Goal: Task Accomplishment & Management: Use online tool/utility

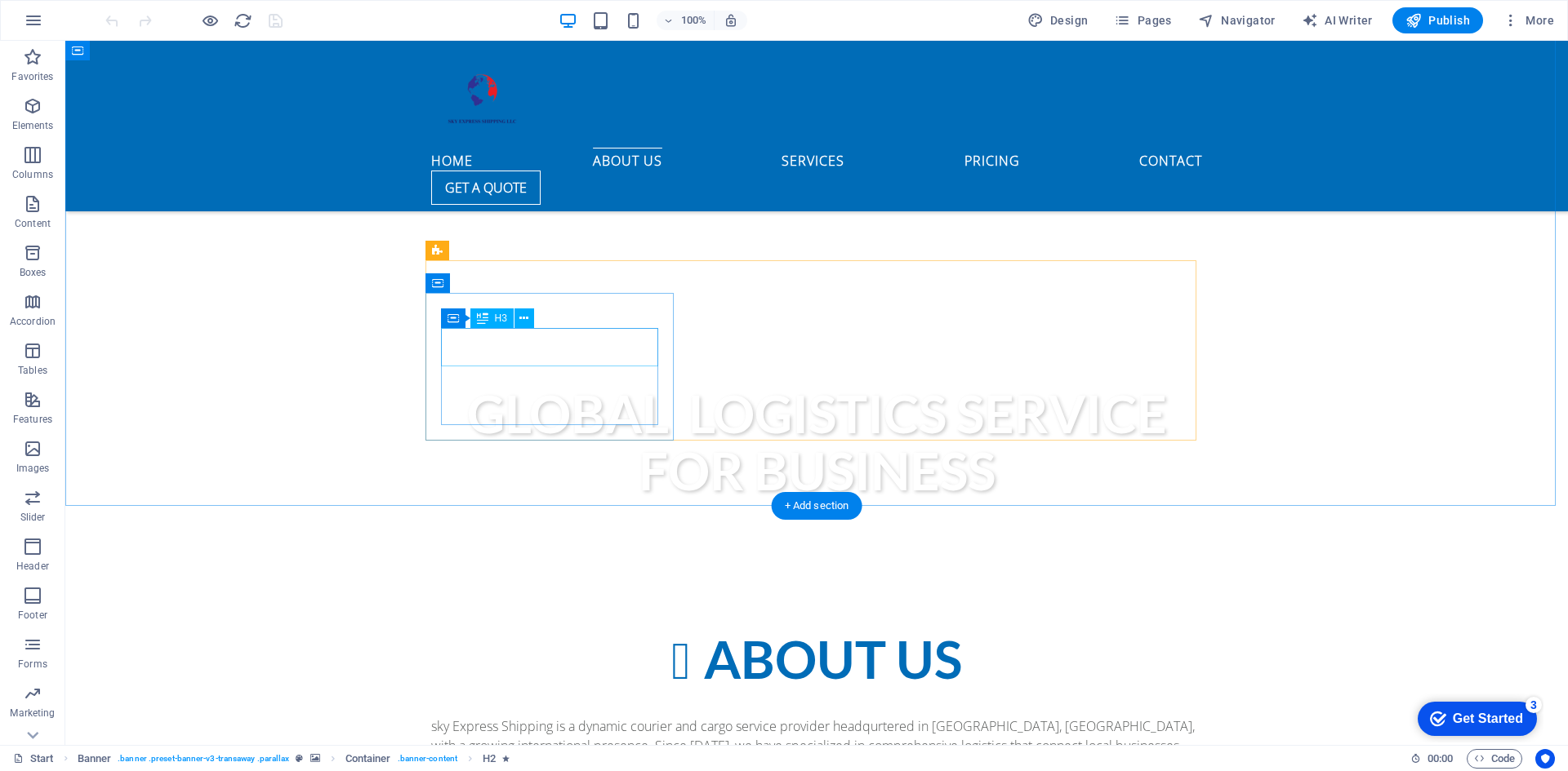
scroll to position [735, 0]
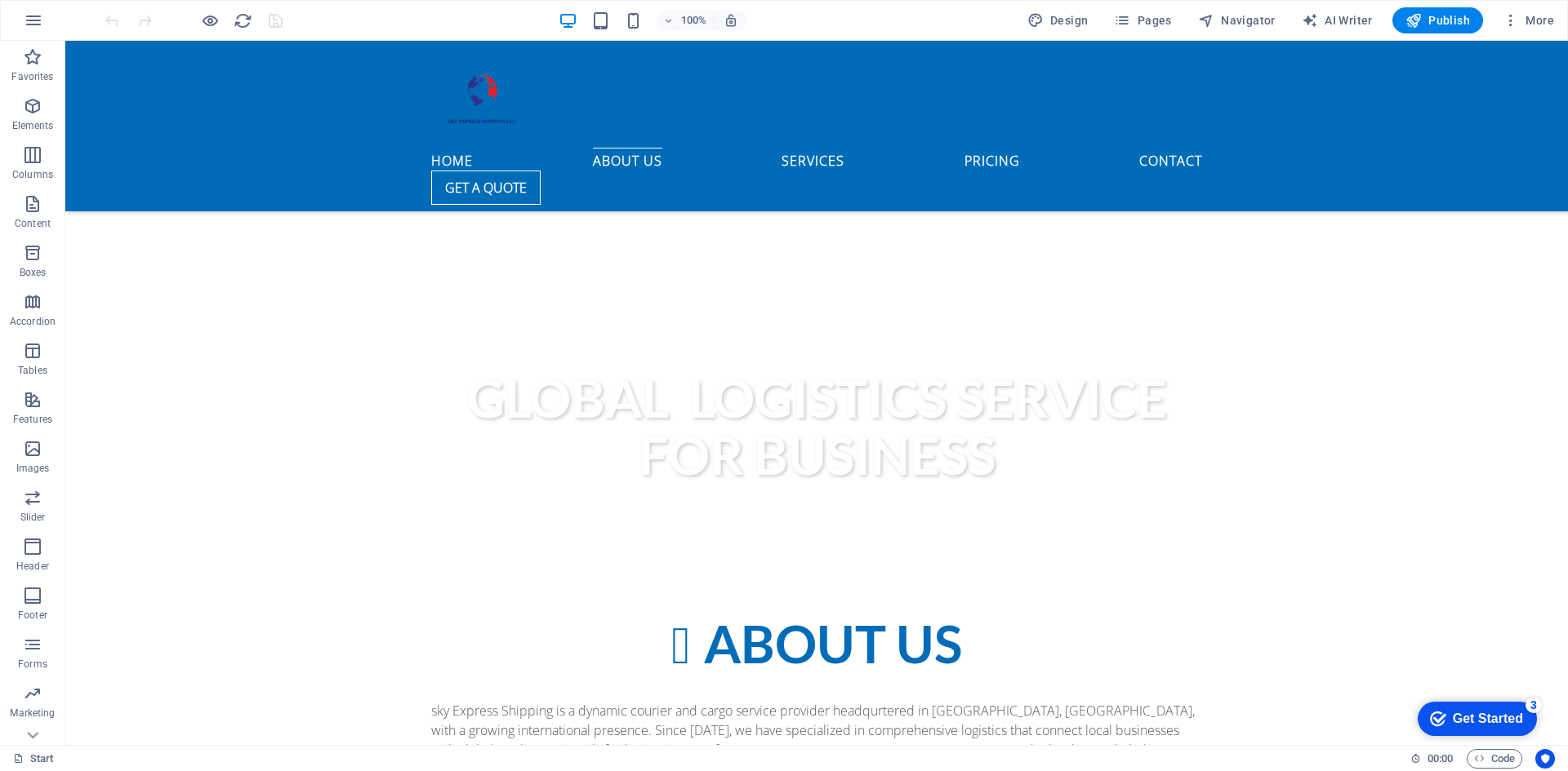
click at [1472, 726] on div "Get Started" at bounding box center [1487, 718] width 70 height 15
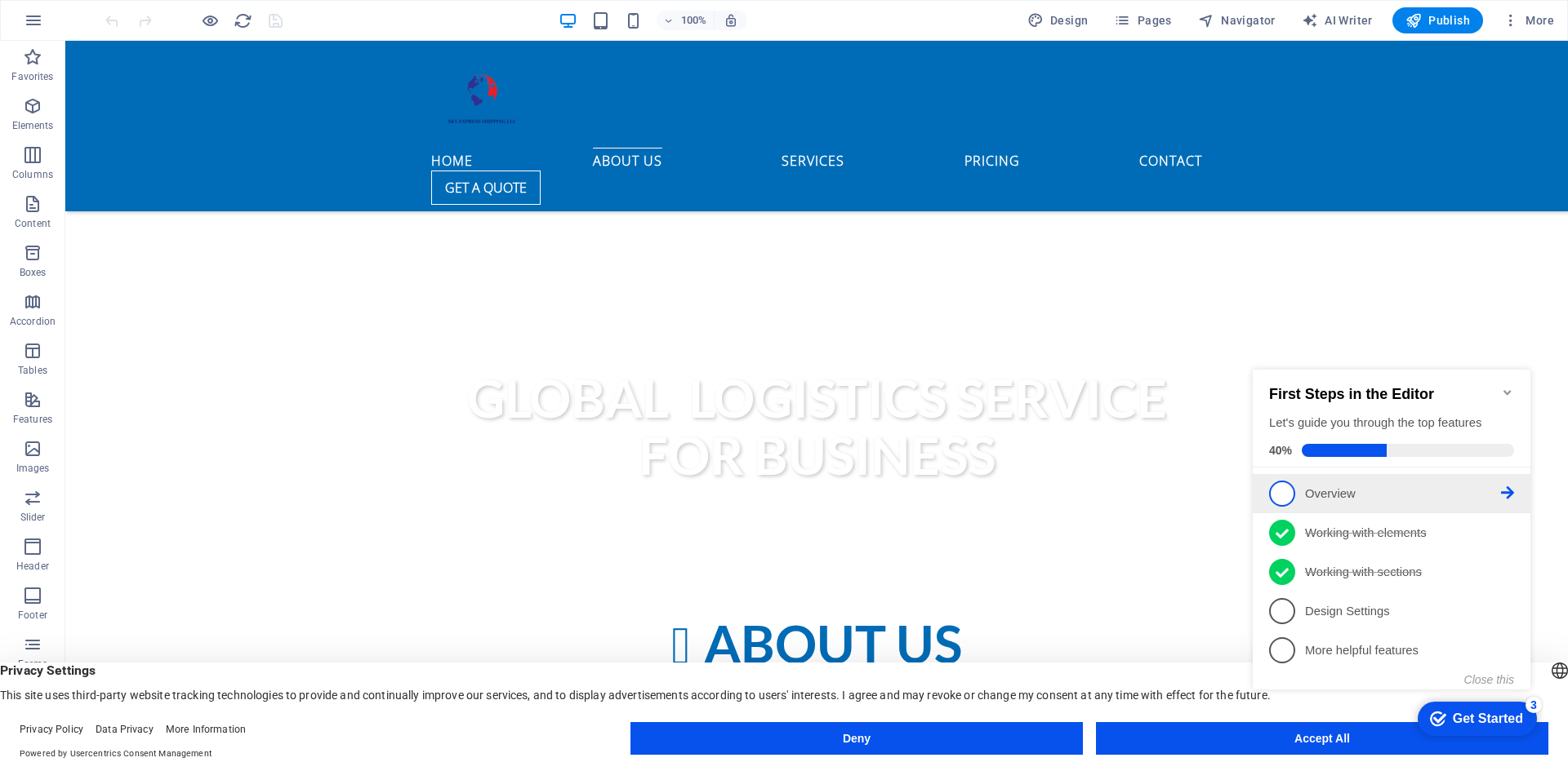
click at [1280, 498] on span "1" at bounding box center [1281, 493] width 26 height 26
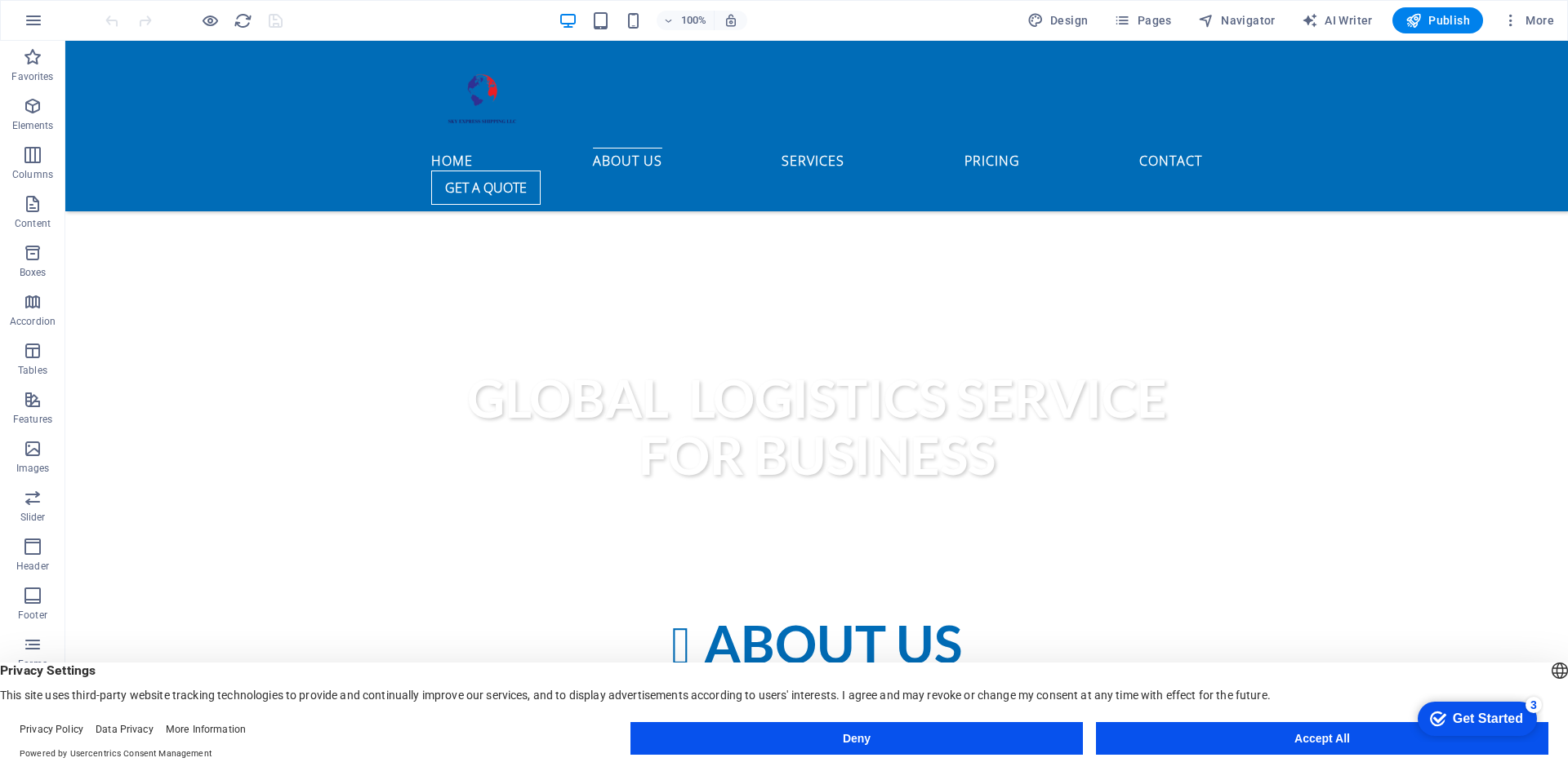
click at [1468, 723] on div "Get Started" at bounding box center [1487, 718] width 70 height 15
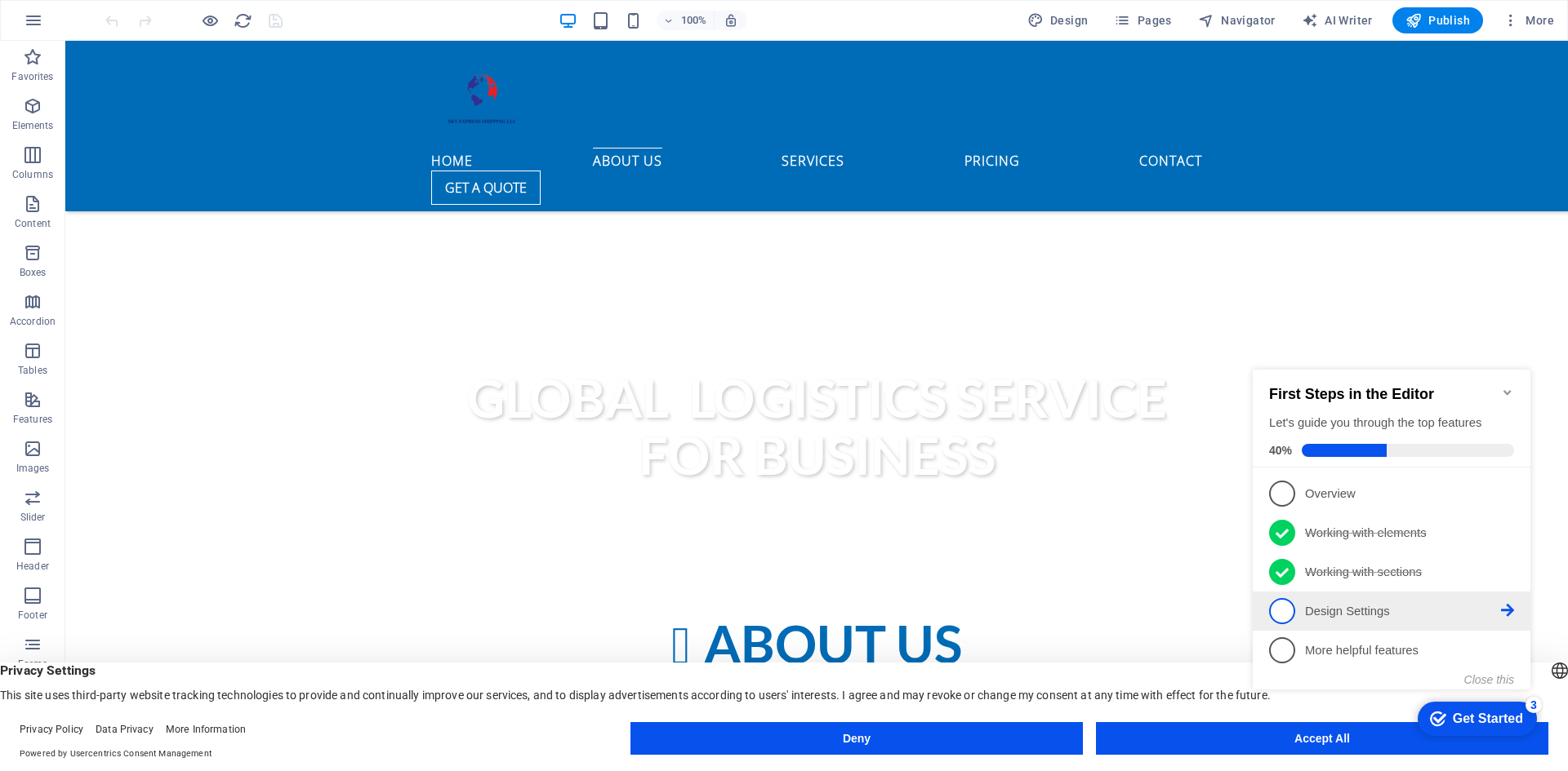
click at [1293, 617] on link "4 Design Settings - incomplete" at bounding box center [1391, 611] width 245 height 26
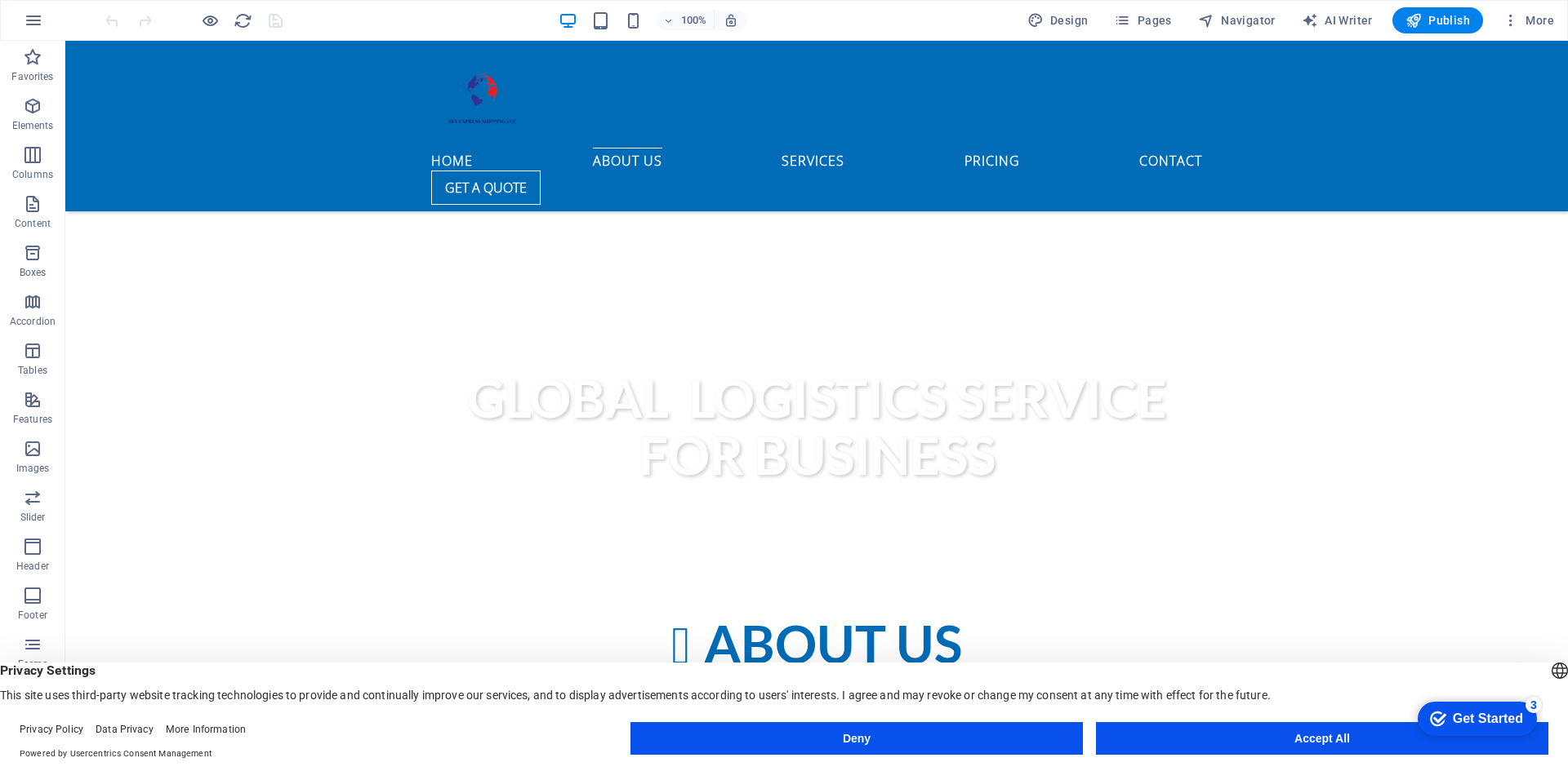
click at [1523, 726] on div "Get Started" at bounding box center [1487, 718] width 70 height 15
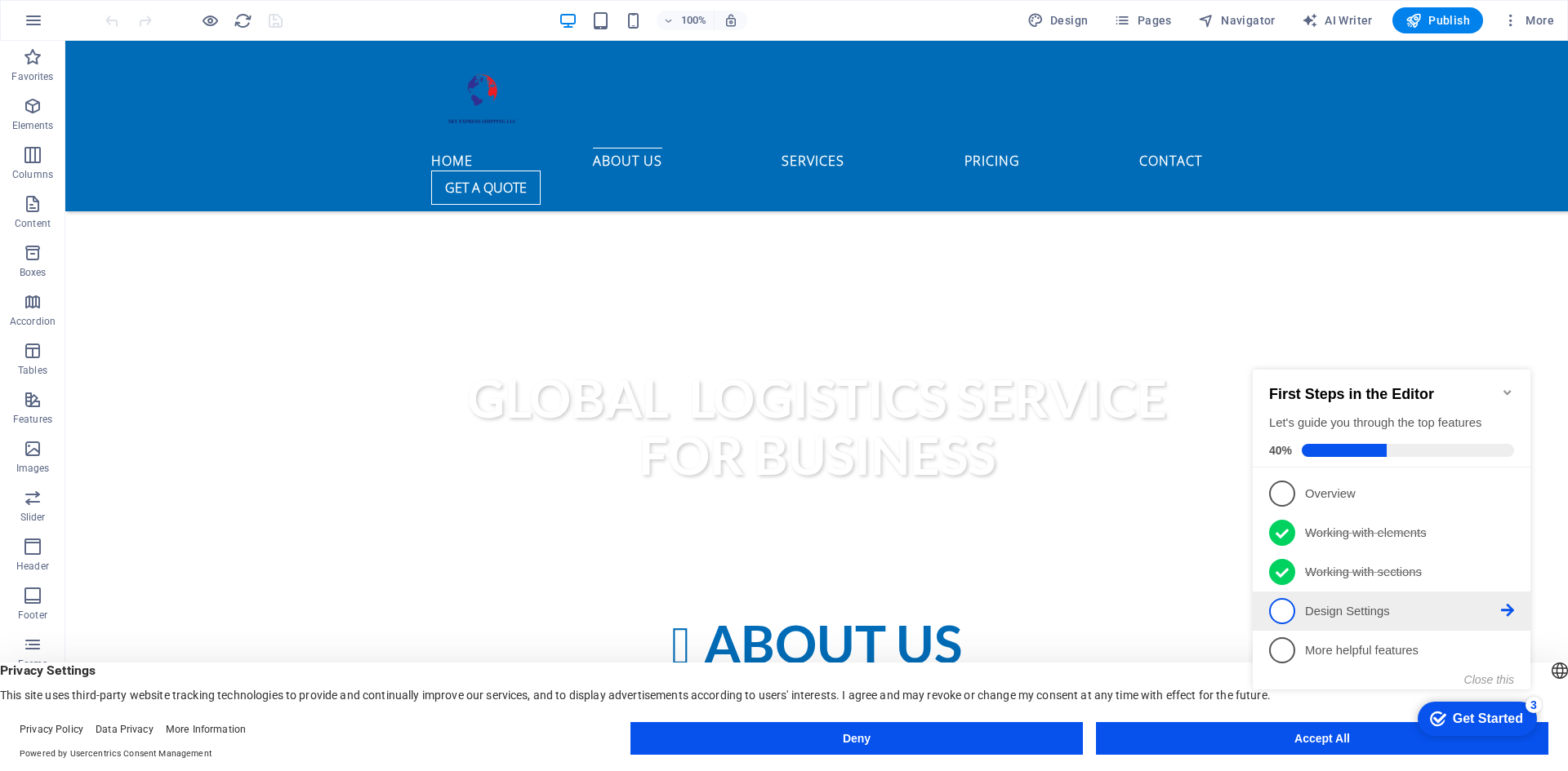
click at [1503, 610] on icon at bounding box center [1507, 610] width 13 height 13
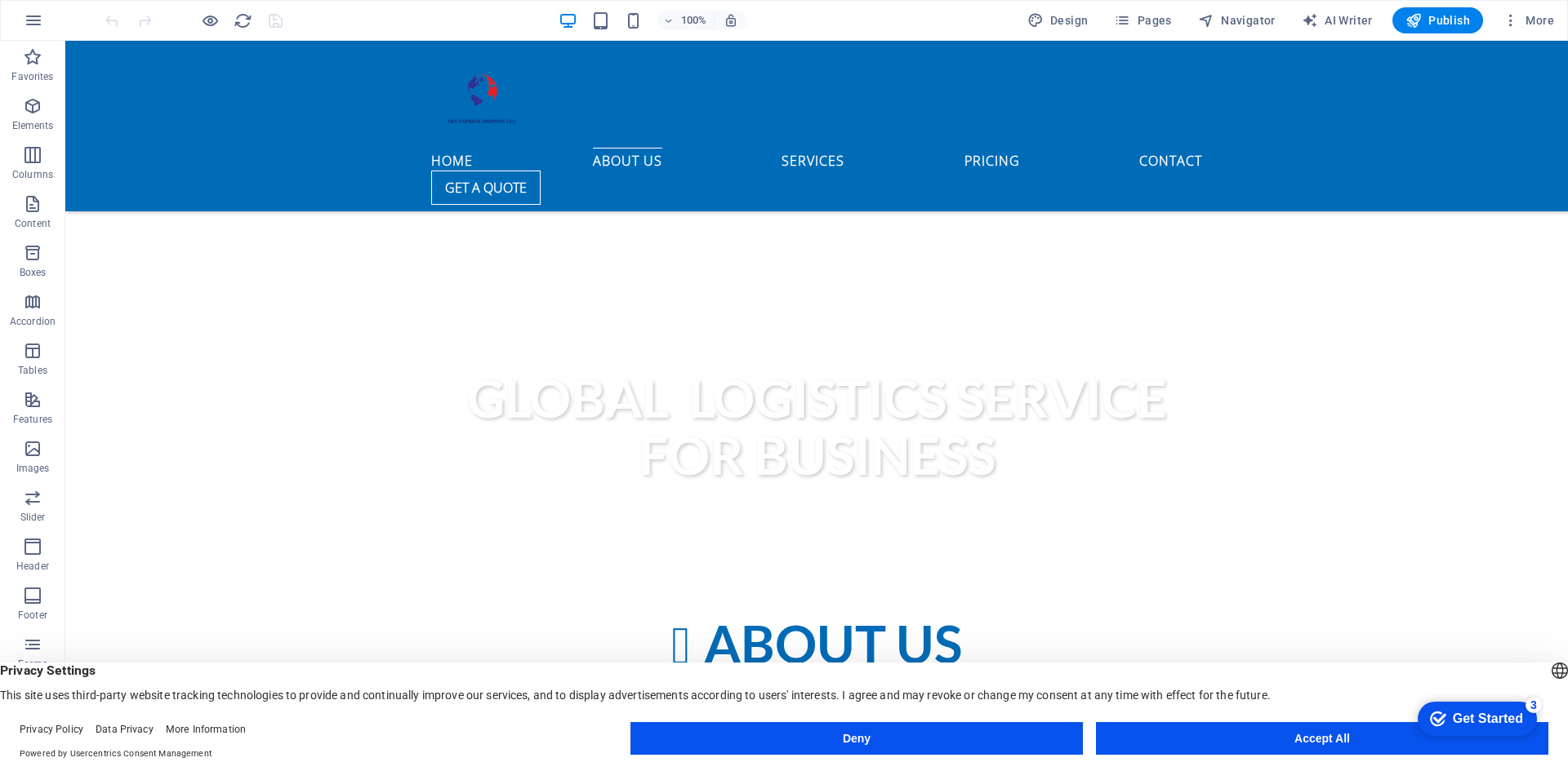
click at [1523, 726] on div "Get Started" at bounding box center [1487, 718] width 70 height 15
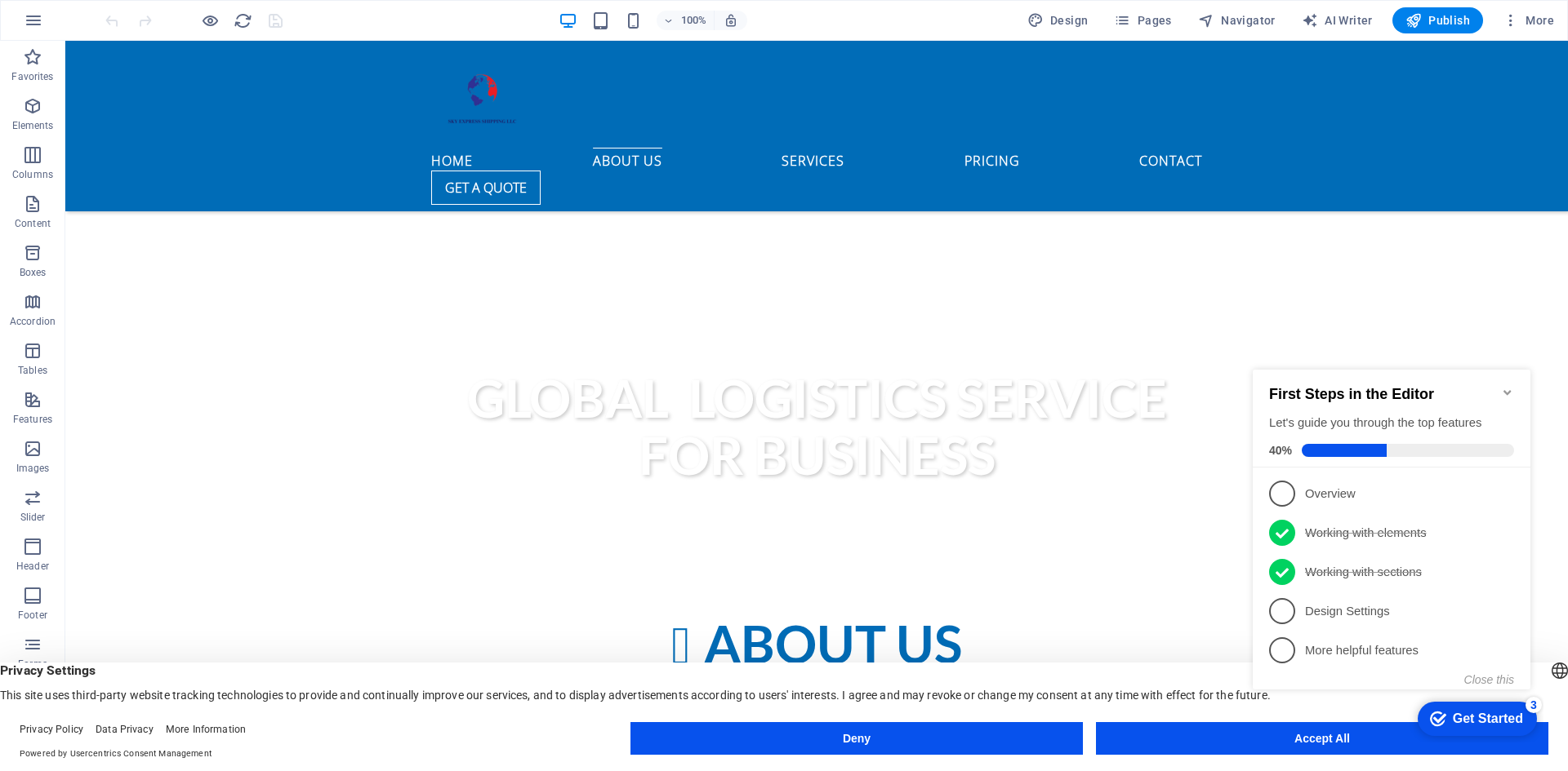
click at [1514, 387] on div "First Steps in the Editor Let's guide you through the top features 40%" at bounding box center [1391, 419] width 278 height 98
click at [1510, 387] on icon "Minimize checklist" at bounding box center [1507, 392] width 13 height 13
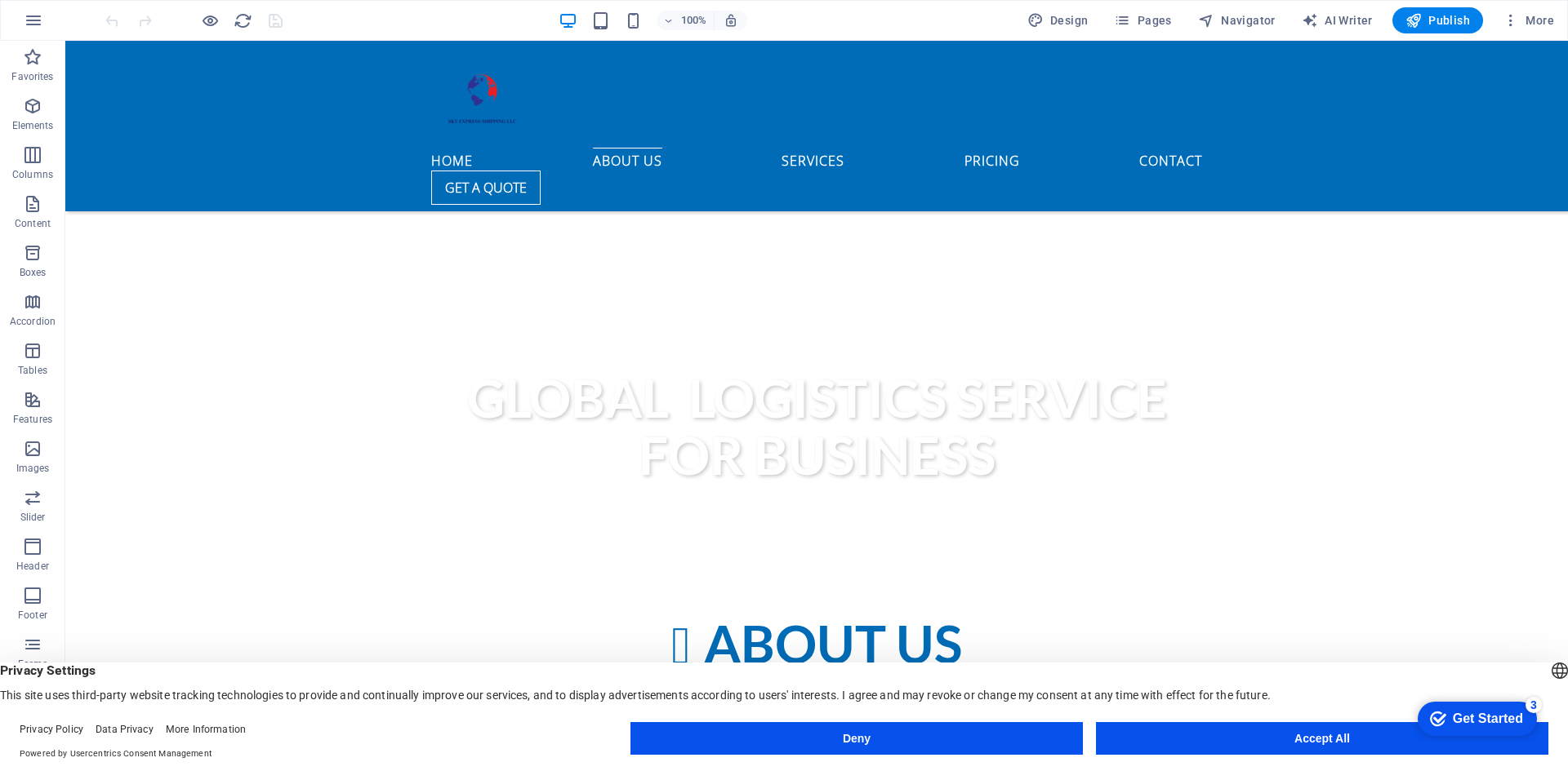
click at [1523, 726] on div "Get Started" at bounding box center [1487, 718] width 70 height 15
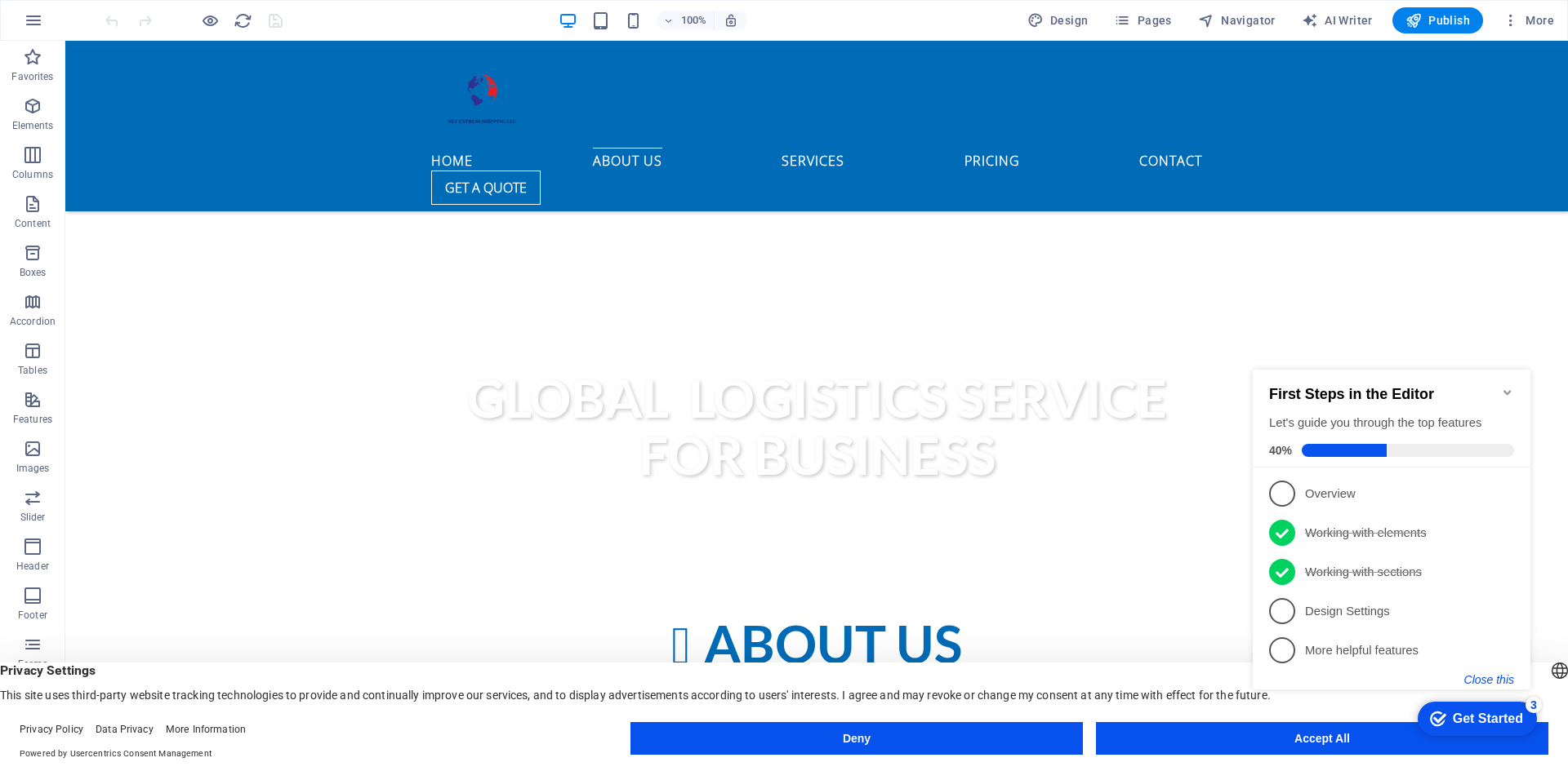
click at [1483, 677] on button "Close this" at bounding box center [1489, 680] width 50 height 13
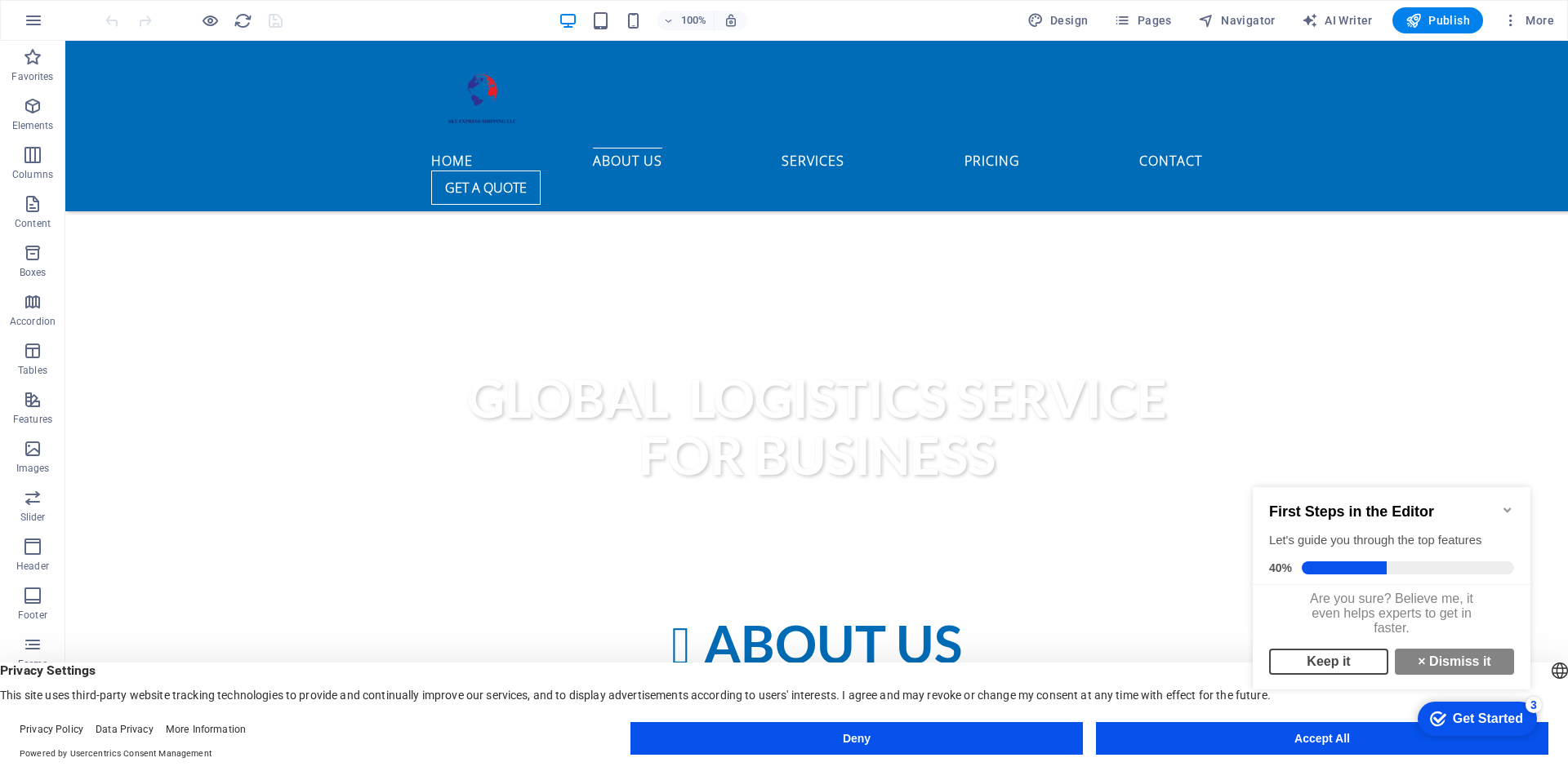
click at [1341, 670] on link "Keep it" at bounding box center [1328, 661] width 119 height 26
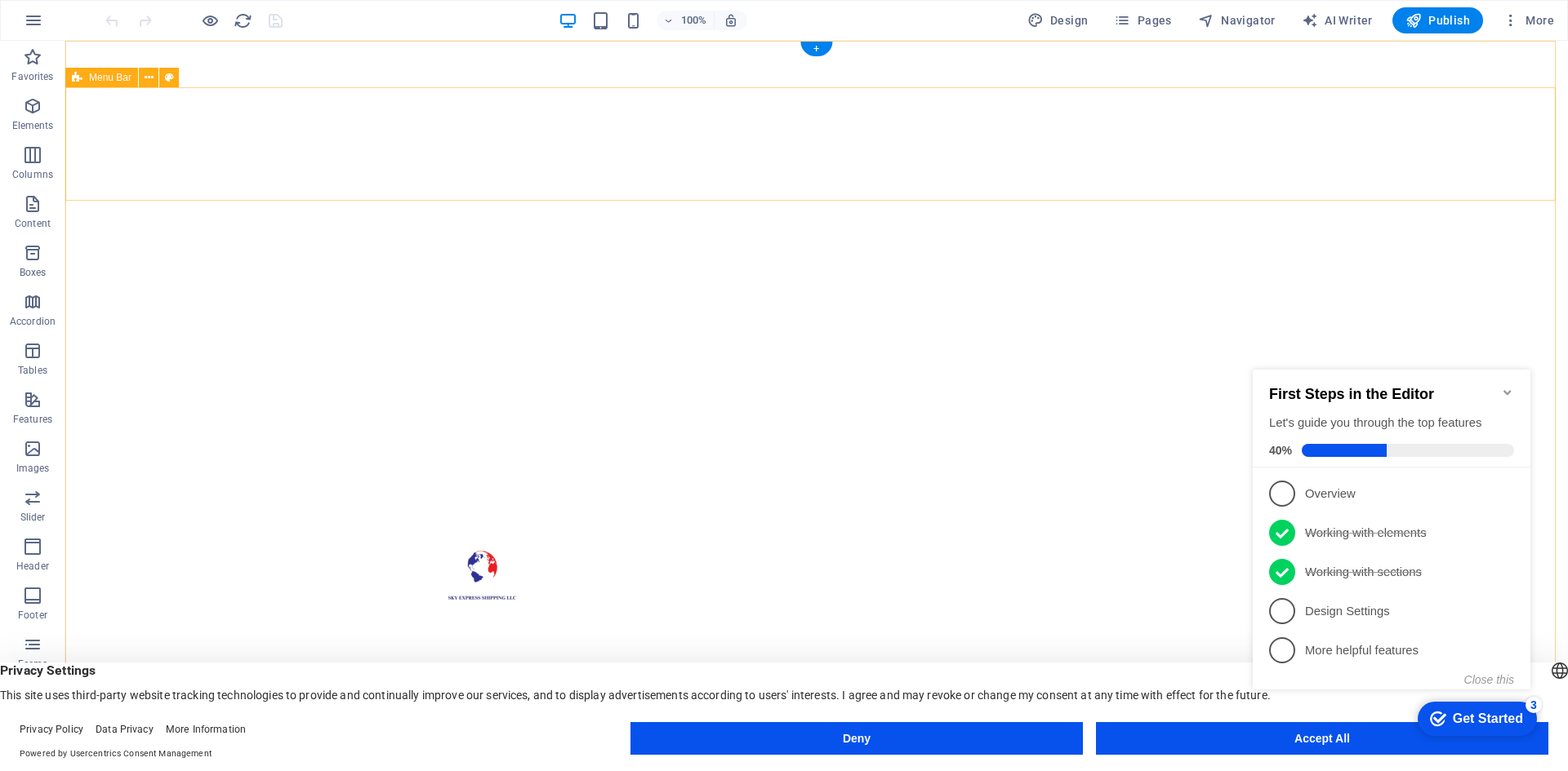
scroll to position [0, 0]
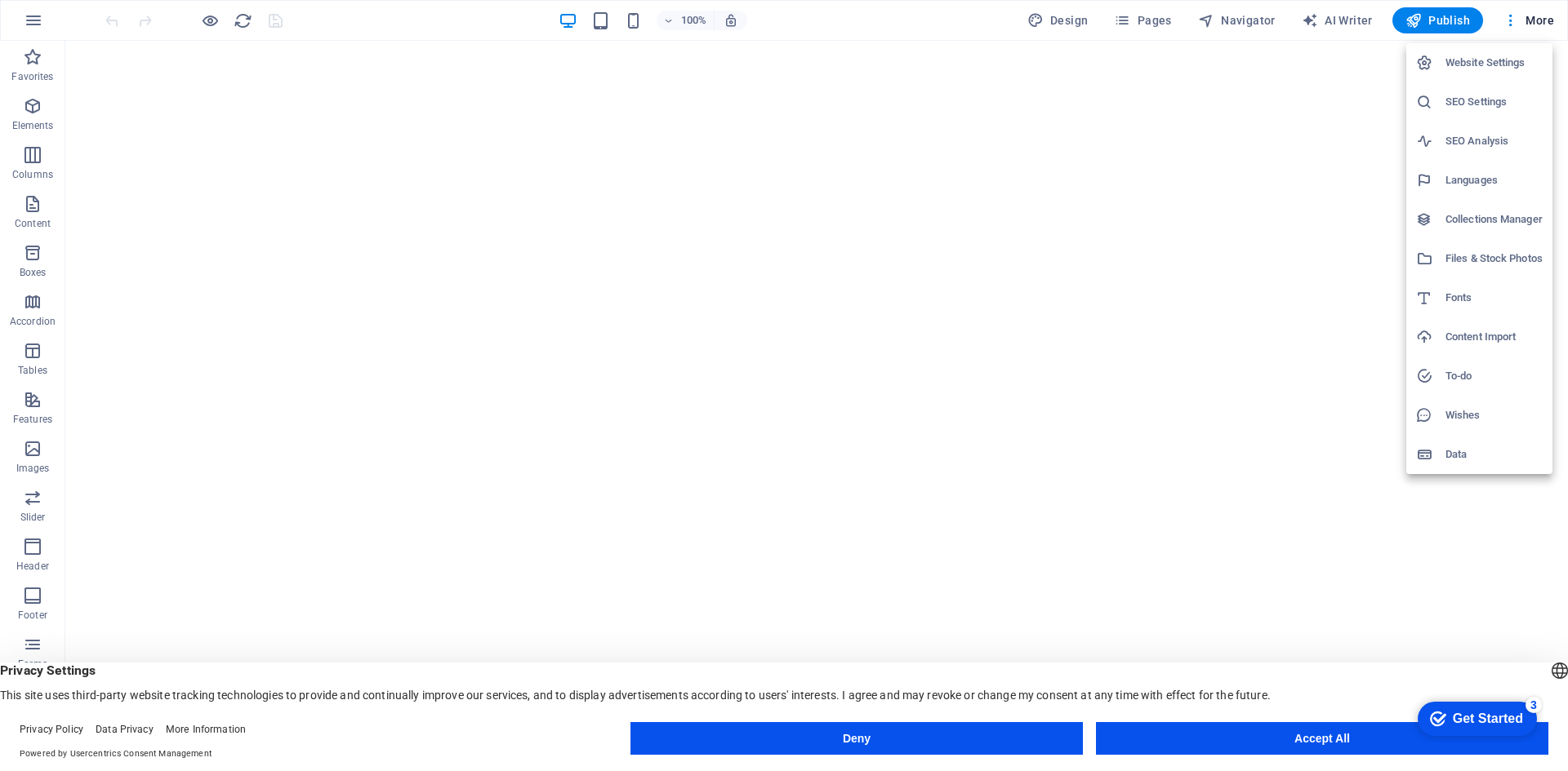
click at [1496, 62] on h6 "Website Settings" at bounding box center [1494, 63] width 98 height 20
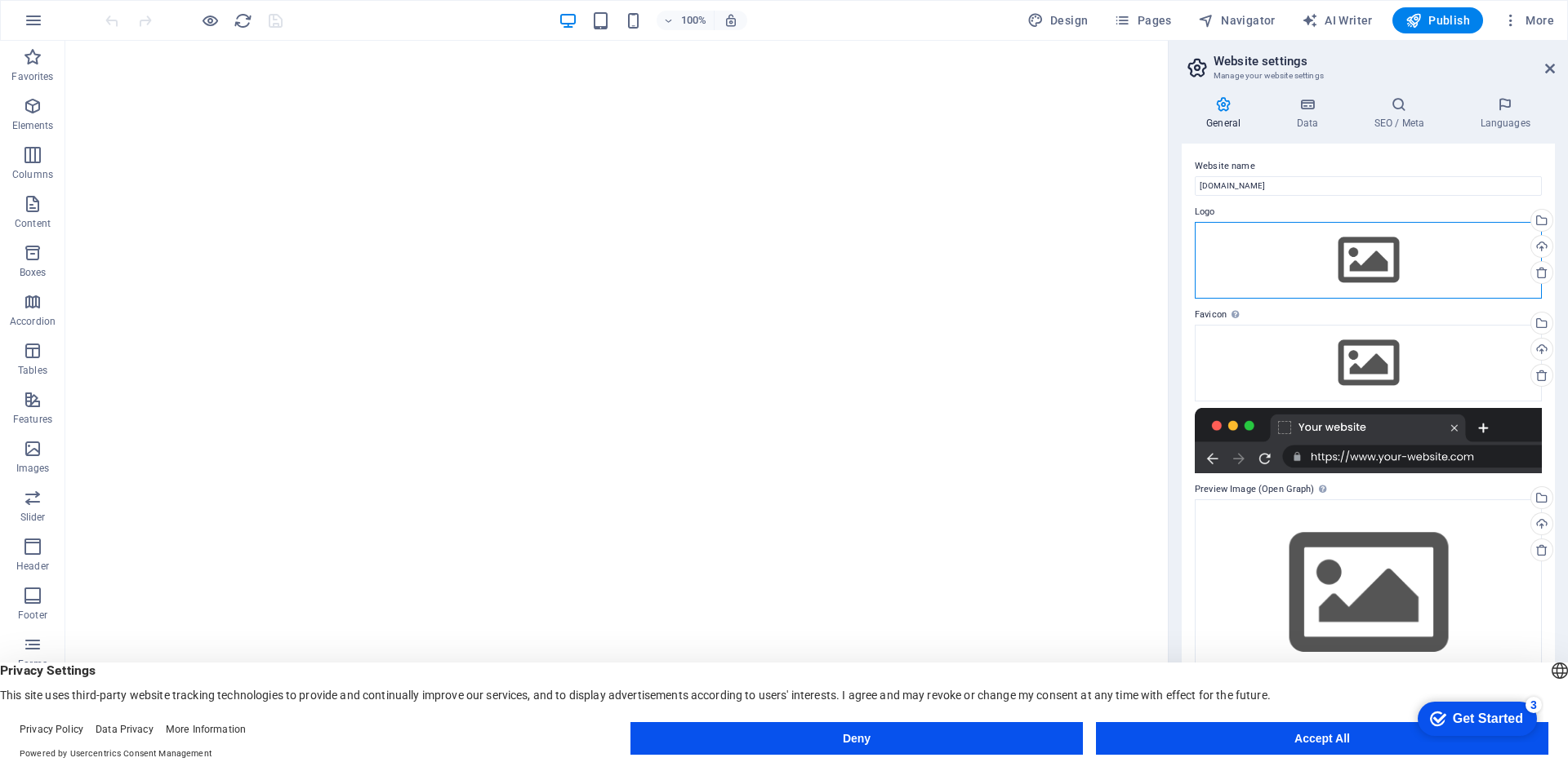
click at [1326, 261] on div "Drag files here, click to choose files or select files from Files or our free s…" at bounding box center [1368, 260] width 347 height 77
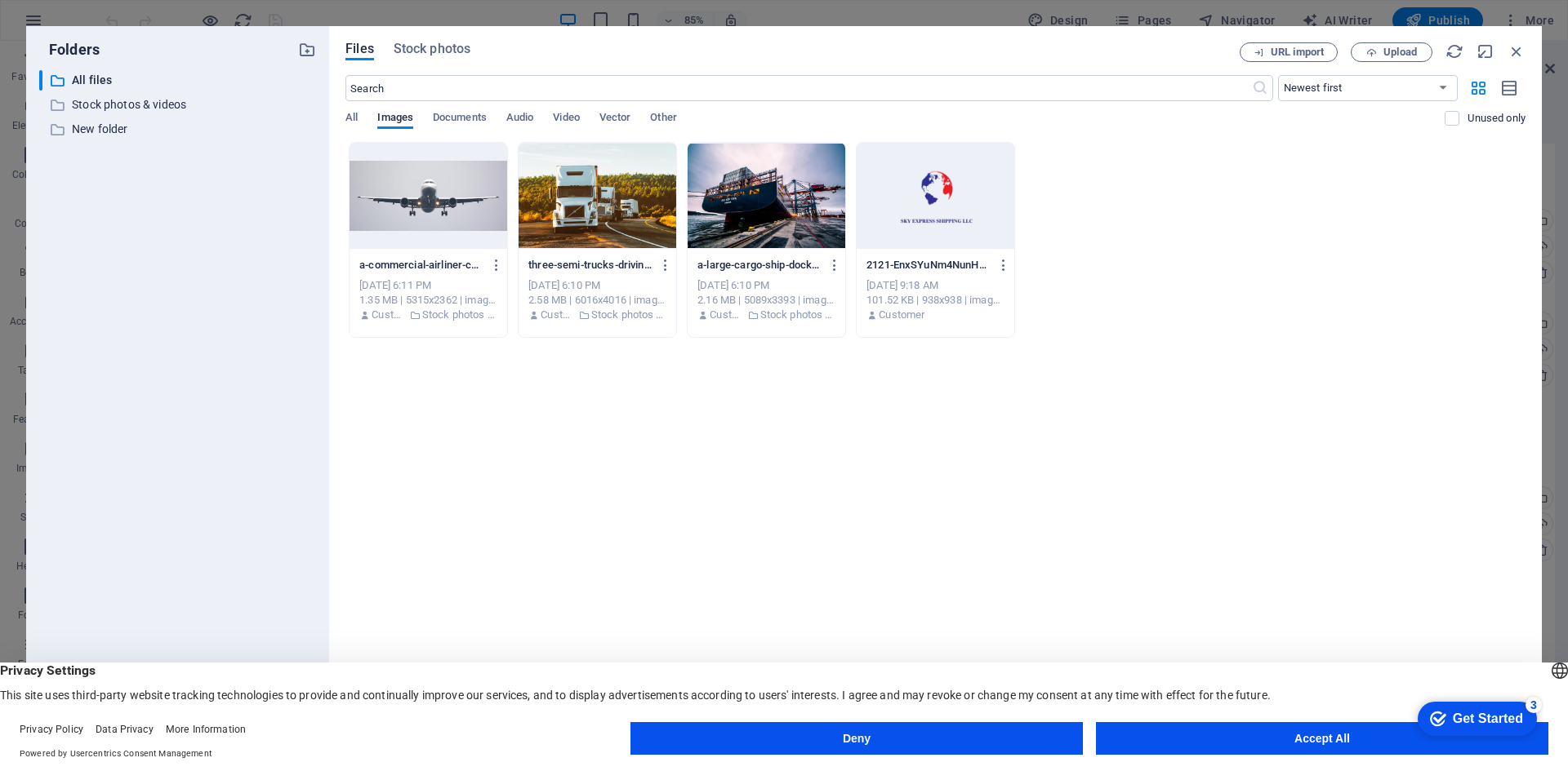
click at [931, 193] on div at bounding box center [935, 196] width 158 height 106
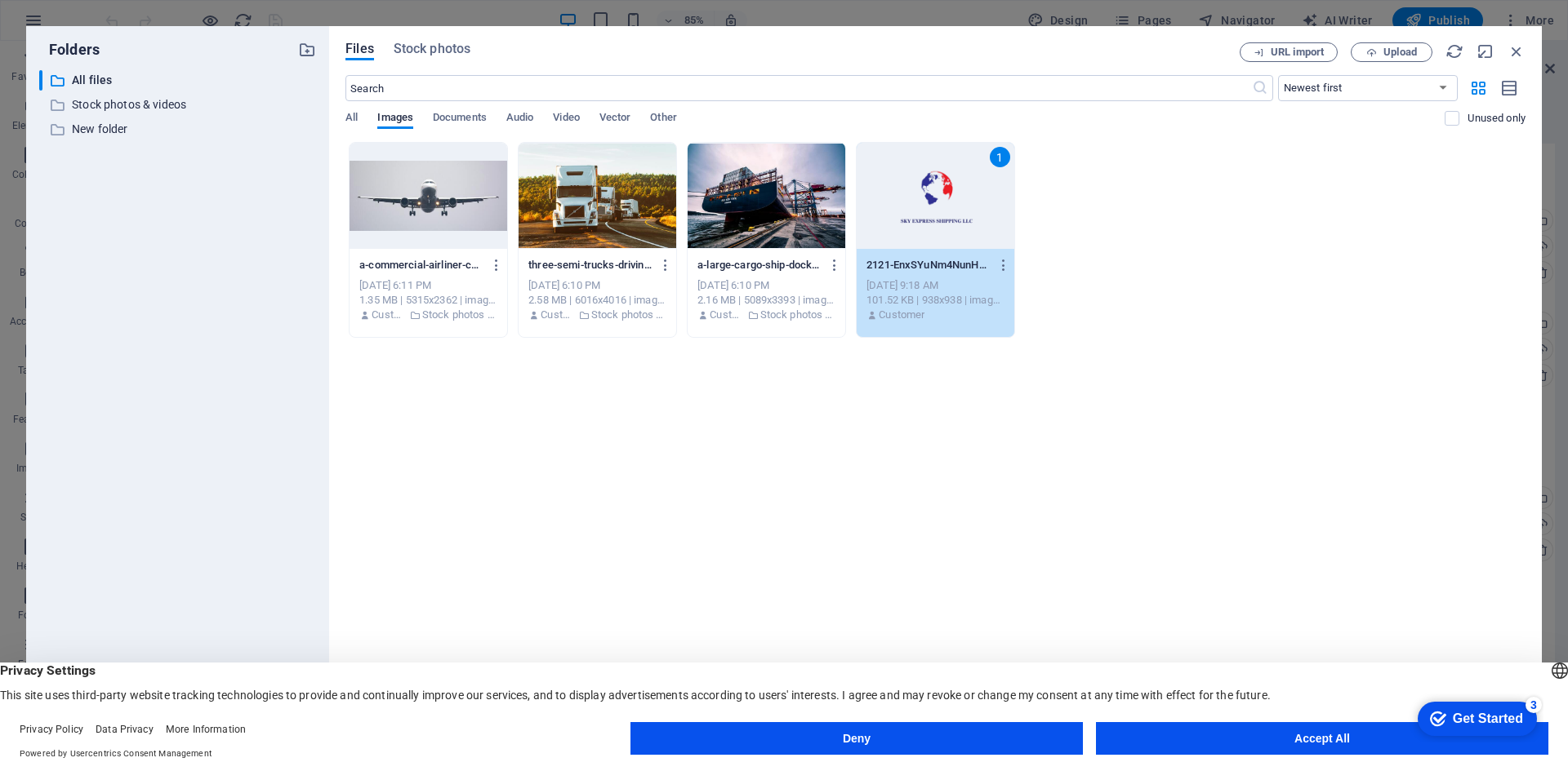
click at [928, 194] on div "1" at bounding box center [935, 196] width 158 height 106
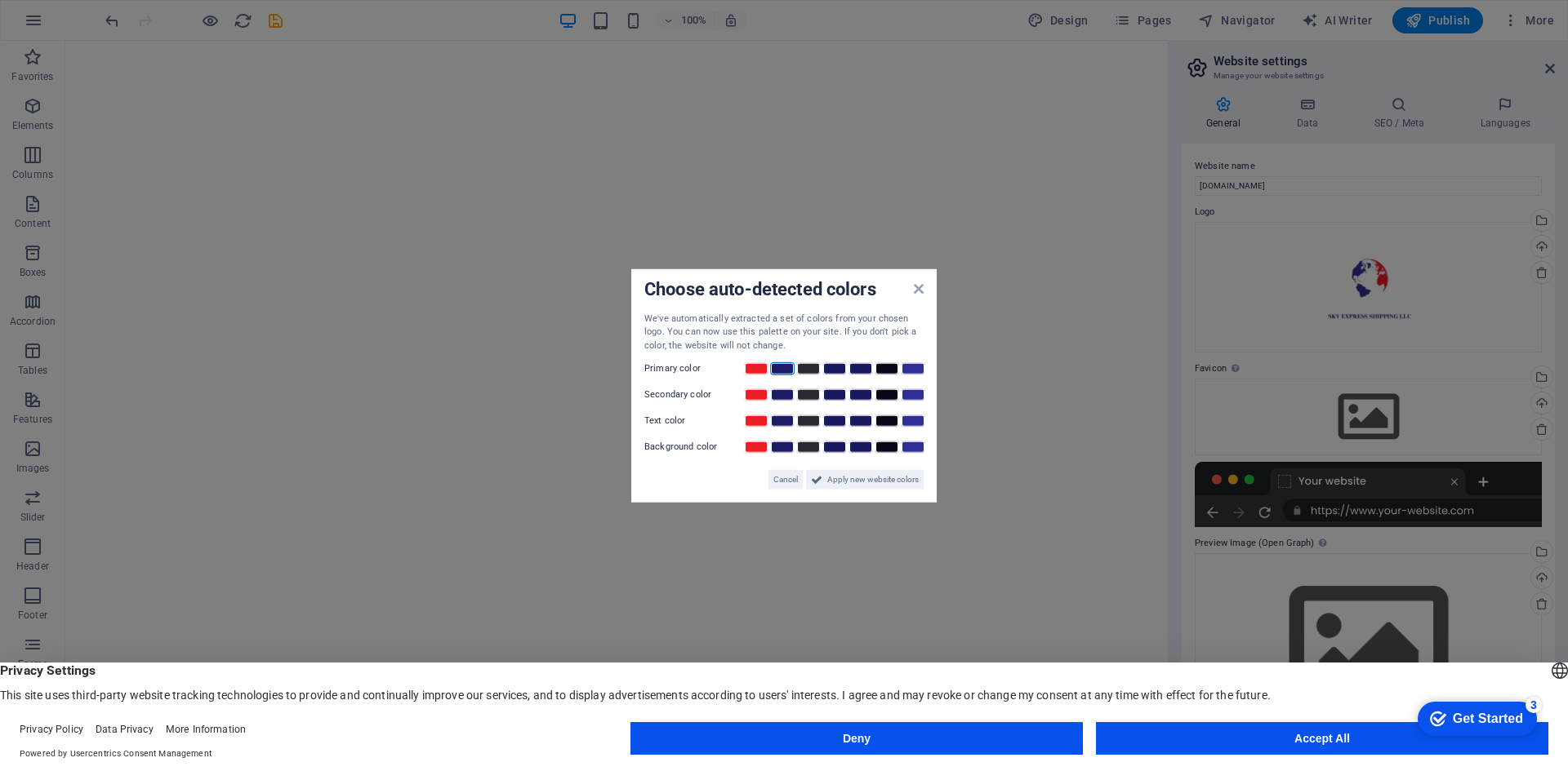
click at [774, 370] on link at bounding box center [782, 368] width 24 height 13
click at [850, 480] on span "Apply new website colors" at bounding box center [873, 480] width 91 height 20
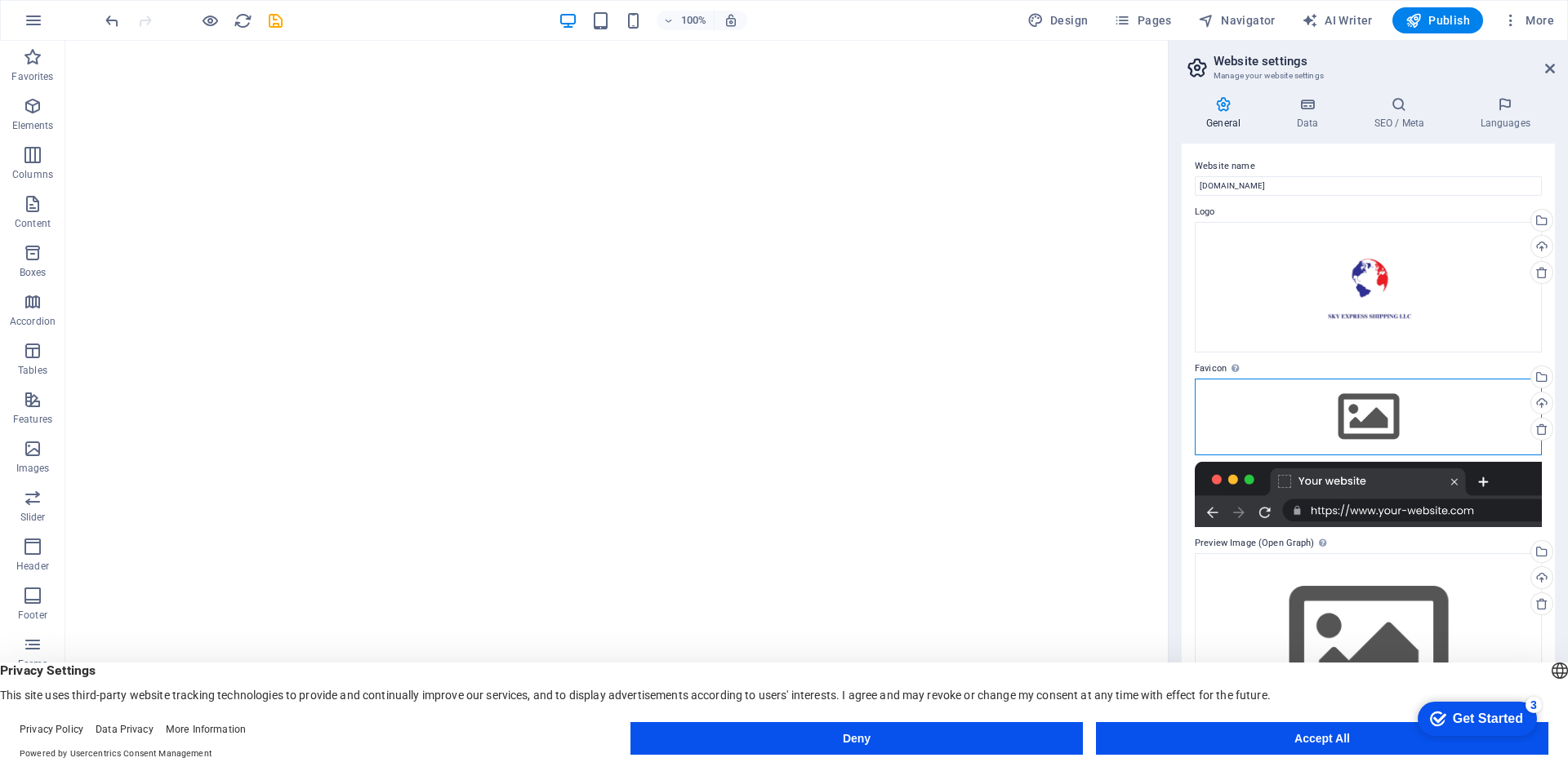
click at [1302, 413] on div "Drag files here, click to choose files or select files from Files or our free s…" at bounding box center [1368, 417] width 347 height 77
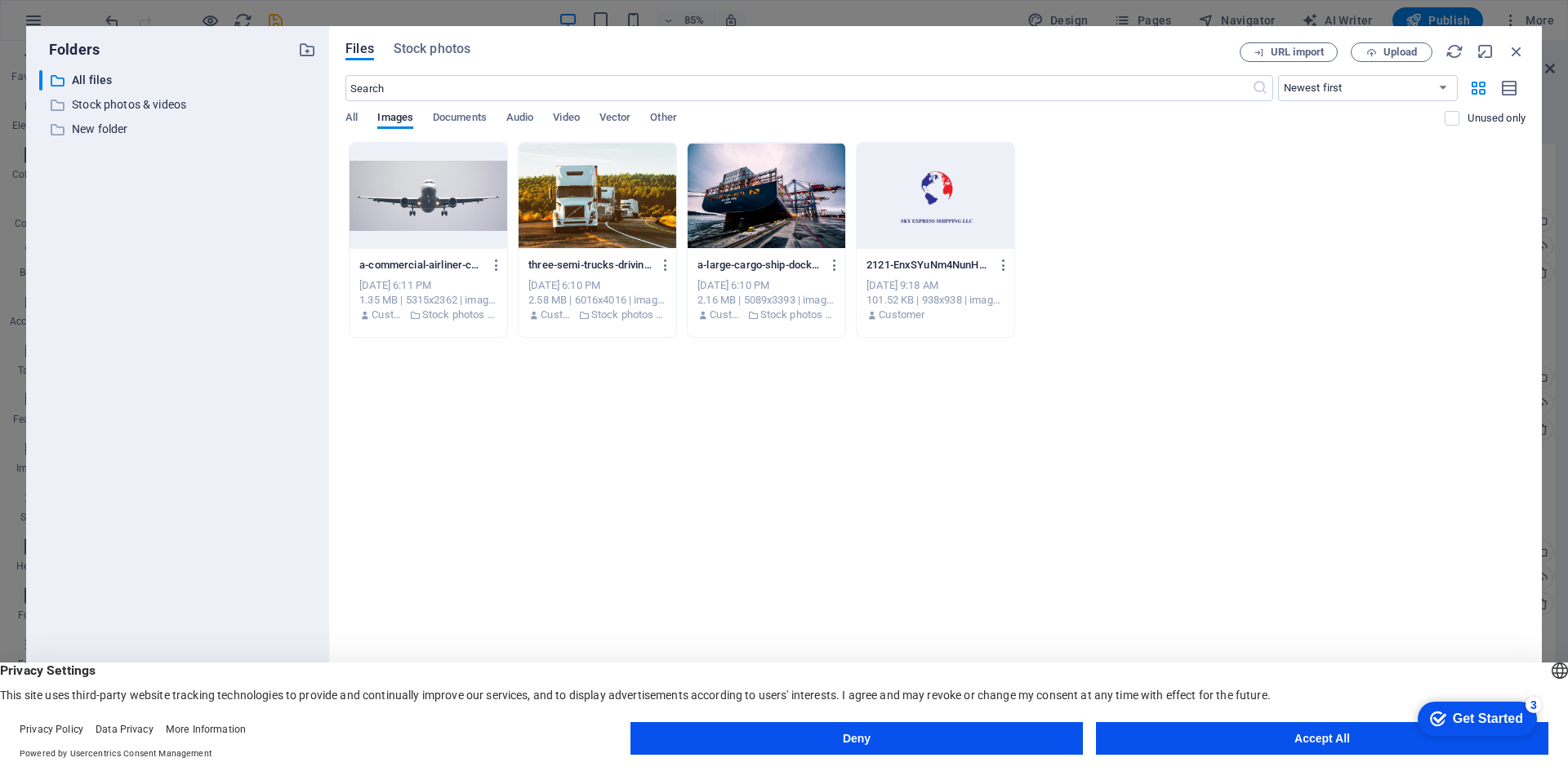
click at [955, 189] on div at bounding box center [935, 196] width 158 height 106
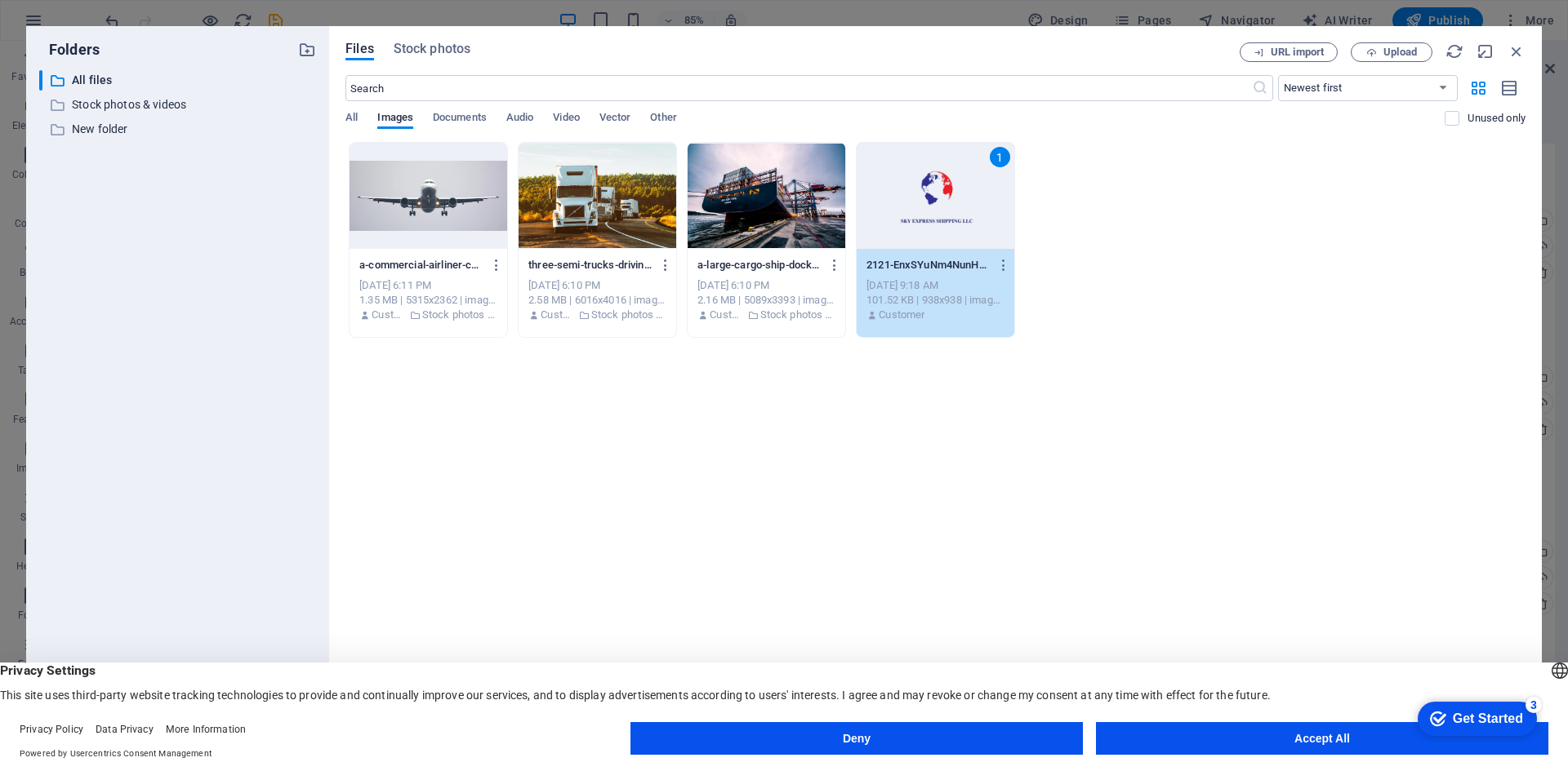
click at [955, 189] on div "1" at bounding box center [935, 196] width 158 height 106
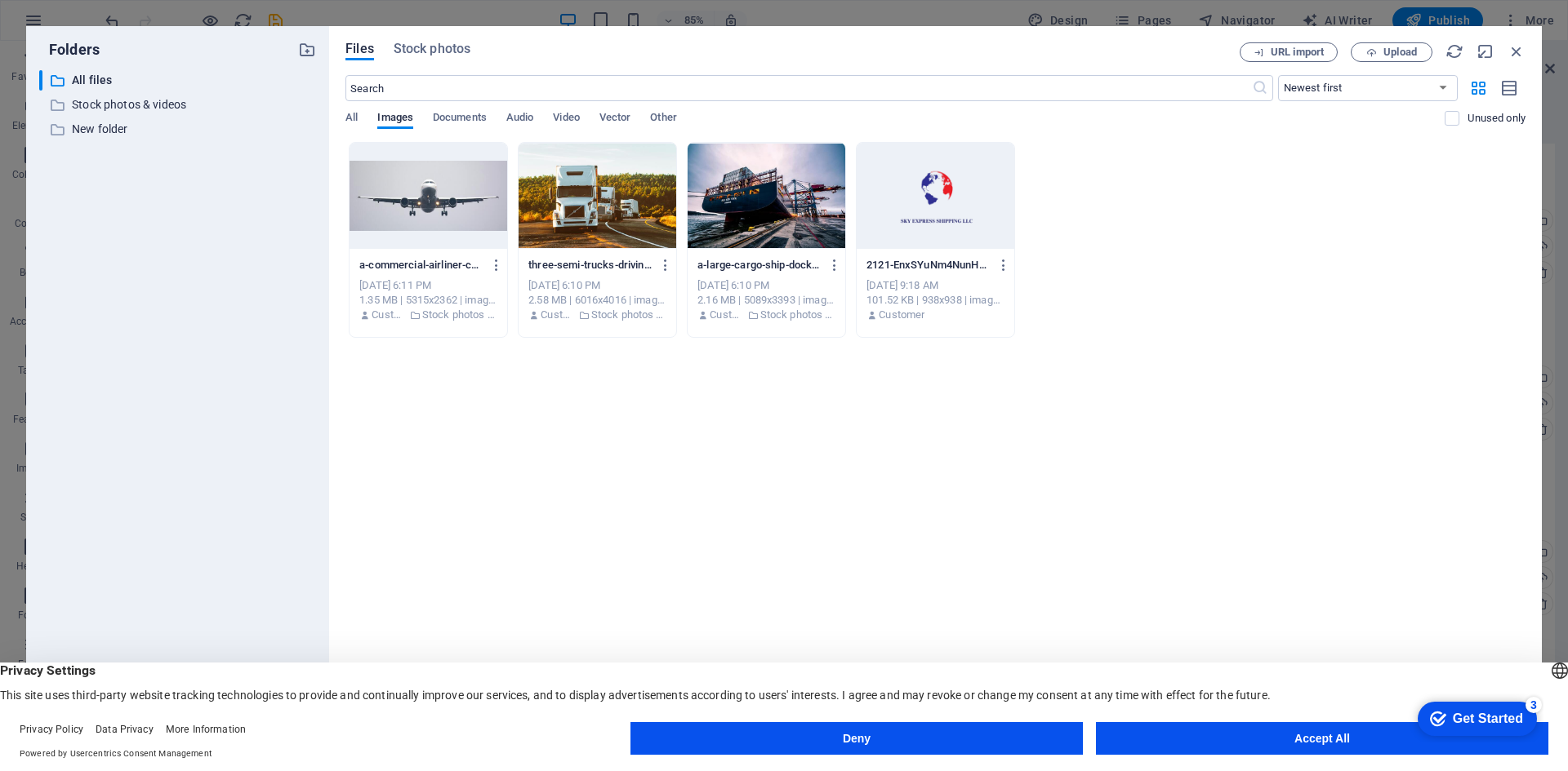
click at [955, 189] on div at bounding box center [935, 196] width 158 height 106
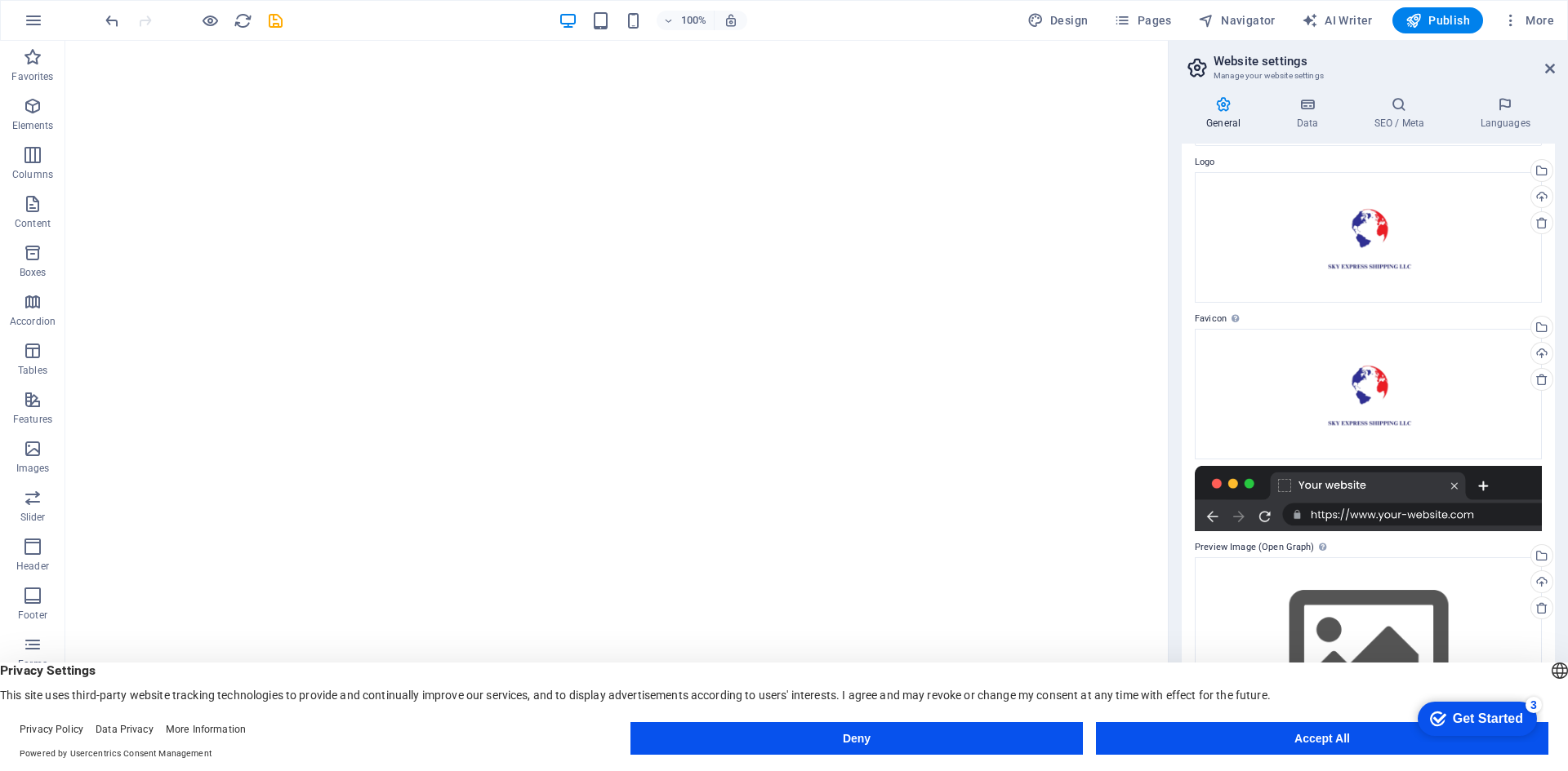
scroll to position [75, 0]
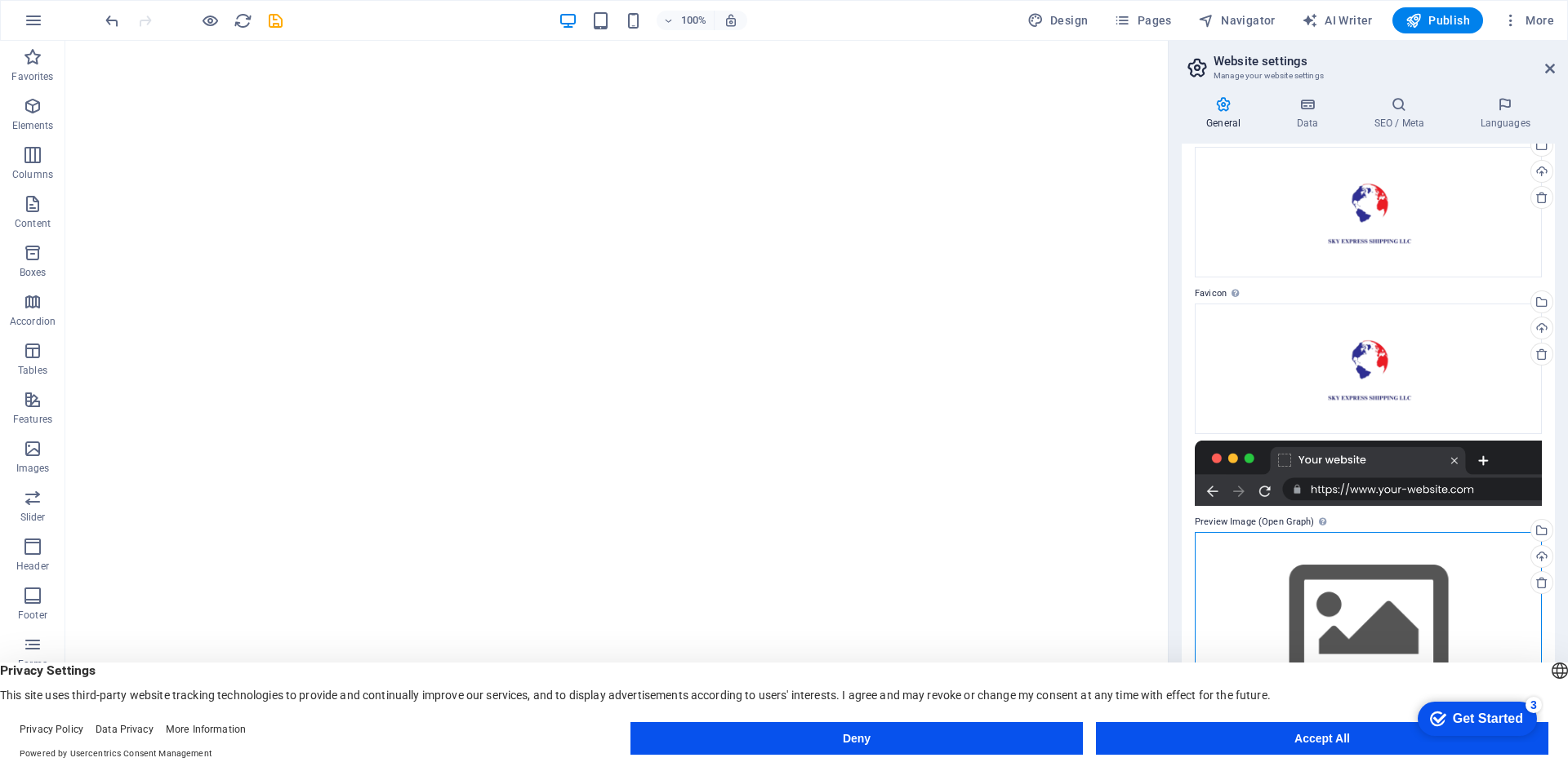
click at [1455, 542] on div "Drag files here, click to choose files or select files from Files or our free s…" at bounding box center [1368, 625] width 347 height 187
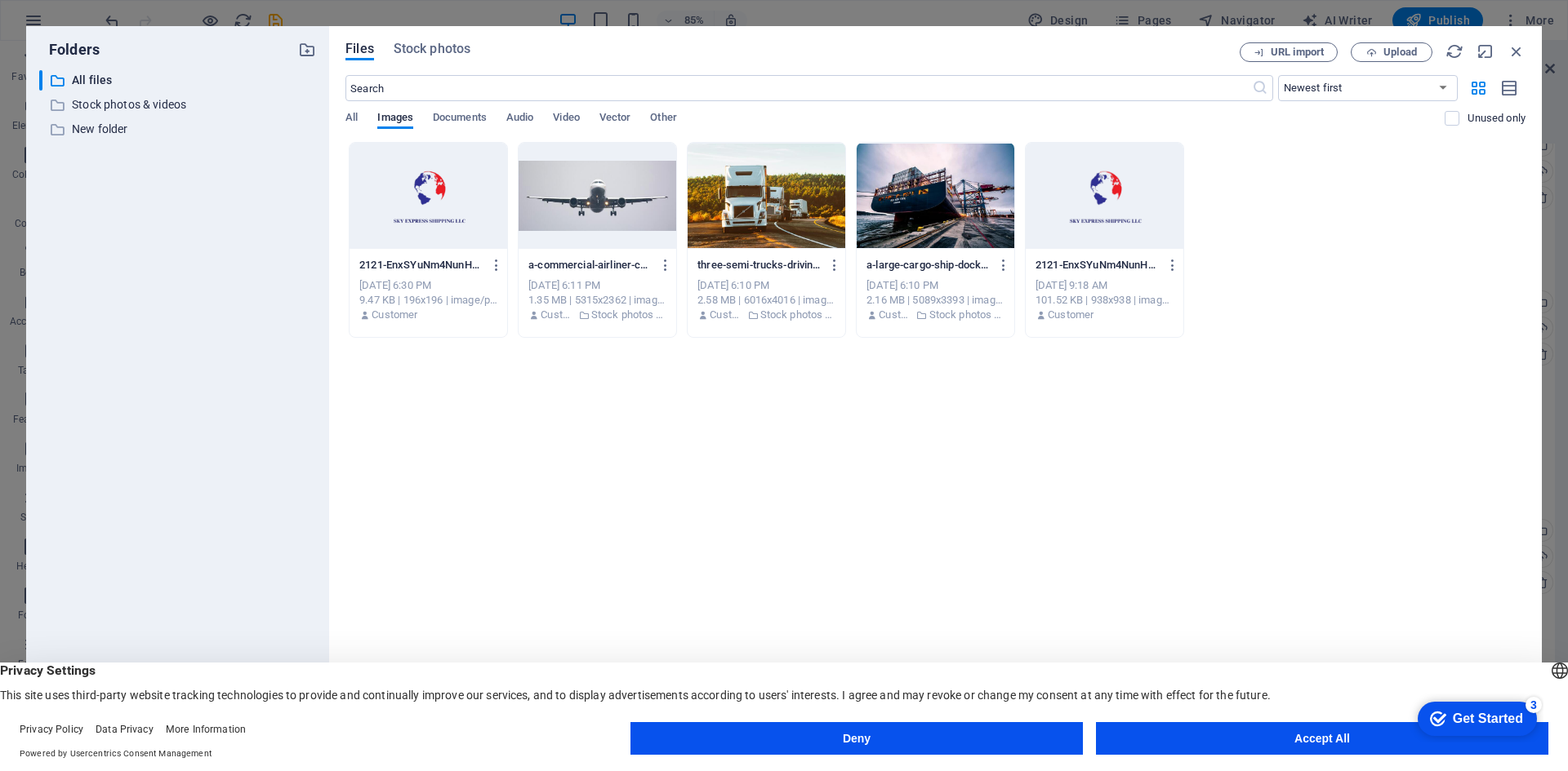
click at [841, 181] on div at bounding box center [766, 196] width 158 height 106
click at [904, 184] on div at bounding box center [935, 196] width 158 height 106
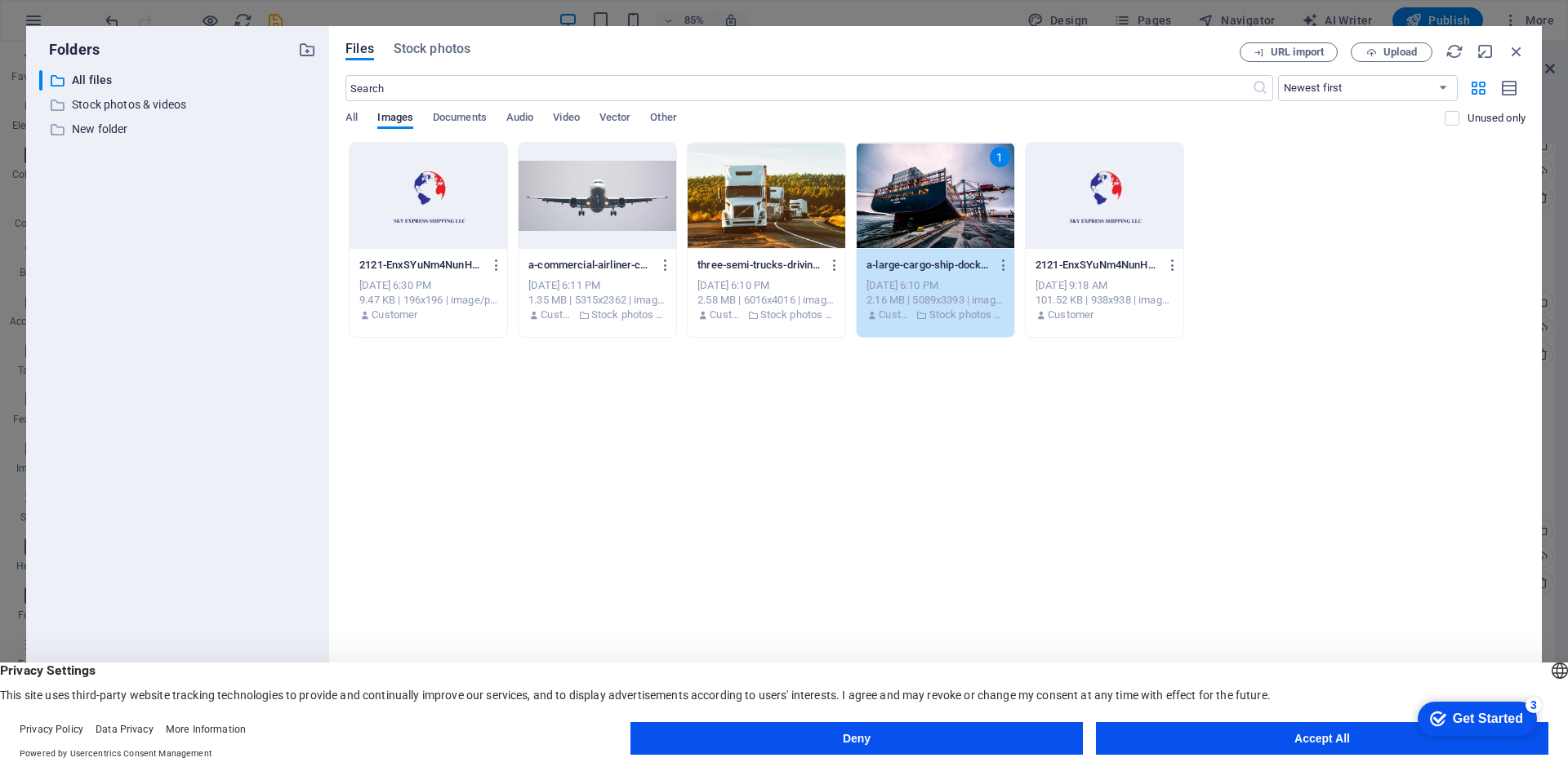
click at [904, 184] on div "1" at bounding box center [935, 196] width 158 height 106
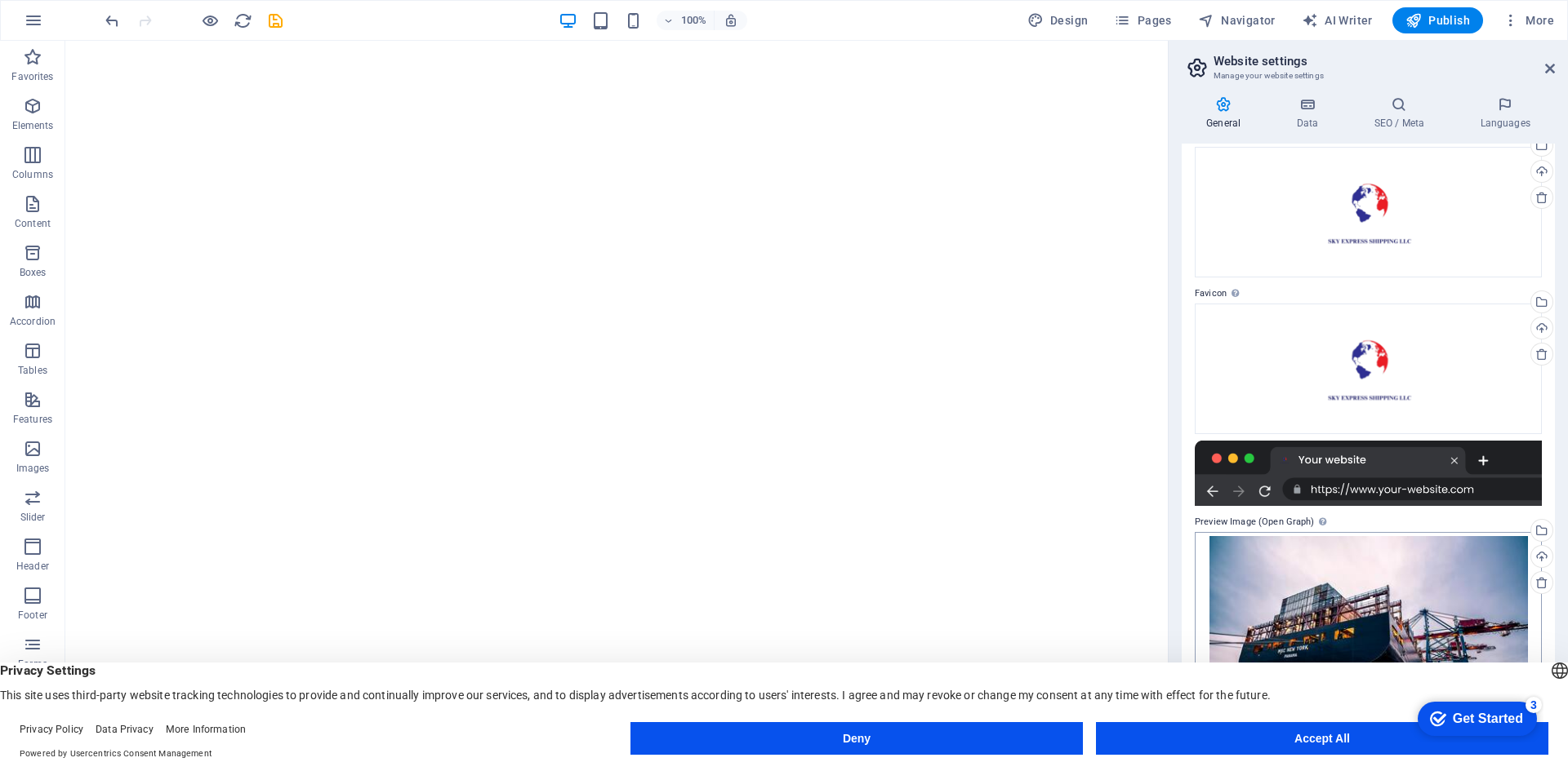
scroll to position [109, 0]
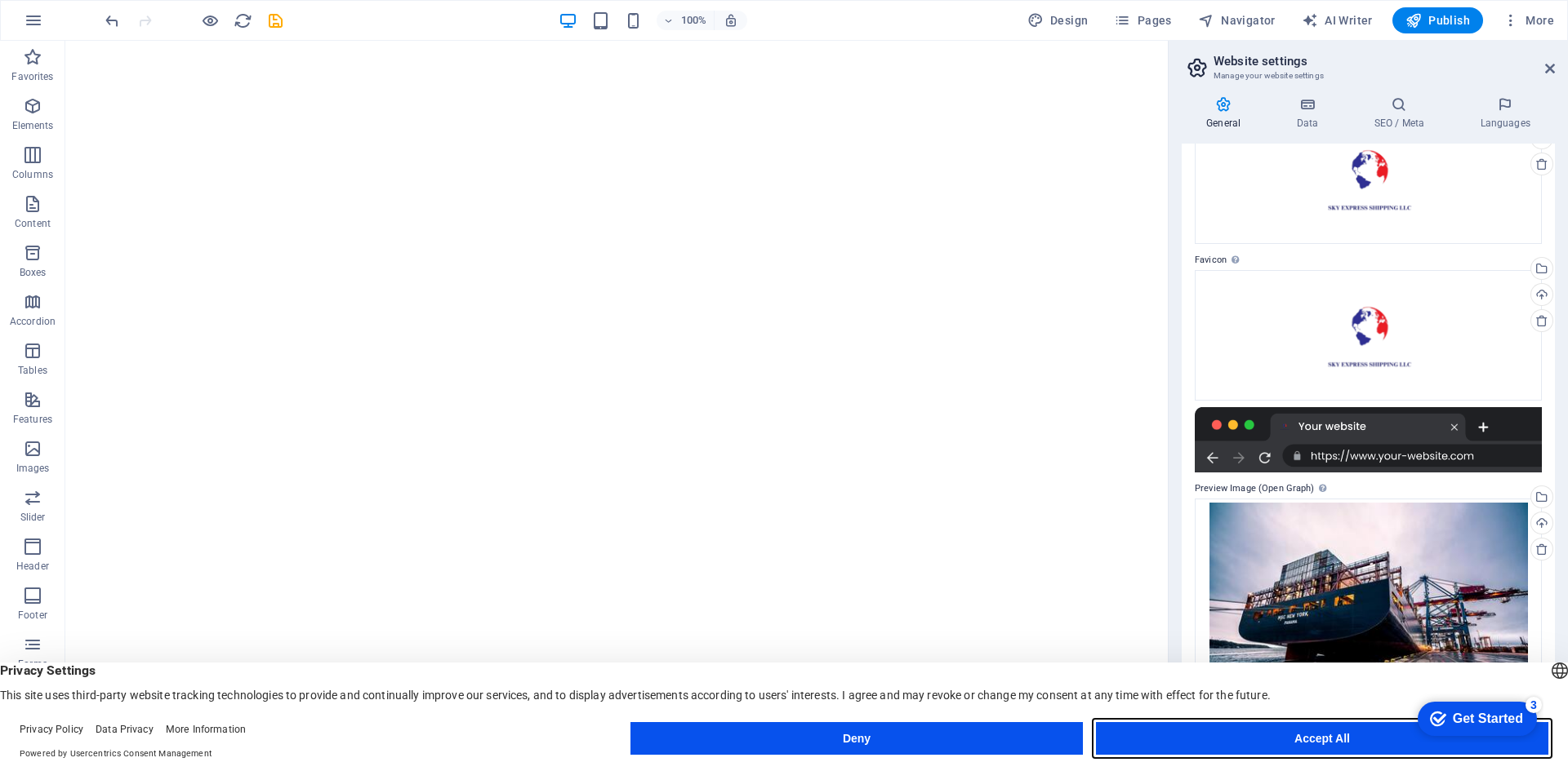
click at [1312, 738] on button "Accept All" at bounding box center [1322, 738] width 452 height 33
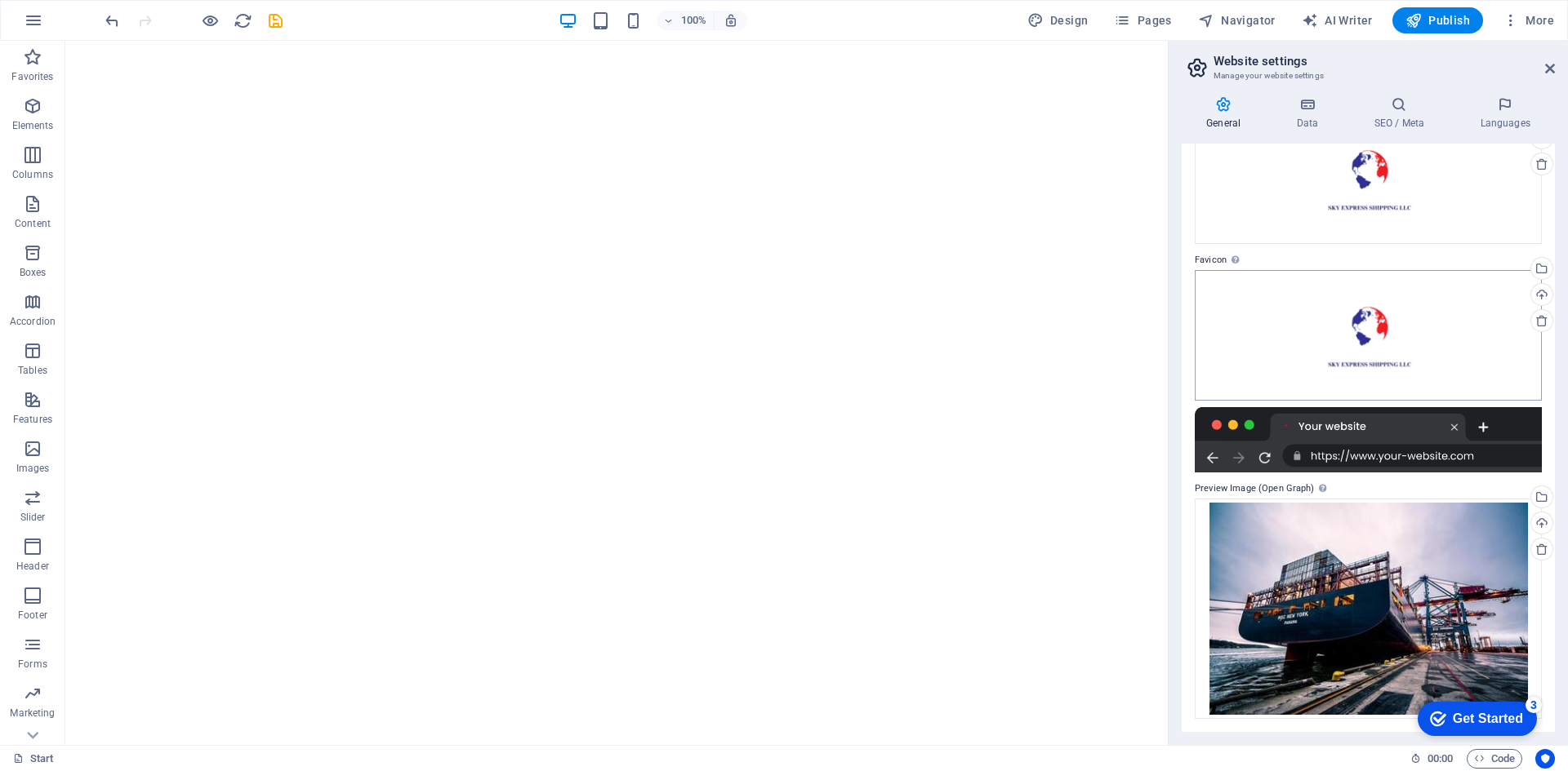
scroll to position [0, 0]
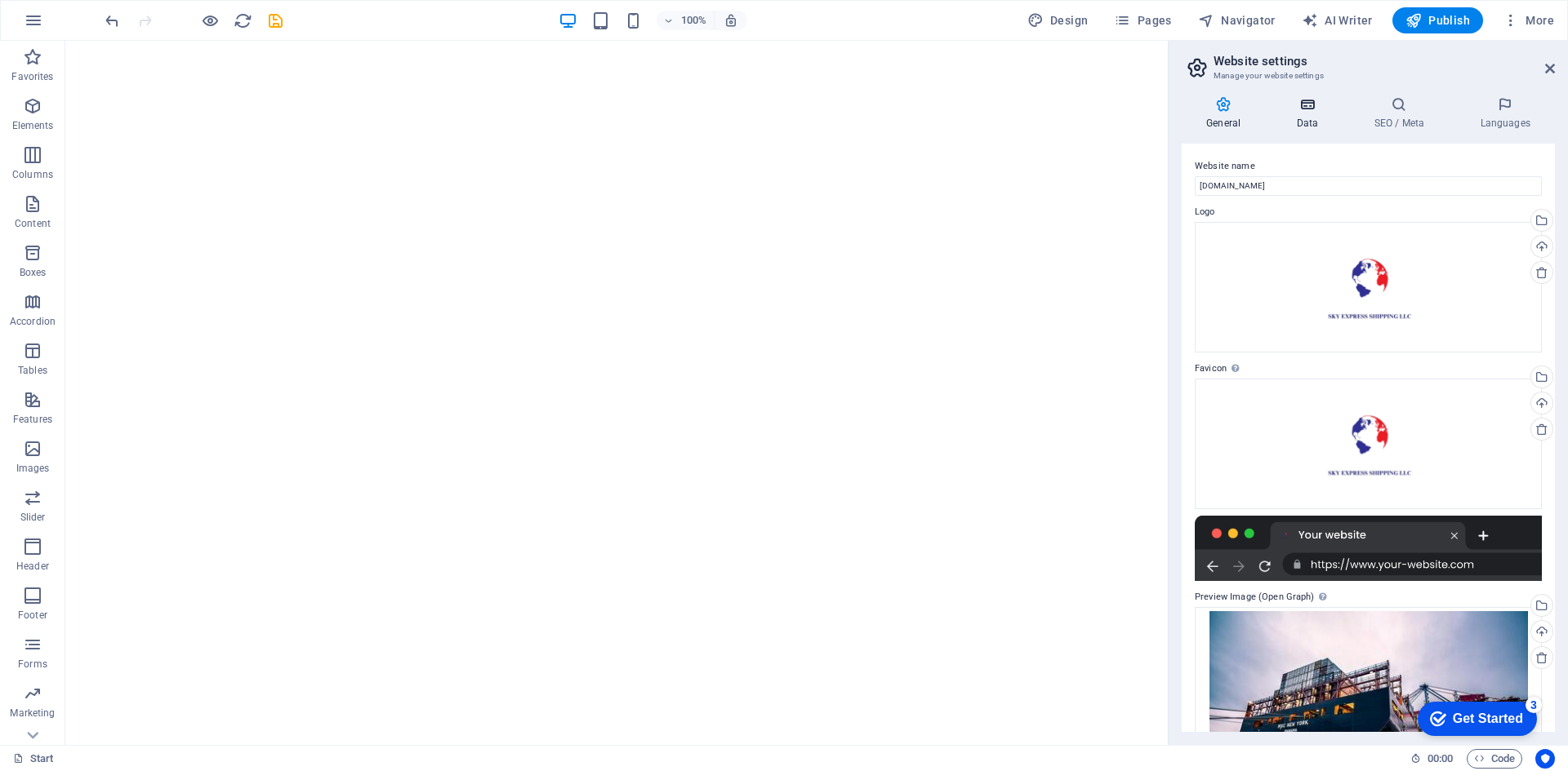
click at [1303, 116] on h4 "Data" at bounding box center [1310, 114] width 78 height 34
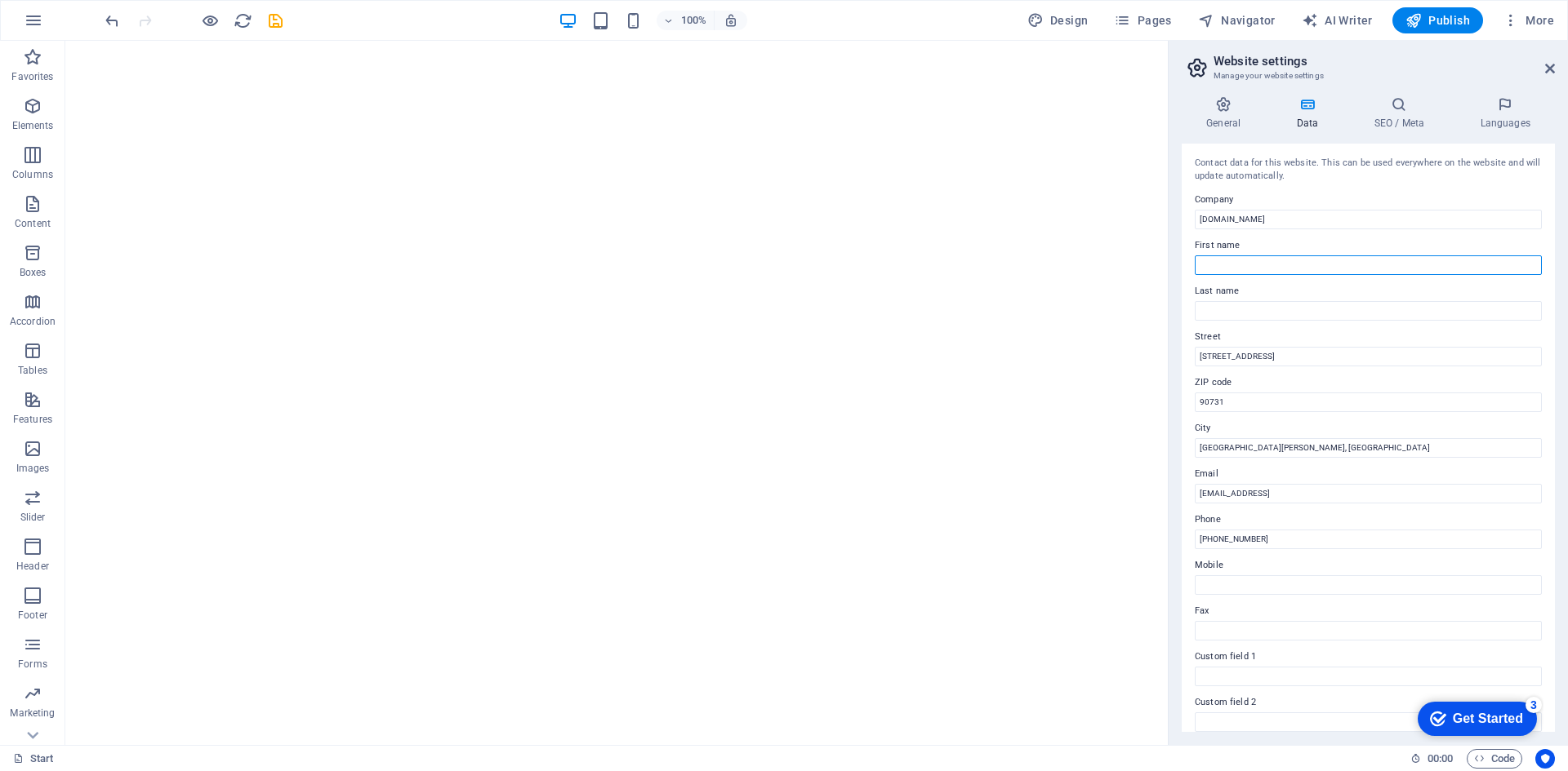
click at [1298, 261] on input "First name" at bounding box center [1368, 265] width 347 height 20
click at [1285, 304] on input "Last name" at bounding box center [1368, 310] width 347 height 20
click at [1376, 109] on icon at bounding box center [1398, 104] width 99 height 16
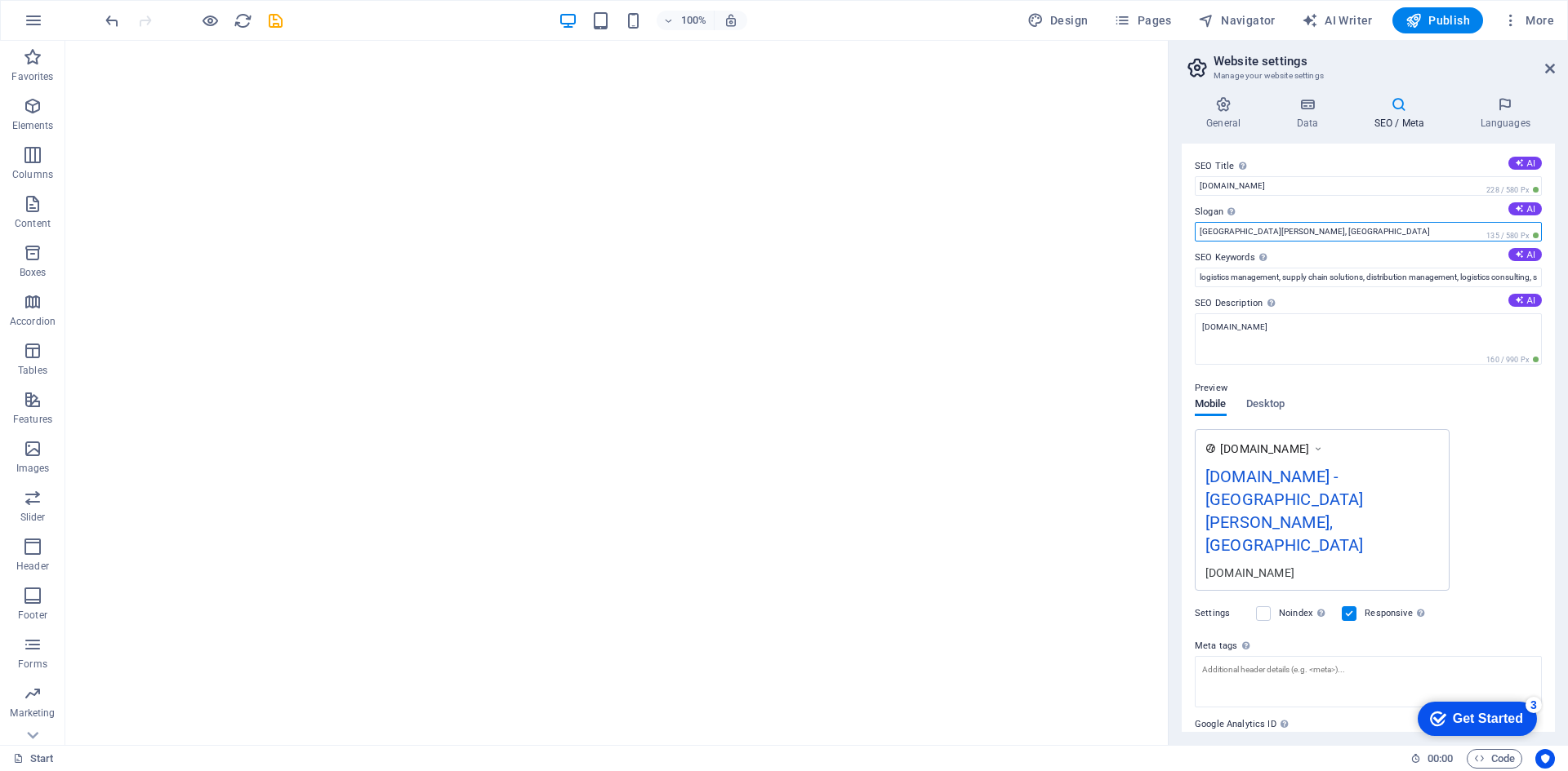
click at [1347, 235] on input "San Pedro, CA" at bounding box center [1368, 231] width 347 height 20
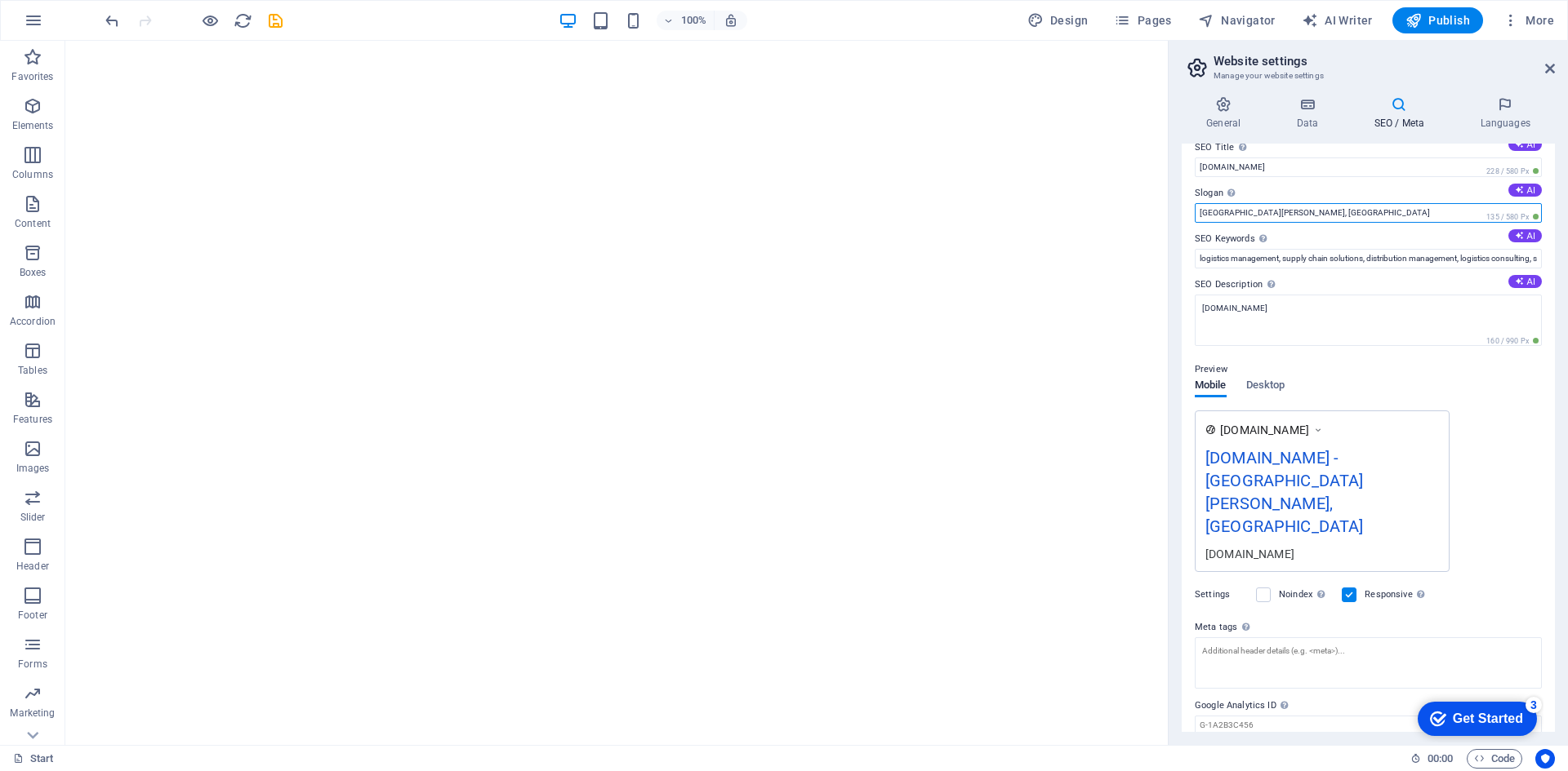
scroll to position [35, 0]
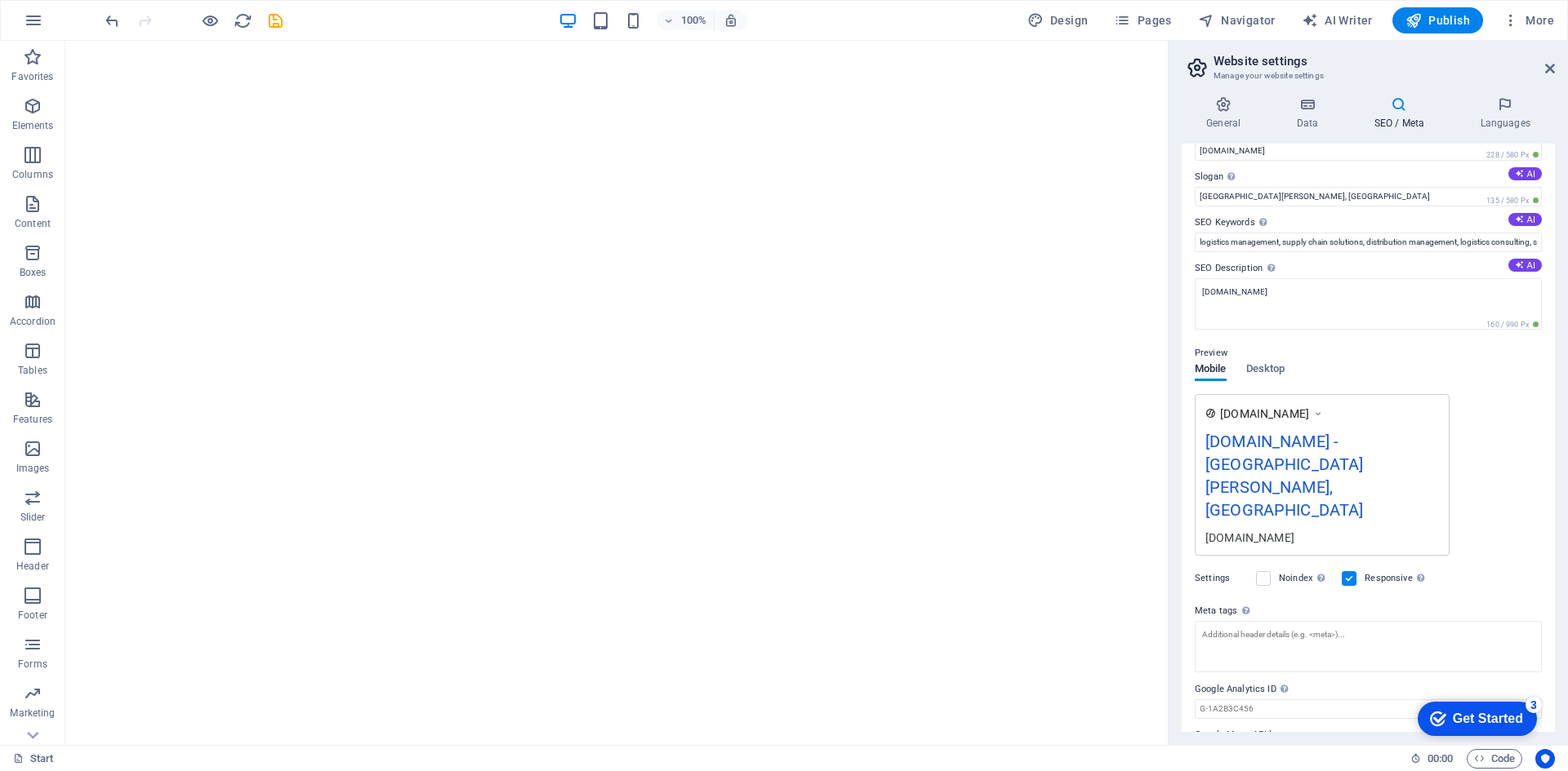
click at [1303, 453] on div "skyexpress-shipping.com - San Pedro, CA" at bounding box center [1322, 480] width 234 height 100
click at [1263, 446] on div "skyexpress-shipping.com - San Pedro, CA" at bounding box center [1322, 480] width 234 height 100
click at [1264, 467] on div "skyexpress-shipping.com - San Pedro, CA" at bounding box center [1322, 480] width 234 height 100
click at [1312, 529] on div "[DOMAIN_NAME]" at bounding box center [1322, 537] width 234 height 17
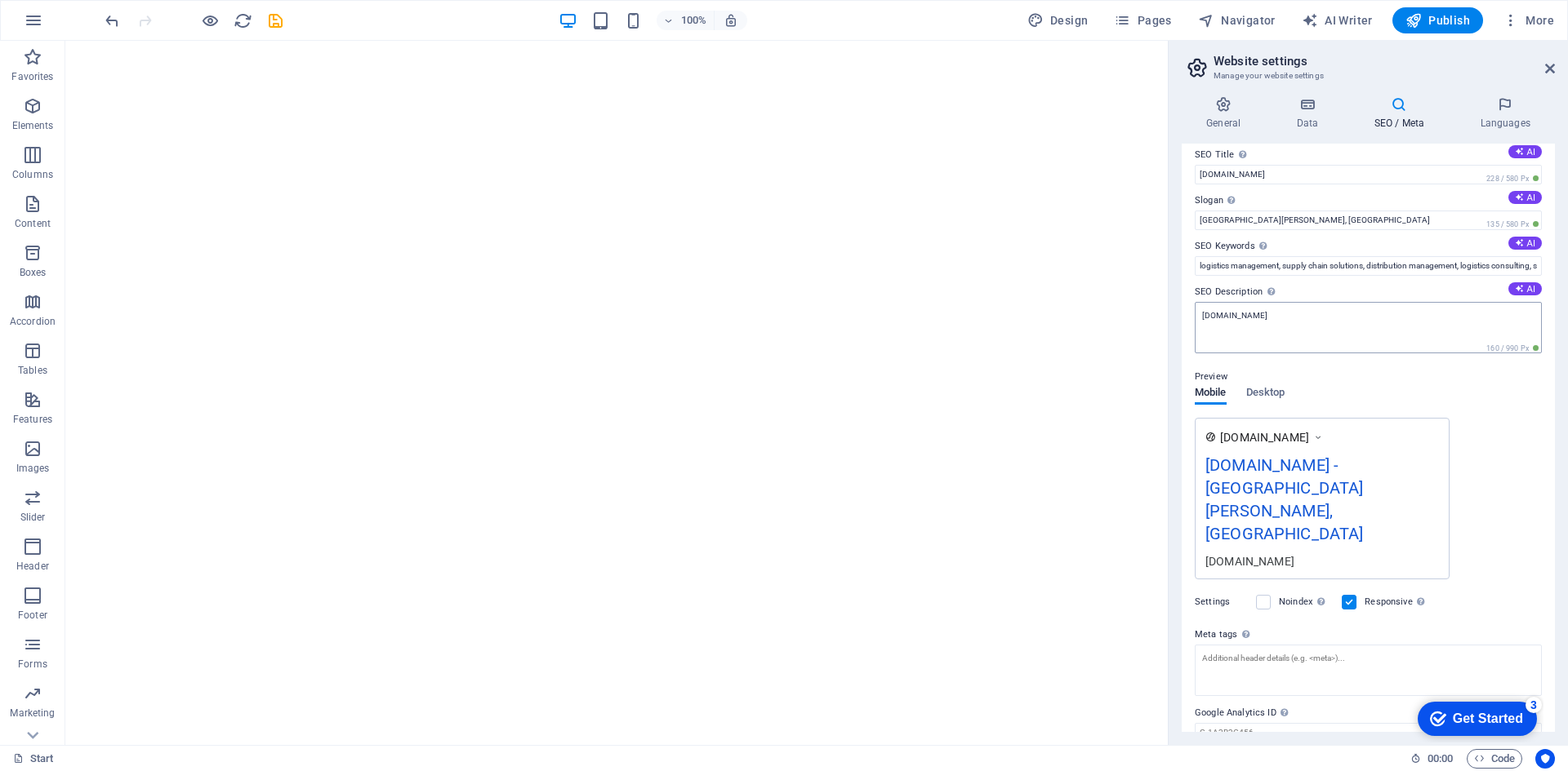
scroll to position [0, 0]
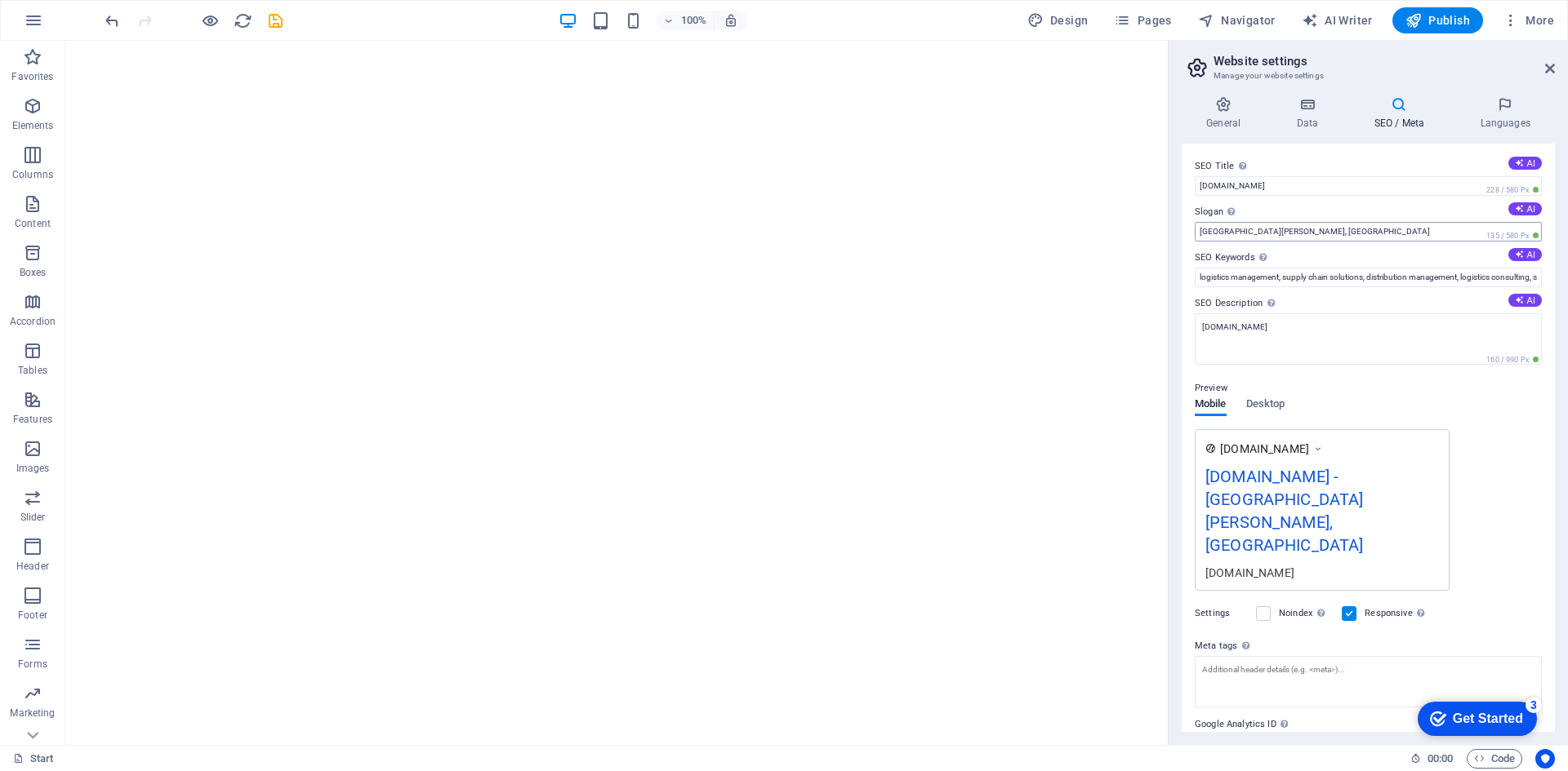
click at [1267, 220] on label "Slogan The slogan of your website. AI" at bounding box center [1368, 212] width 347 height 20
click at [1267, 222] on input "San Pedro, CA" at bounding box center [1368, 231] width 347 height 20
click at [1274, 235] on input "San Pedro, CA" at bounding box center [1368, 231] width 347 height 20
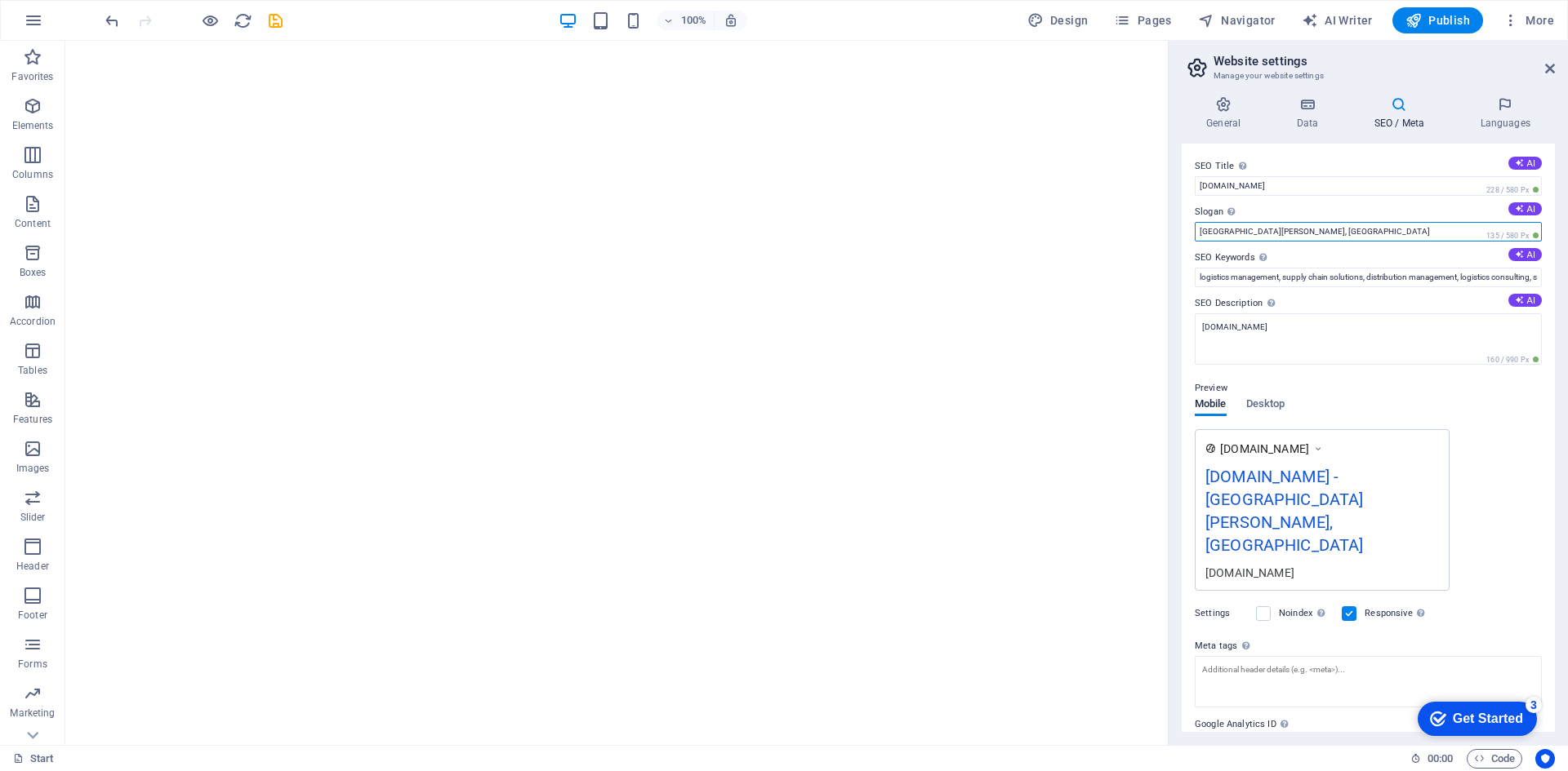
click at [1274, 235] on input "San Pedro, CA" at bounding box center [1368, 231] width 347 height 20
click at [1200, 206] on label "Slogan The slogan of your website. AI" at bounding box center [1368, 212] width 347 height 20
click at [1200, 222] on input "San Pedro, CA" at bounding box center [1368, 231] width 347 height 20
click at [1204, 212] on label "Slogan The slogan of your website. AI" at bounding box center [1368, 212] width 347 height 20
click at [1204, 222] on input "San Pedro, CA" at bounding box center [1368, 231] width 347 height 20
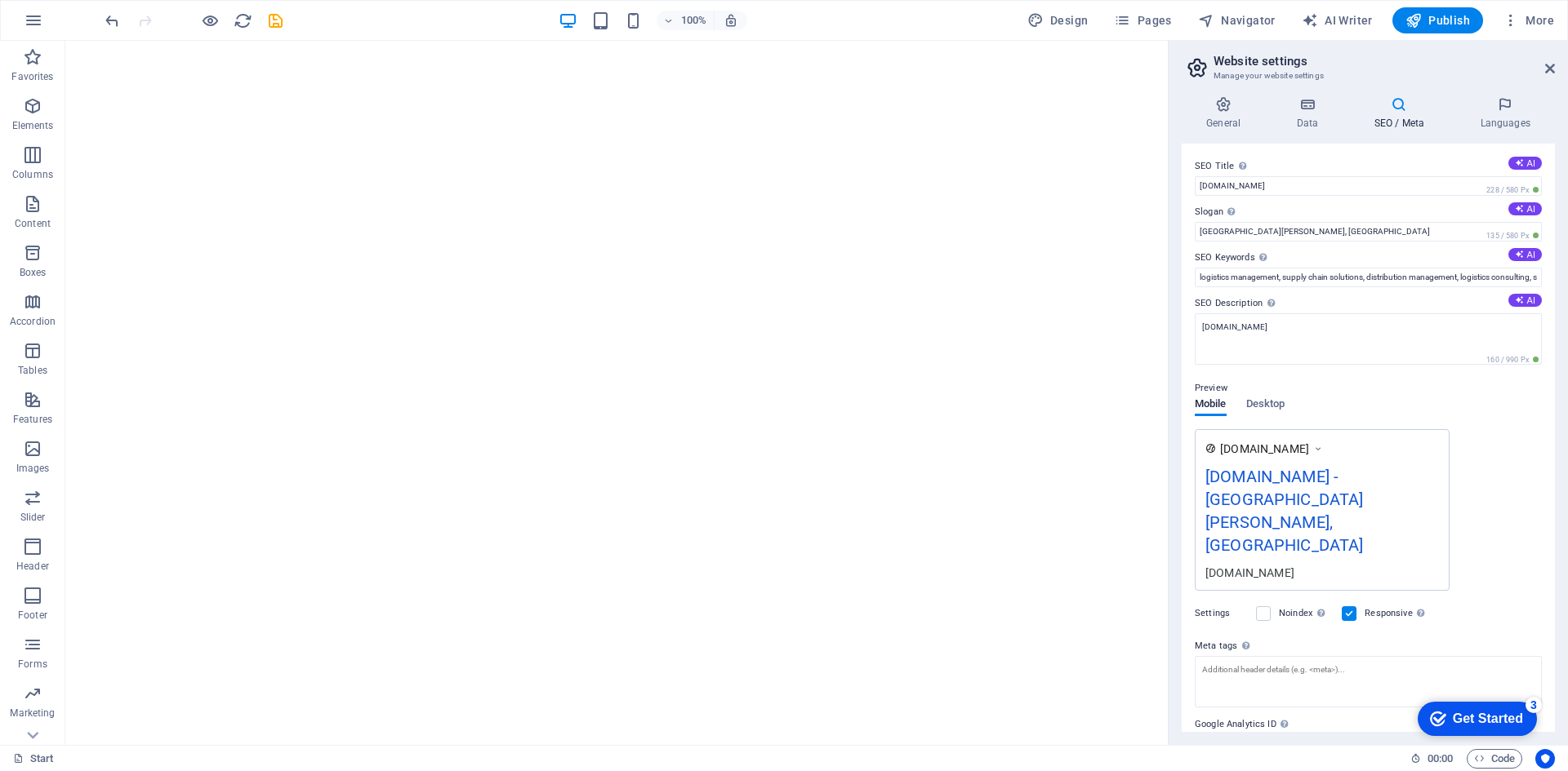
click at [1204, 212] on label "Slogan The slogan of your website. AI" at bounding box center [1368, 212] width 347 height 20
click at [1204, 222] on input "San Pedro, CA" at bounding box center [1368, 231] width 347 height 20
click at [1277, 228] on input "San Pedro, CA" at bounding box center [1368, 231] width 347 height 20
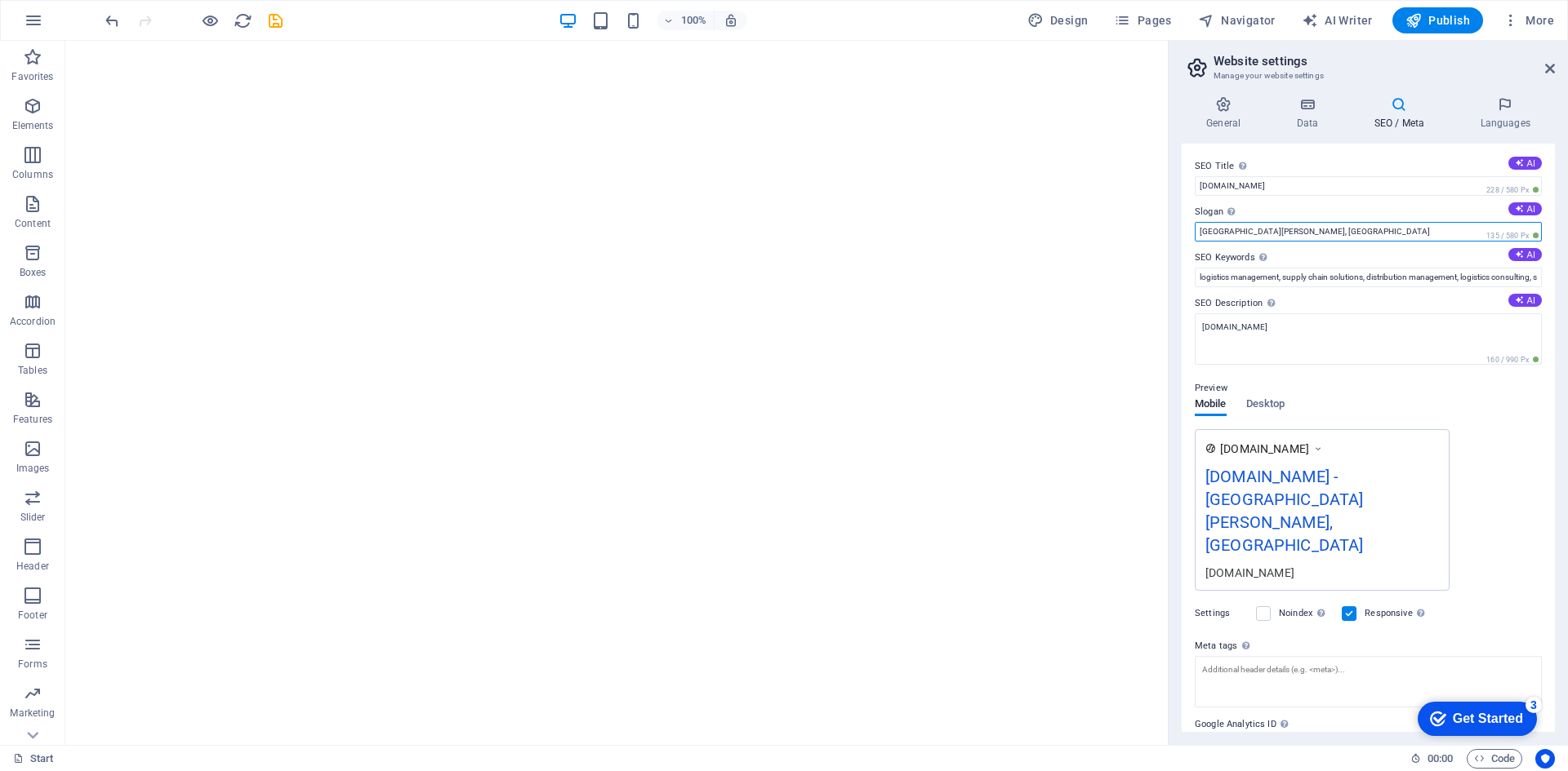
click at [1277, 228] on input "San Pedro, CA" at bounding box center [1368, 231] width 347 height 20
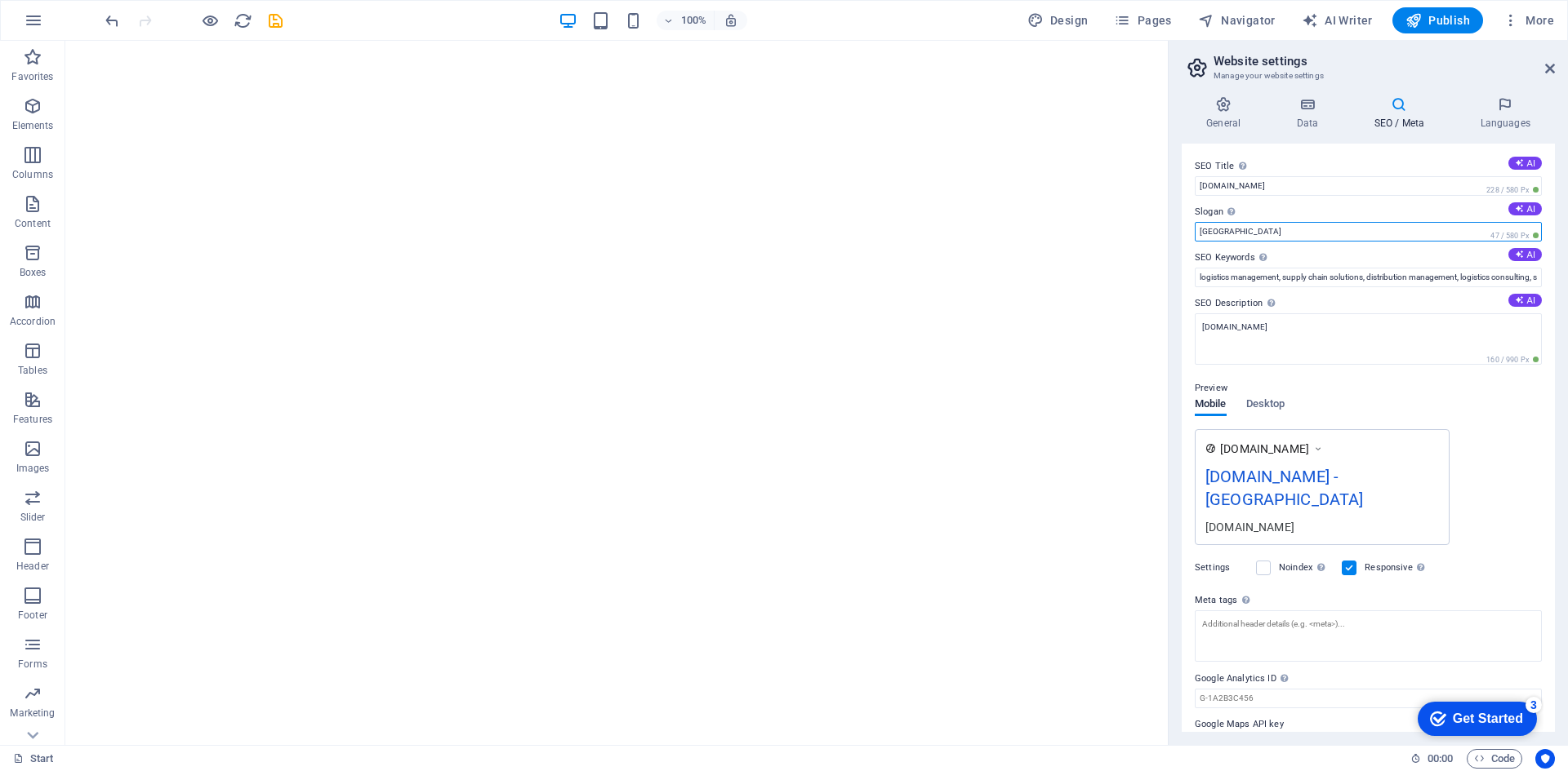
type input "UAE"
click at [1489, 444] on div "www.example.com skyexpress-shipping.com - UAE skyexpress-shipping.com" at bounding box center [1368, 487] width 347 height 116
click at [1337, 274] on input "logistics management, supply chain solutions, distribution management, logistic…" at bounding box center [1368, 277] width 347 height 20
click at [1337, 273] on input "logistics management, supply chain solutions, distribution management, logistic…" at bounding box center [1368, 277] width 347 height 20
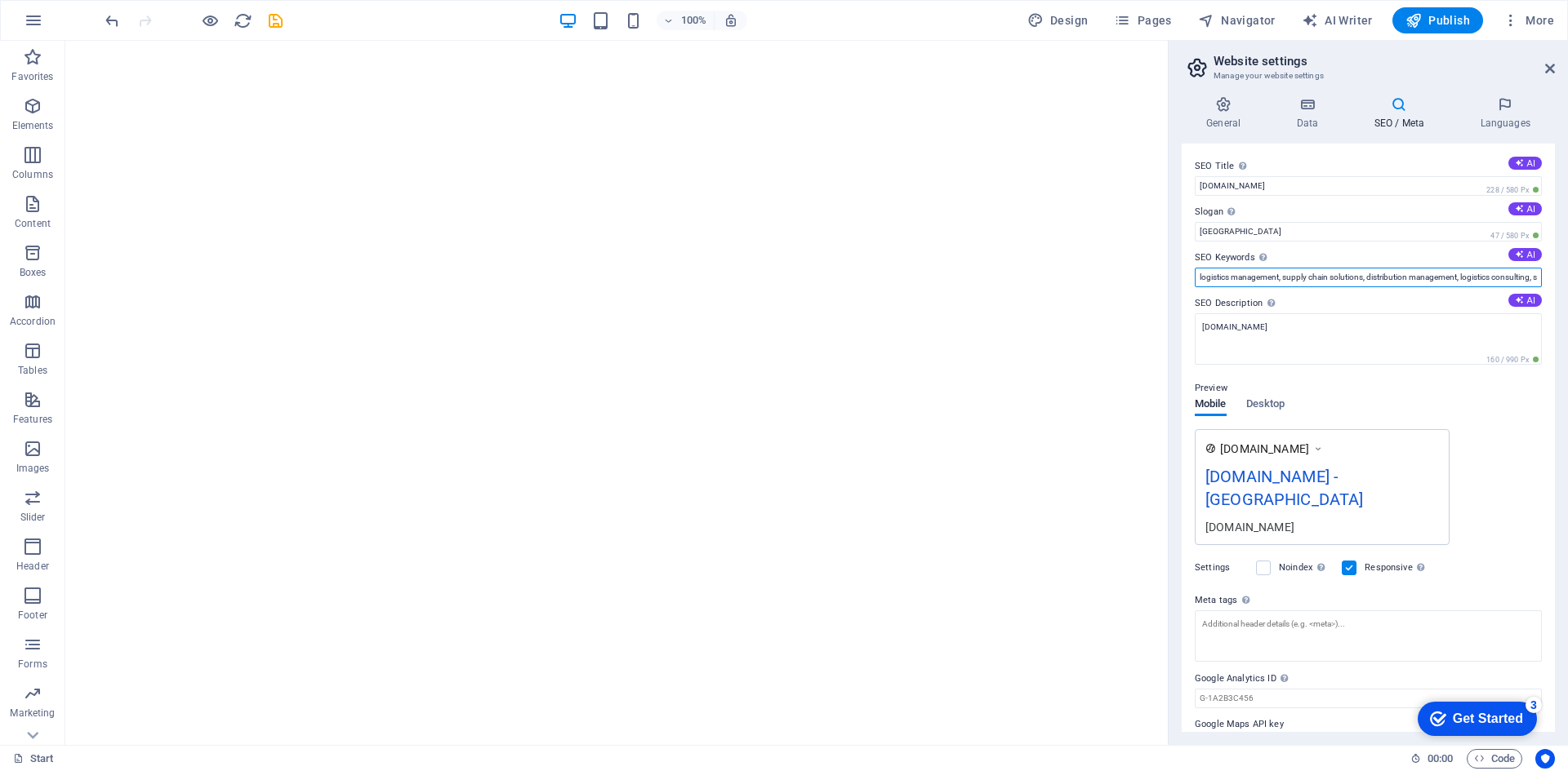
click at [1337, 273] on input "logistics management, supply chain solutions, distribution management, logistic…" at bounding box center [1368, 277] width 347 height 20
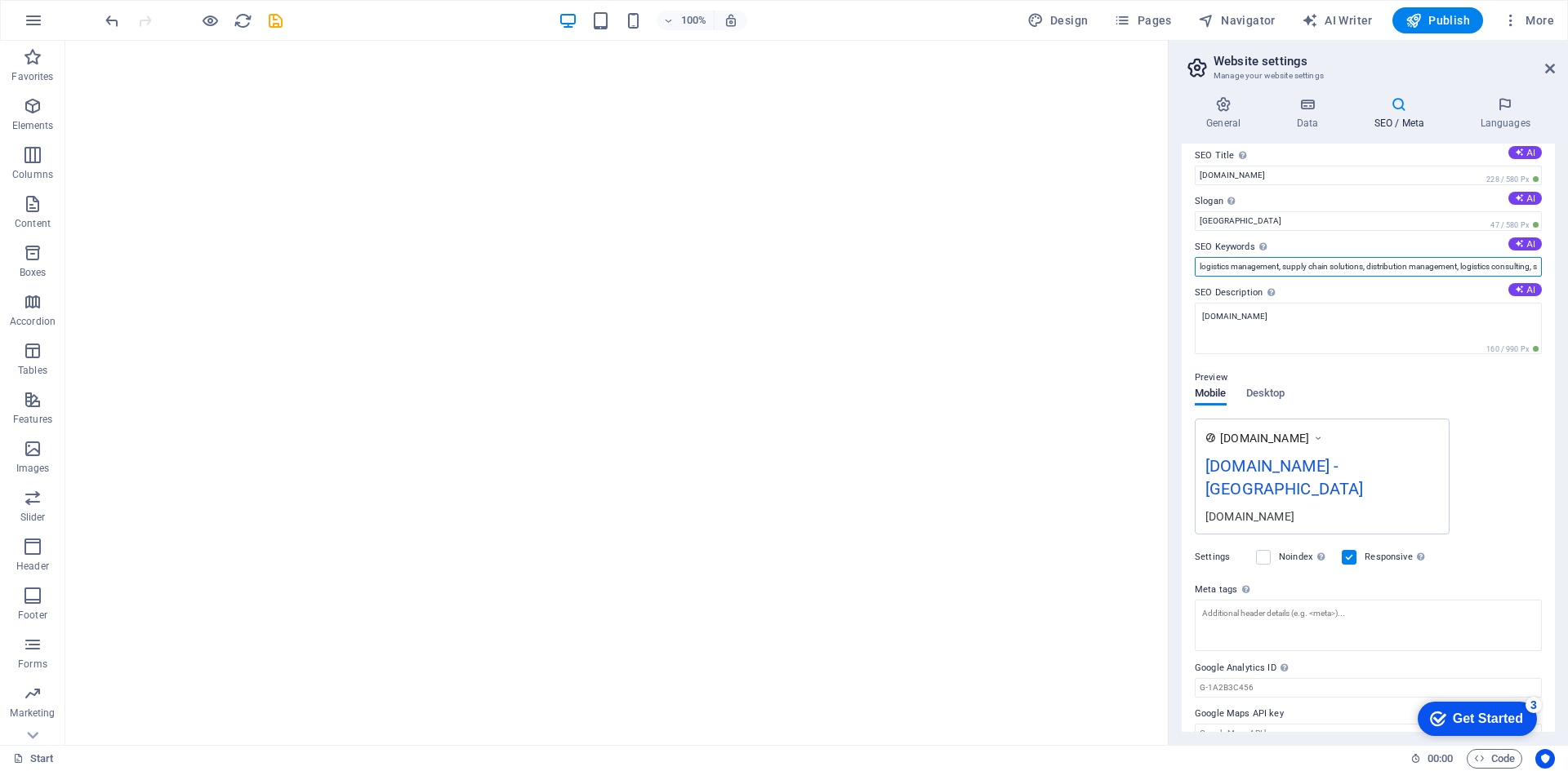
scroll to position [12, 0]
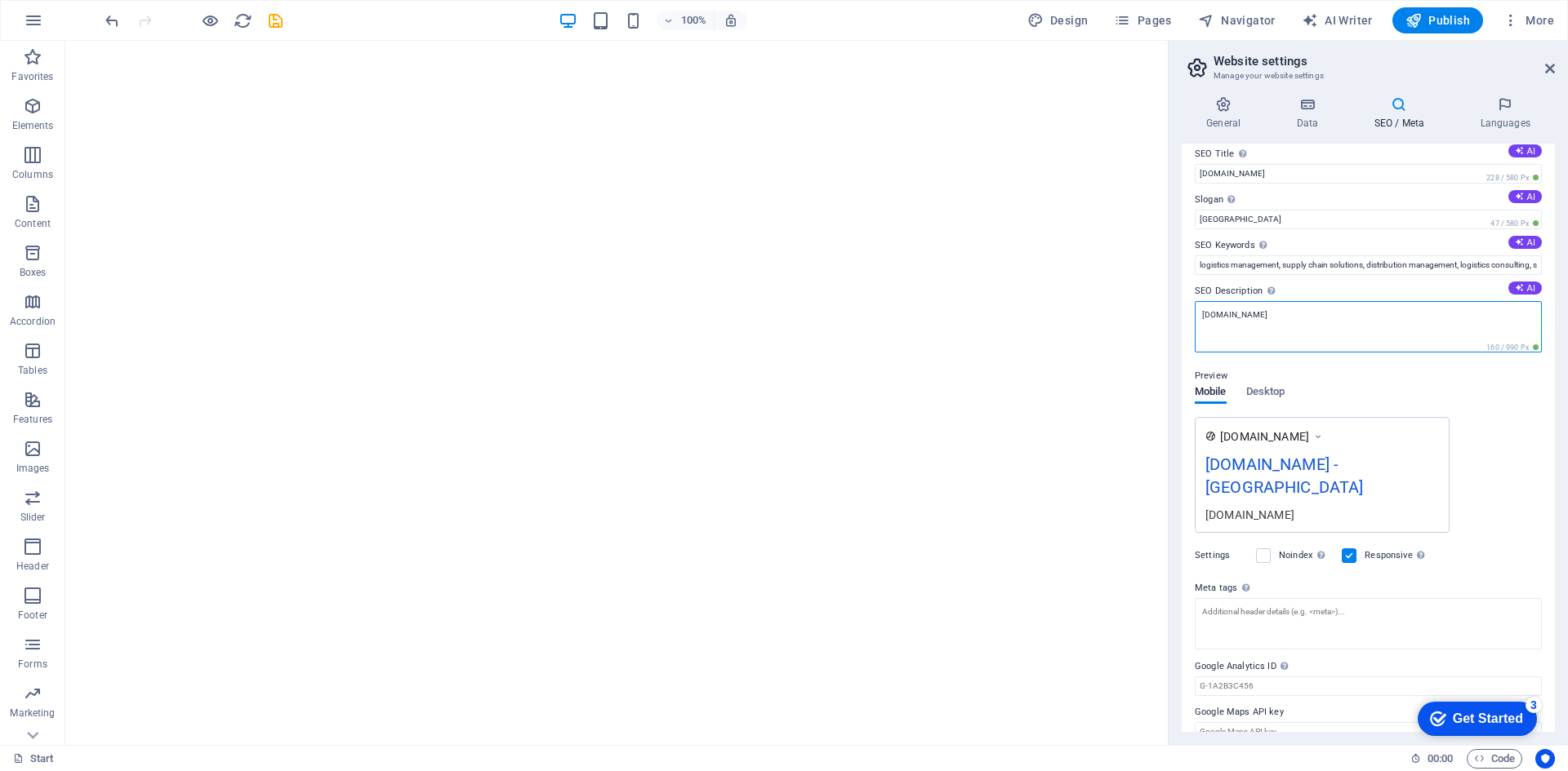
click at [1395, 342] on textarea "[DOMAIN_NAME]" at bounding box center [1368, 327] width 347 height 52
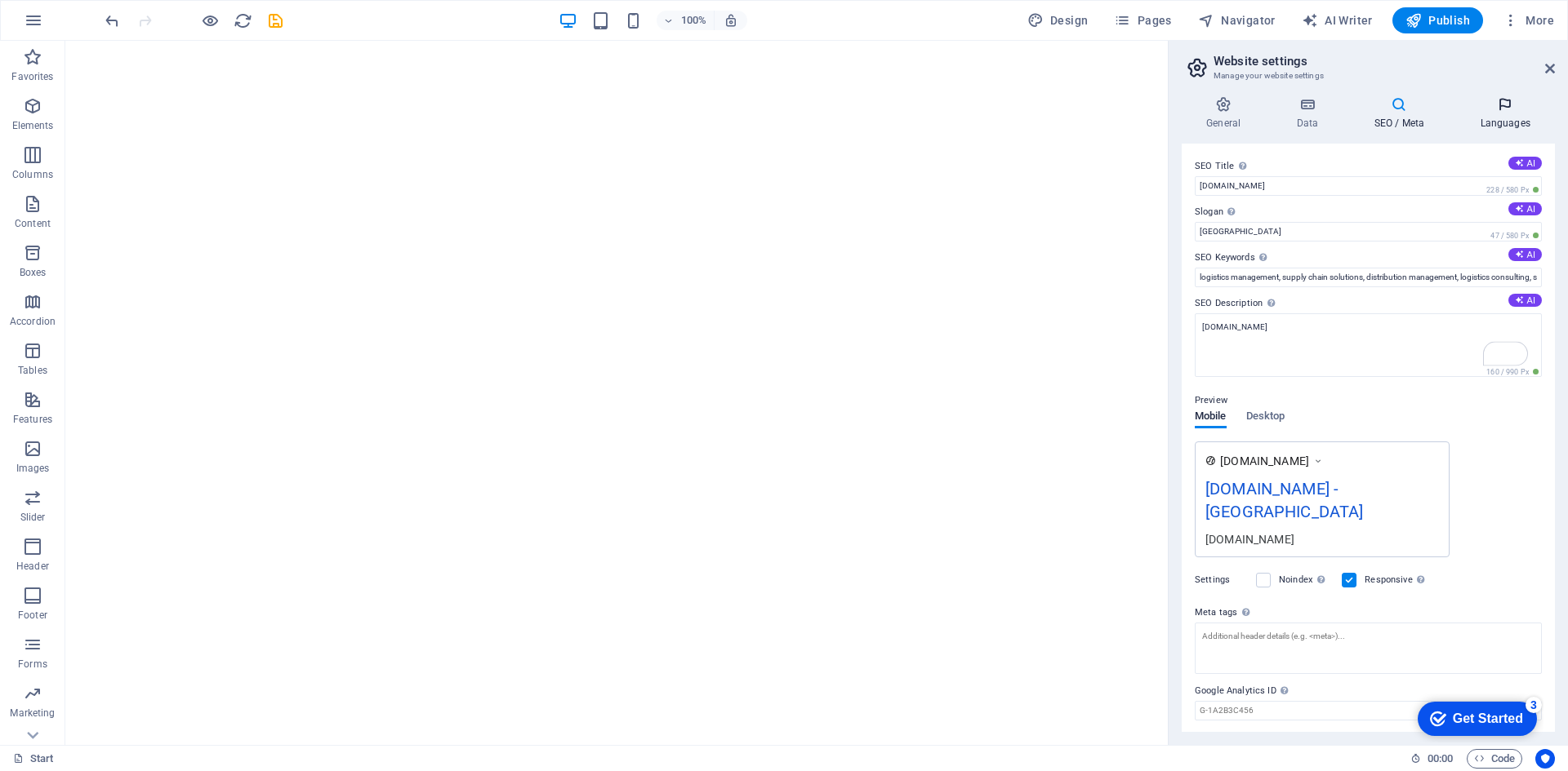
click at [1488, 118] on h4 "Languages" at bounding box center [1504, 114] width 99 height 34
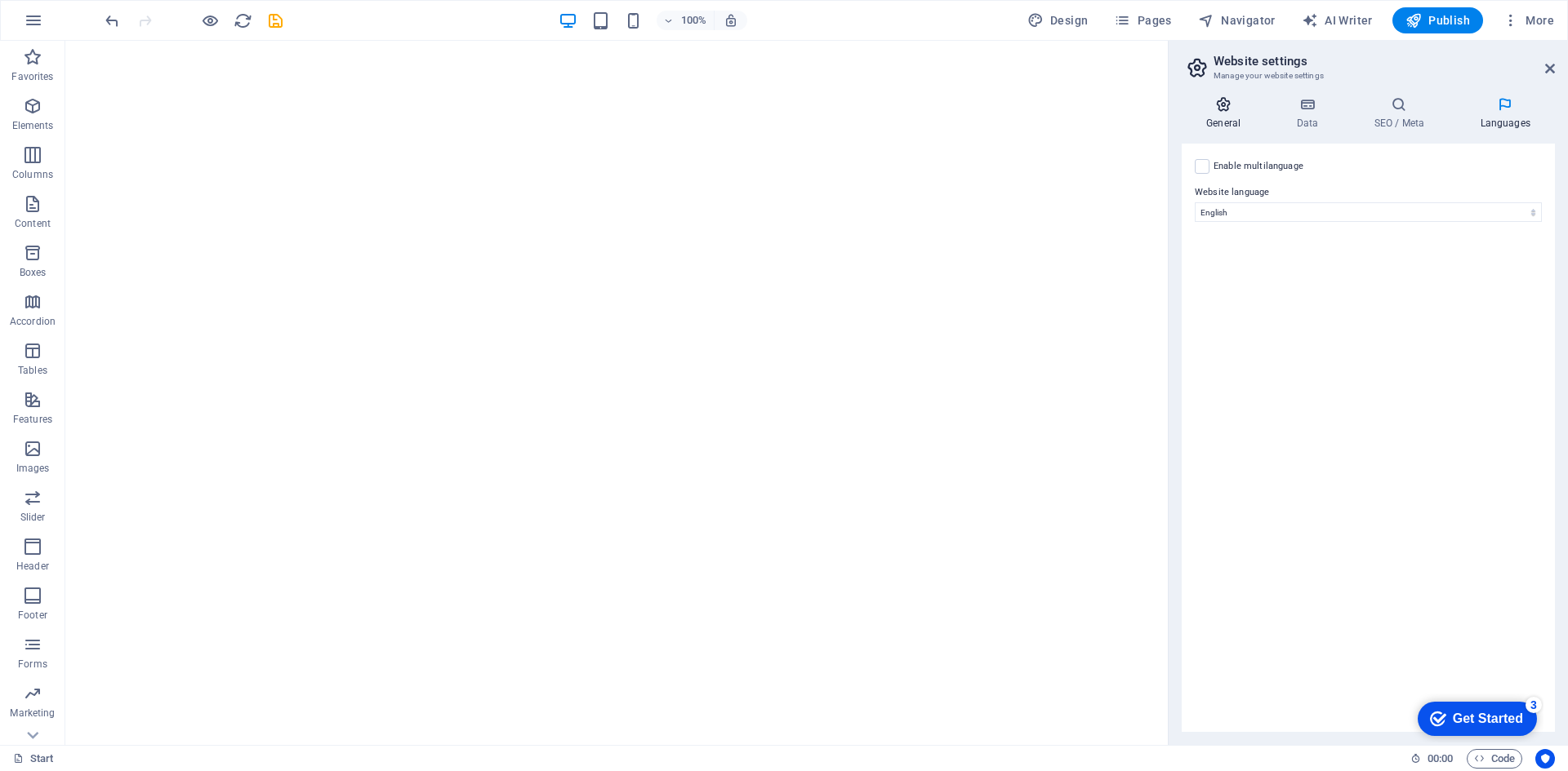
click at [1245, 108] on icon at bounding box center [1223, 104] width 84 height 16
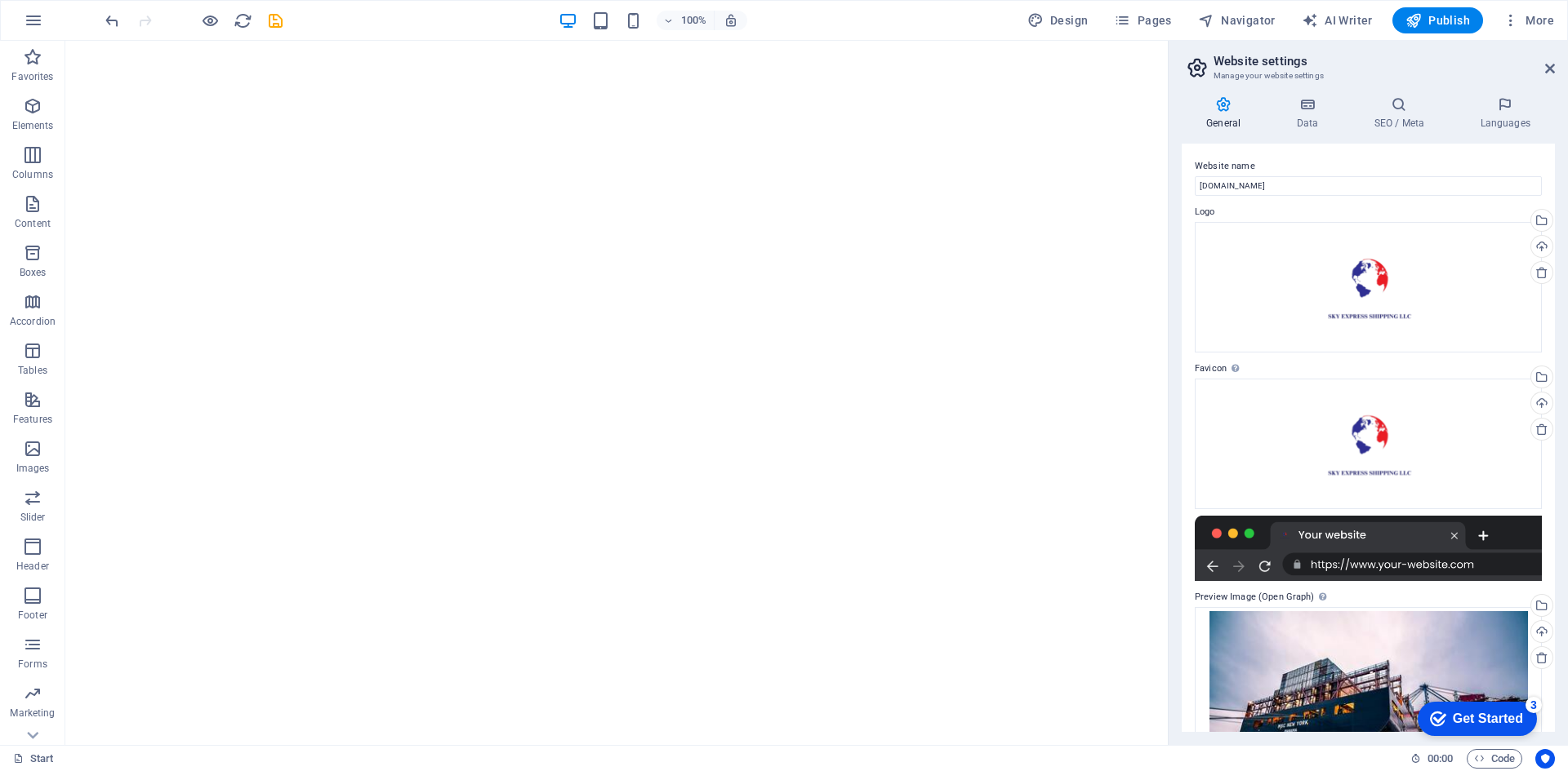
click at [1211, 367] on label "Favicon Set the favicon of your website here. A favicon is a small icon shown i…" at bounding box center [1368, 368] width 347 height 20
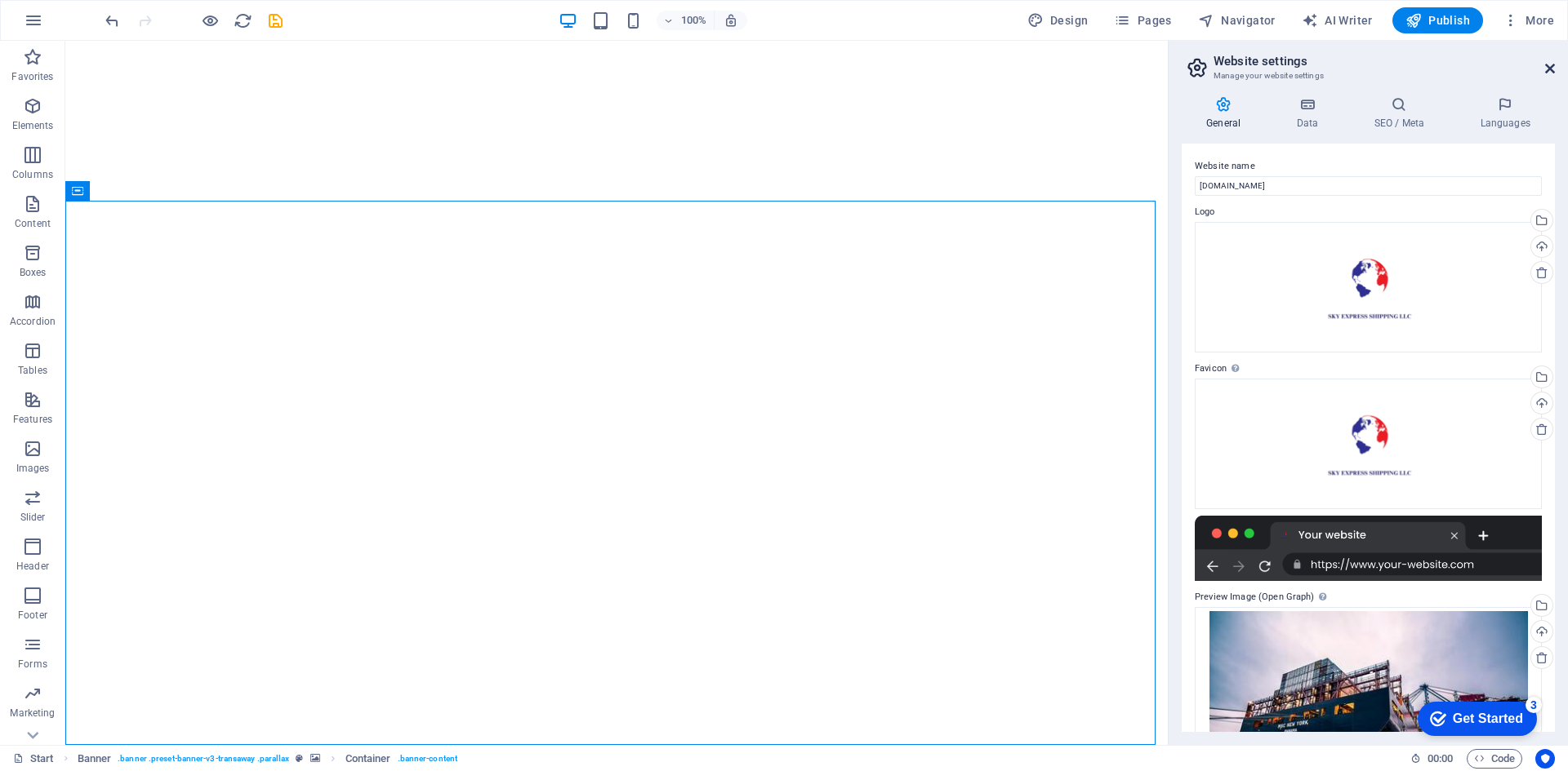
click at [1556, 64] on aside "Website settings Manage your website settings General Data SEO / Meta Languages…" at bounding box center [1368, 392] width 400 height 705
click at [1549, 68] on icon at bounding box center [1549, 68] width 9 height 13
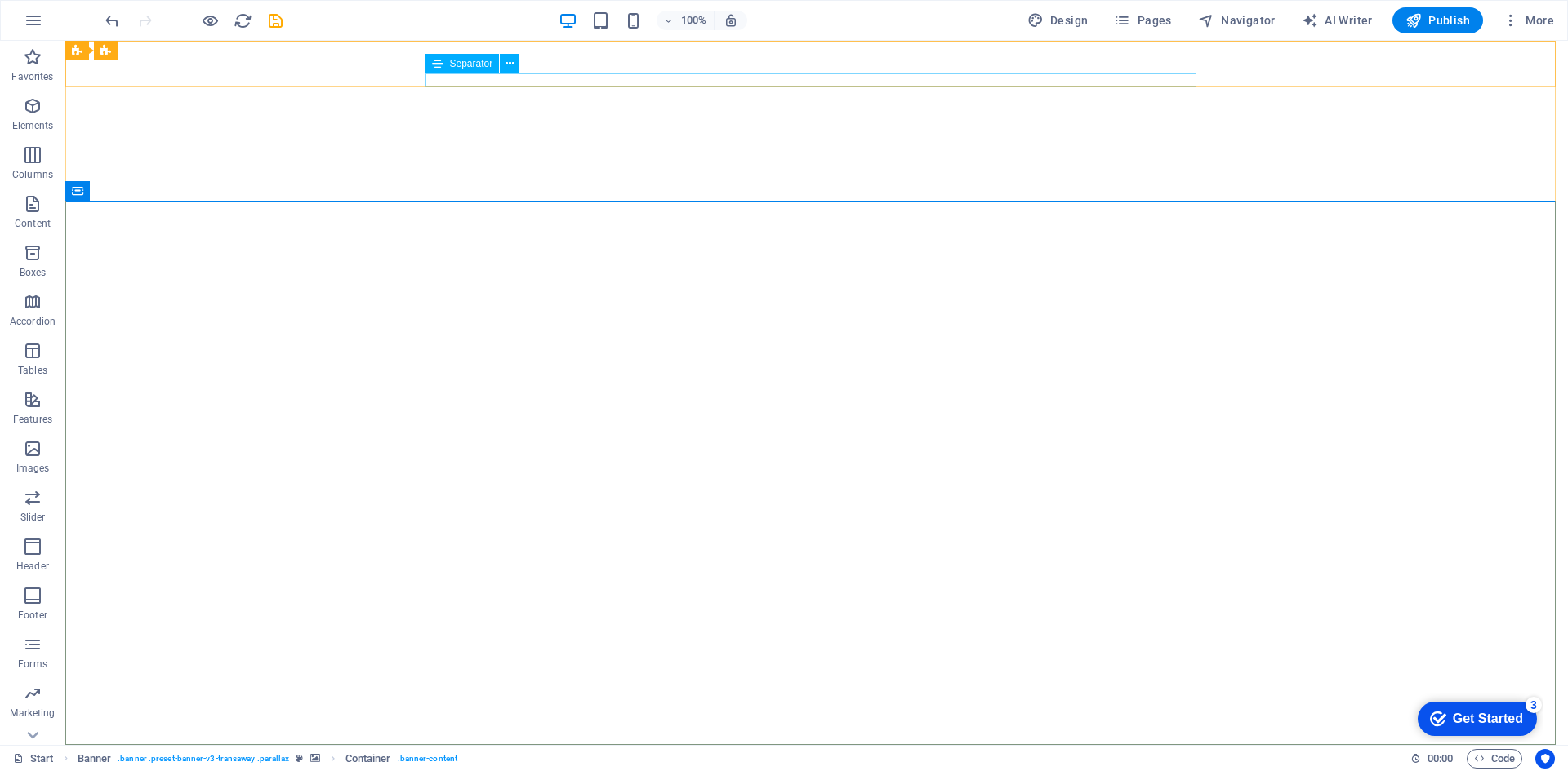
click at [471, 63] on span "Separator" at bounding box center [471, 63] width 43 height 9
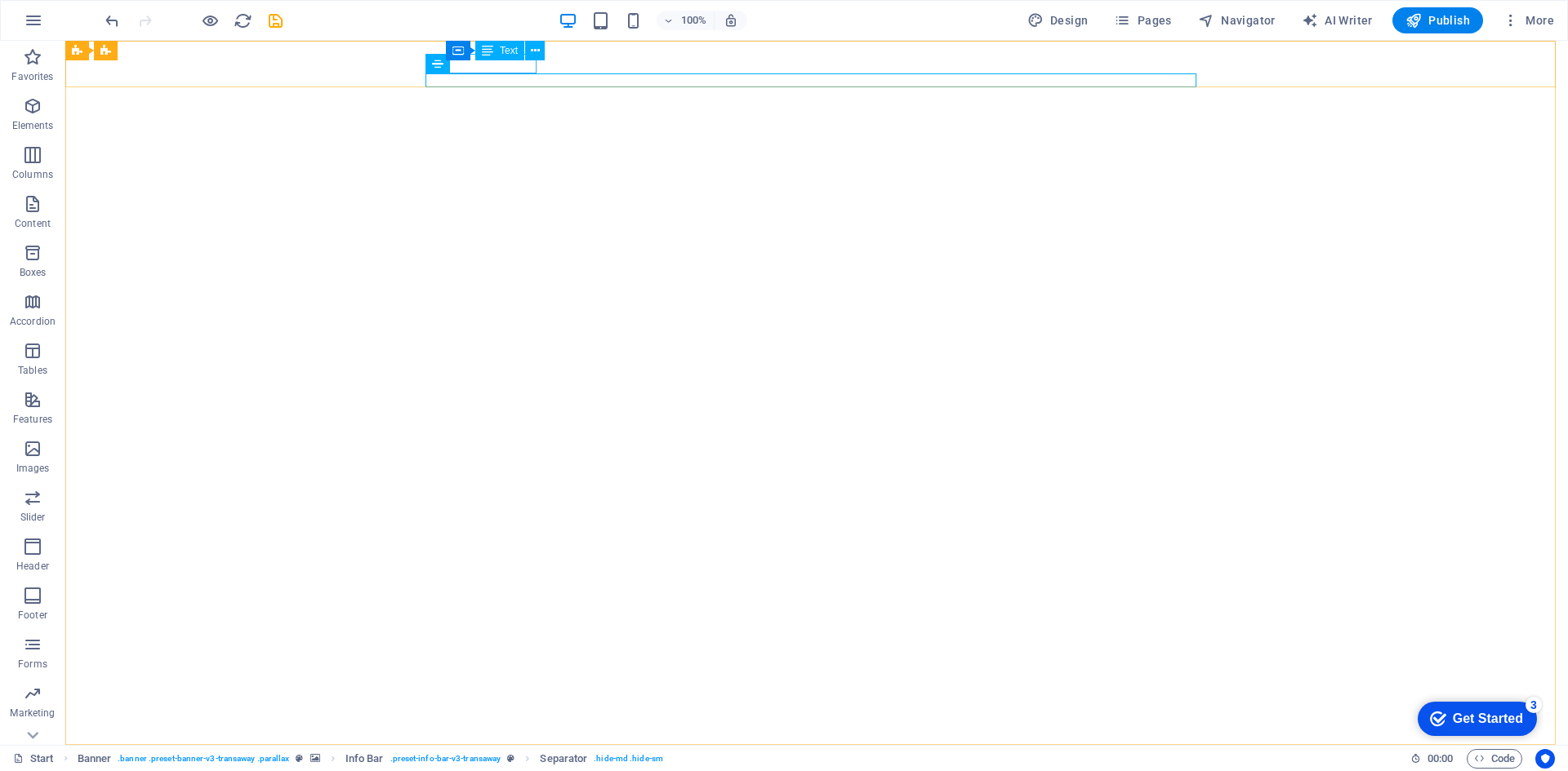
click at [520, 60] on div "Text" at bounding box center [500, 50] width 49 height 20
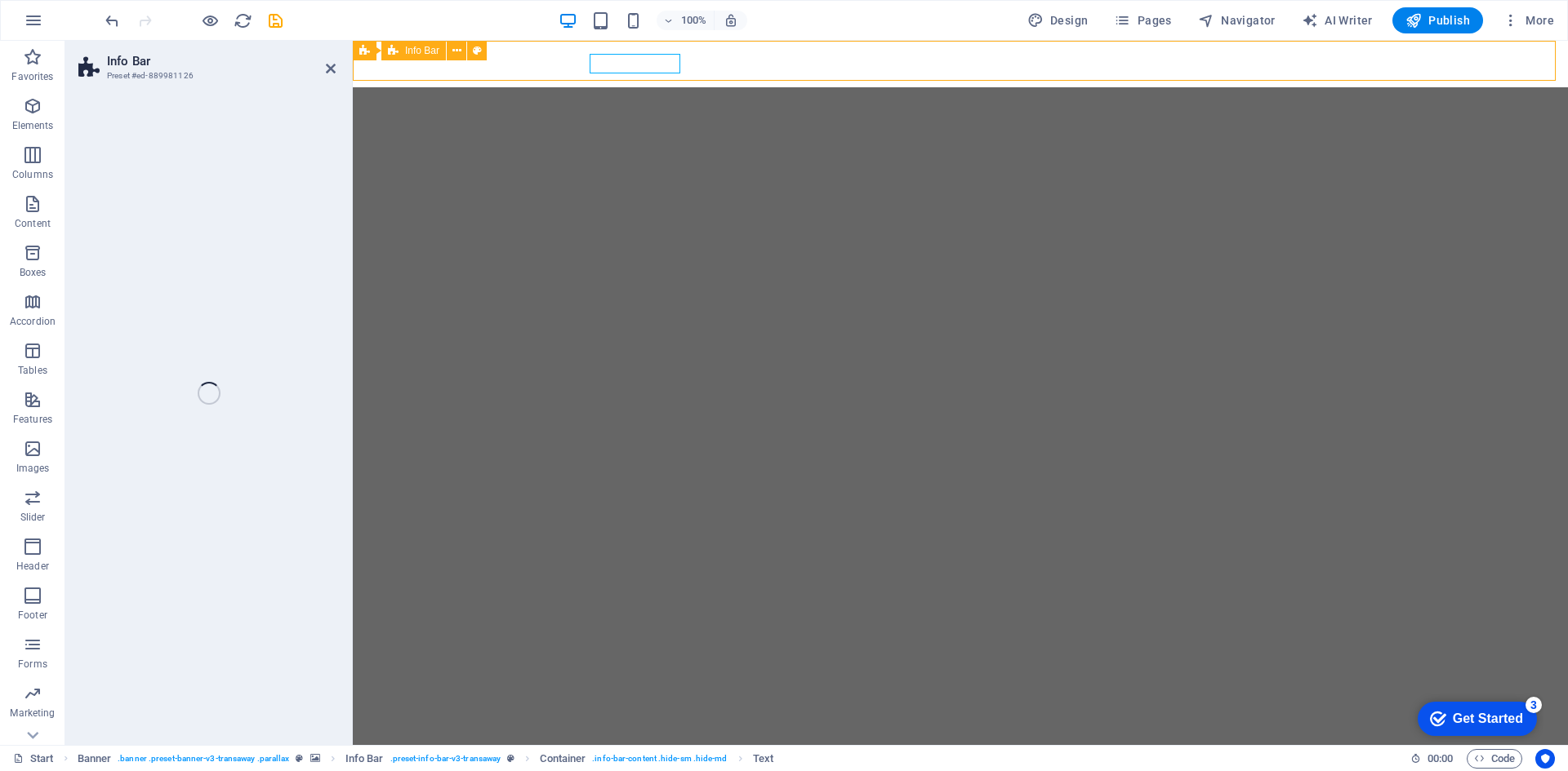
click at [650, 770] on div "[PHONE_NUMBER]" at bounding box center [954, 780] width 758 height 20
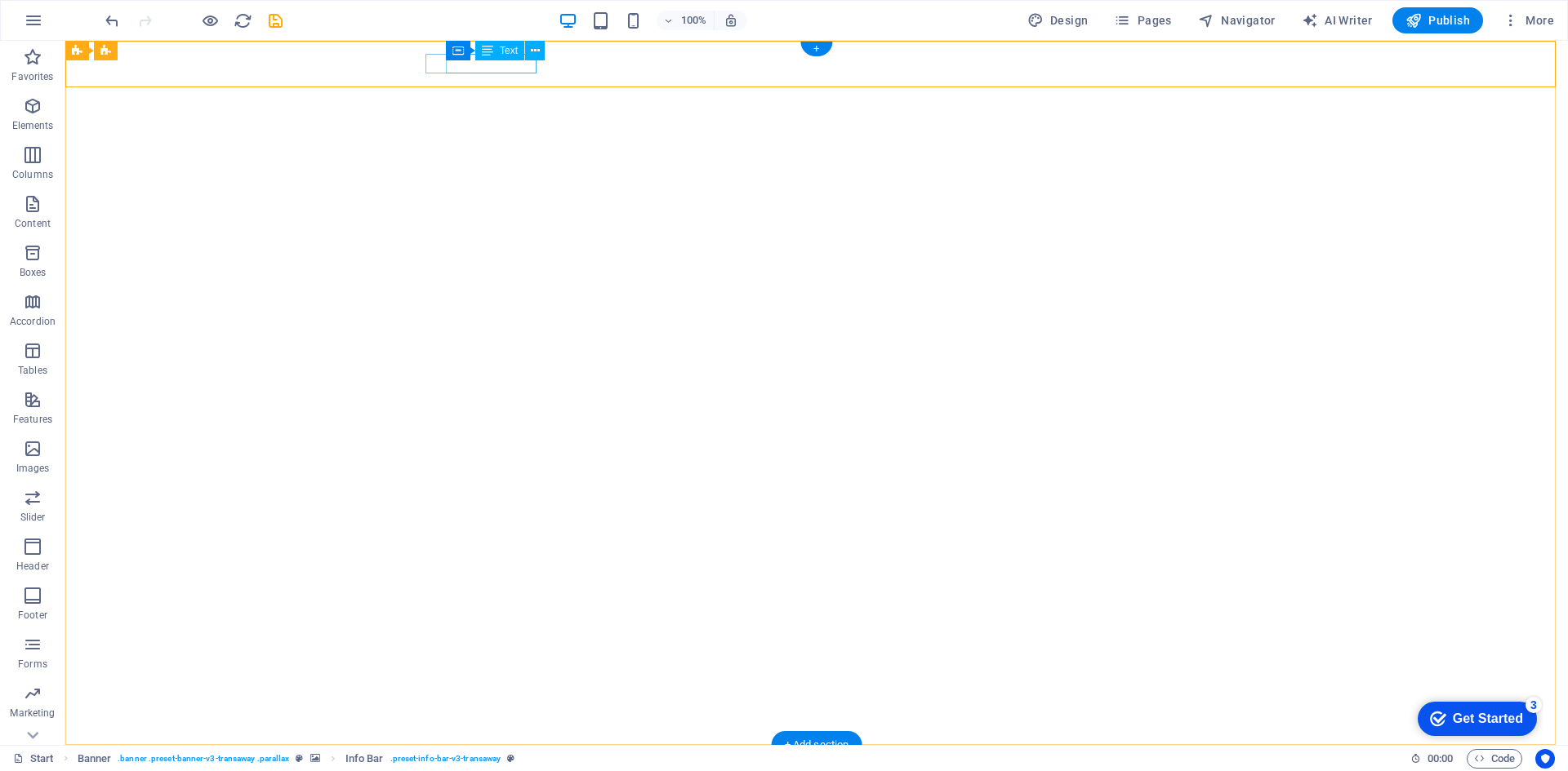
click at [520, 770] on div "[PHONE_NUMBER]" at bounding box center [810, 780] width 758 height 20
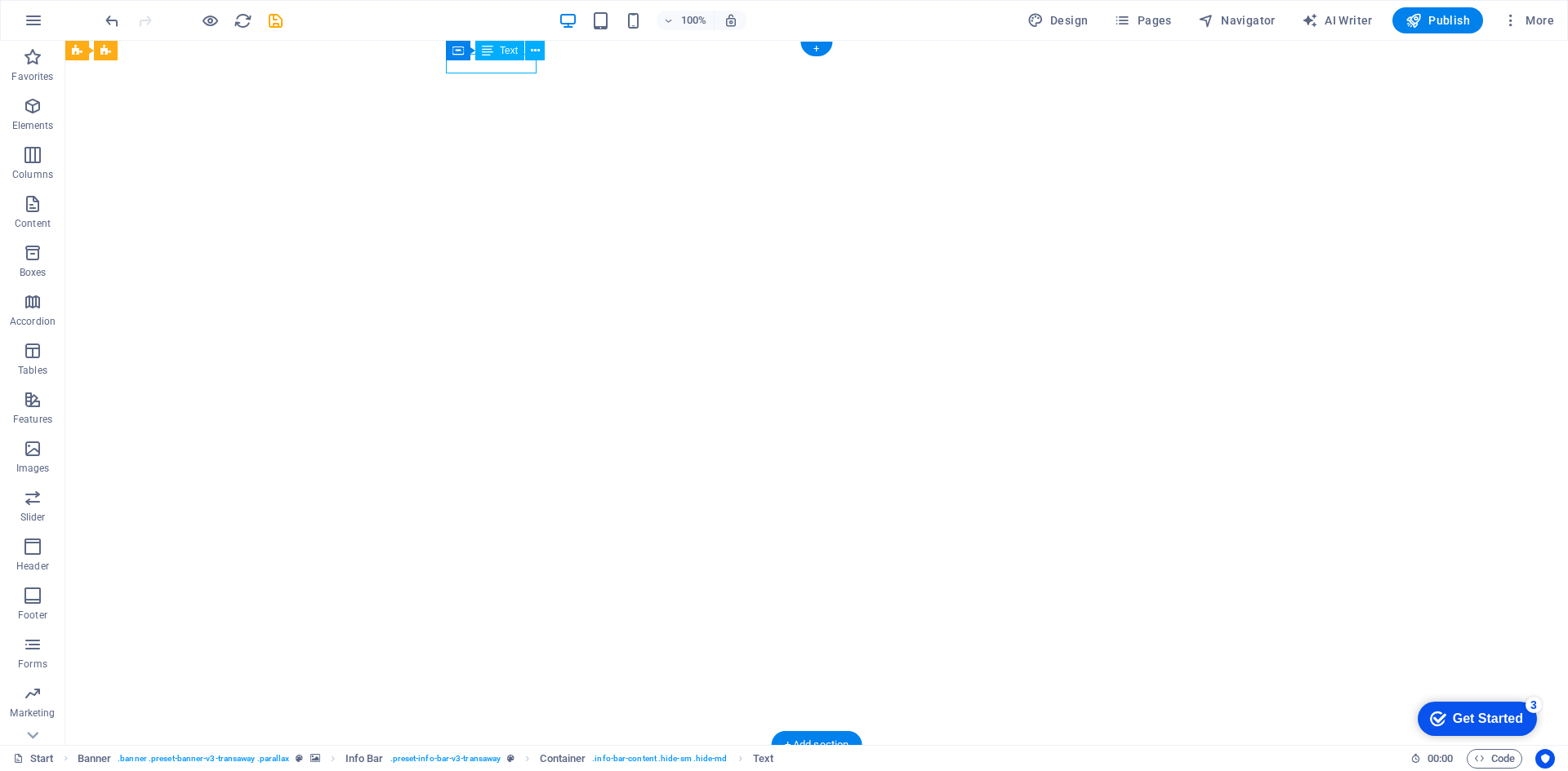
click at [513, 770] on div "[PHONE_NUMBER]" at bounding box center [810, 780] width 758 height 20
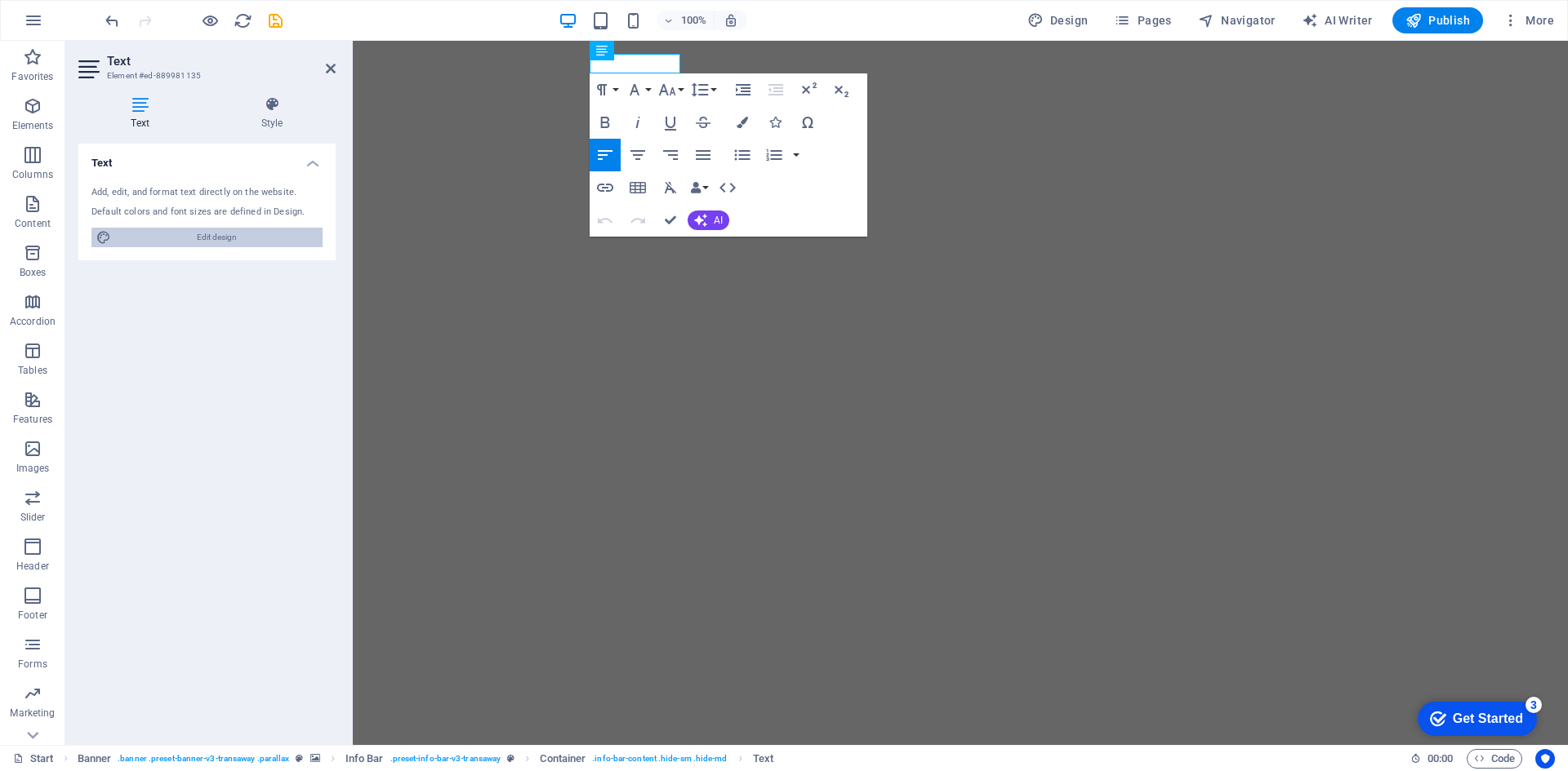
click at [224, 238] on span "Edit design" at bounding box center [217, 237] width 202 height 20
select select "px"
select select "400"
select select "px"
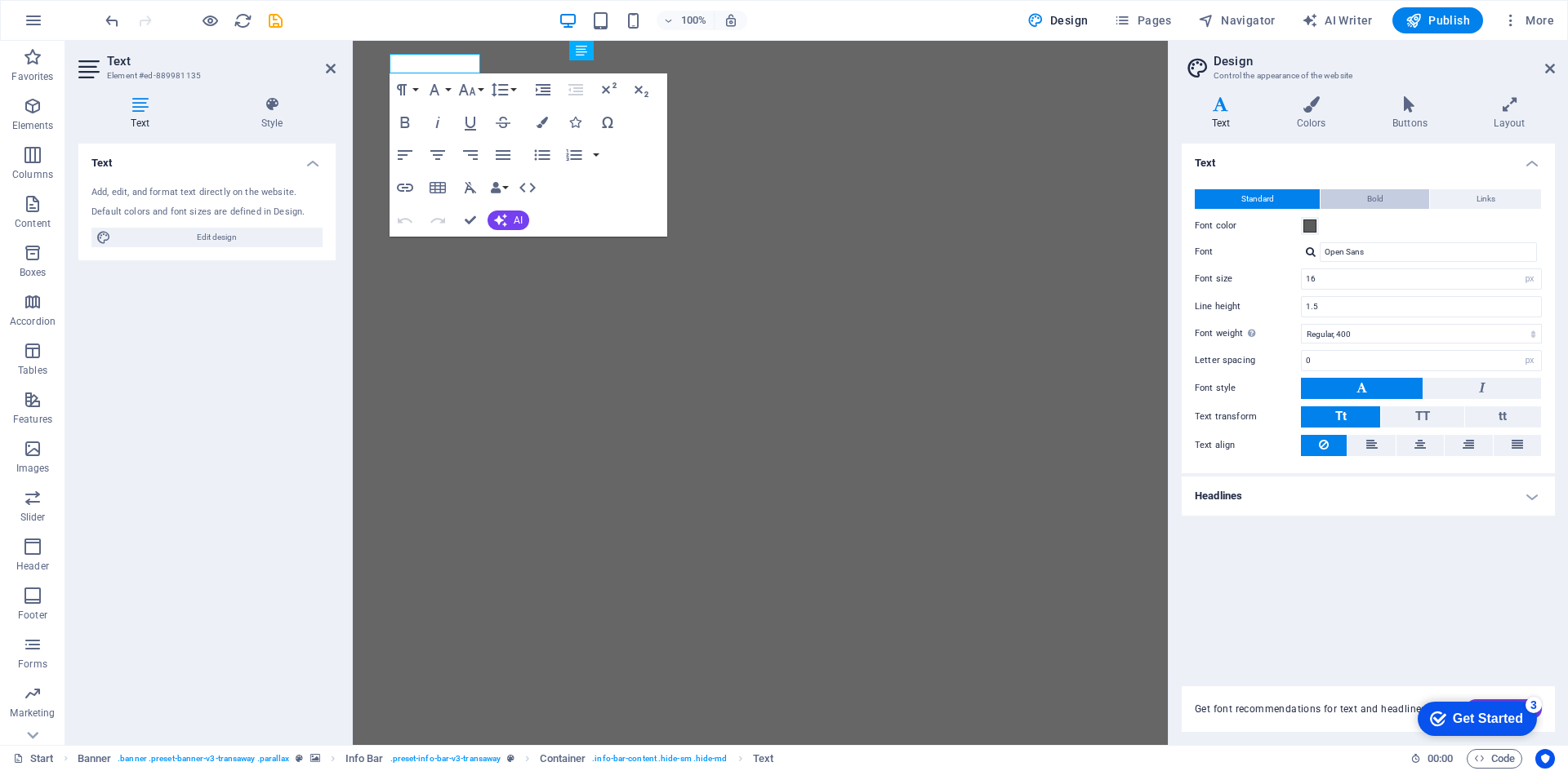
click at [1363, 206] on button "Bold" at bounding box center [1375, 199] width 109 height 20
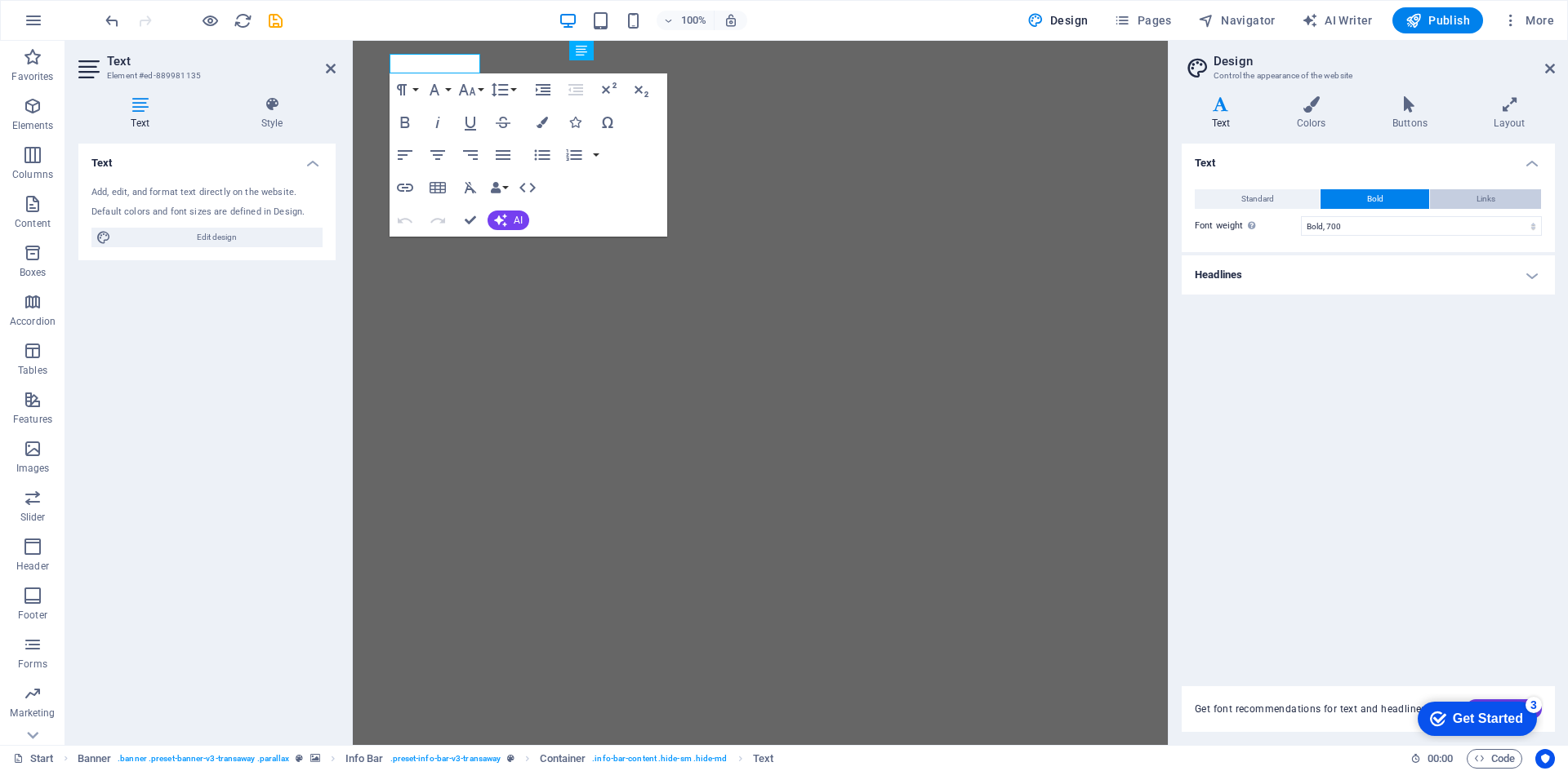
click at [1495, 197] on span "Links" at bounding box center [1486, 199] width 19 height 20
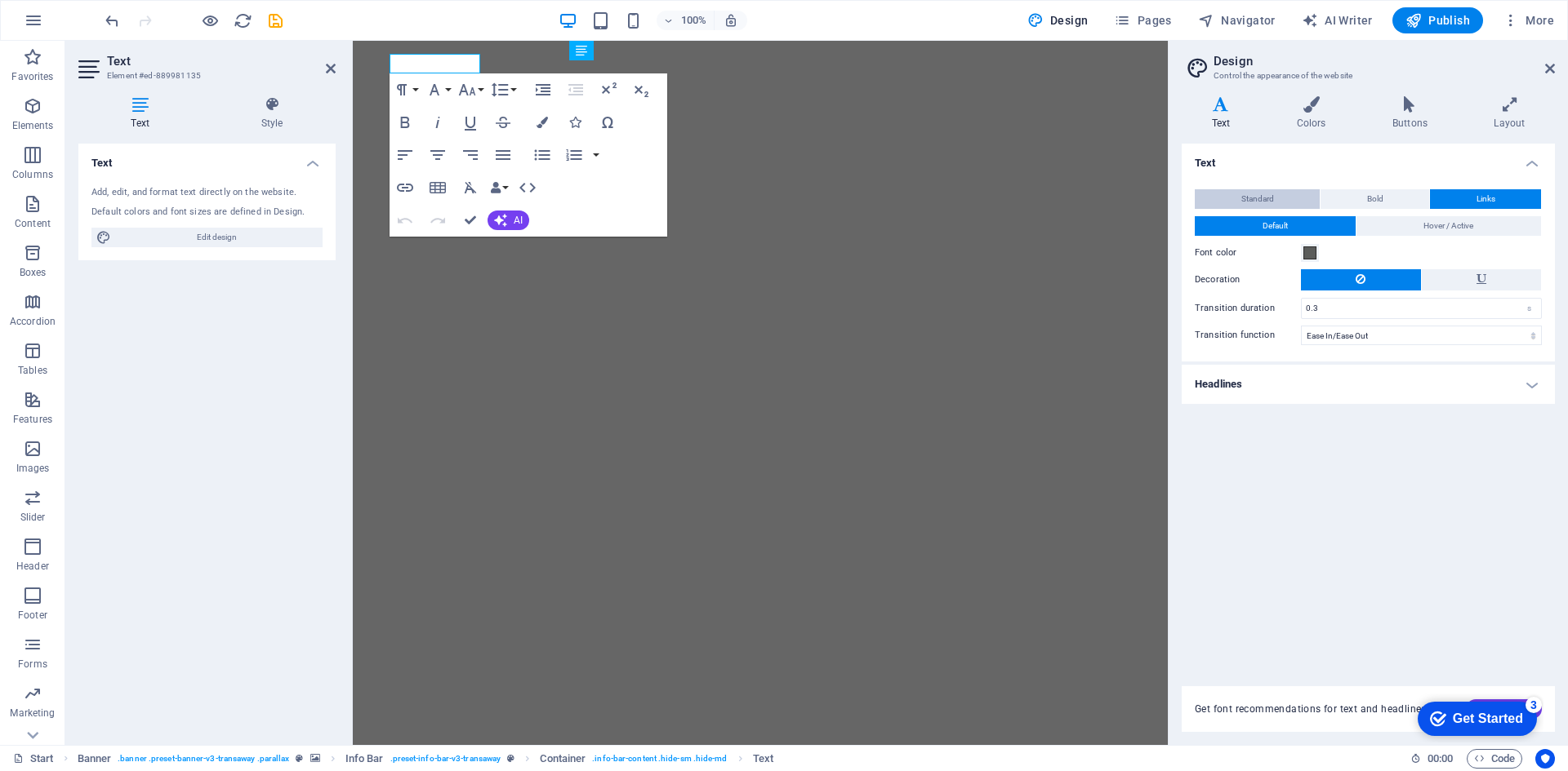
click at [1248, 192] on span "Standard" at bounding box center [1257, 199] width 33 height 20
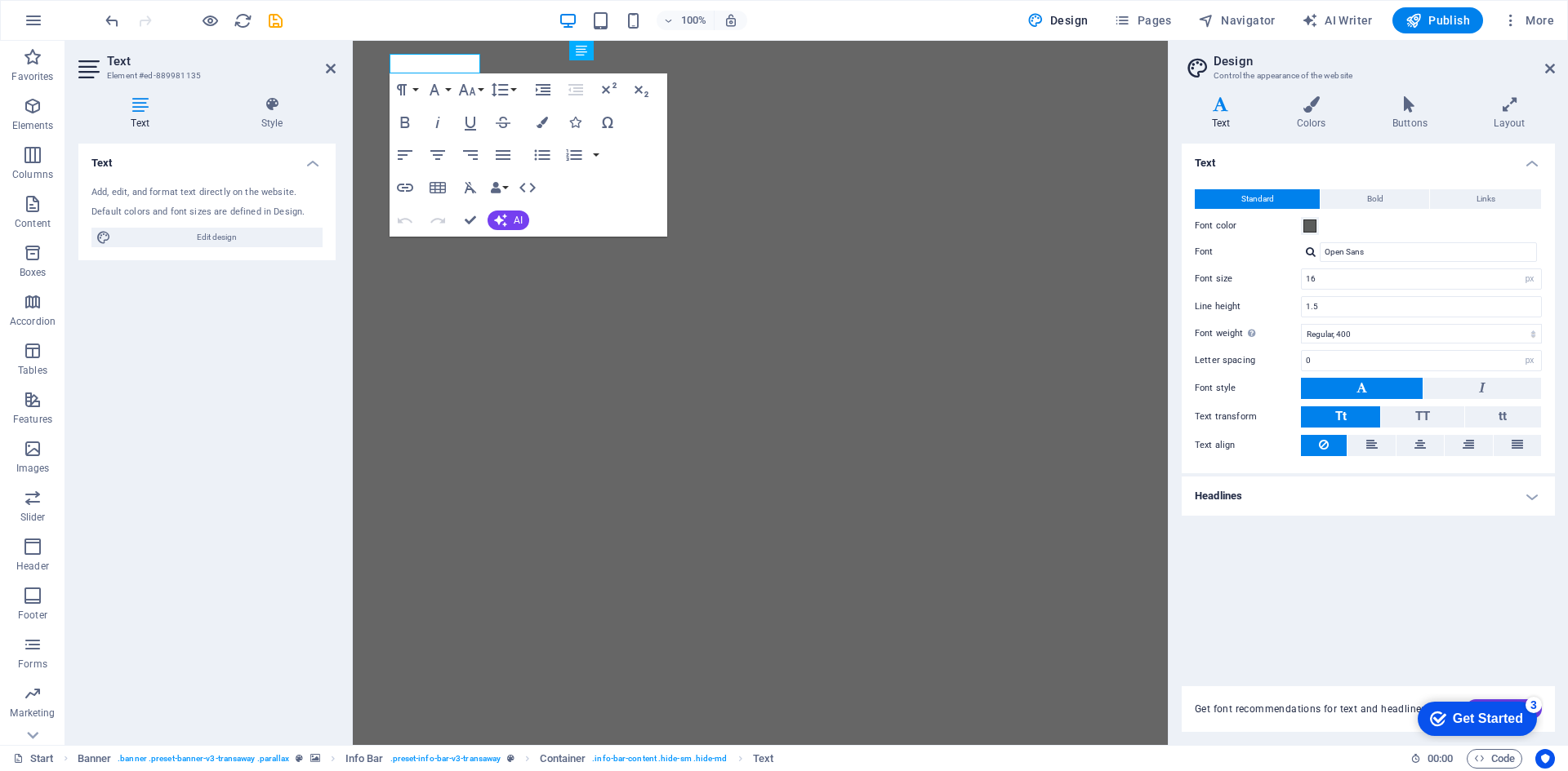
drag, startPoint x: 1348, startPoint y: 558, endPoint x: 1200, endPoint y: 499, distance: 159.3
click at [1348, 559] on div "Text Standard Bold Links Font color Font Open Sans Font size 16 rem px Line hei…" at bounding box center [1368, 405] width 373 height 523
click at [449, 770] on span "[PHONE_NUMBER]" at bounding box center [431, 780] width 113 height 18
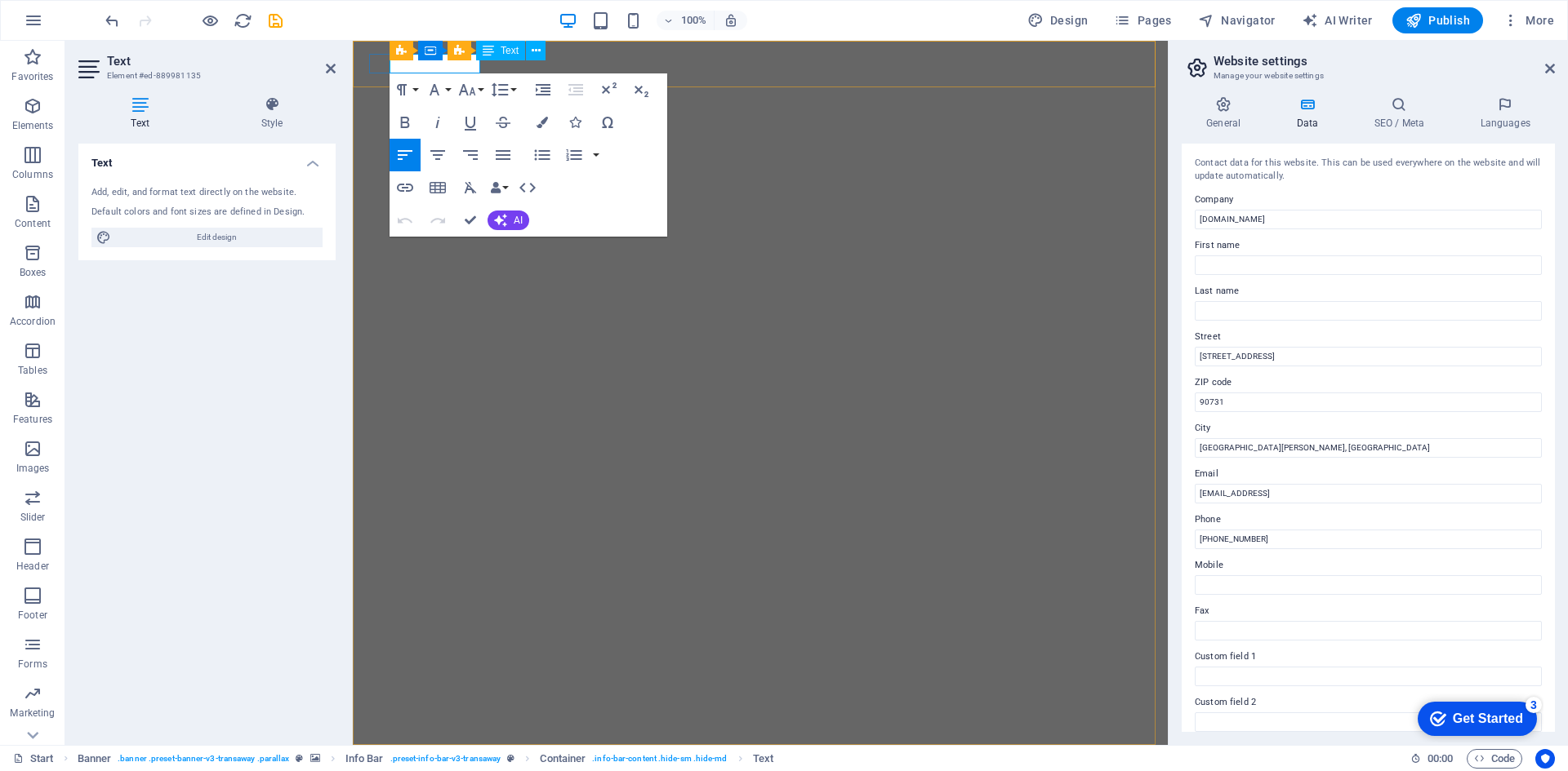
click at [449, 770] on span "[PHONE_NUMBER]" at bounding box center [431, 780] width 113 height 18
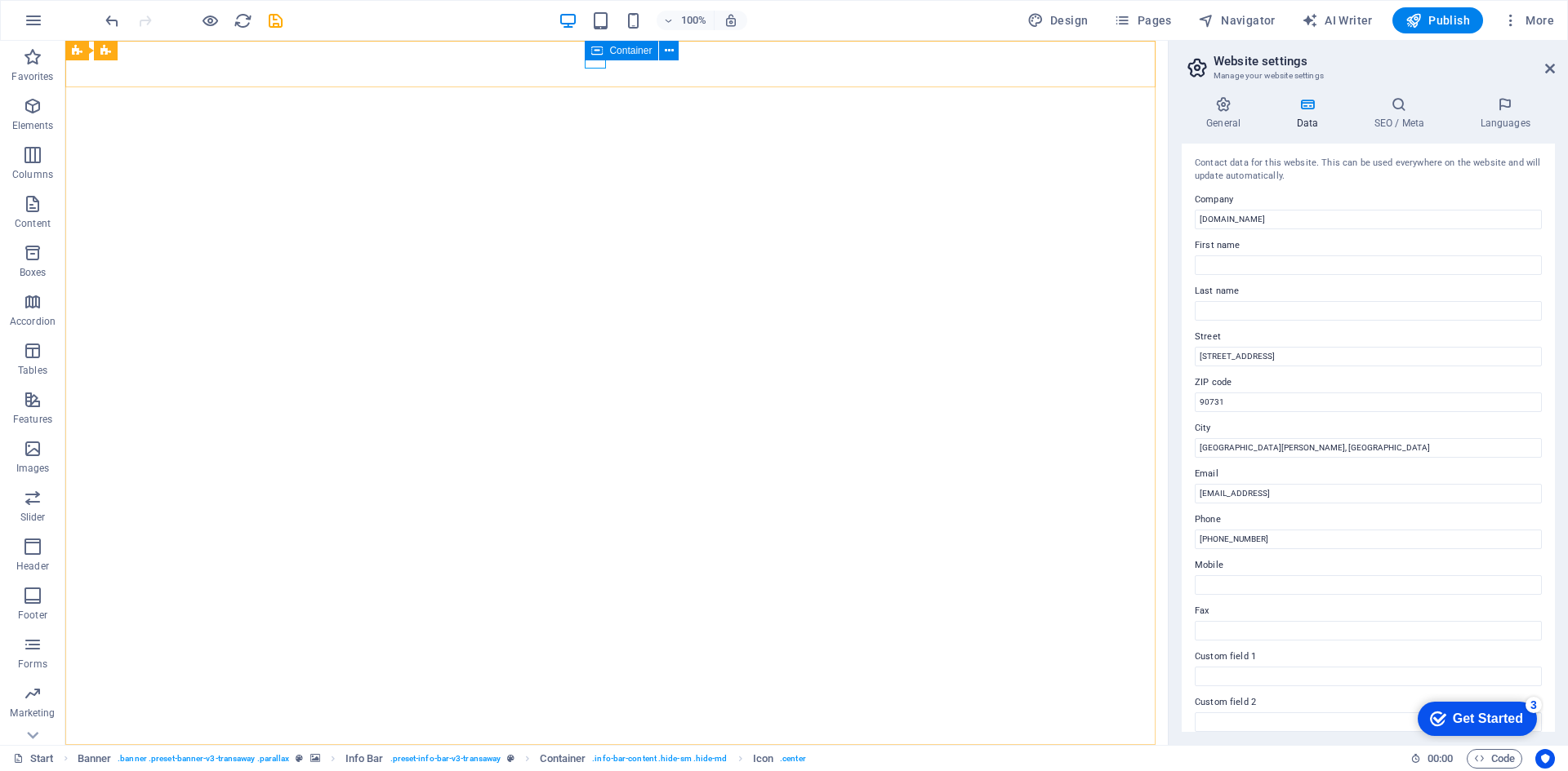
click at [594, 54] on icon at bounding box center [596, 50] width 11 height 20
click at [667, 52] on icon at bounding box center [669, 51] width 9 height 17
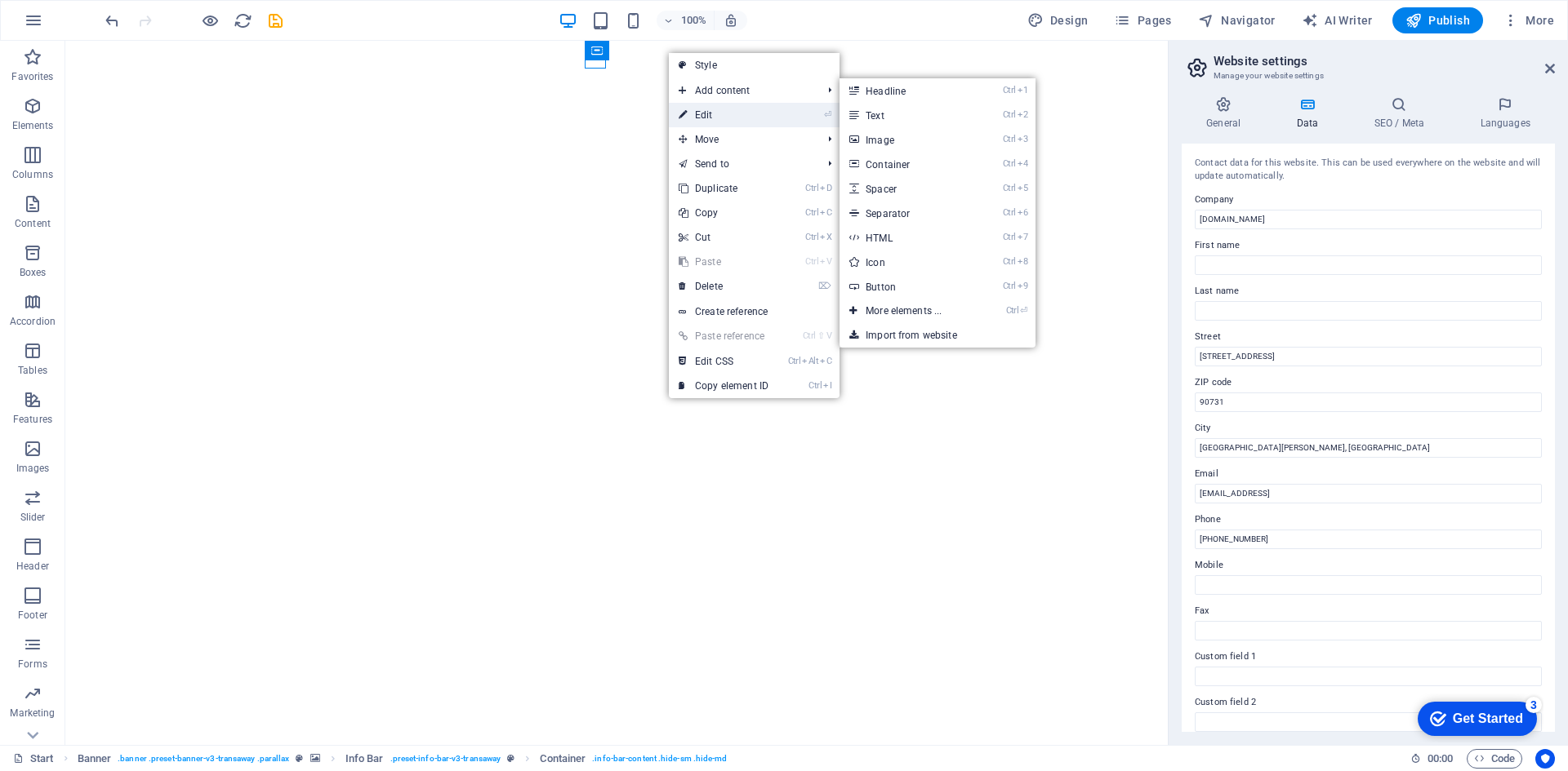
drag, startPoint x: 715, startPoint y: 112, endPoint x: 363, endPoint y: 71, distance: 354.4
click at [715, 112] on link "⏎ Edit" at bounding box center [723, 115] width 110 height 24
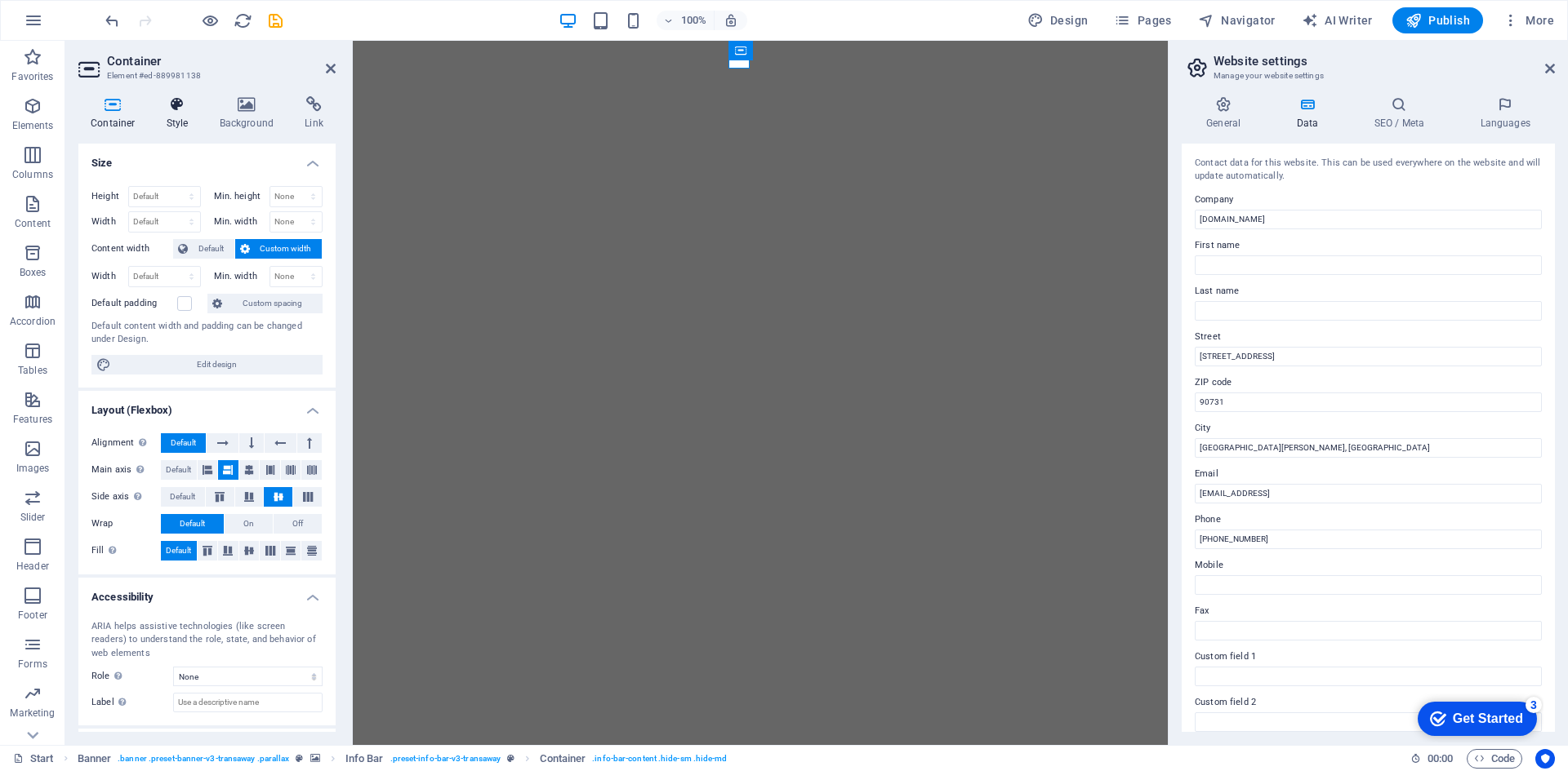
click at [174, 115] on h4 "Style" at bounding box center [181, 114] width 54 height 34
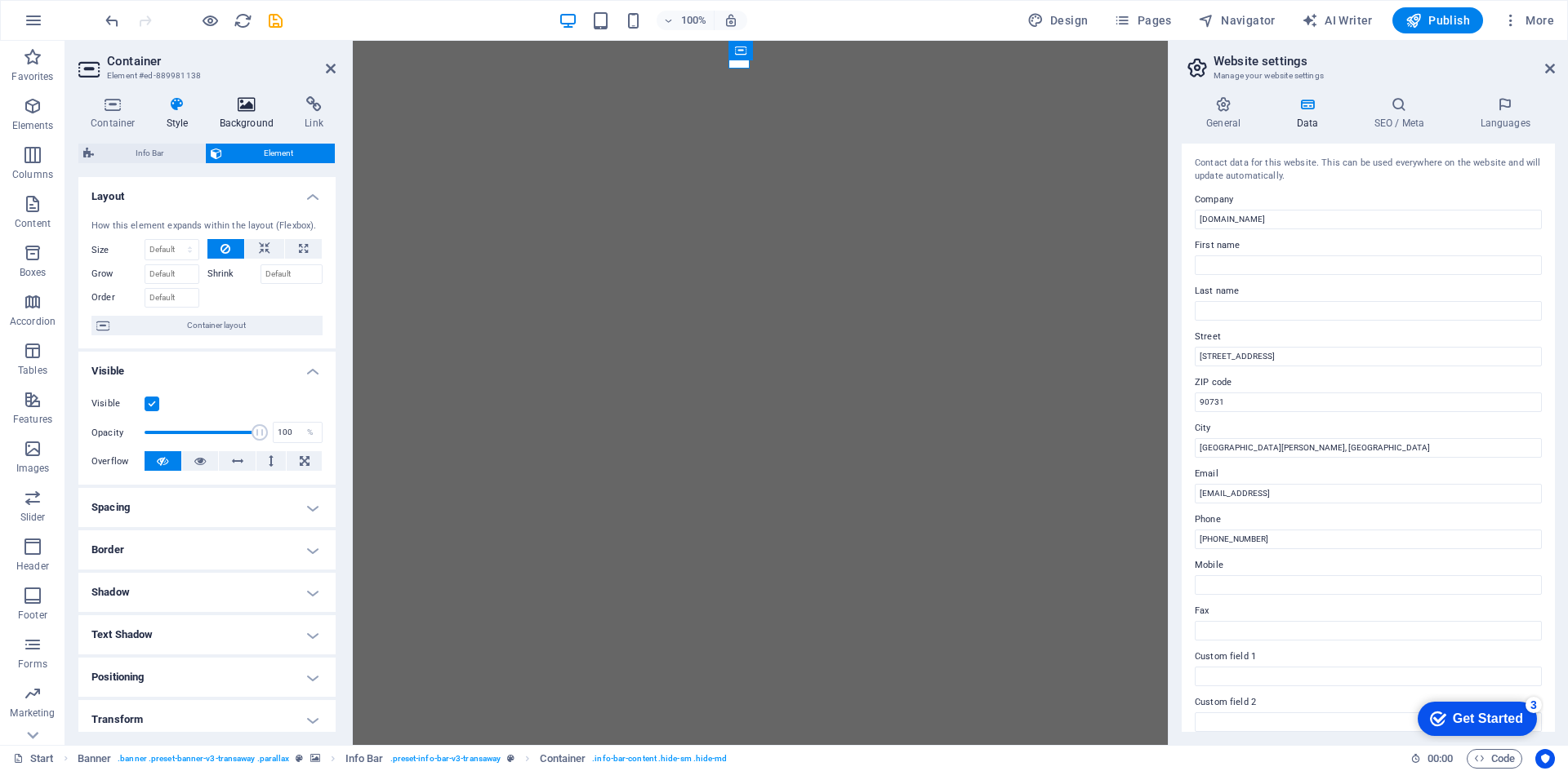
click at [213, 116] on h4 "Background" at bounding box center [249, 114] width 85 height 34
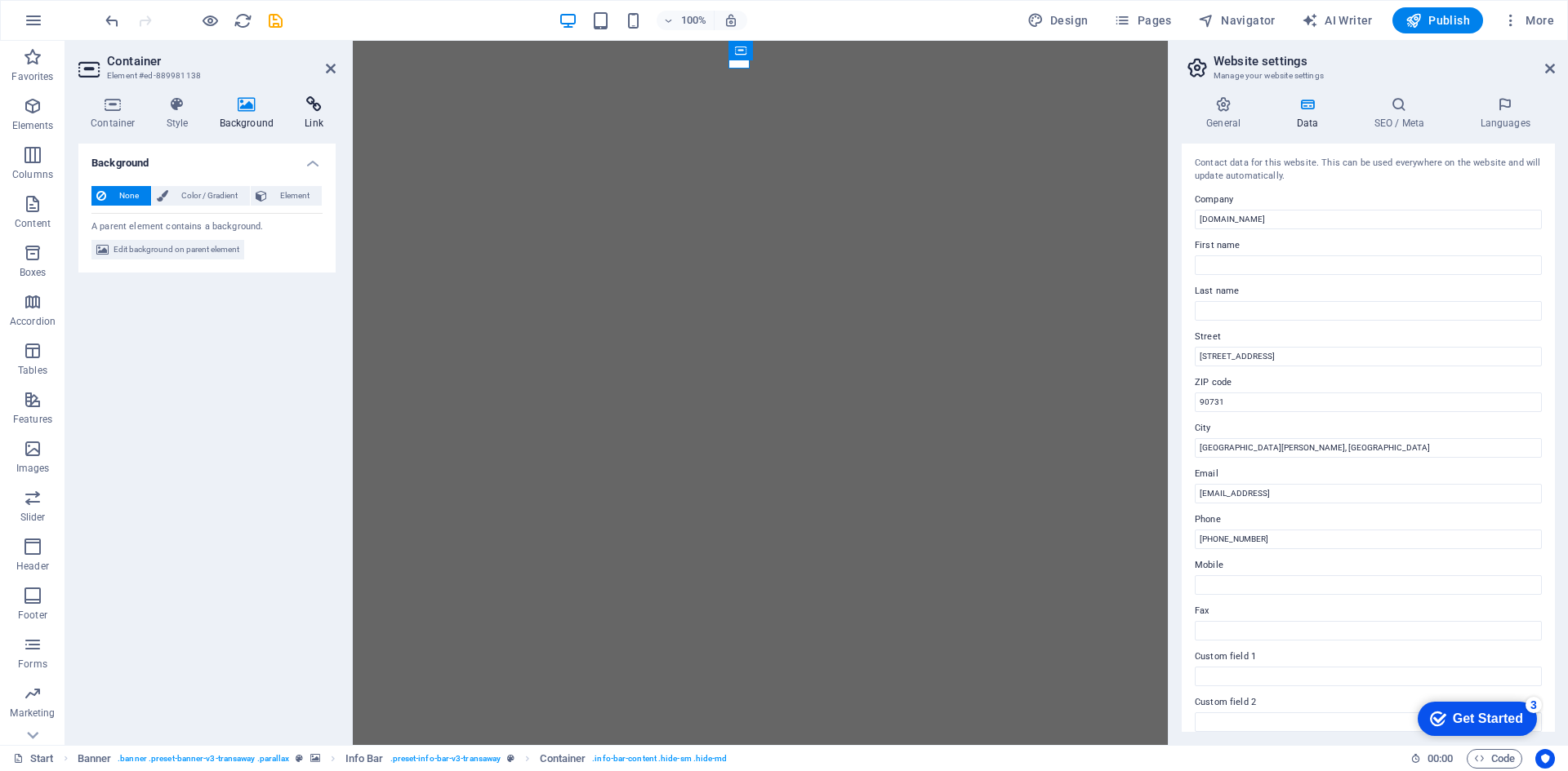
click at [296, 110] on icon at bounding box center [314, 104] width 43 height 16
click at [216, 108] on icon at bounding box center [247, 104] width 79 height 16
click at [275, 106] on icon at bounding box center [247, 104] width 79 height 16
click at [287, 105] on h4 "Background" at bounding box center [249, 114] width 85 height 34
click at [294, 100] on icon at bounding box center [314, 104] width 43 height 16
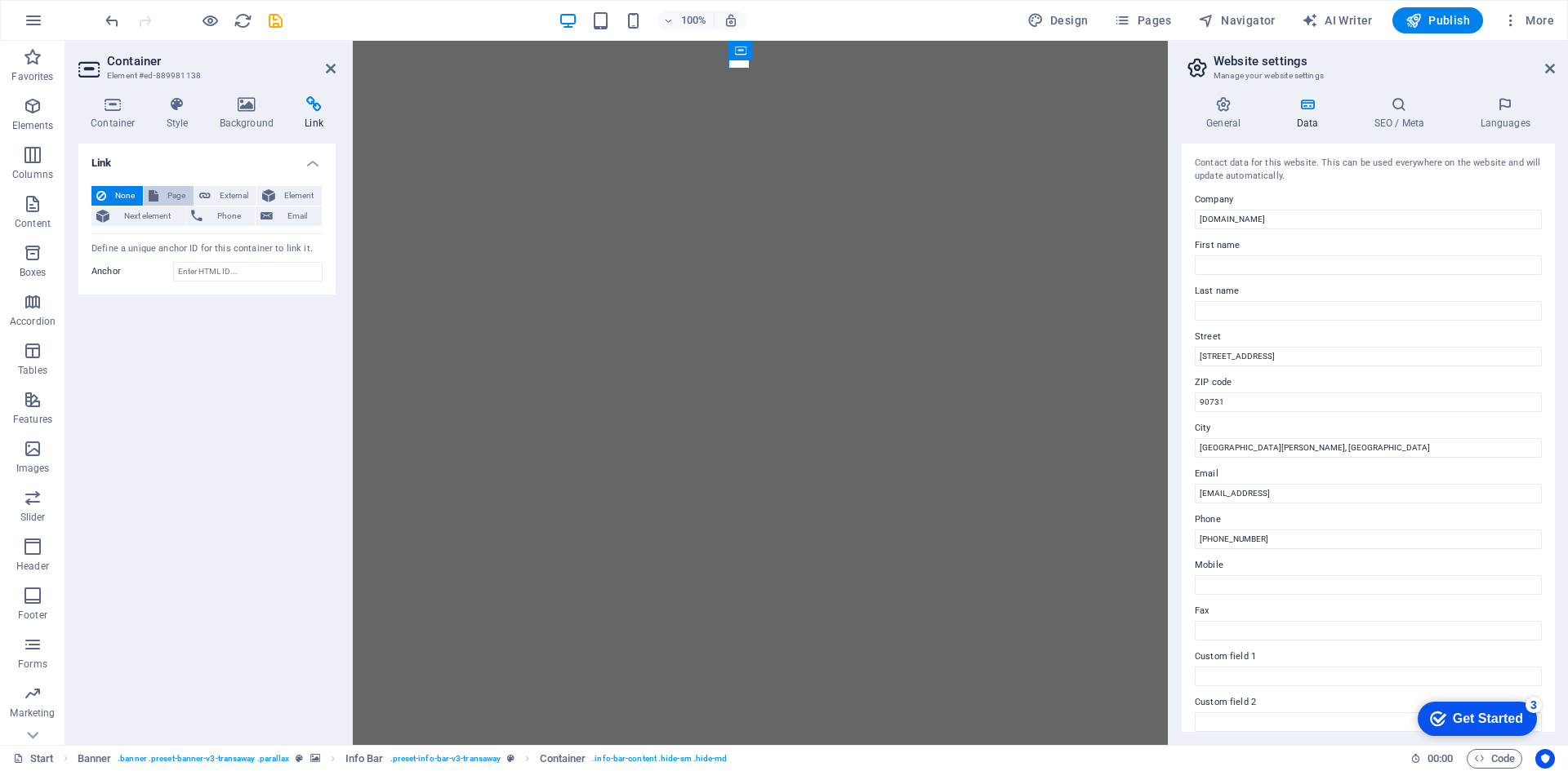
click at [156, 192] on icon at bounding box center [153, 196] width 9 height 20
select select
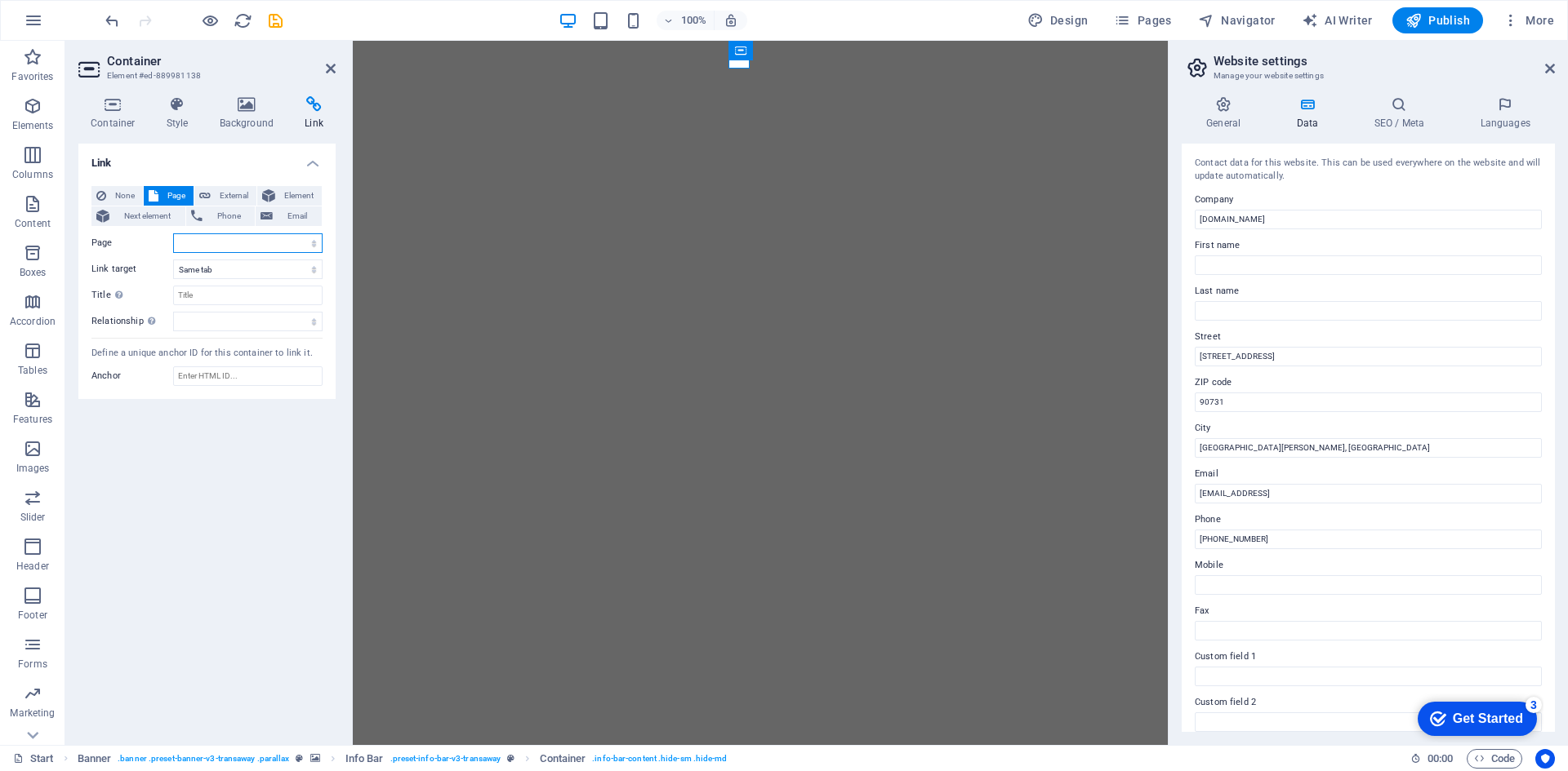
click at [237, 244] on select "Start Subpage Legal Notice Privacy" at bounding box center [248, 243] width 149 height 20
click at [132, 261] on label "Link target" at bounding box center [132, 269] width 82 height 20
click at [173, 261] on select "New tab Same tab Overlay" at bounding box center [248, 269] width 149 height 20
click at [206, 266] on select "New tab Same tab Overlay" at bounding box center [248, 269] width 149 height 20
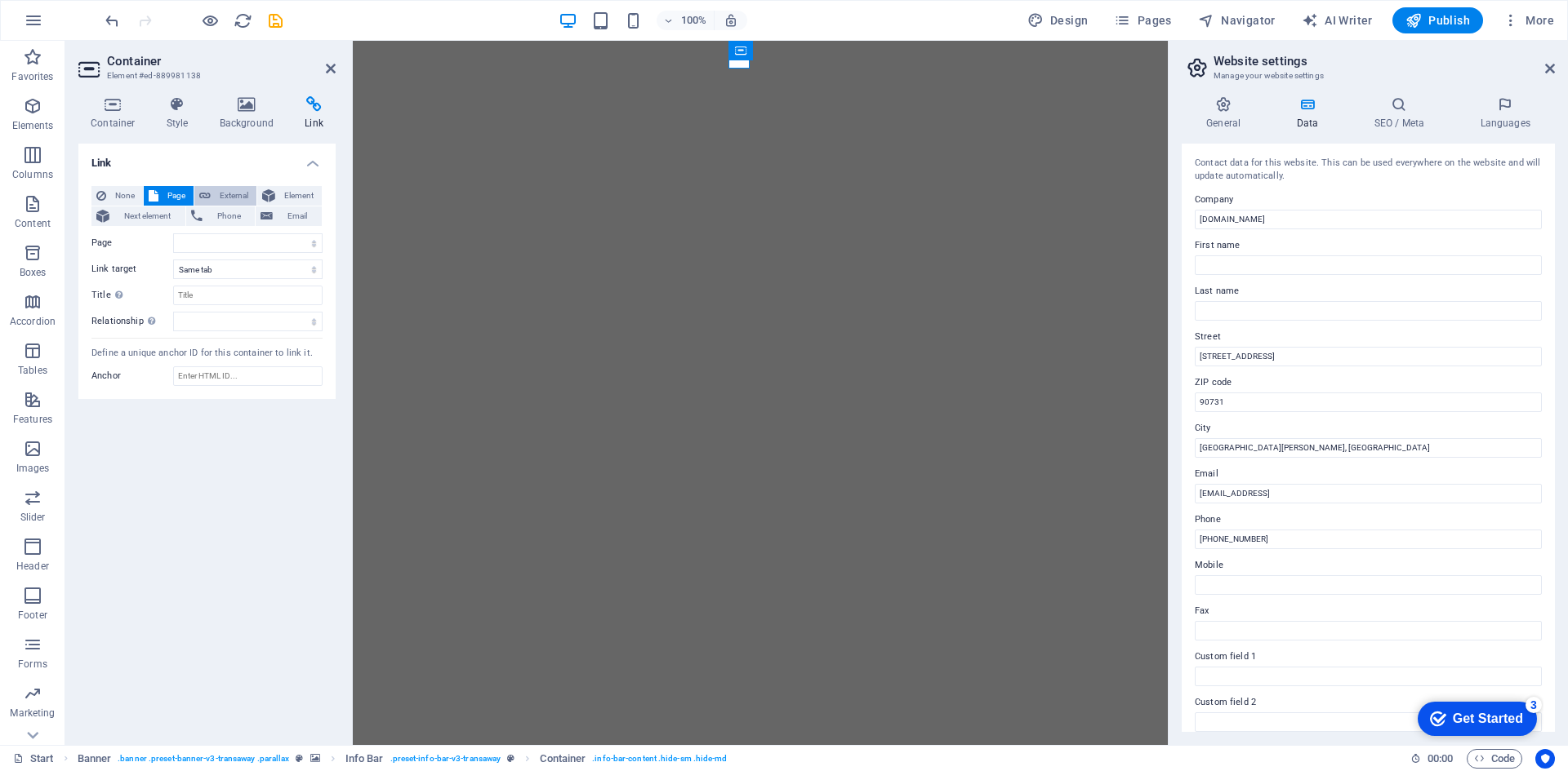
click at [211, 192] on button "External" at bounding box center [225, 196] width 62 height 20
select select "blank"
click at [274, 193] on icon at bounding box center [268, 196] width 13 height 20
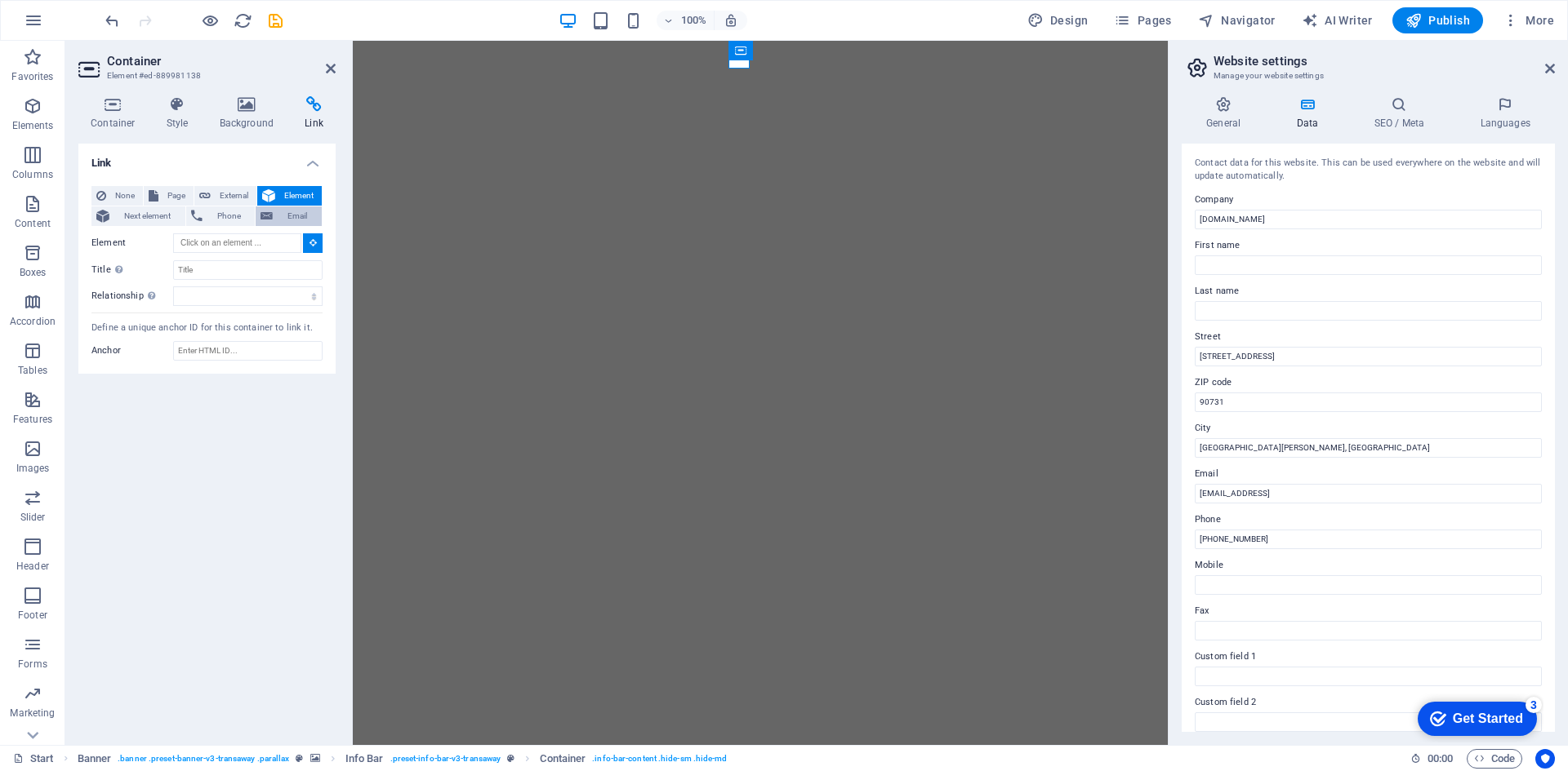
click at [287, 216] on span "Email" at bounding box center [297, 216] width 39 height 20
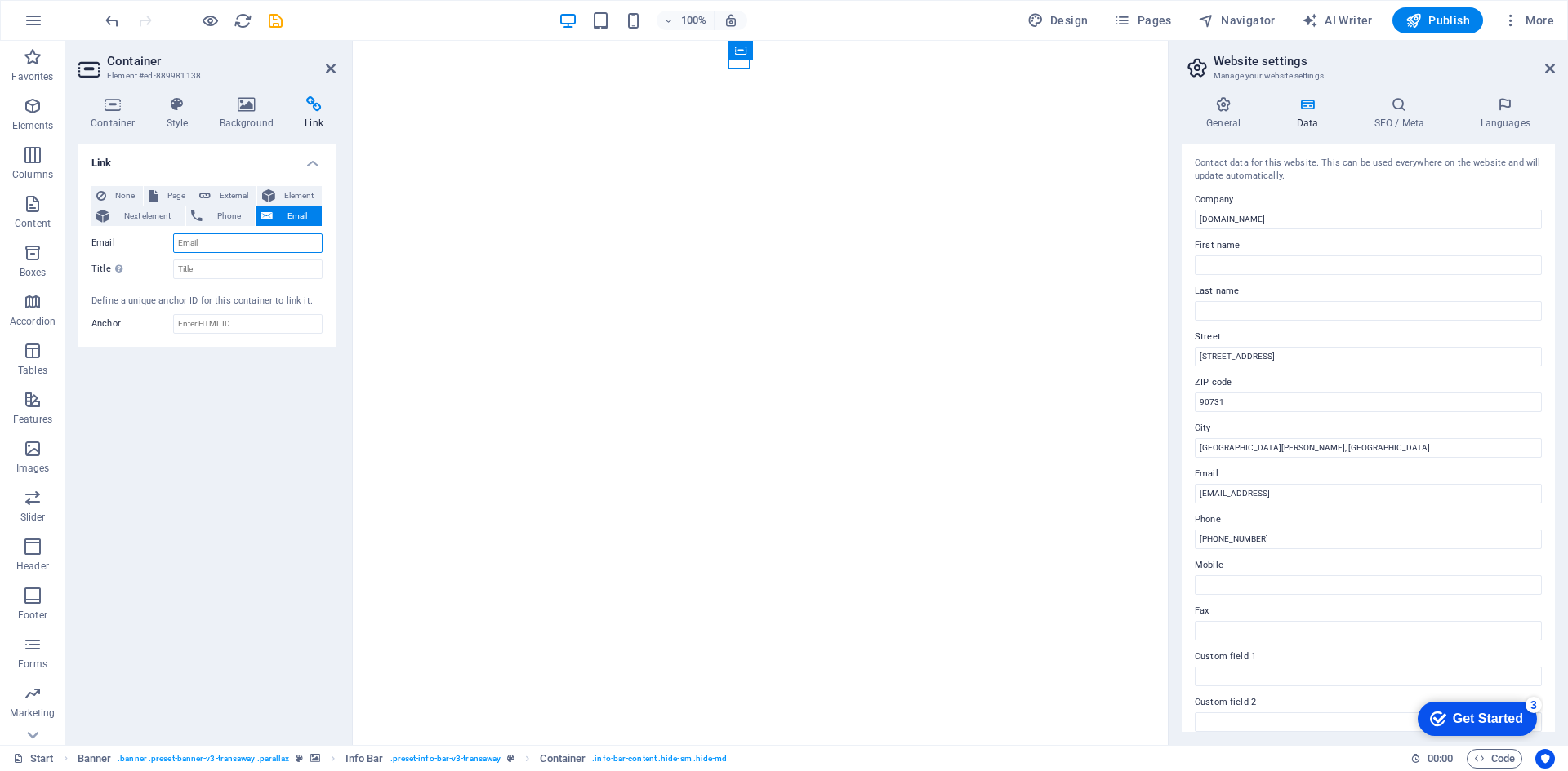
click at [193, 245] on input "Email" at bounding box center [248, 243] width 149 height 20
type input "csi@skyexpress-shipping.com"
click at [241, 274] on input "Title Additional link description, should not be the same as the link text. The…" at bounding box center [248, 269] width 149 height 20
click at [239, 371] on div "Link None Page External Element Next element Phone Email Page Start Subpage Leg…" at bounding box center [207, 438] width 257 height 588
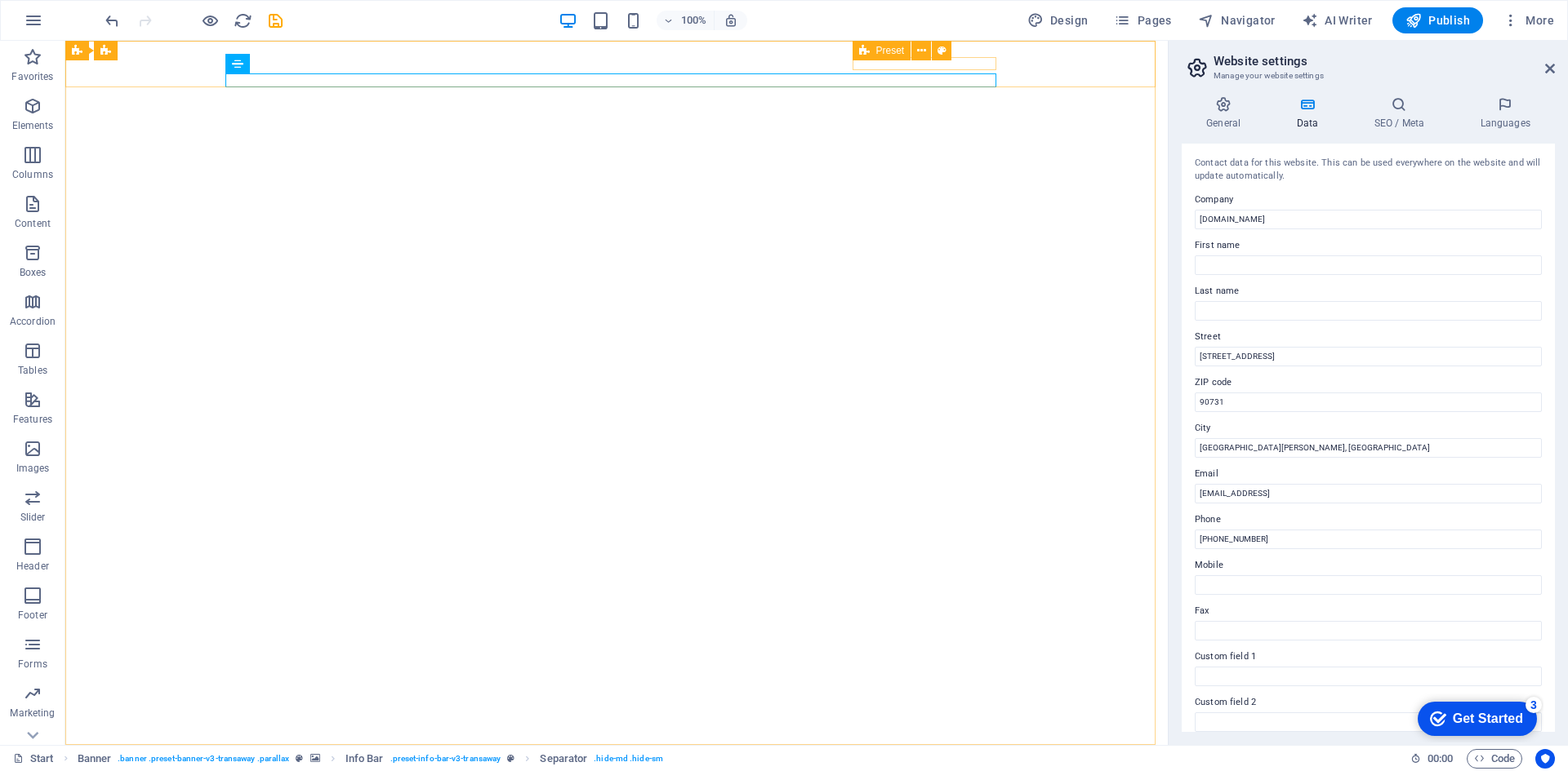
click at [895, 50] on span "Preset" at bounding box center [890, 50] width 28 height 9
click at [918, 51] on icon at bounding box center [922, 51] width 9 height 17
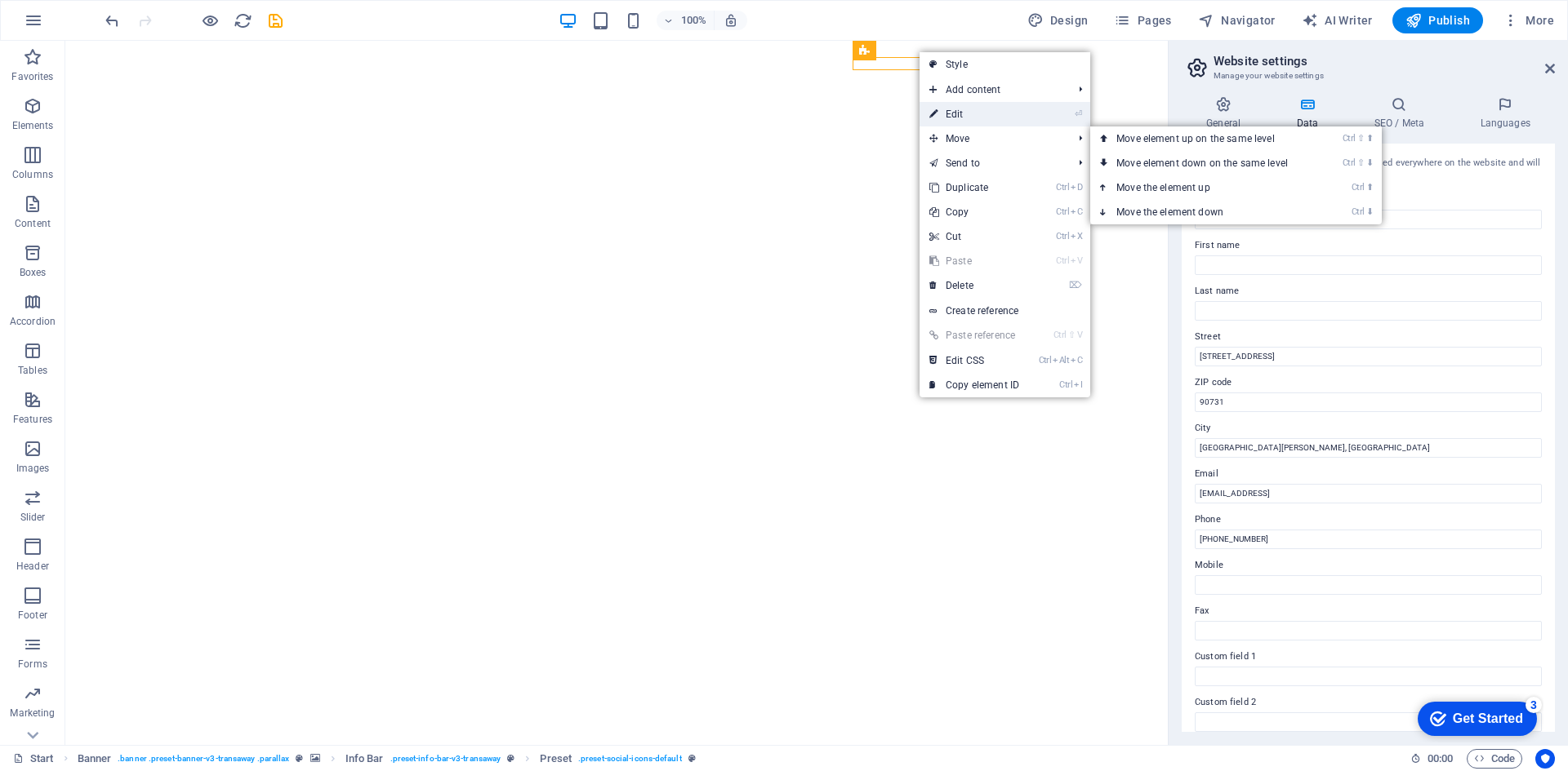
click at [1055, 114] on li "⏎ Edit" at bounding box center [1004, 114] width 171 height 24
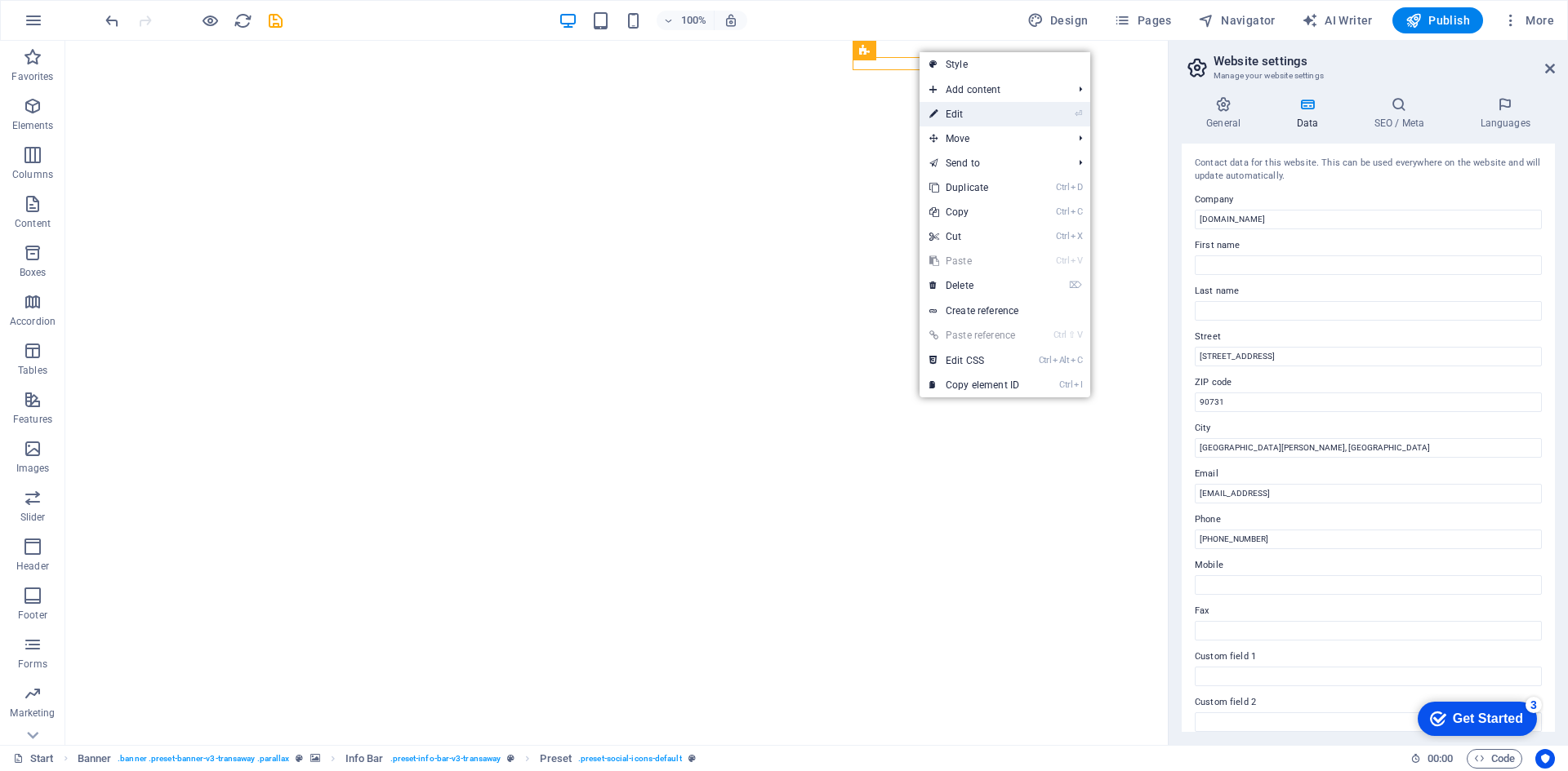
click at [1077, 114] on icon "⏎" at bounding box center [1078, 114] width 8 height 10
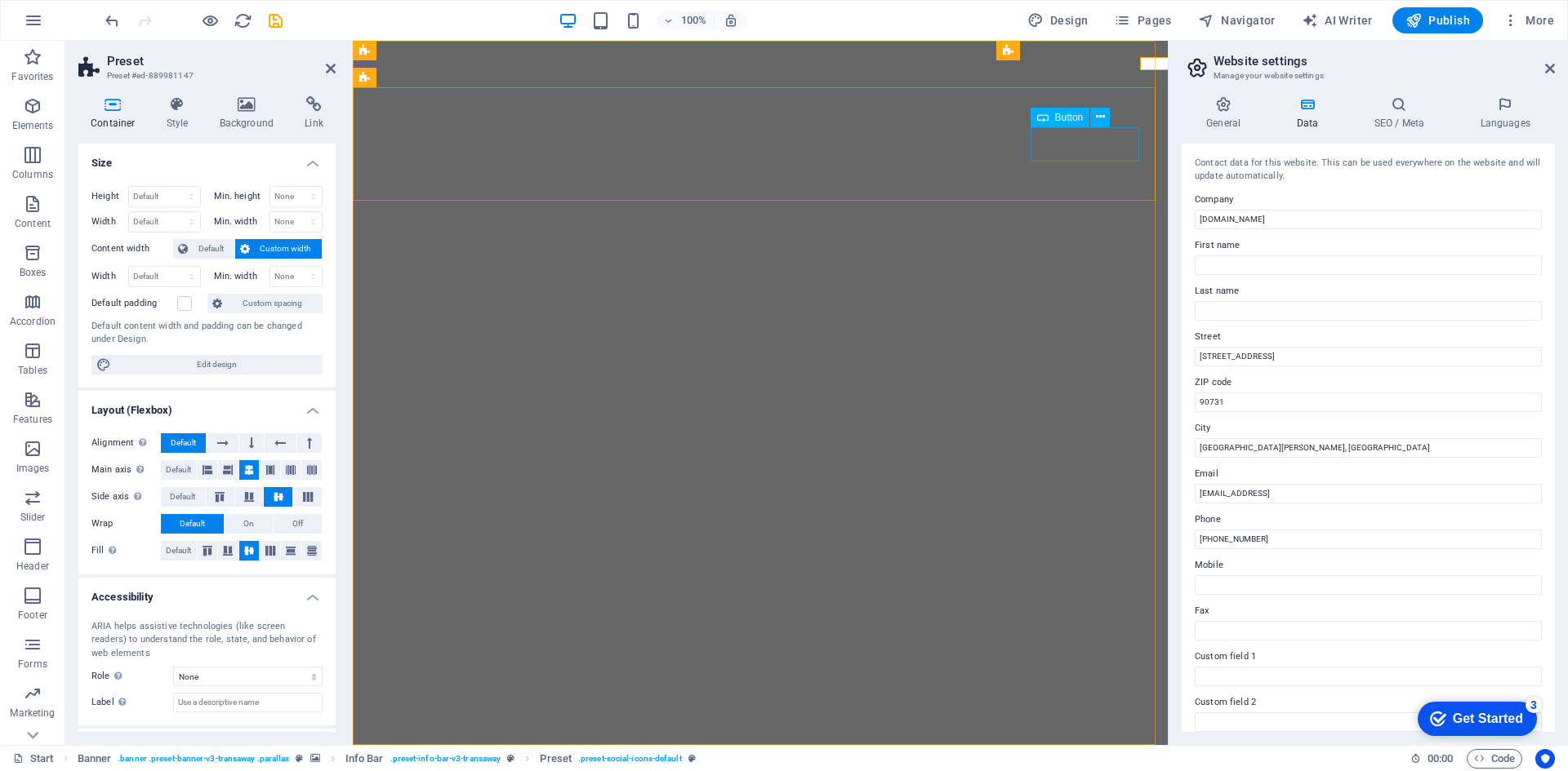
select select "px"
select select "rem"
click at [172, 116] on h4 "Style" at bounding box center [181, 114] width 54 height 34
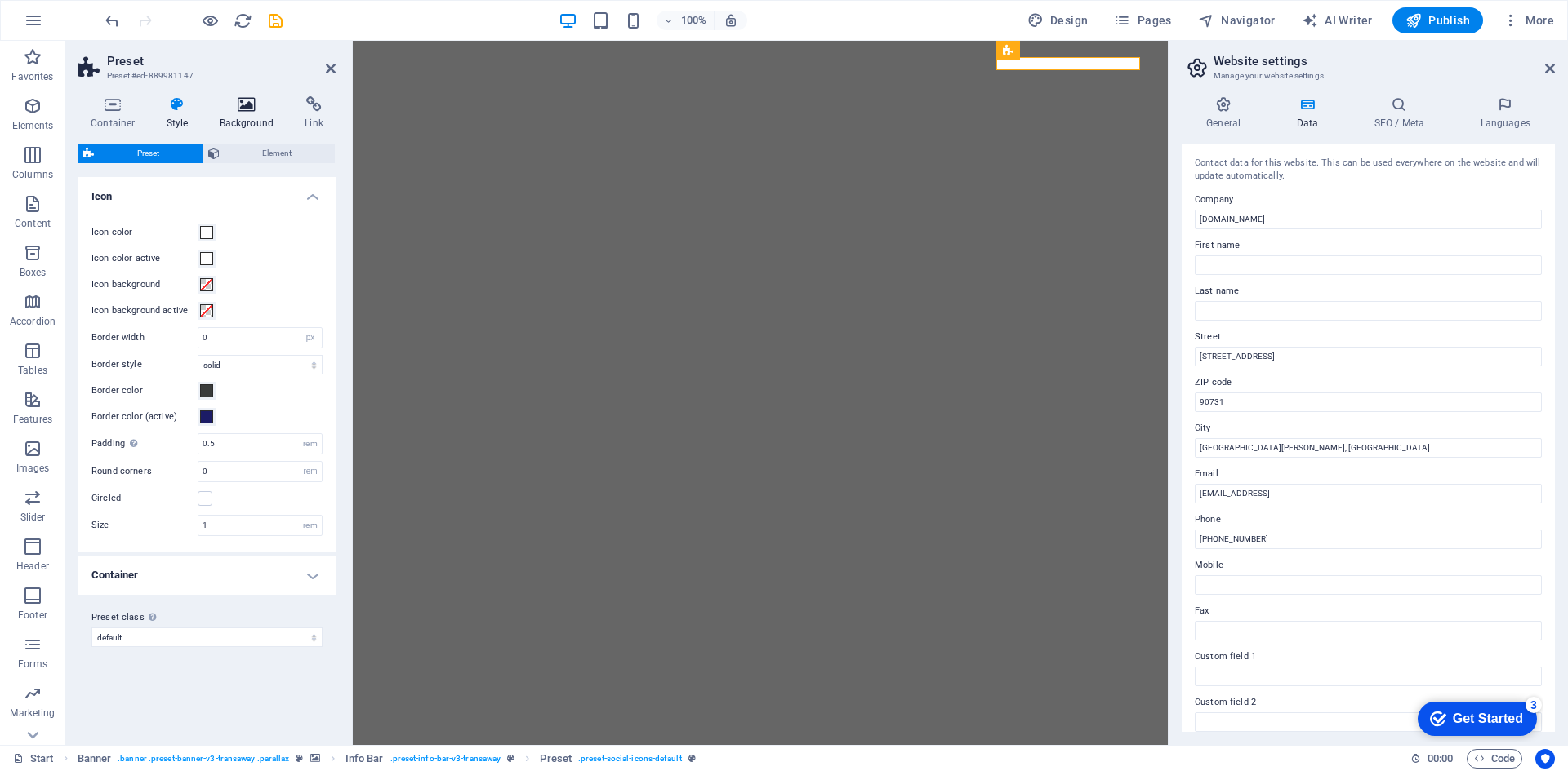
click at [240, 103] on icon at bounding box center [247, 104] width 79 height 16
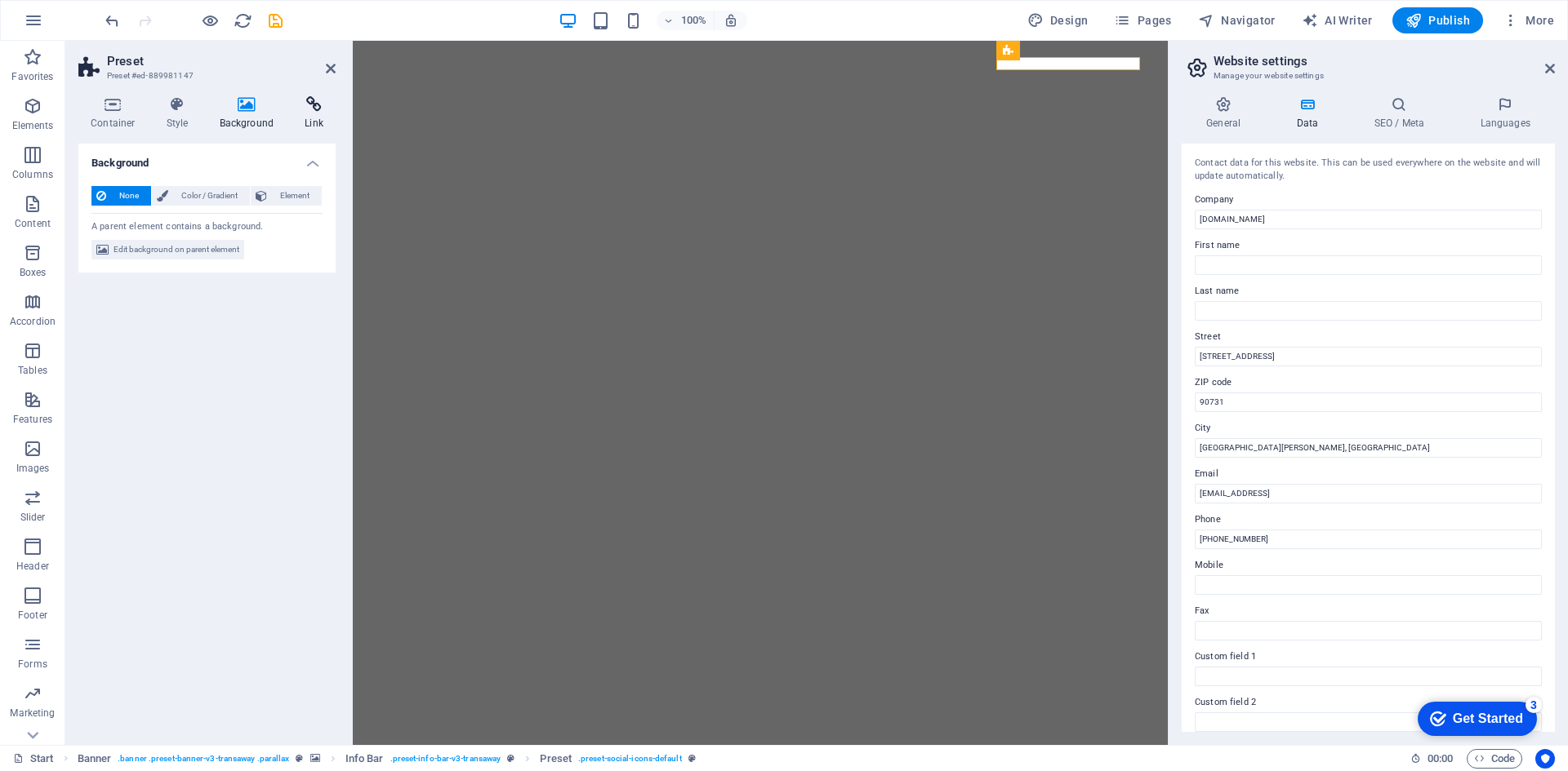
click at [312, 109] on icon at bounding box center [314, 104] width 43 height 16
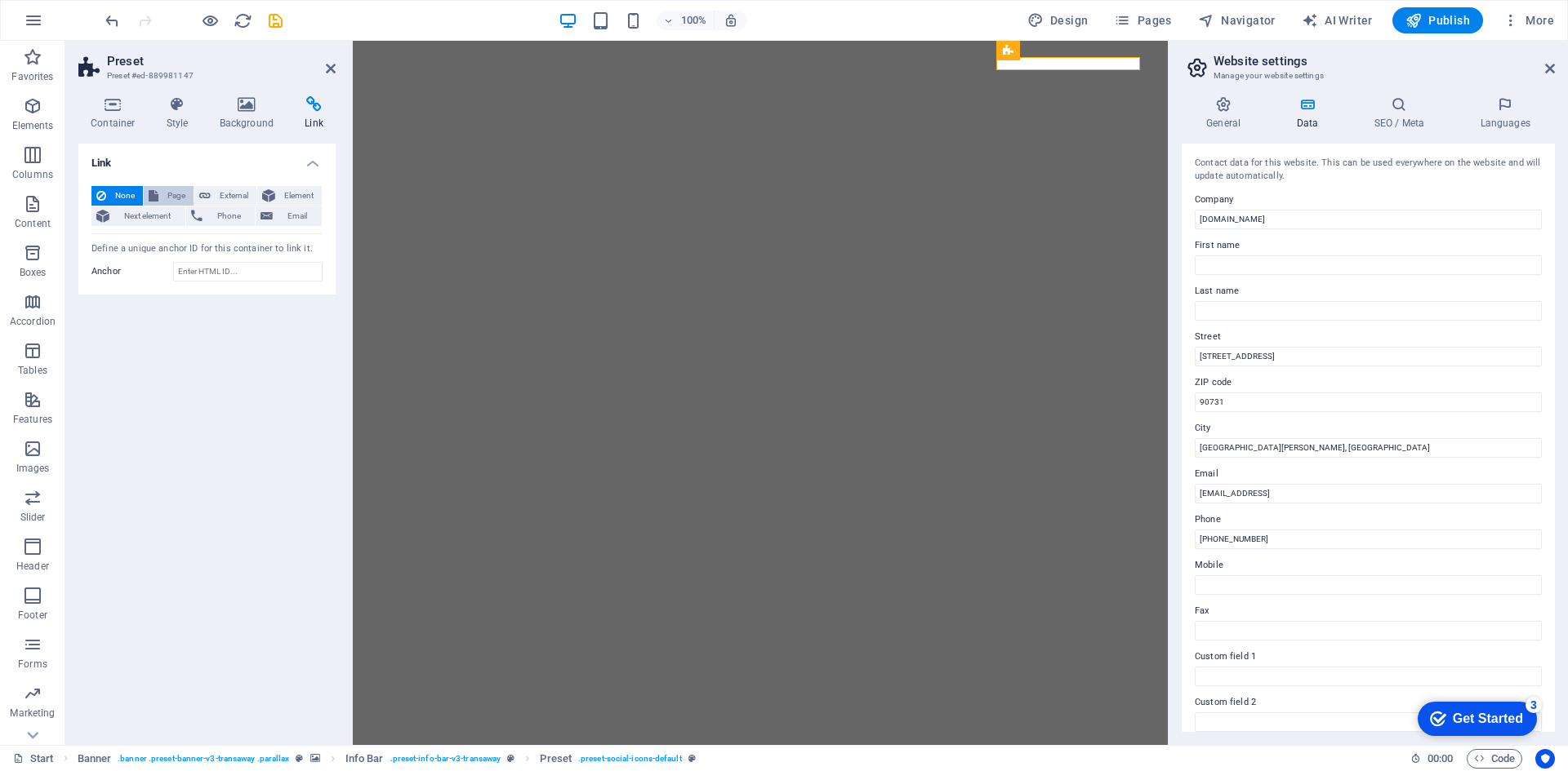
click at [159, 193] on button "Page" at bounding box center [169, 196] width 50 height 20
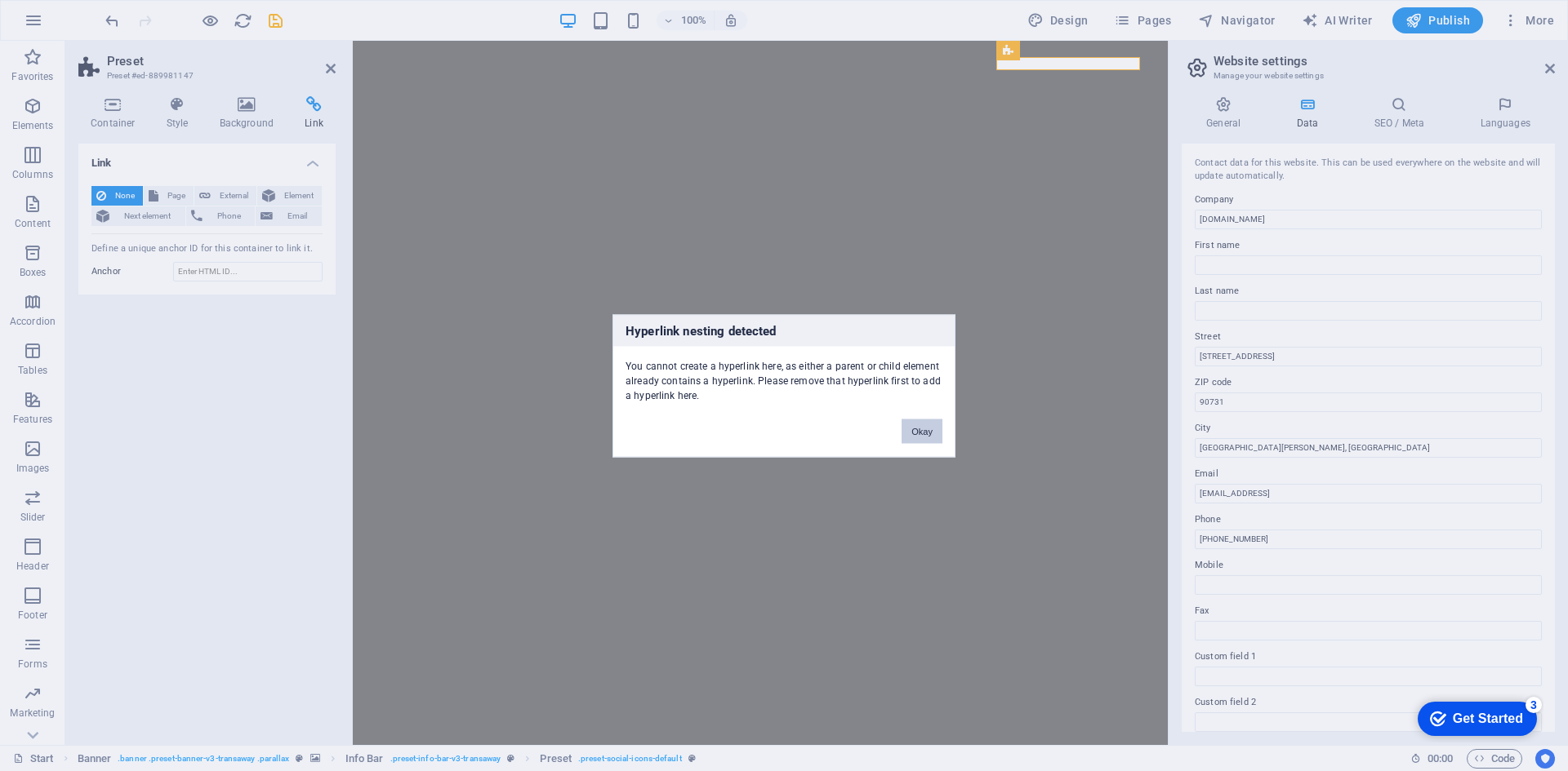
click at [918, 432] on button "Okay" at bounding box center [922, 430] width 41 height 24
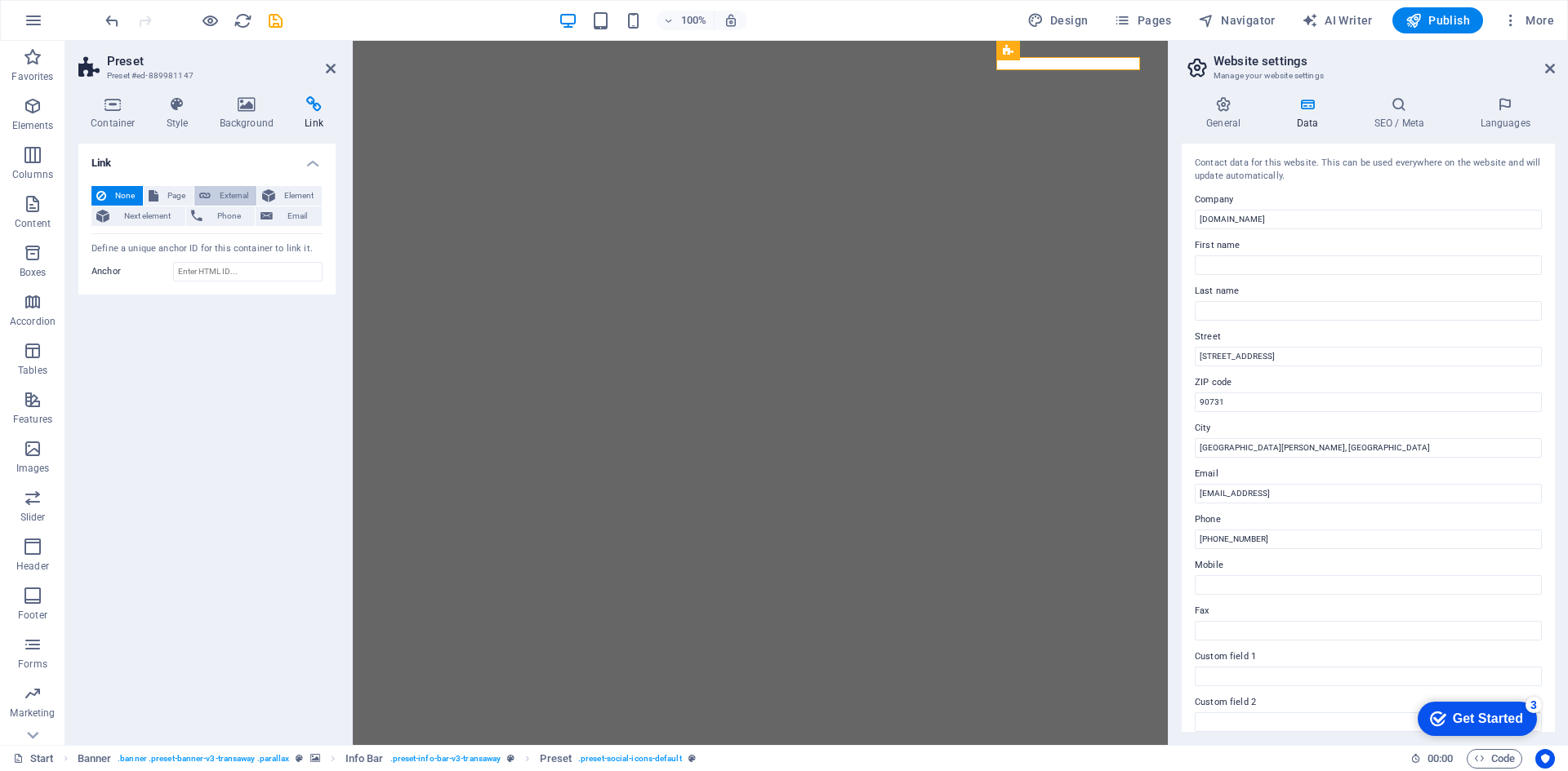
click at [234, 197] on span "External" at bounding box center [234, 196] width 36 height 20
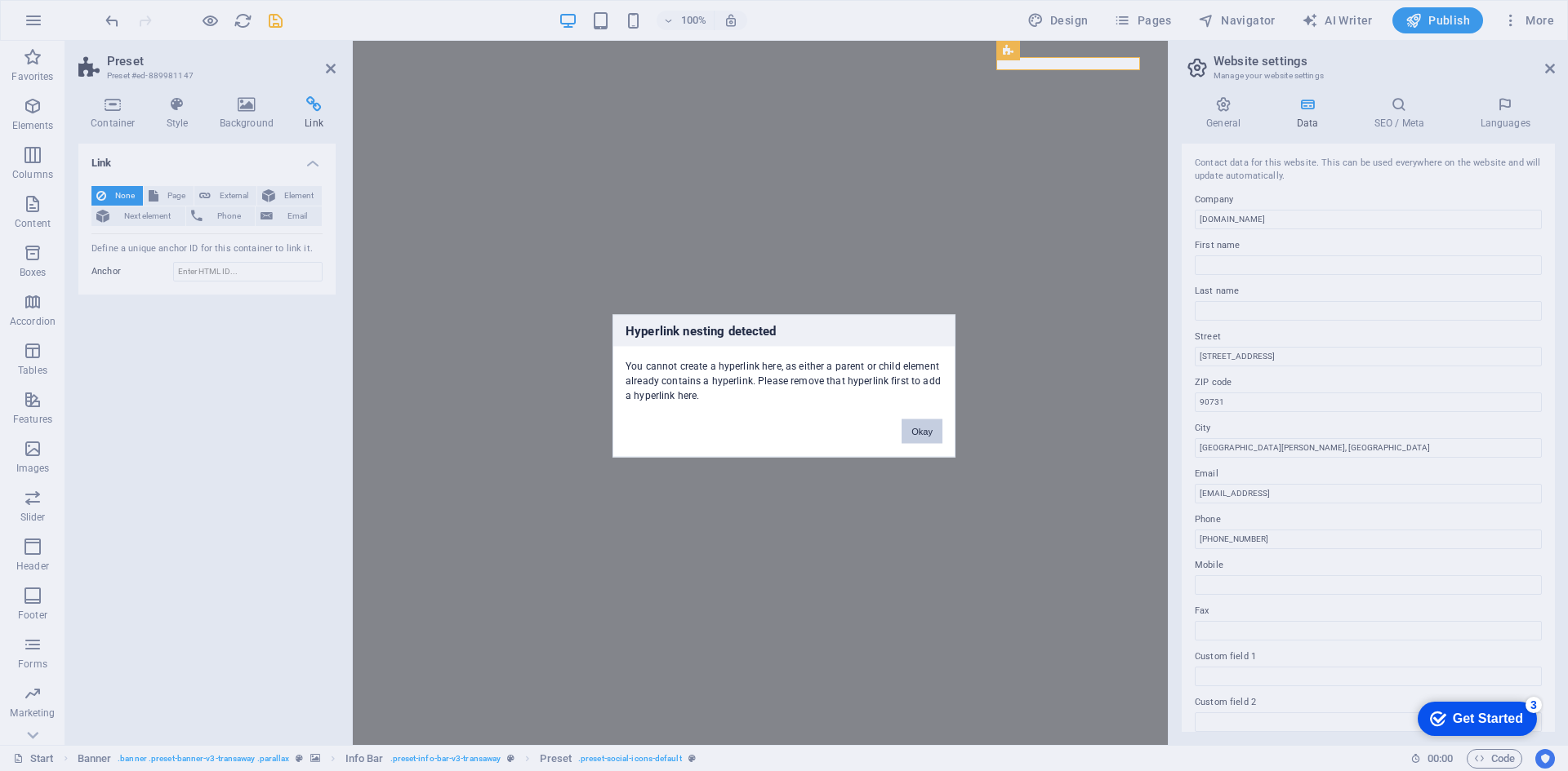
click at [919, 433] on button "Okay" at bounding box center [922, 430] width 41 height 24
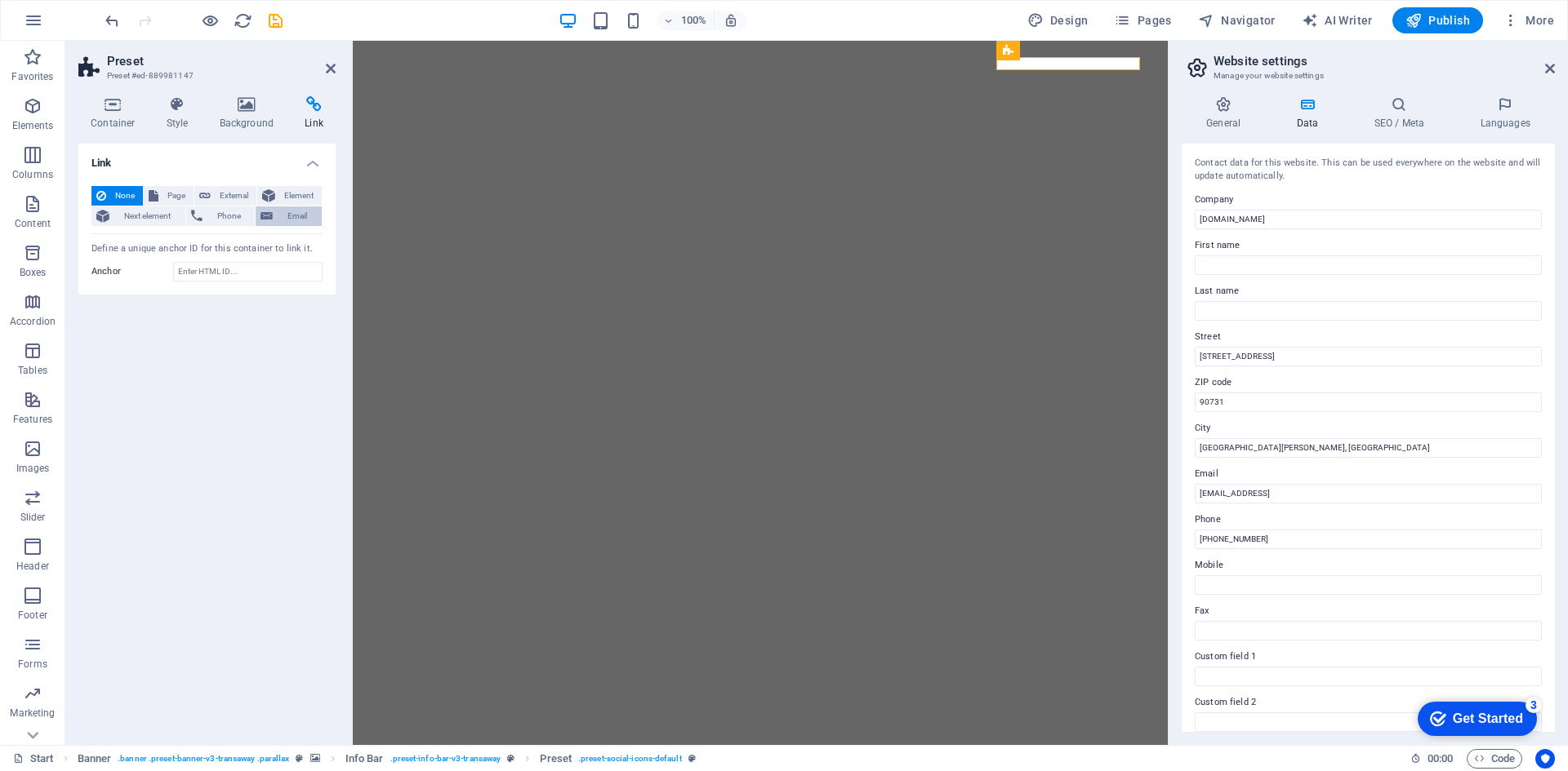
click at [282, 221] on span "Email" at bounding box center [297, 216] width 39 height 20
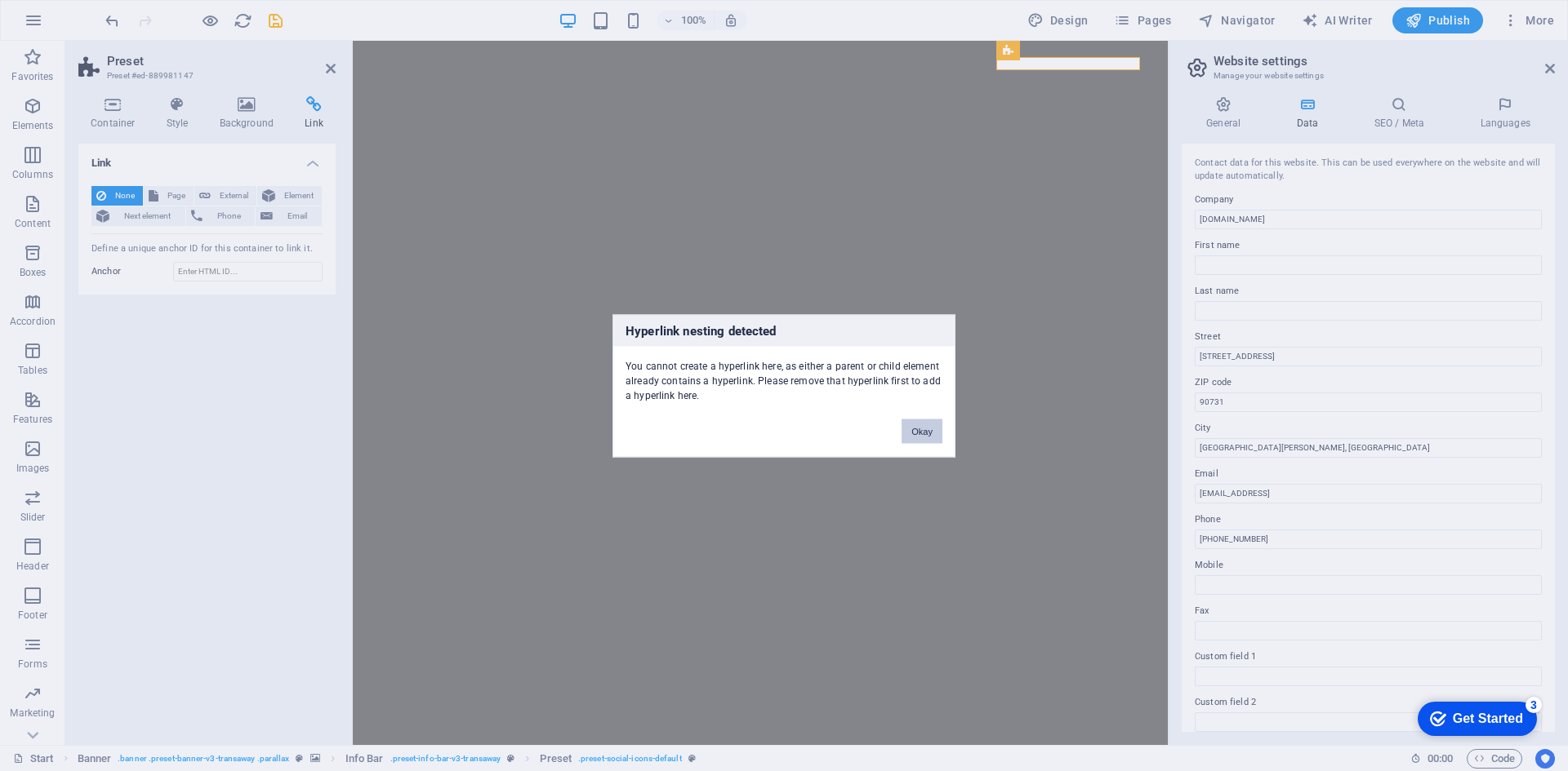
drag, startPoint x: 918, startPoint y: 441, endPoint x: 549, endPoint y: 394, distance: 372.0
click at [918, 441] on button "Okay" at bounding box center [922, 430] width 41 height 24
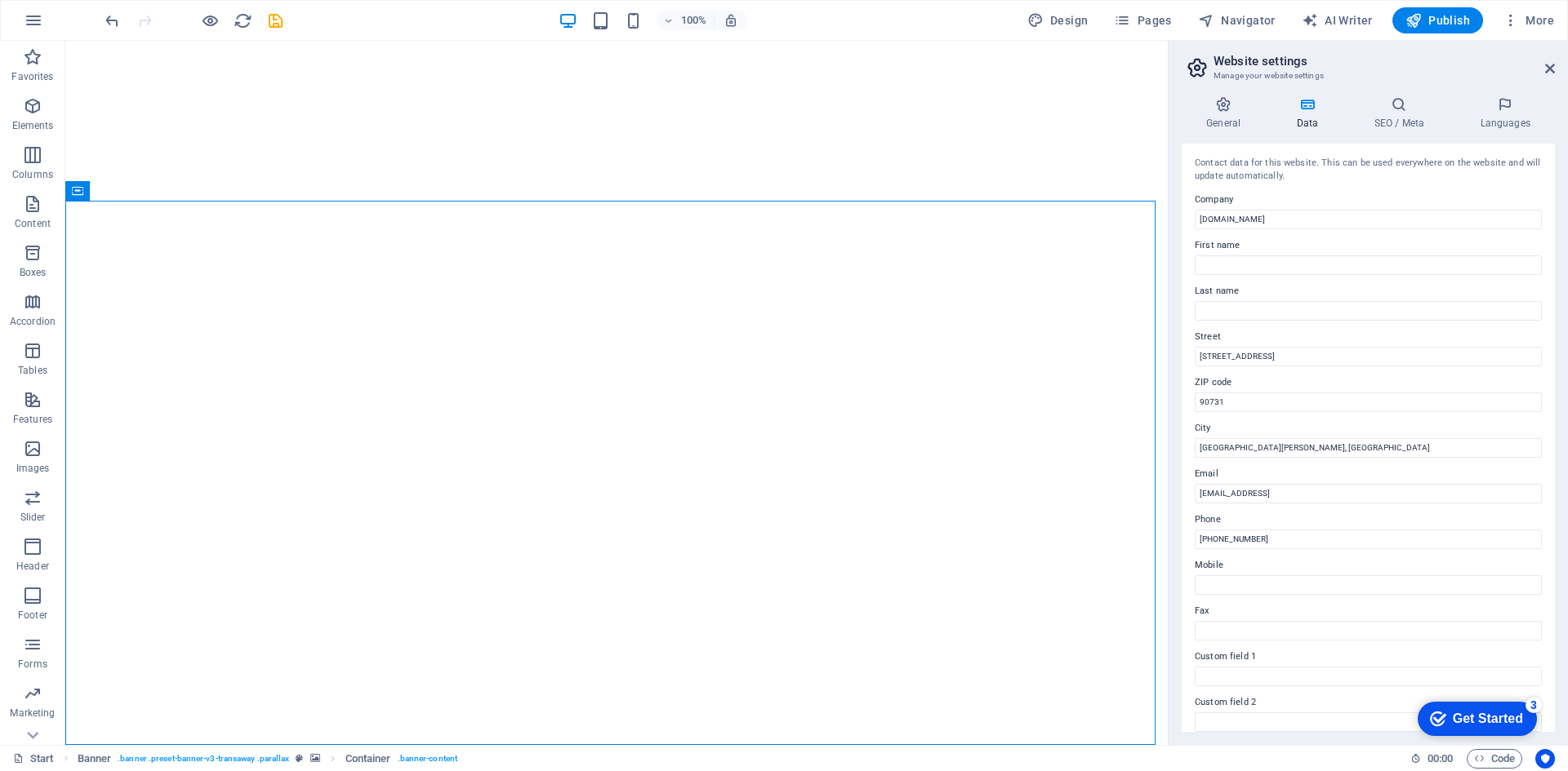
click at [1556, 66] on aside "Website settings Manage your website settings General Data SEO / Meta Languages…" at bounding box center [1368, 392] width 400 height 705
click at [1543, 69] on header "Website settings Manage your website settings" at bounding box center [1370, 61] width 370 height 42
click at [1554, 69] on icon at bounding box center [1549, 68] width 9 height 13
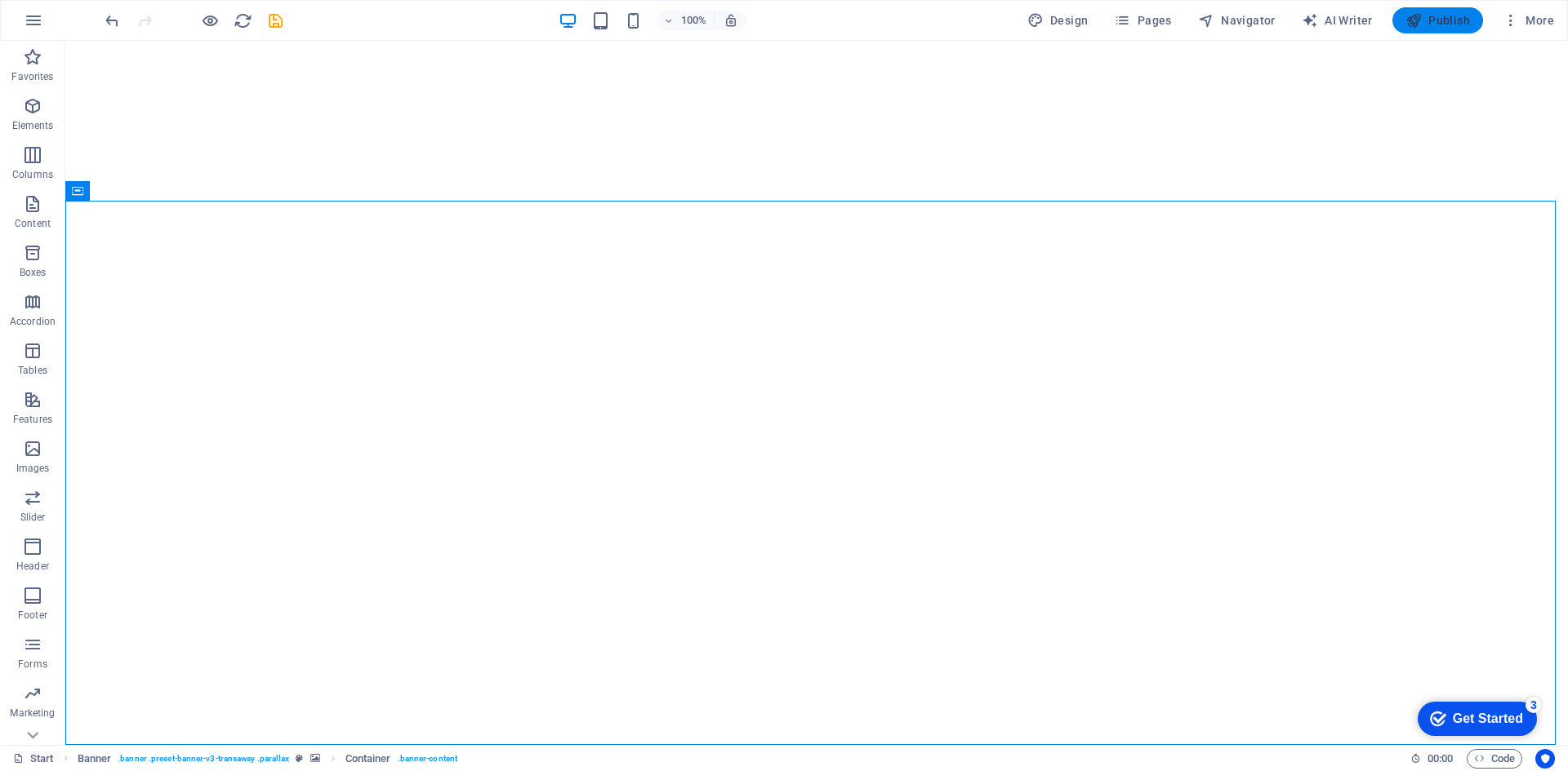
click at [457, 672] on span "Publish" at bounding box center [411, 688] width 91 height 33
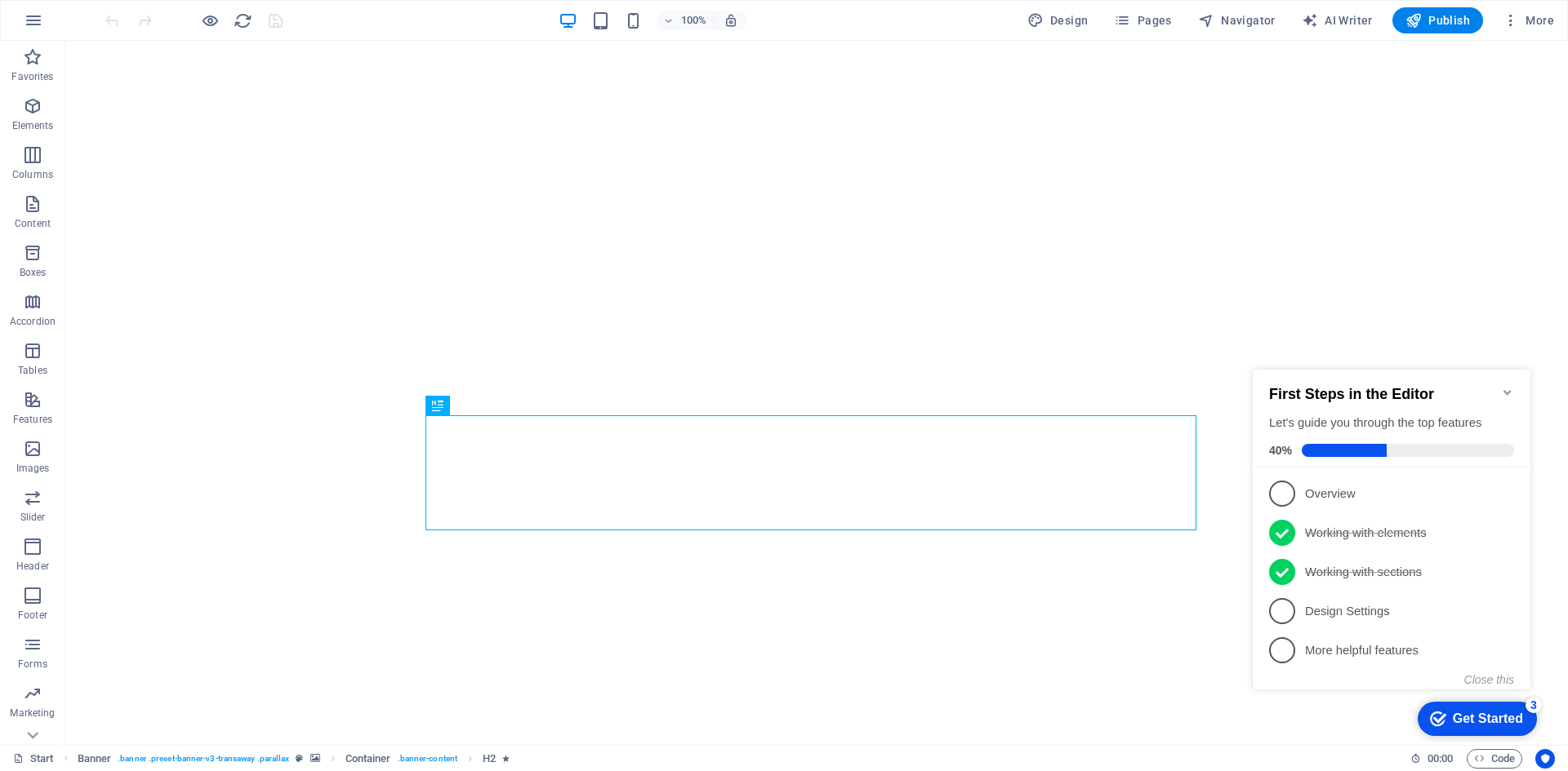
click at [1509, 387] on icon "Minimize checklist" at bounding box center [1507, 392] width 13 height 13
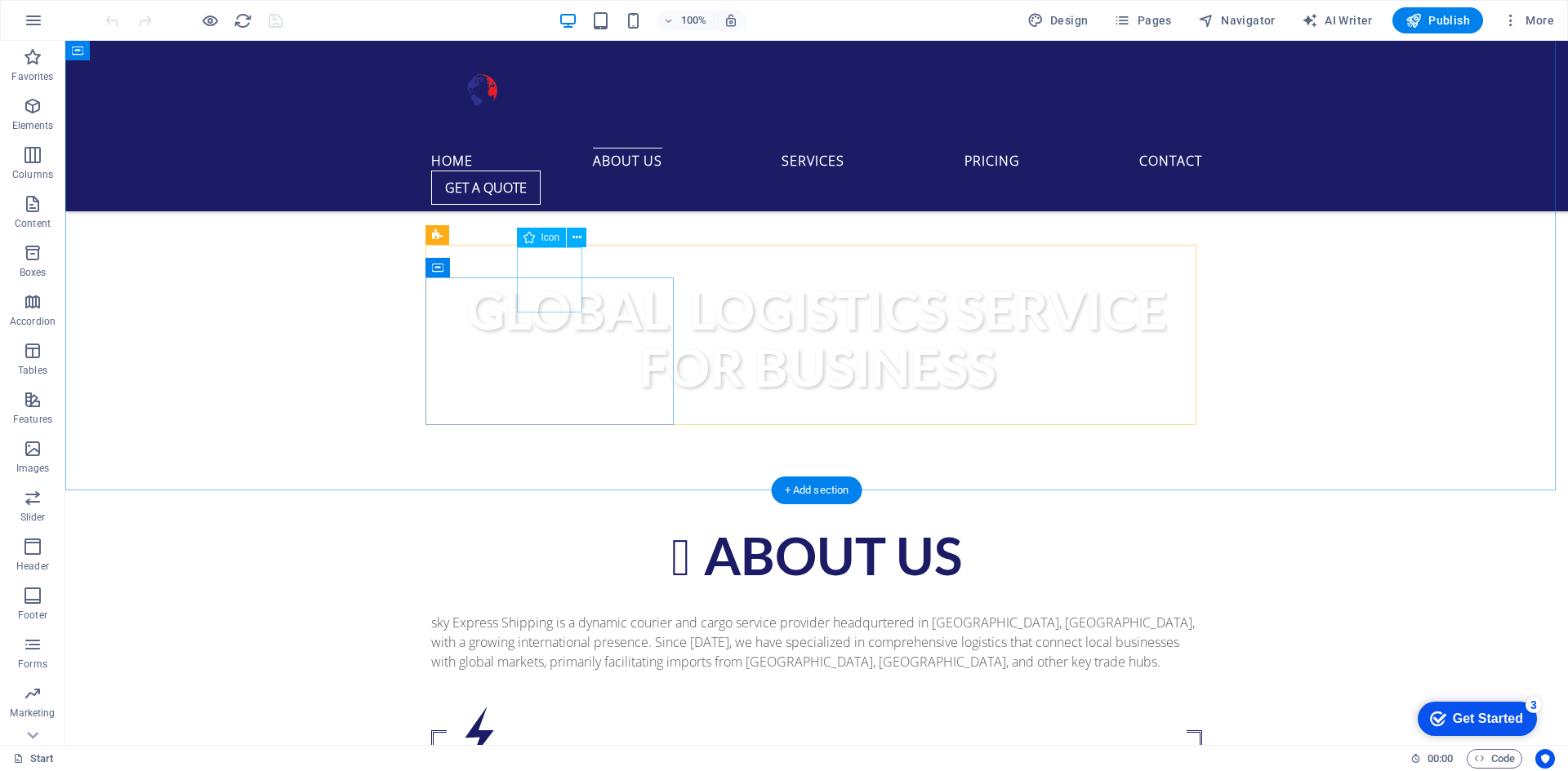
scroll to position [490, 0]
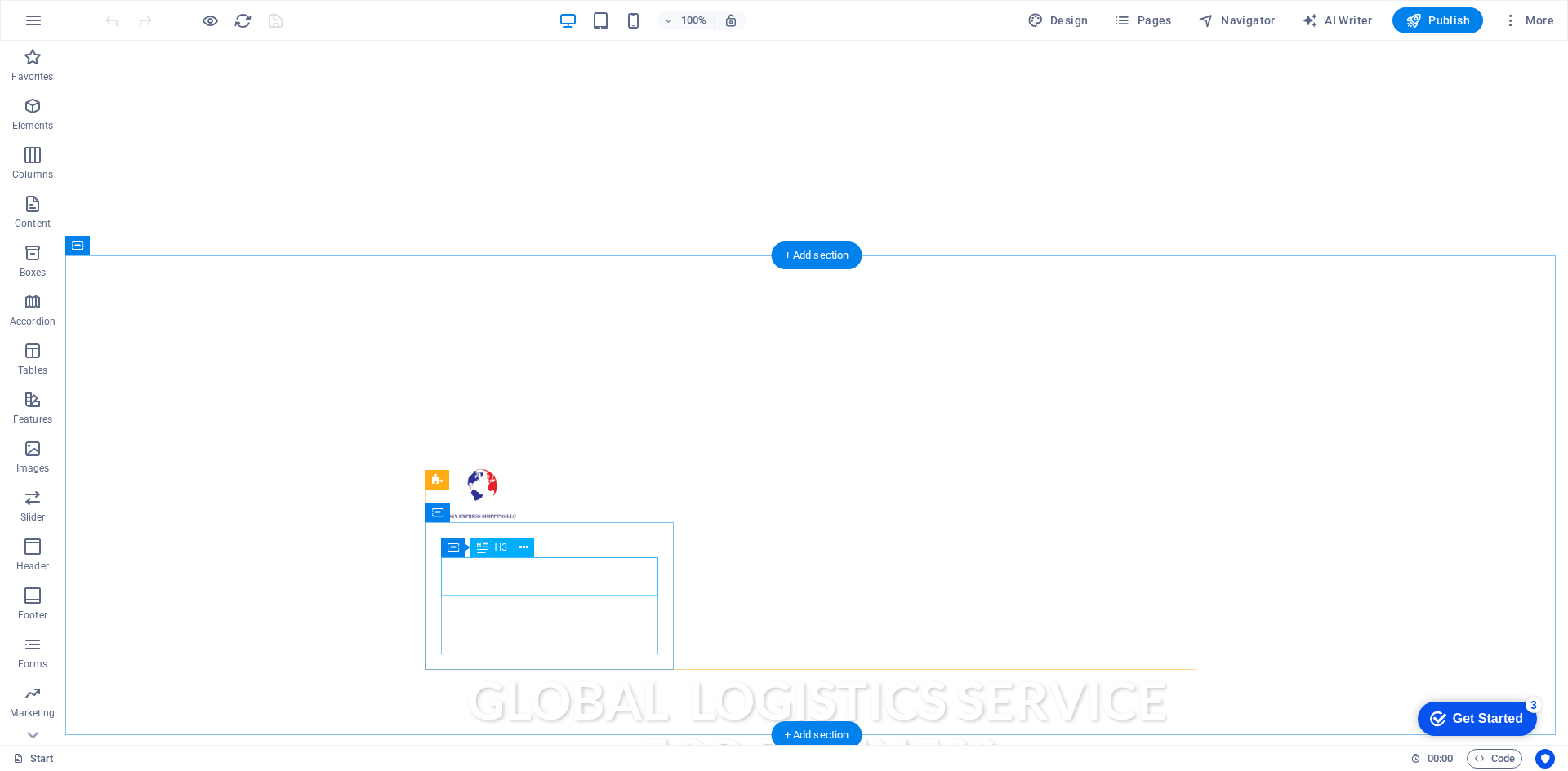
click at [465, 557] on div "Container" at bounding box center [453, 548] width 24 height 20
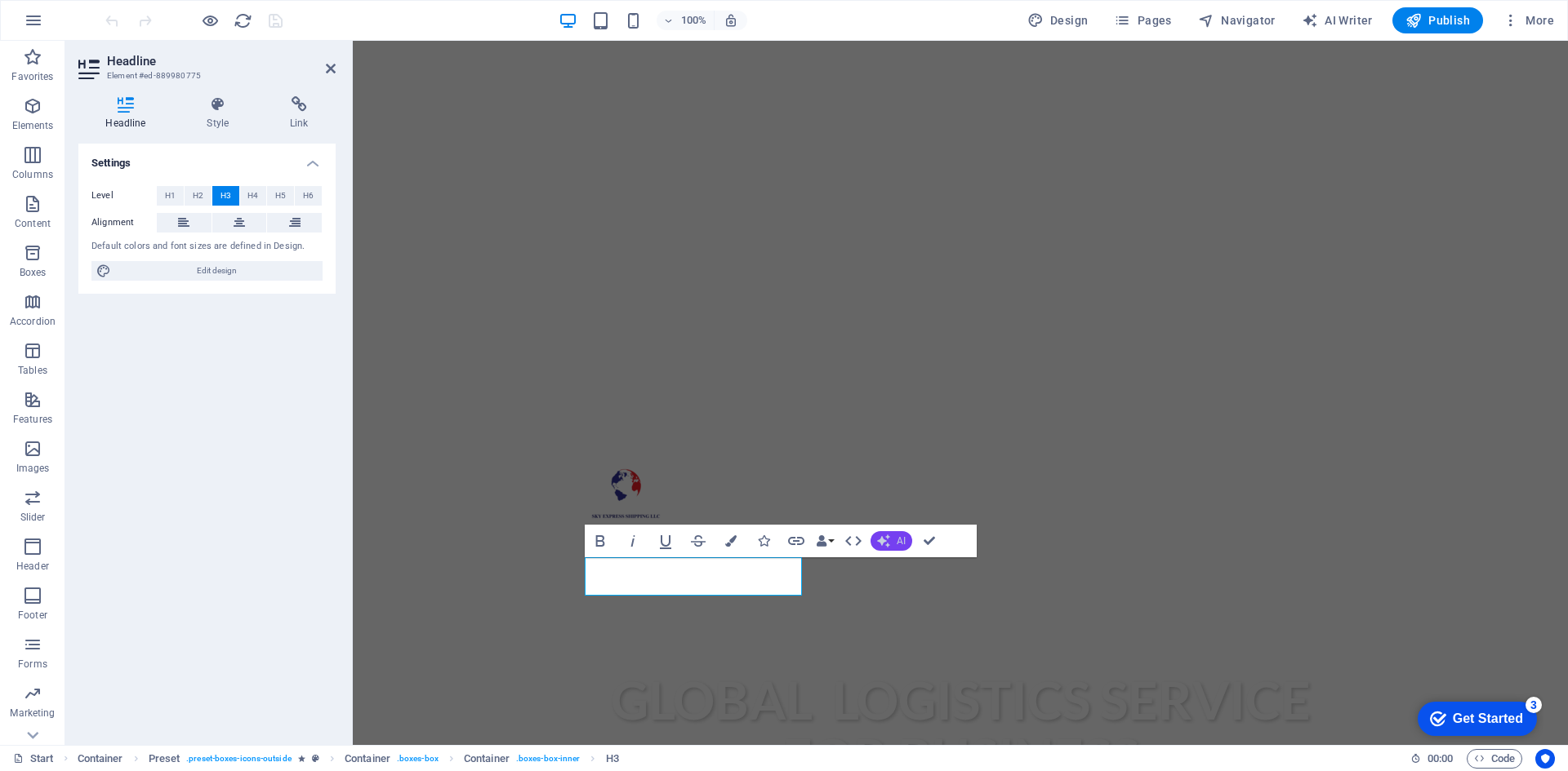
click at [882, 538] on icon "button" at bounding box center [883, 541] width 13 height 13
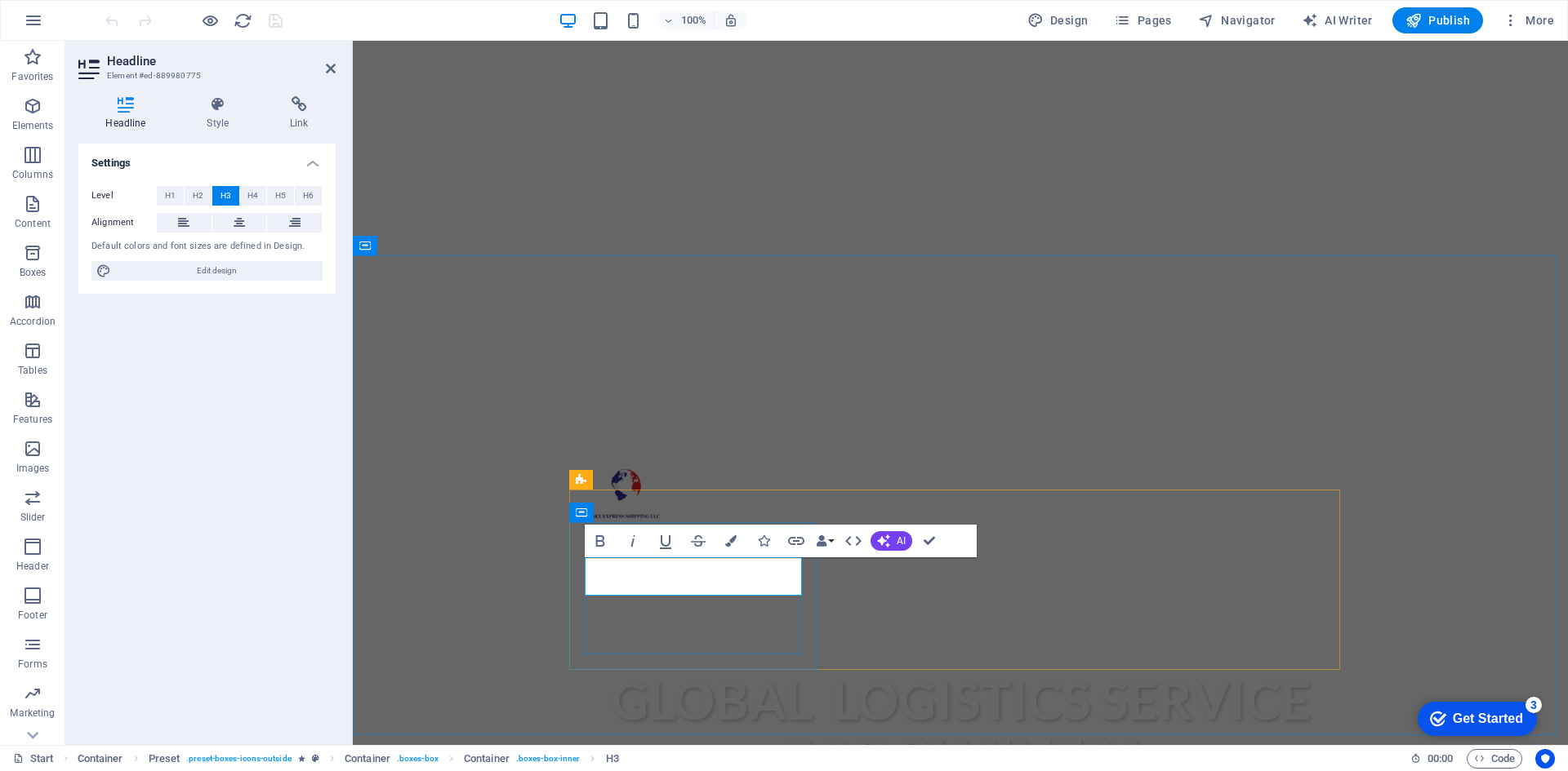
copy h3 "Timely Delivery"
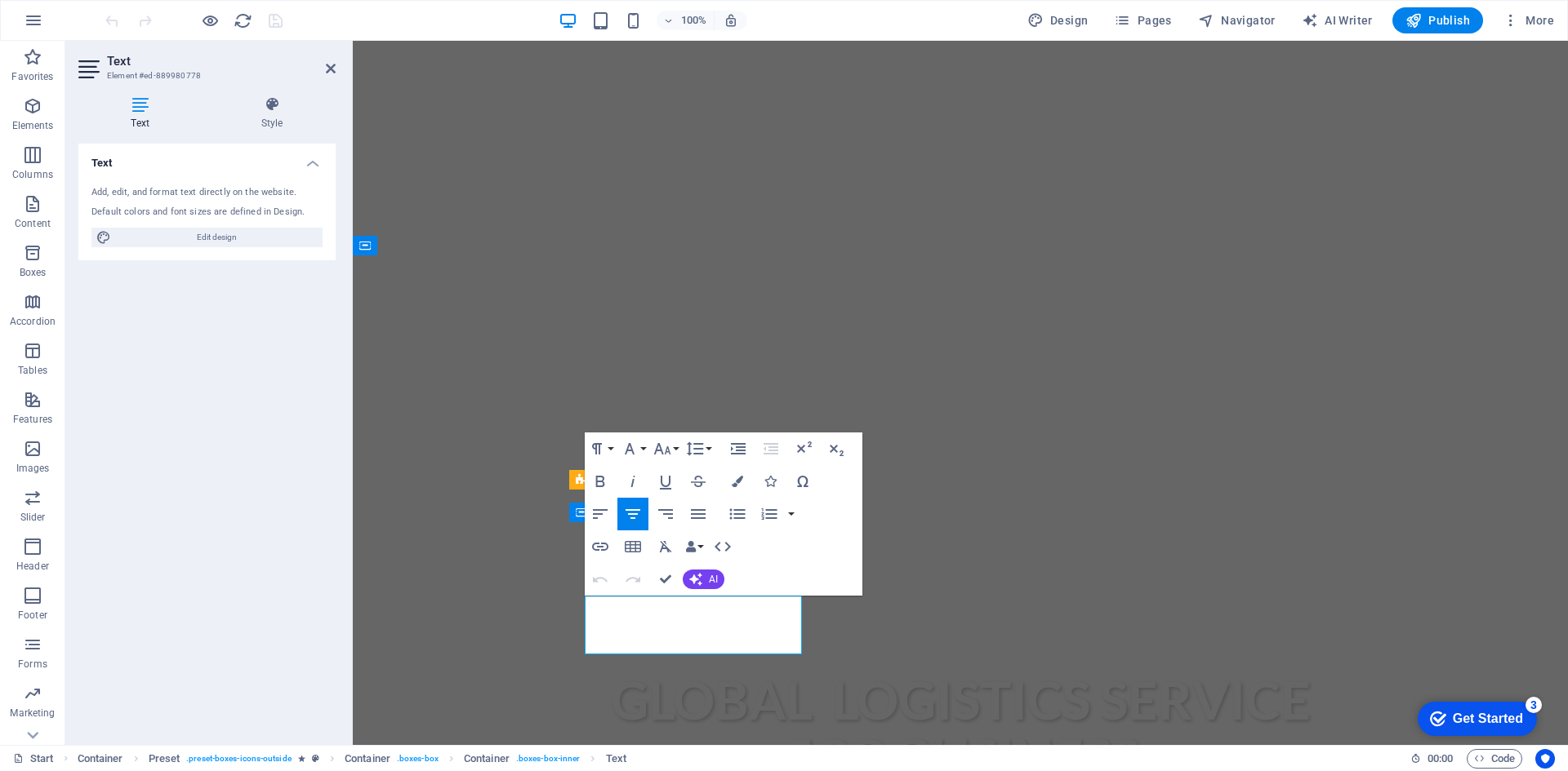
drag, startPoint x: 755, startPoint y: 645, endPoint x: 608, endPoint y: 602, distance: 153.2
copy div "Lorem ipsum dolor sit amet, consectetur adipisicing elit. Veritatis, dolorem!"
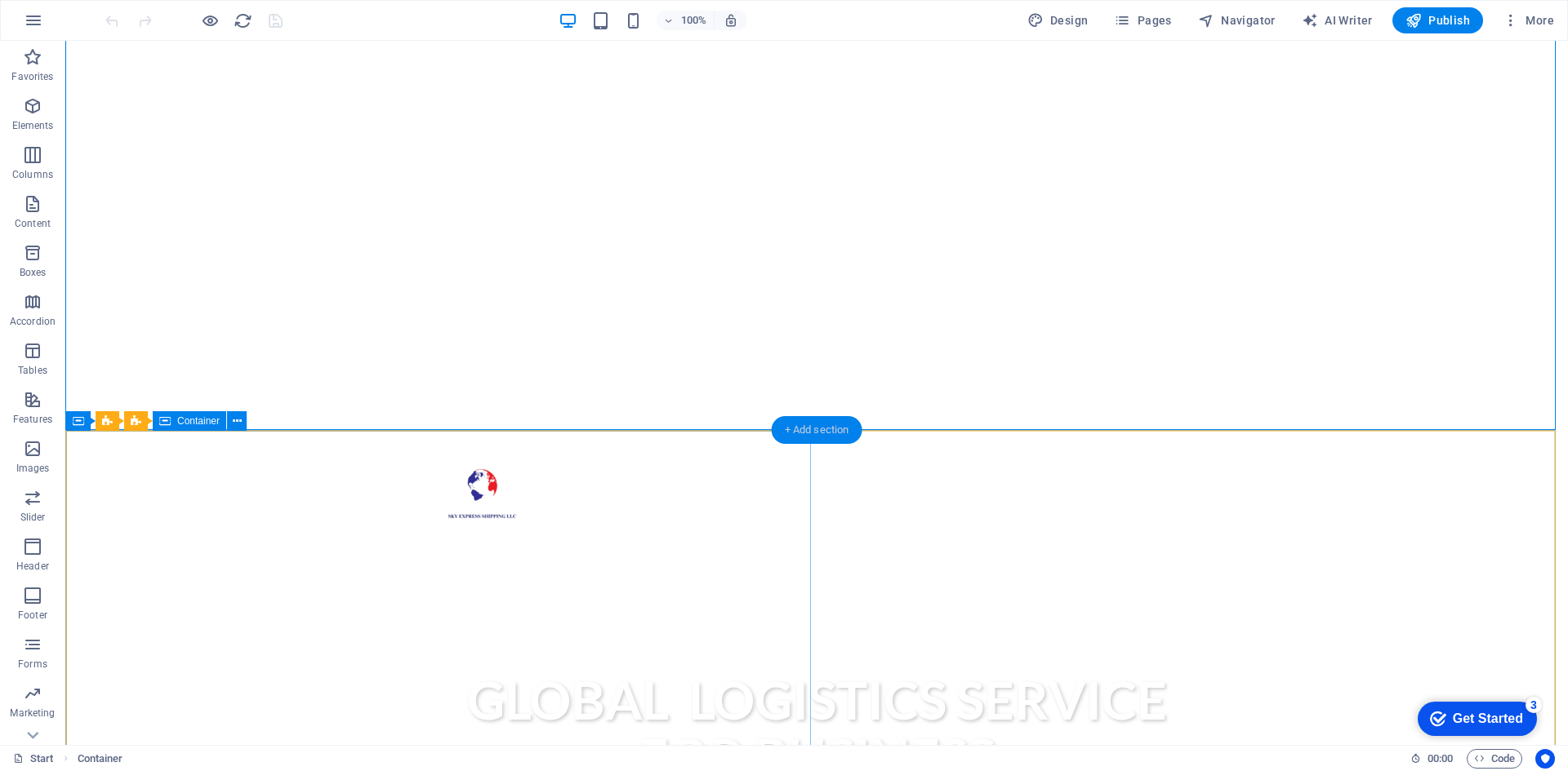
scroll to position [898, 0]
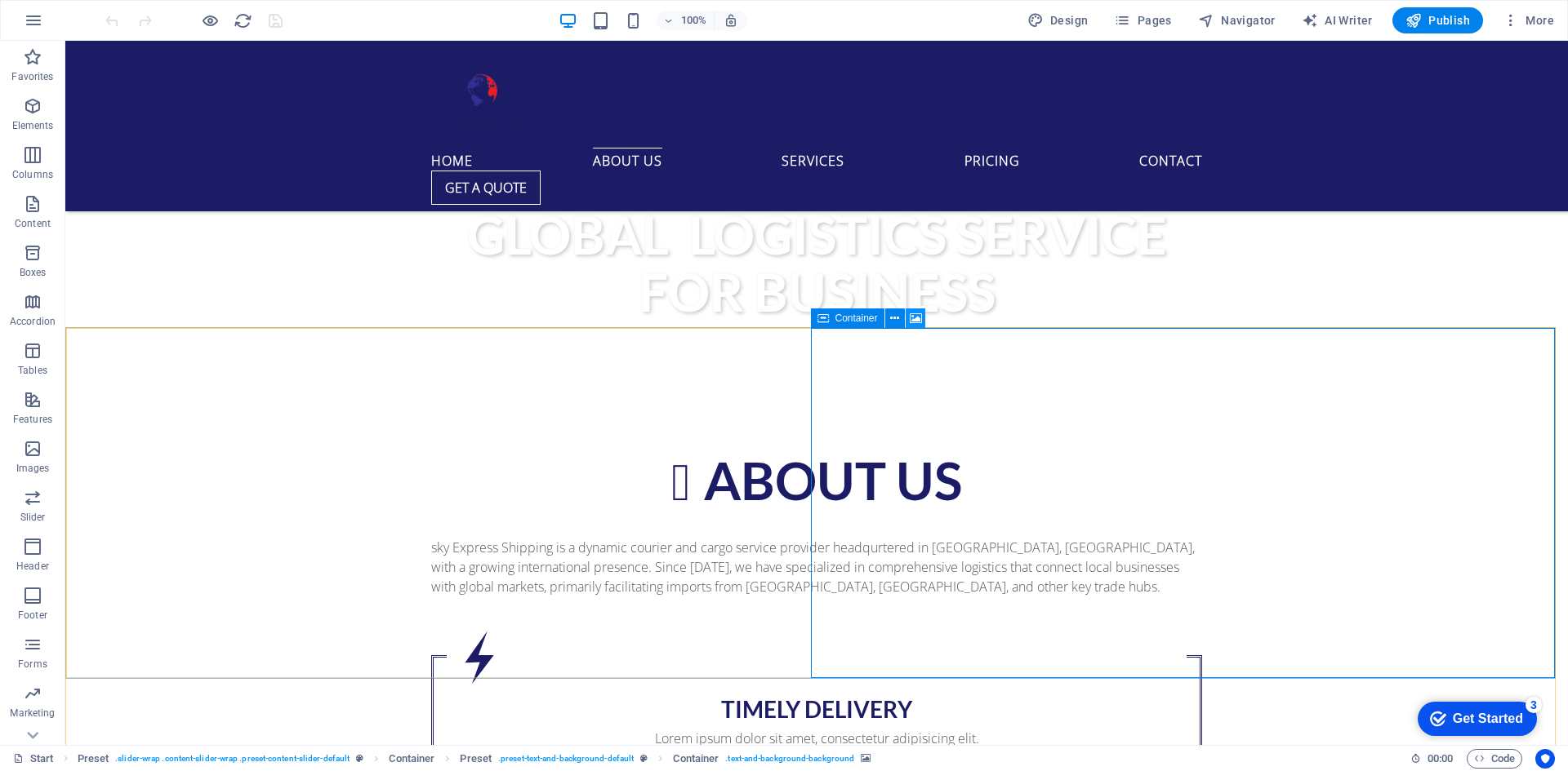
drag, startPoint x: 913, startPoint y: 314, endPoint x: 549, endPoint y: 276, distance: 366.0
click at [913, 314] on icon at bounding box center [916, 319] width 12 height 17
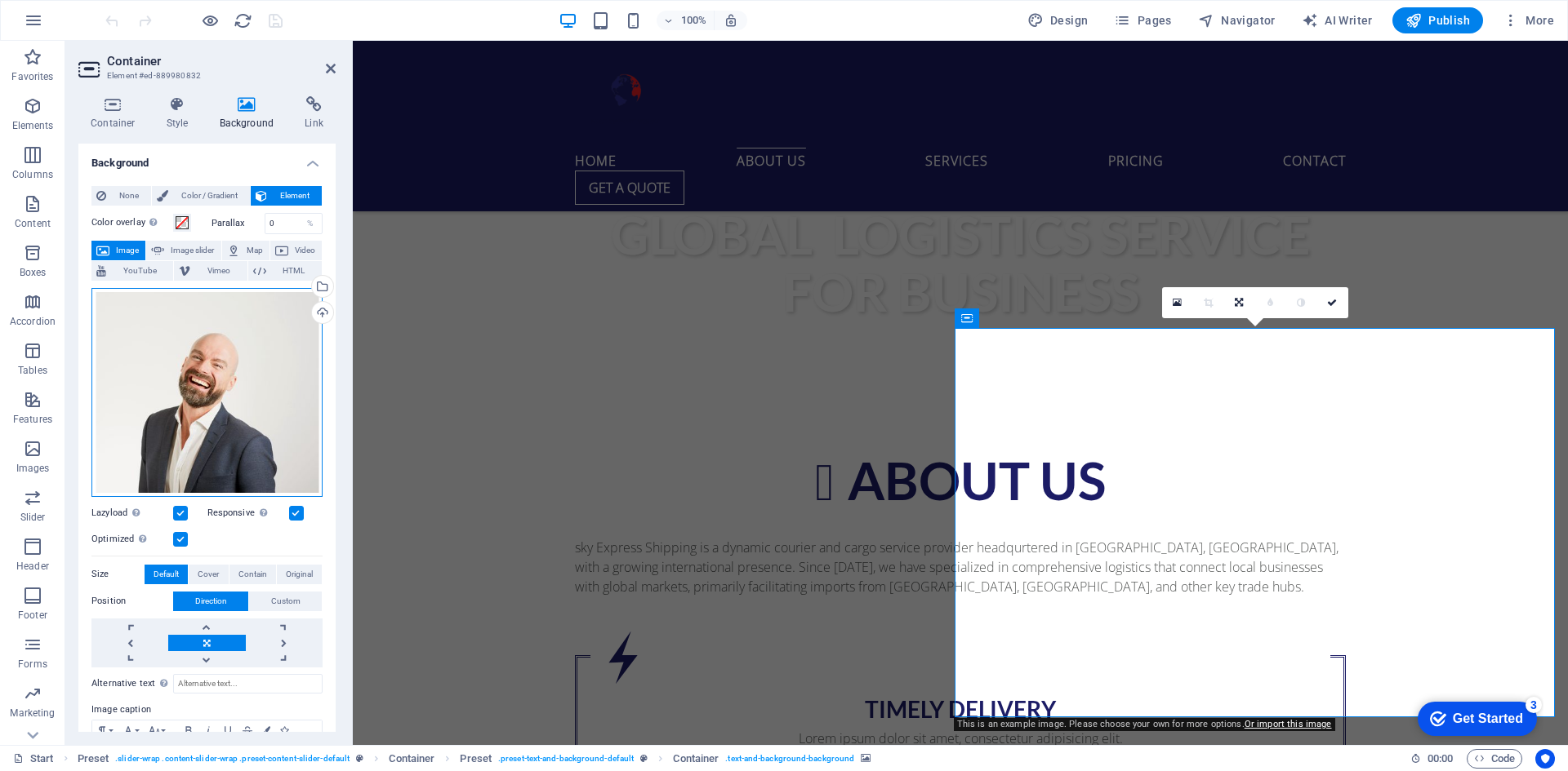
click at [175, 356] on div "Drag files here, click to choose files or select files from Files or our free s…" at bounding box center [207, 392] width 231 height 209
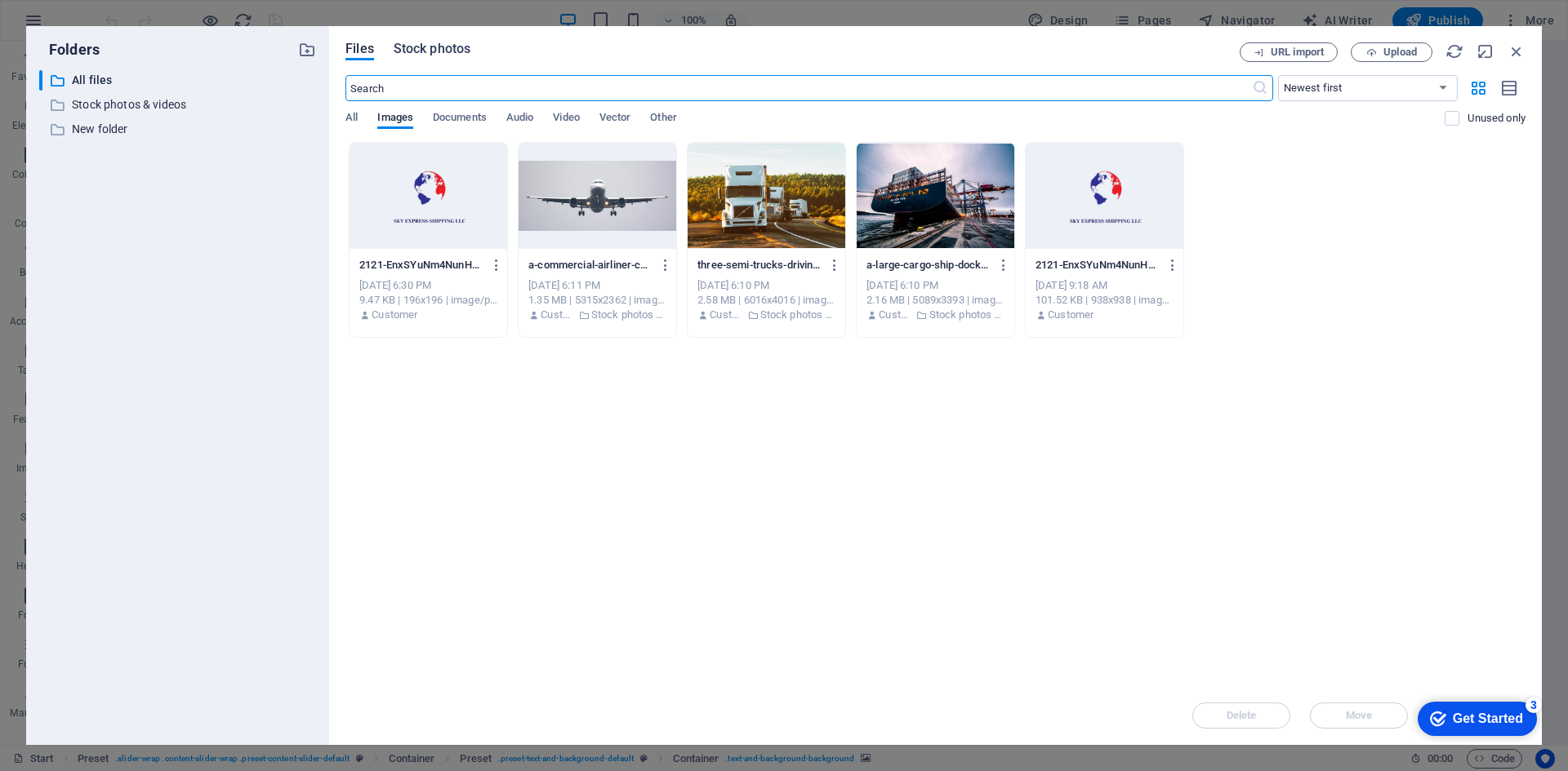
click at [417, 50] on span "Stock photos" at bounding box center [431, 48] width 77 height 20
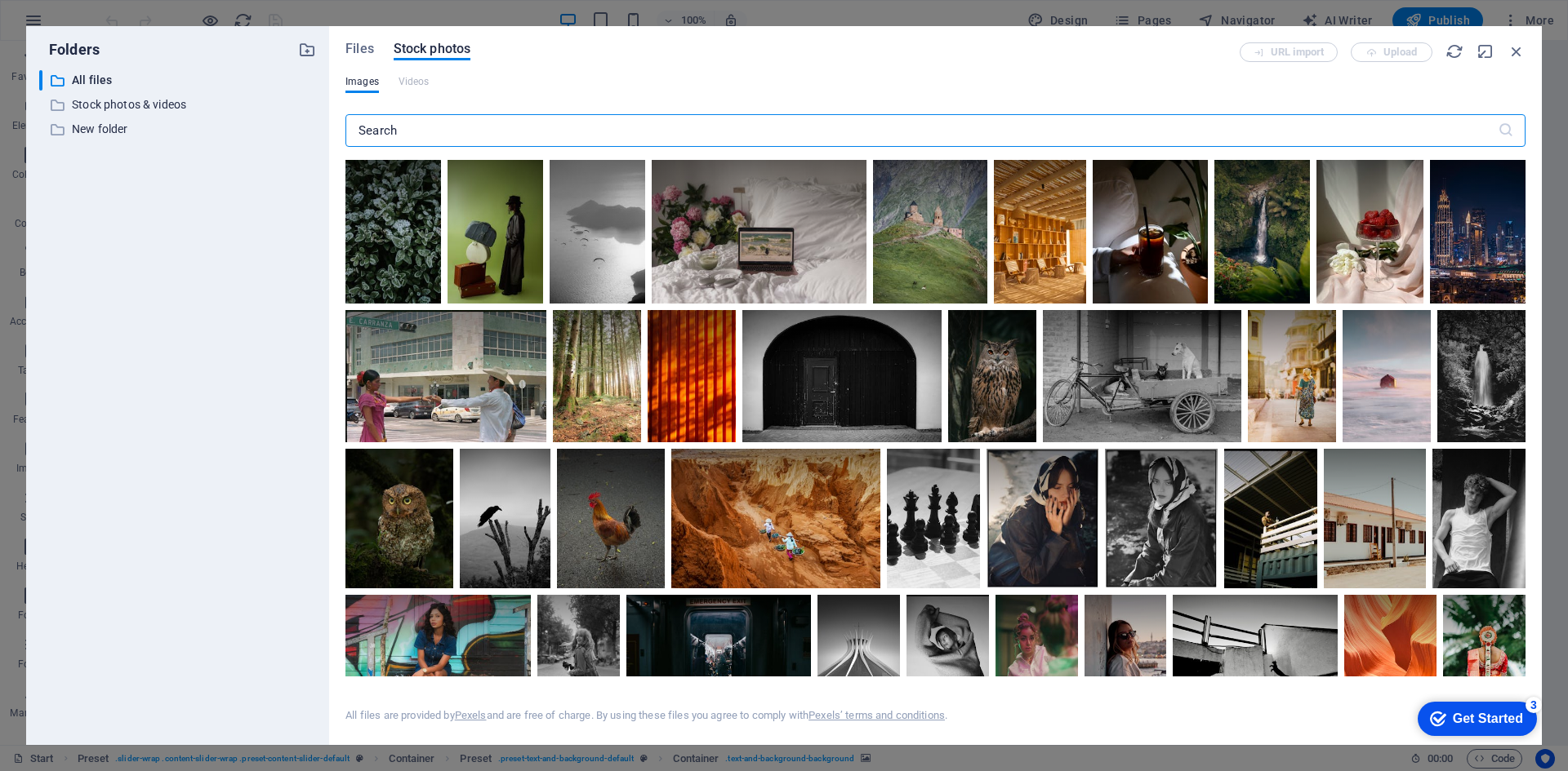
click at [447, 125] on input "text" at bounding box center [921, 130] width 1152 height 33
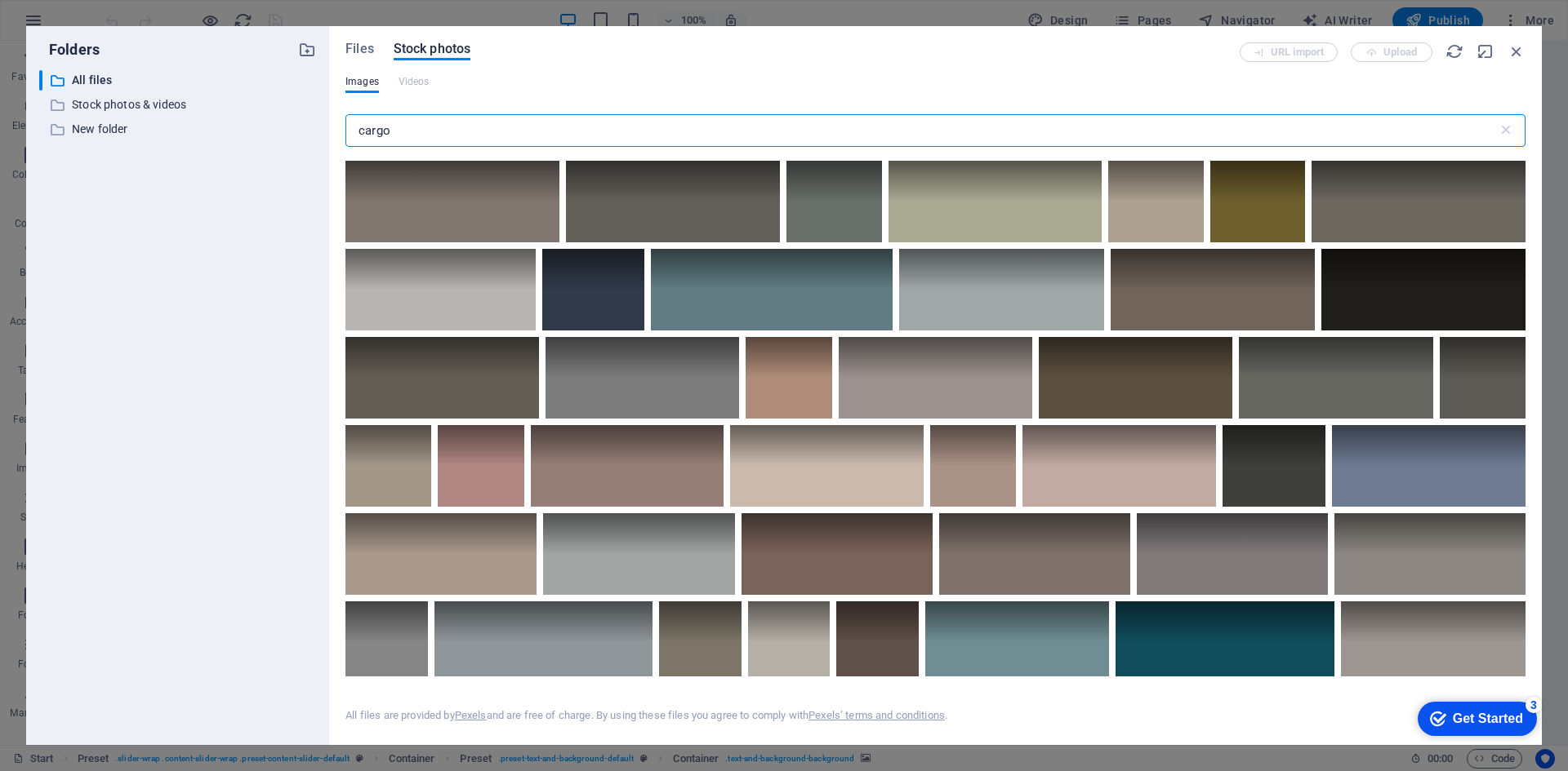
scroll to position [2856, 0]
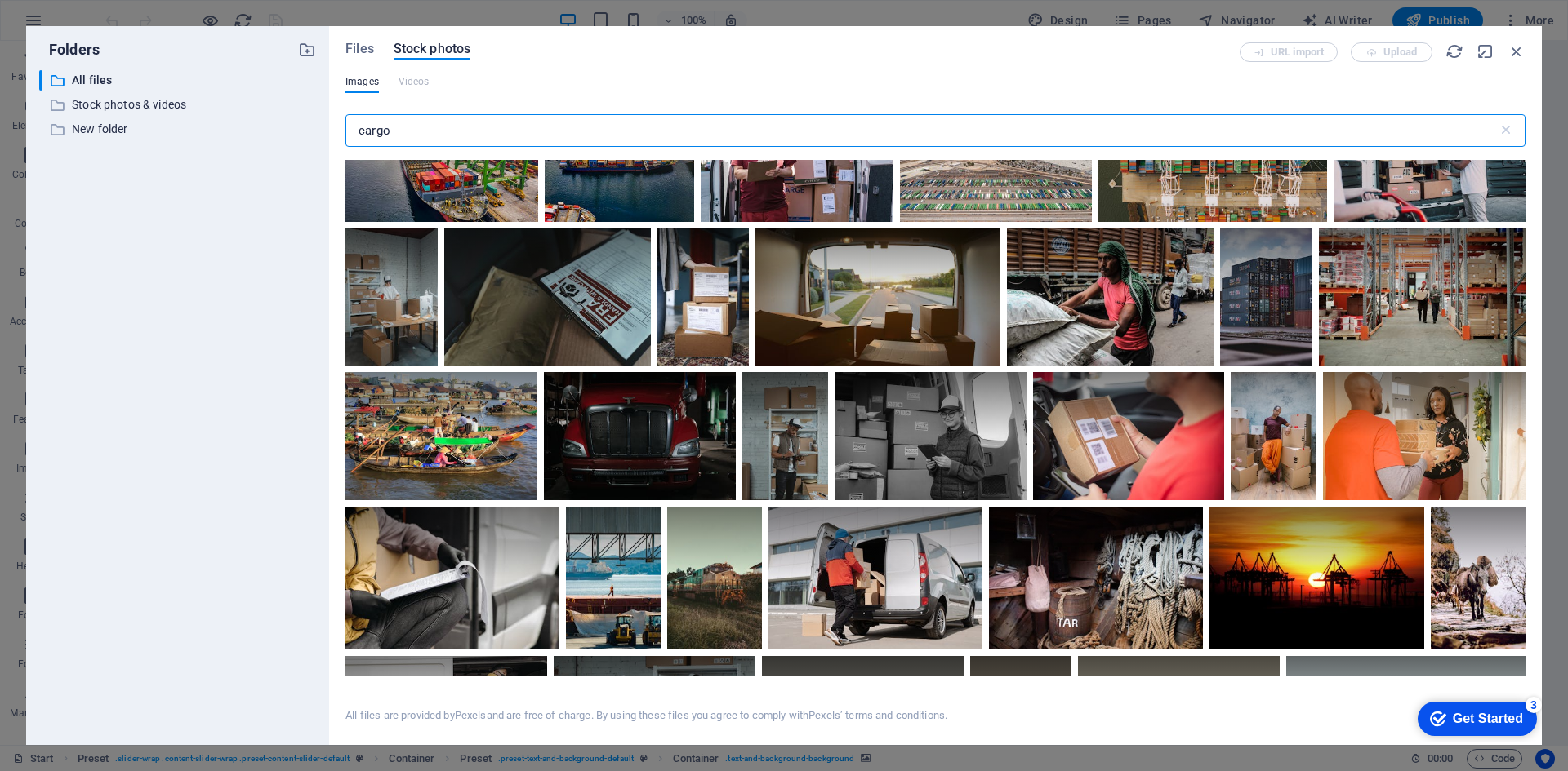
click at [550, 130] on input "cargo" at bounding box center [921, 130] width 1152 height 33
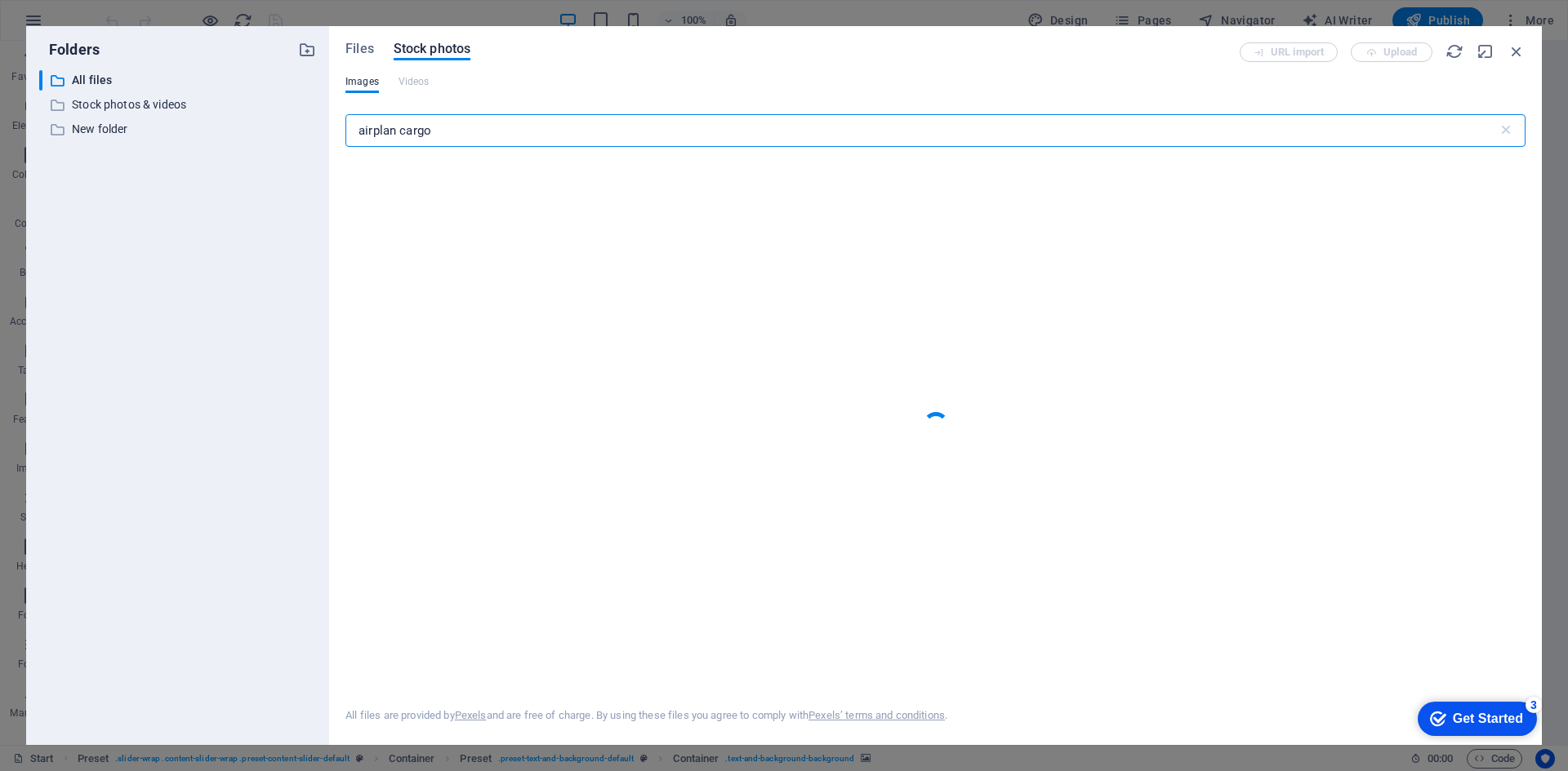
type input "airplan cargo"
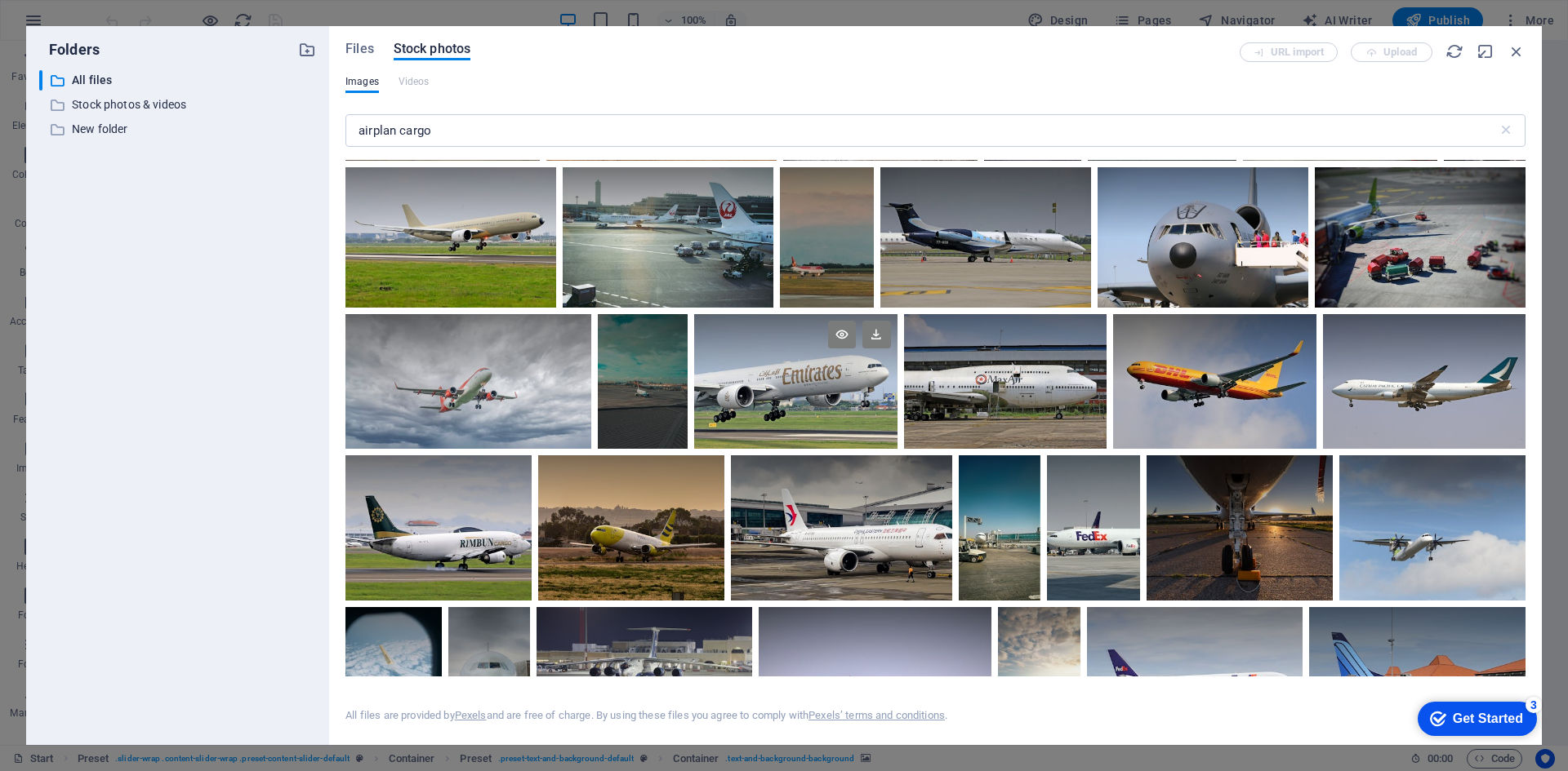
scroll to position [898, 0]
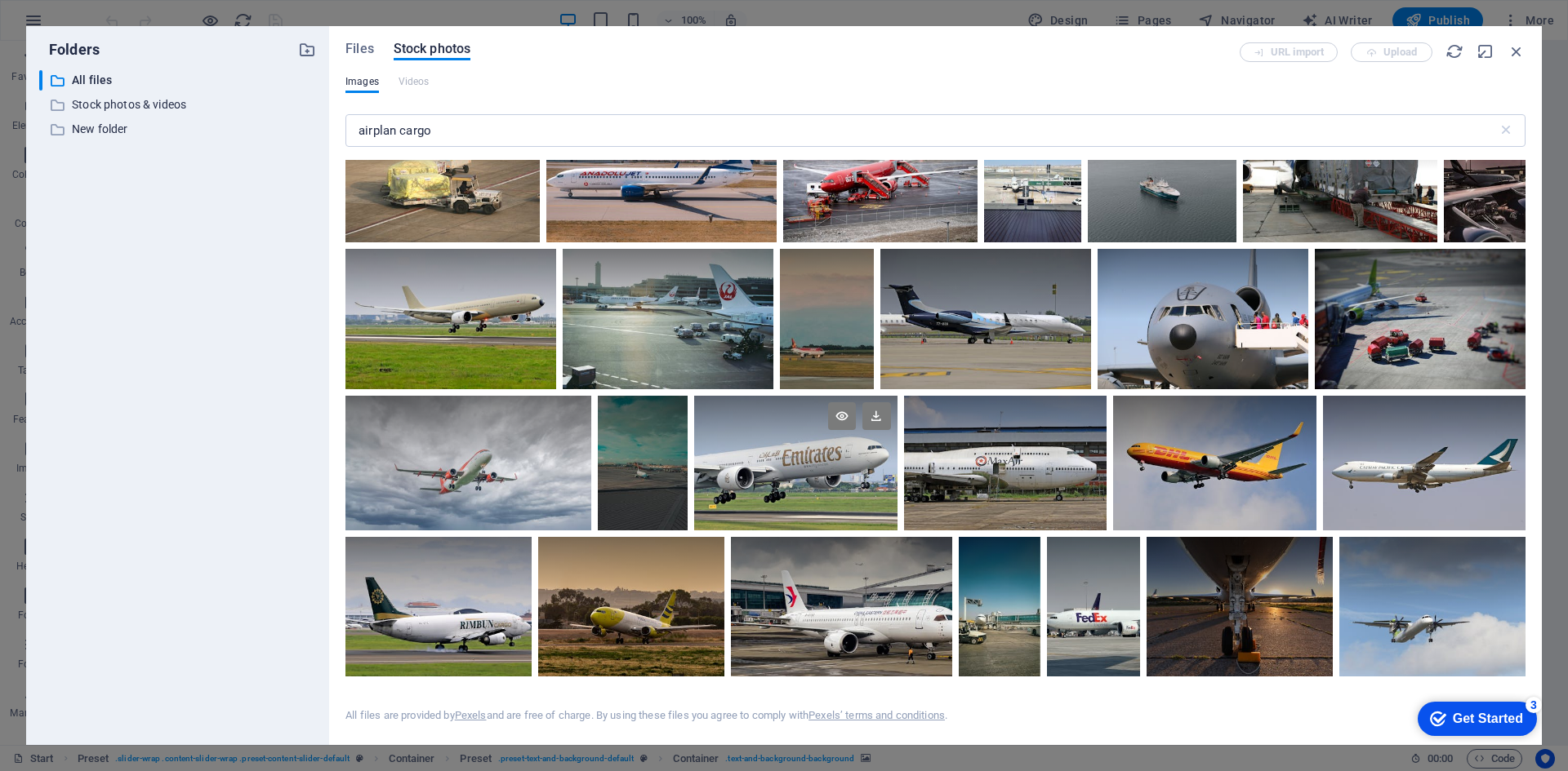
click at [805, 471] on div at bounding box center [795, 463] width 203 height 135
click at [828, 461] on div at bounding box center [795, 429] width 203 height 68
click at [827, 461] on div at bounding box center [795, 463] width 203 height 135
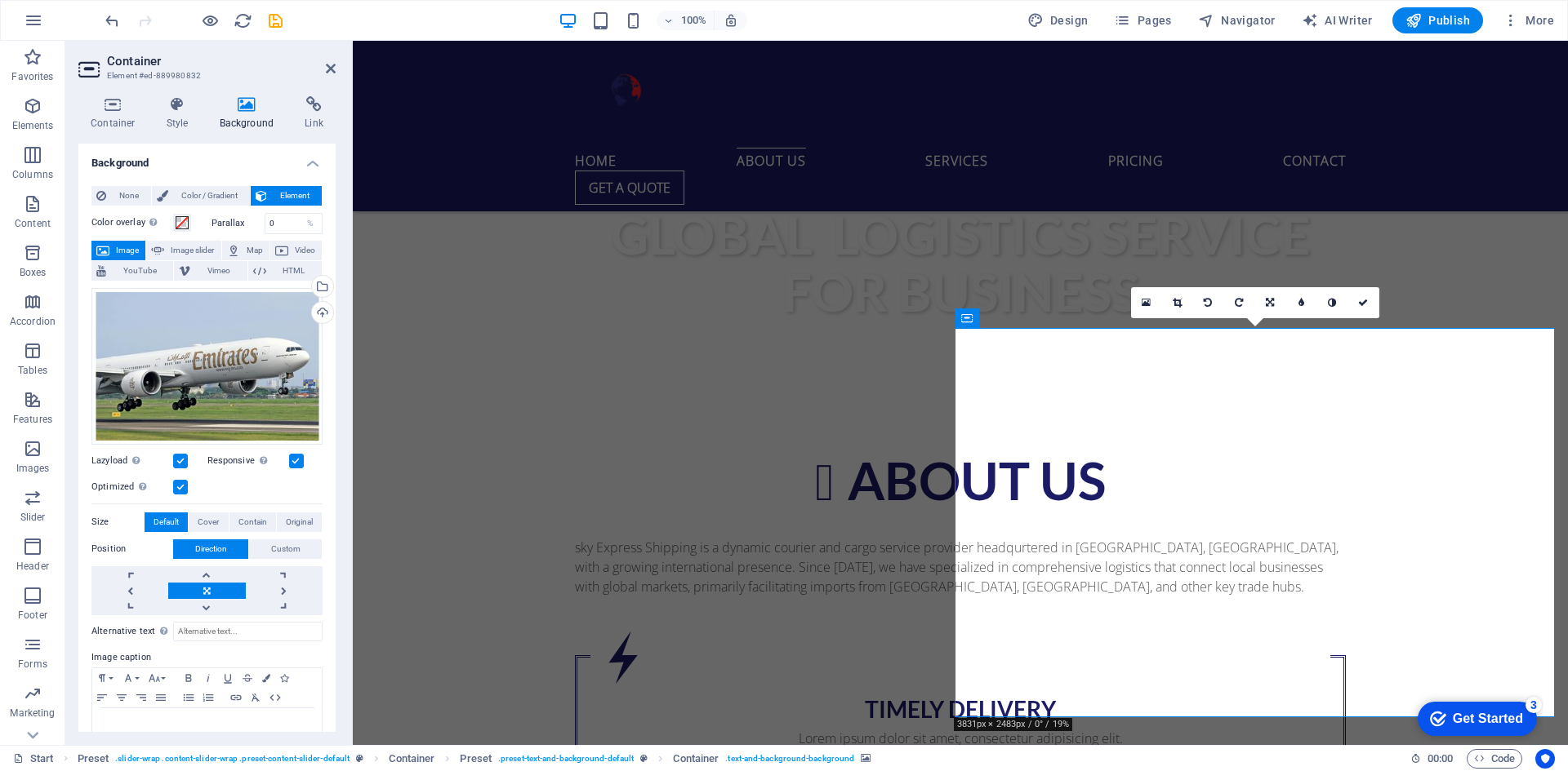
click at [161, 343] on div "Drag files here, click to choose files or select files from Files or our free s…" at bounding box center [207, 367] width 231 height 157
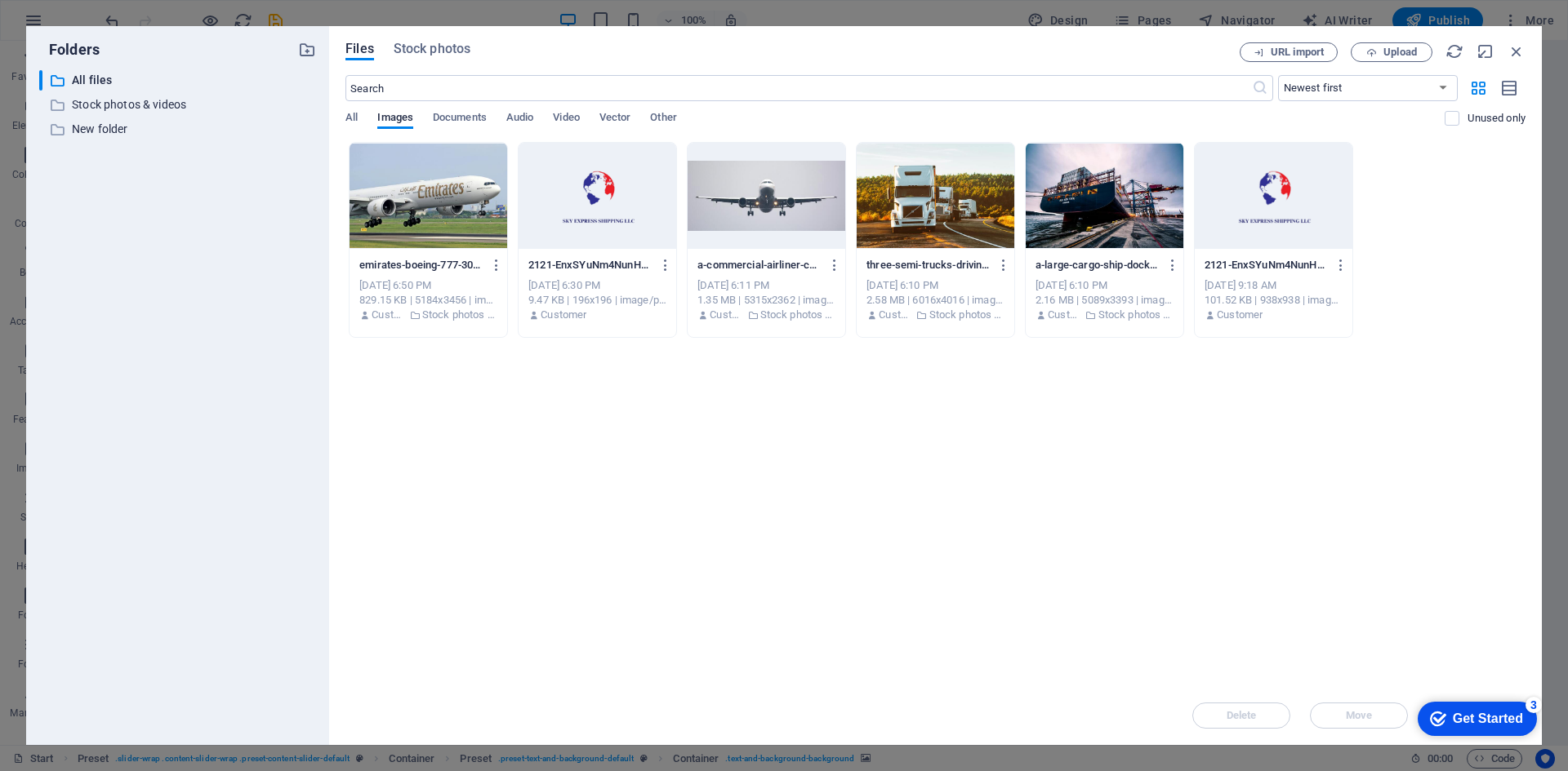
click at [860, 394] on div "Drop files here to upload them instantly emirates-boeing-777-300er-aircraft-tou…" at bounding box center [935, 414] width 1180 height 544
click at [1512, 53] on icon "button" at bounding box center [1516, 51] width 18 height 18
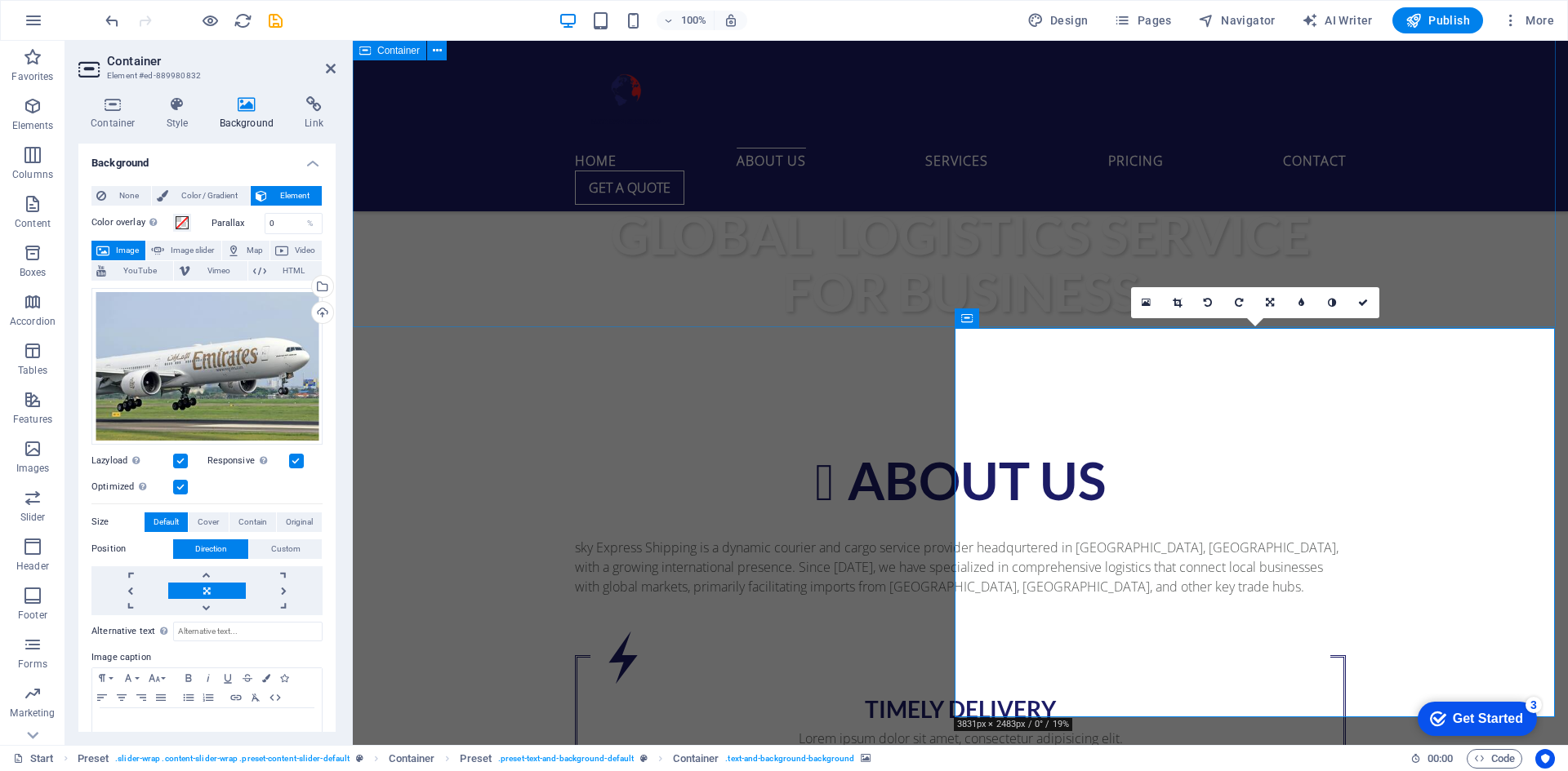
click at [727, 387] on div "About us sky Express Shipping is a dynamic courier and cargo service provider h…" at bounding box center [960, 786] width 1215 height 797
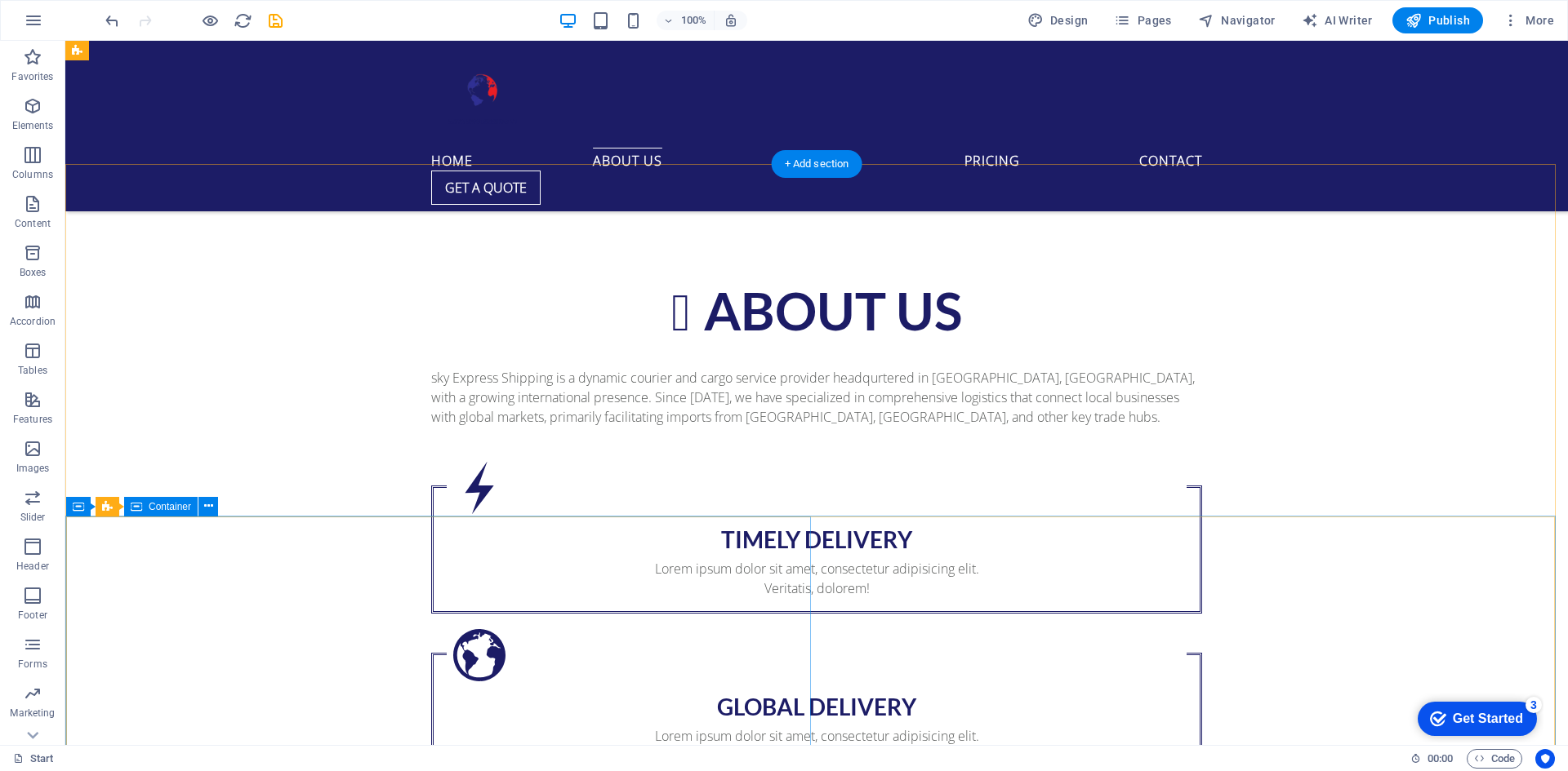
scroll to position [1061, 0]
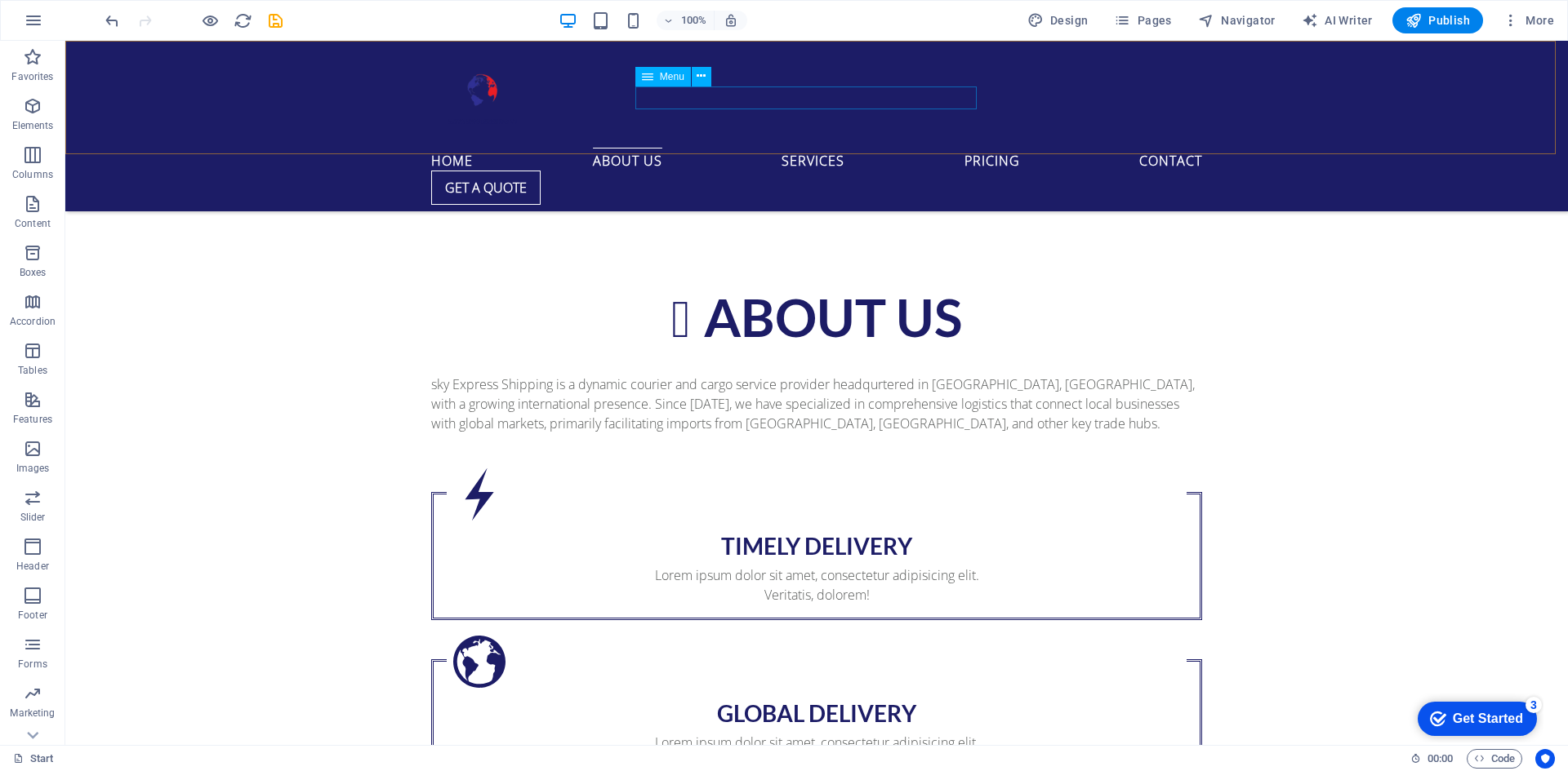
click at [800, 147] on nav "Home About us Services Pricing Contact" at bounding box center [816, 159] width 771 height 22
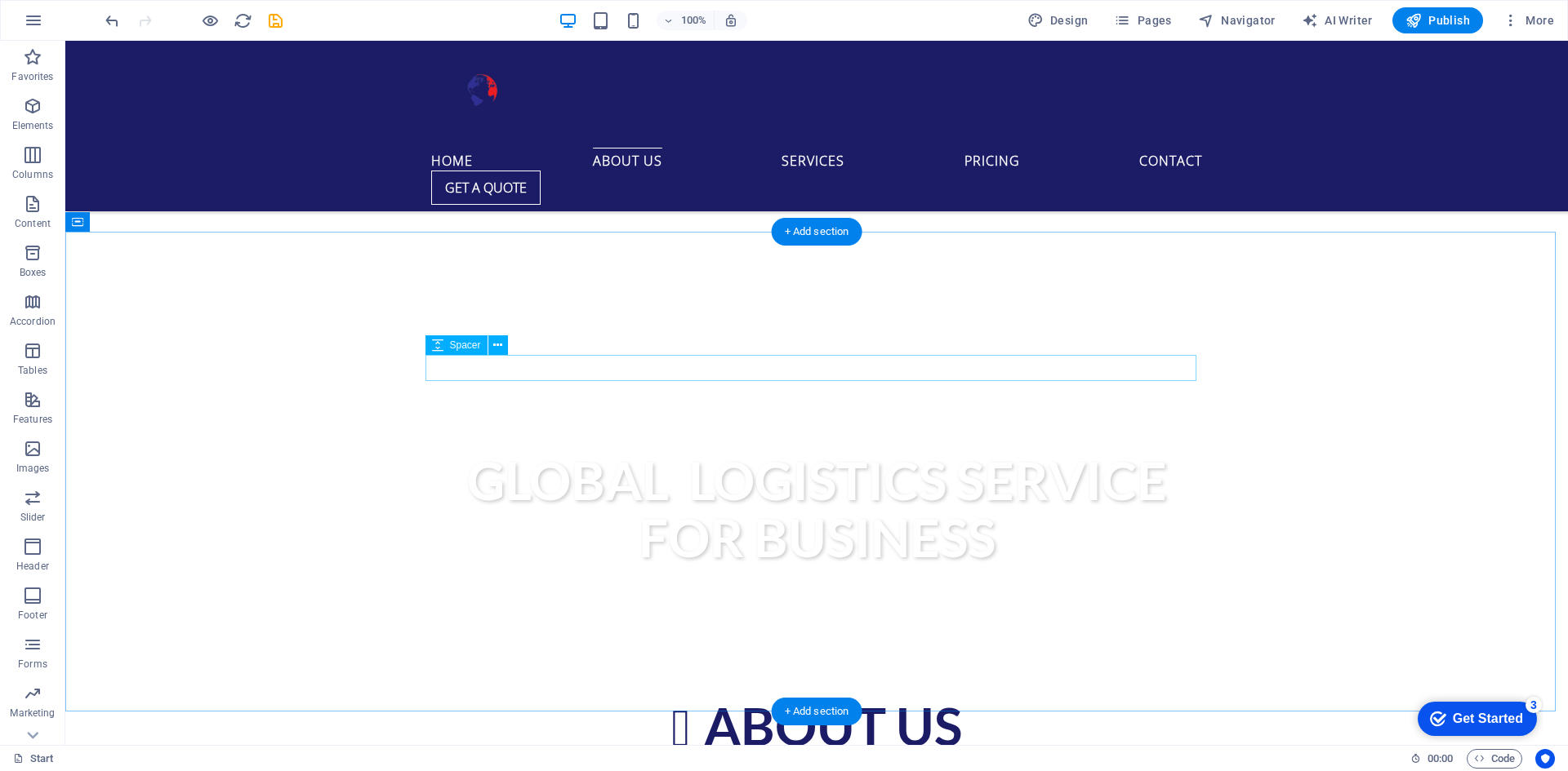
scroll to position [735, 0]
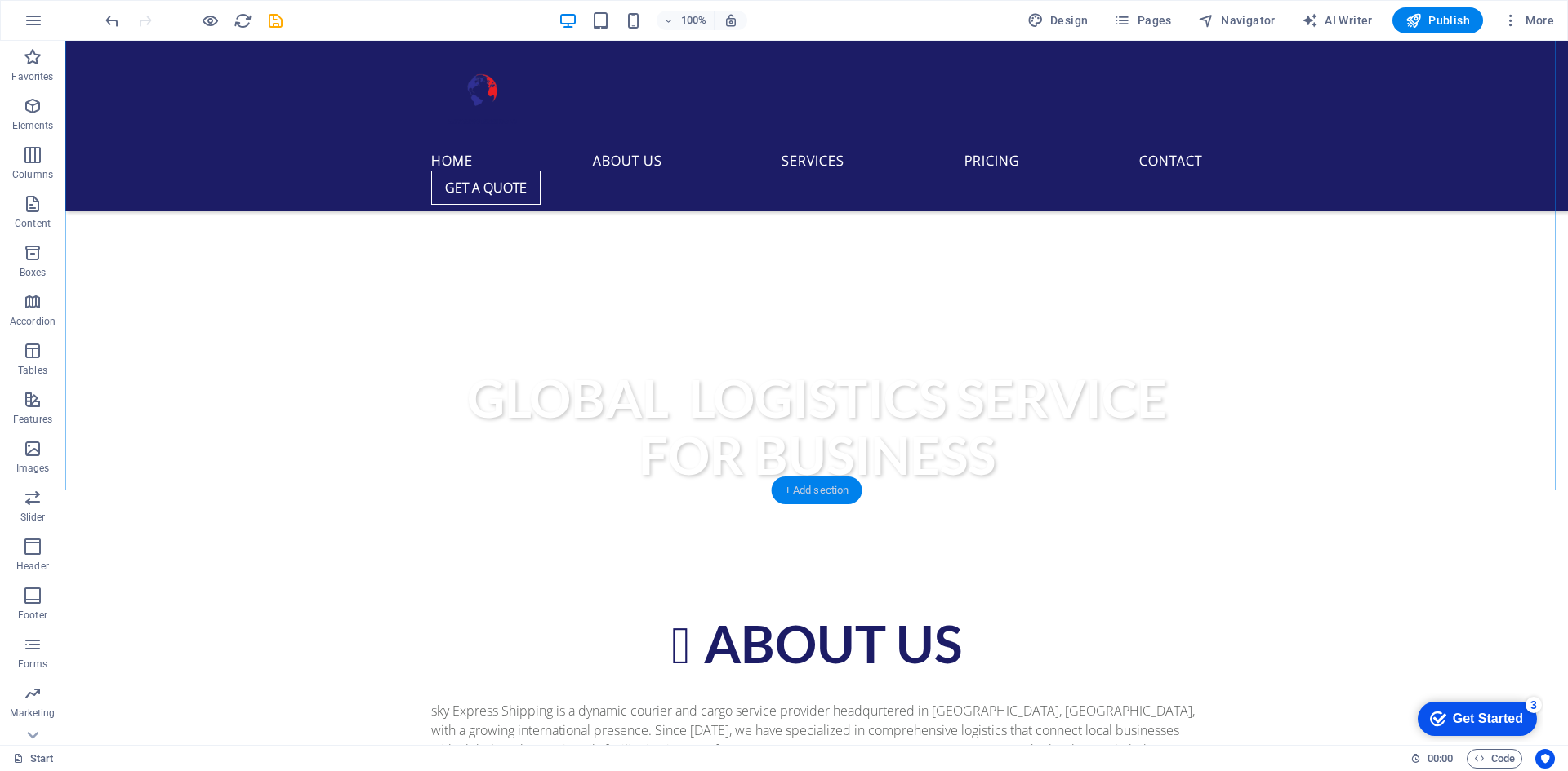
click at [823, 492] on div "+ Add section" at bounding box center [816, 491] width 91 height 28
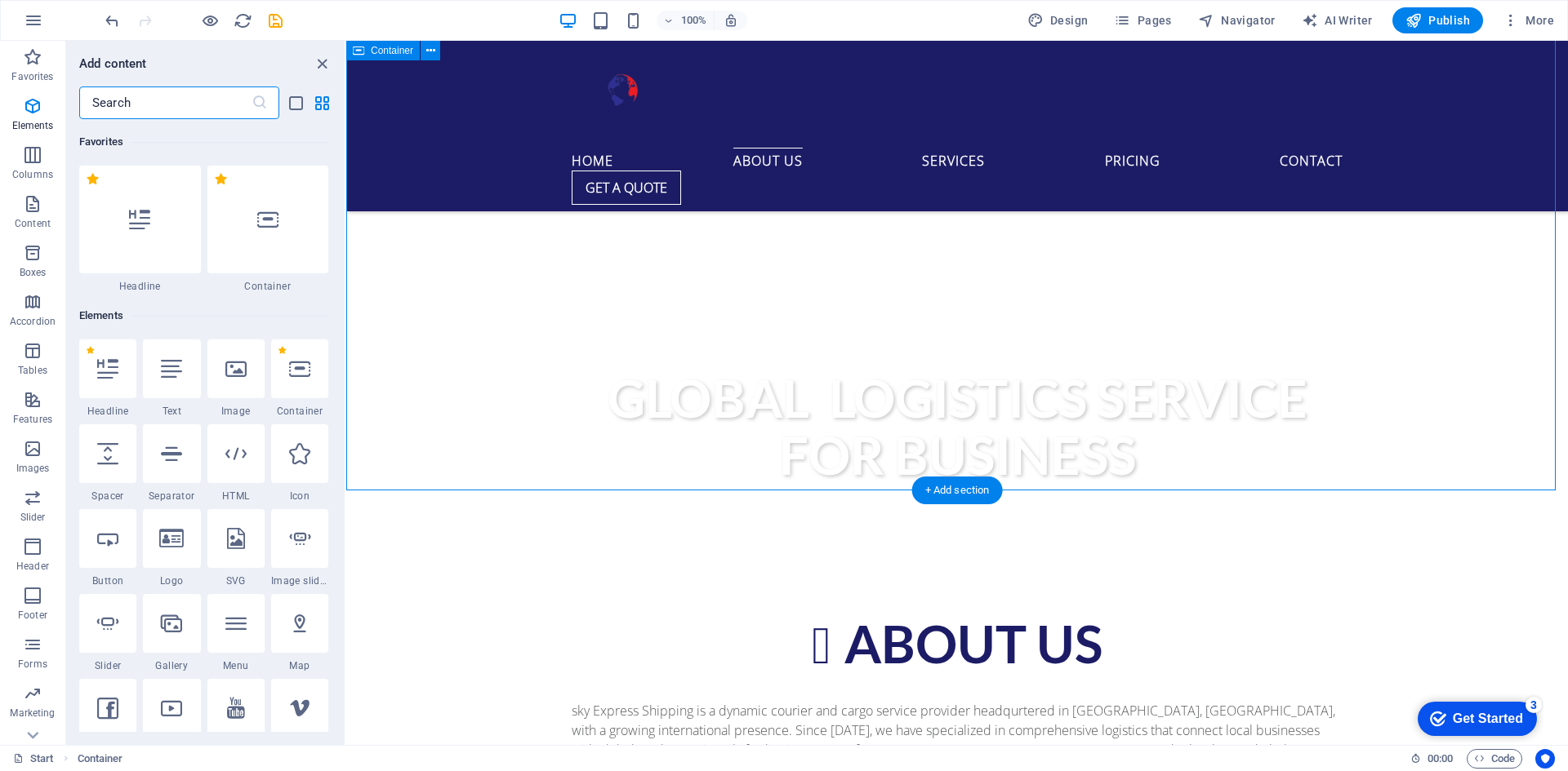
scroll to position [2855, 0]
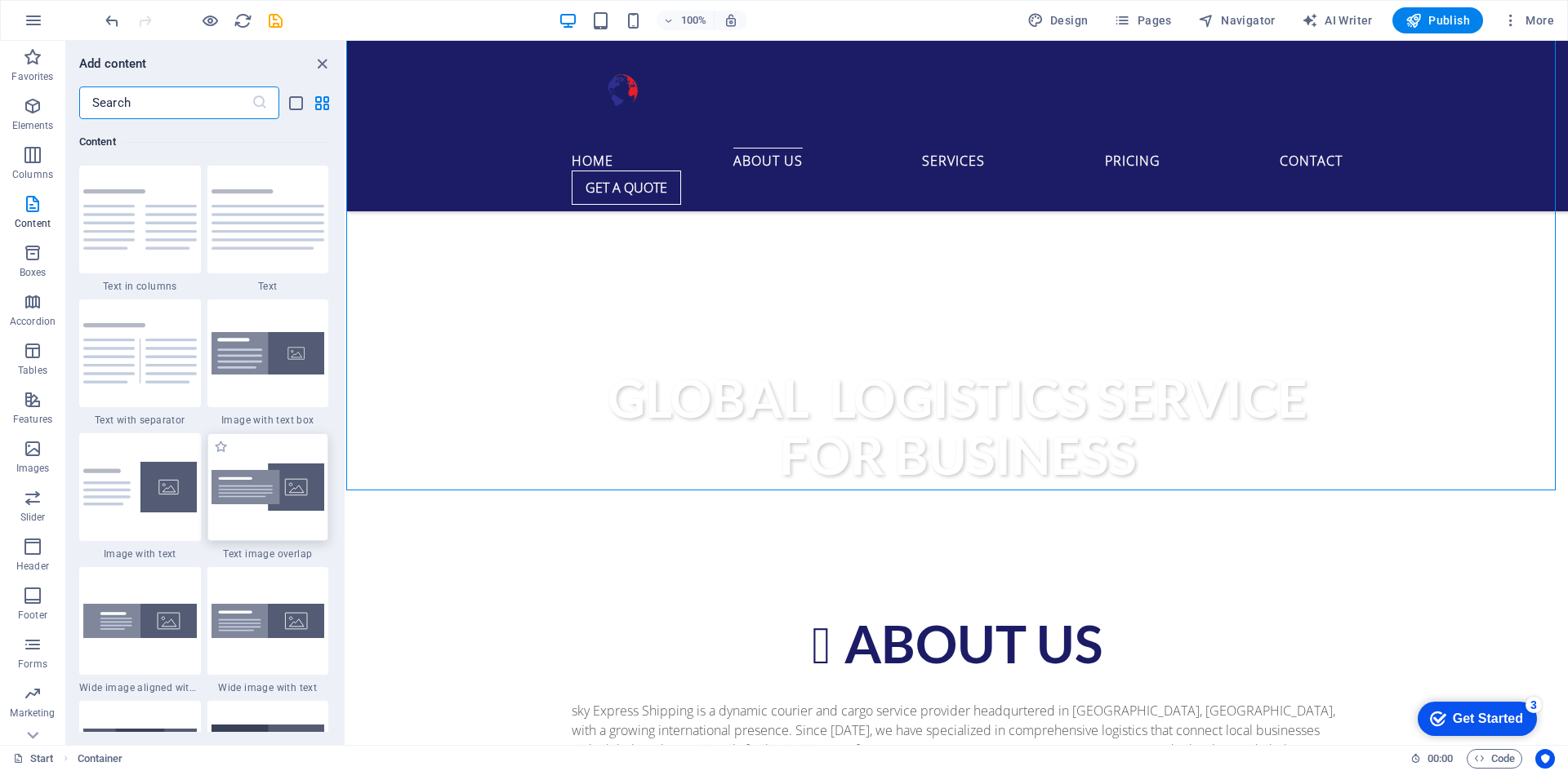
click at [250, 487] on img at bounding box center [268, 487] width 114 height 48
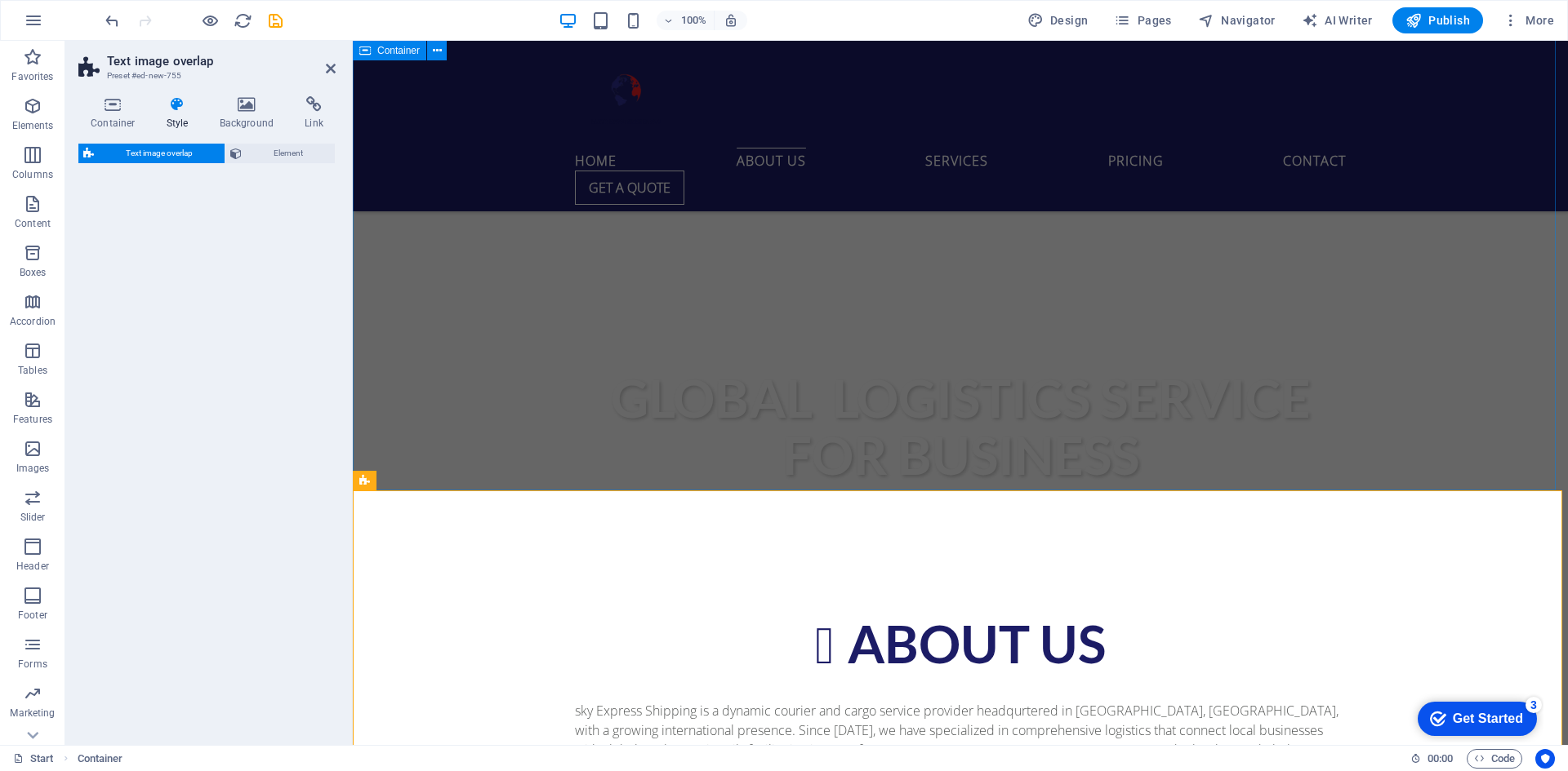
drag, startPoint x: 602, startPoint y: 528, endPoint x: 706, endPoint y: 484, distance: 112.9
select select "rem"
select select "px"
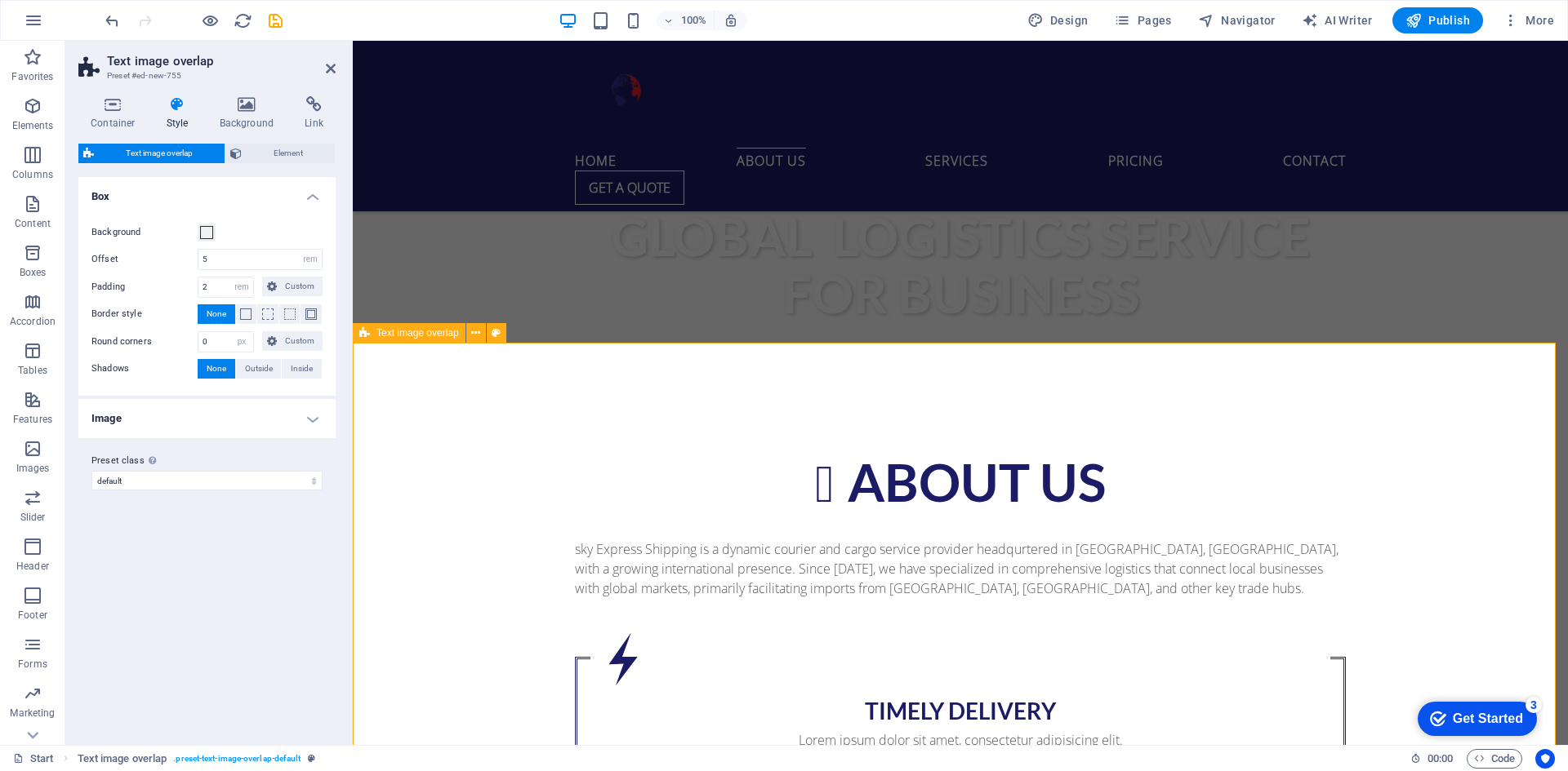
scroll to position [898, 0]
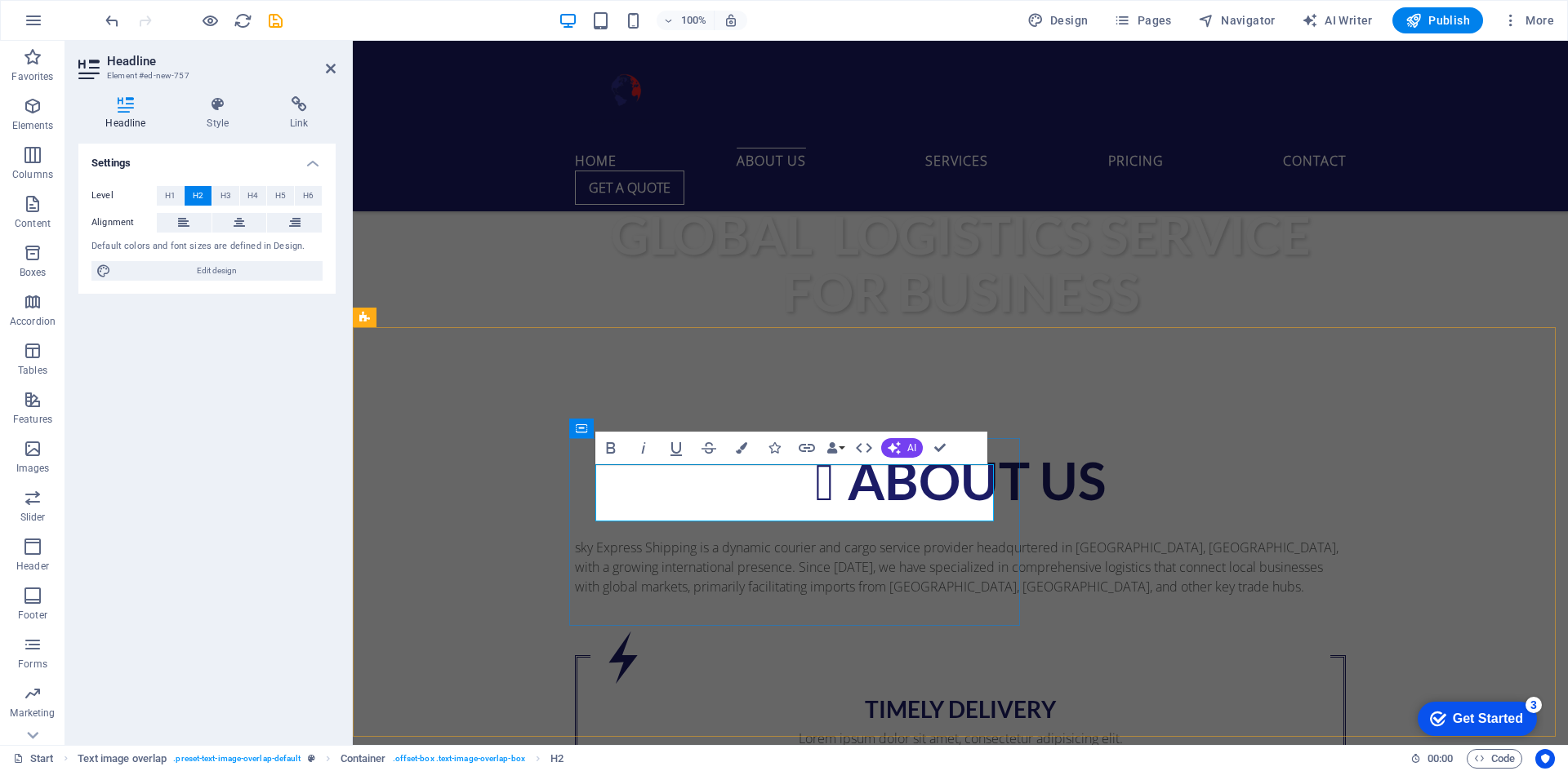
scroll to position [869, 0]
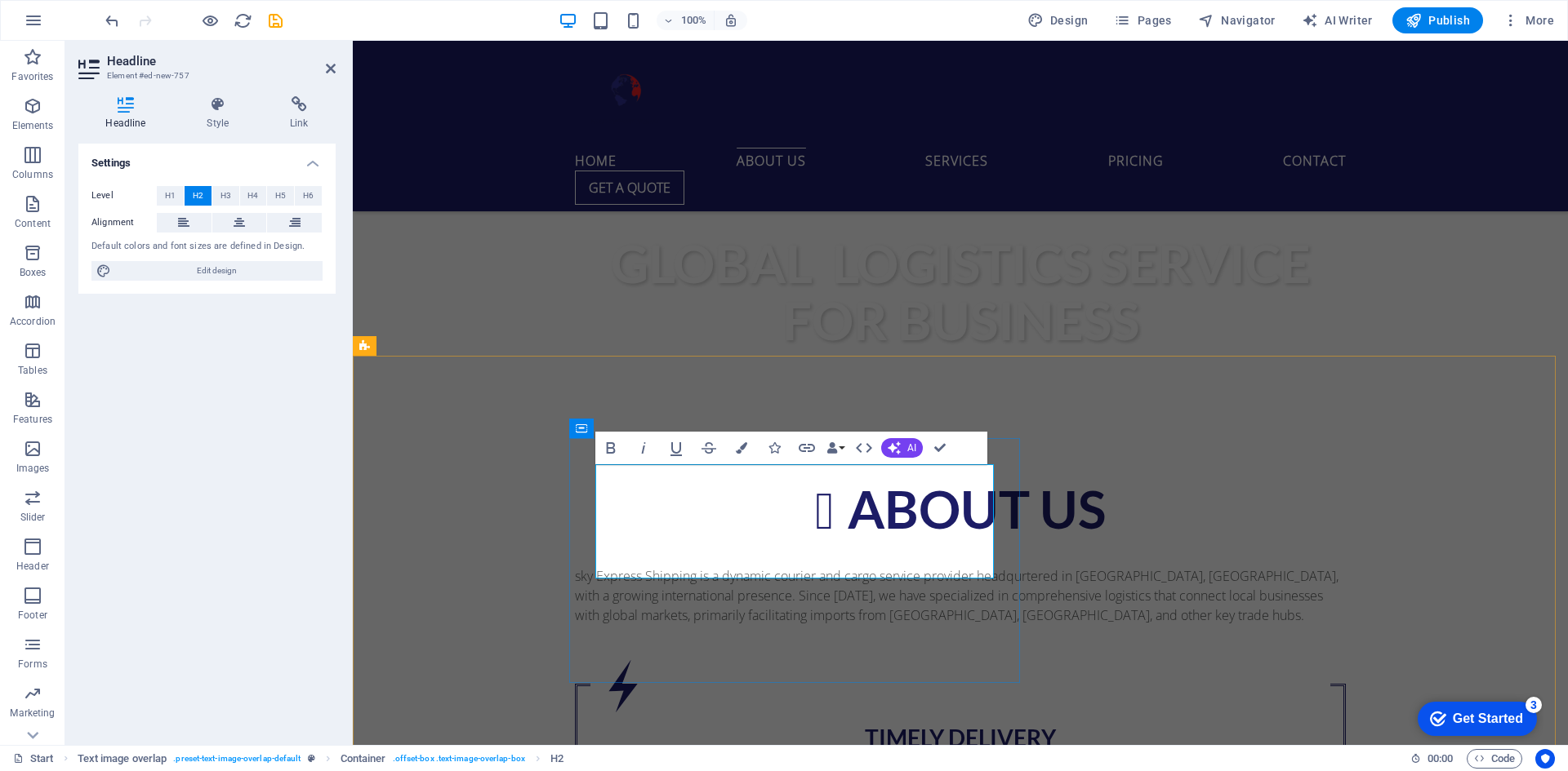
click at [613, 451] on icon "button" at bounding box center [610, 448] width 20 height 20
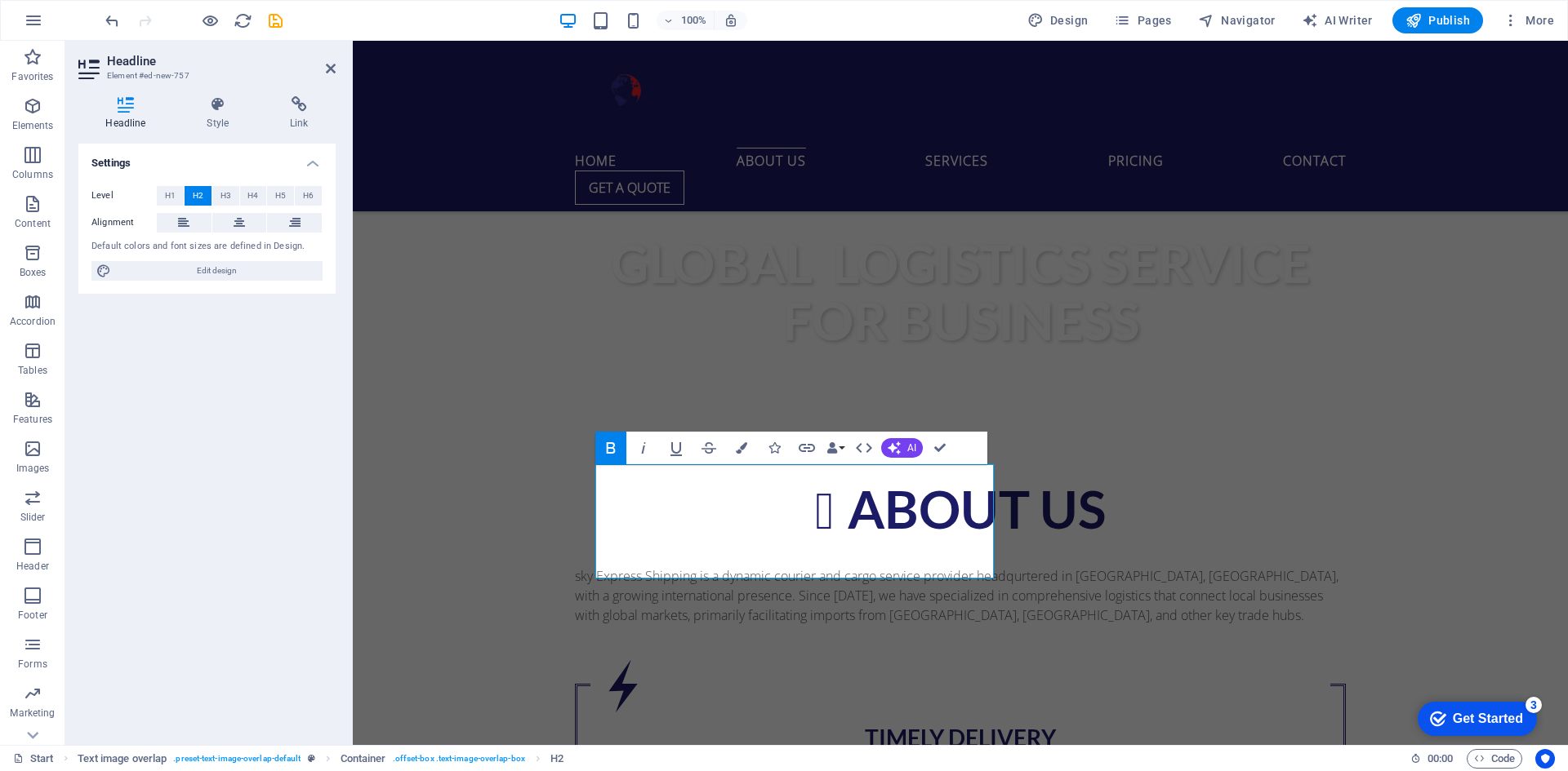
click at [610, 449] on icon "button" at bounding box center [610, 448] width 20 height 20
click at [841, 448] on button "Data Bindings" at bounding box center [835, 448] width 22 height 33
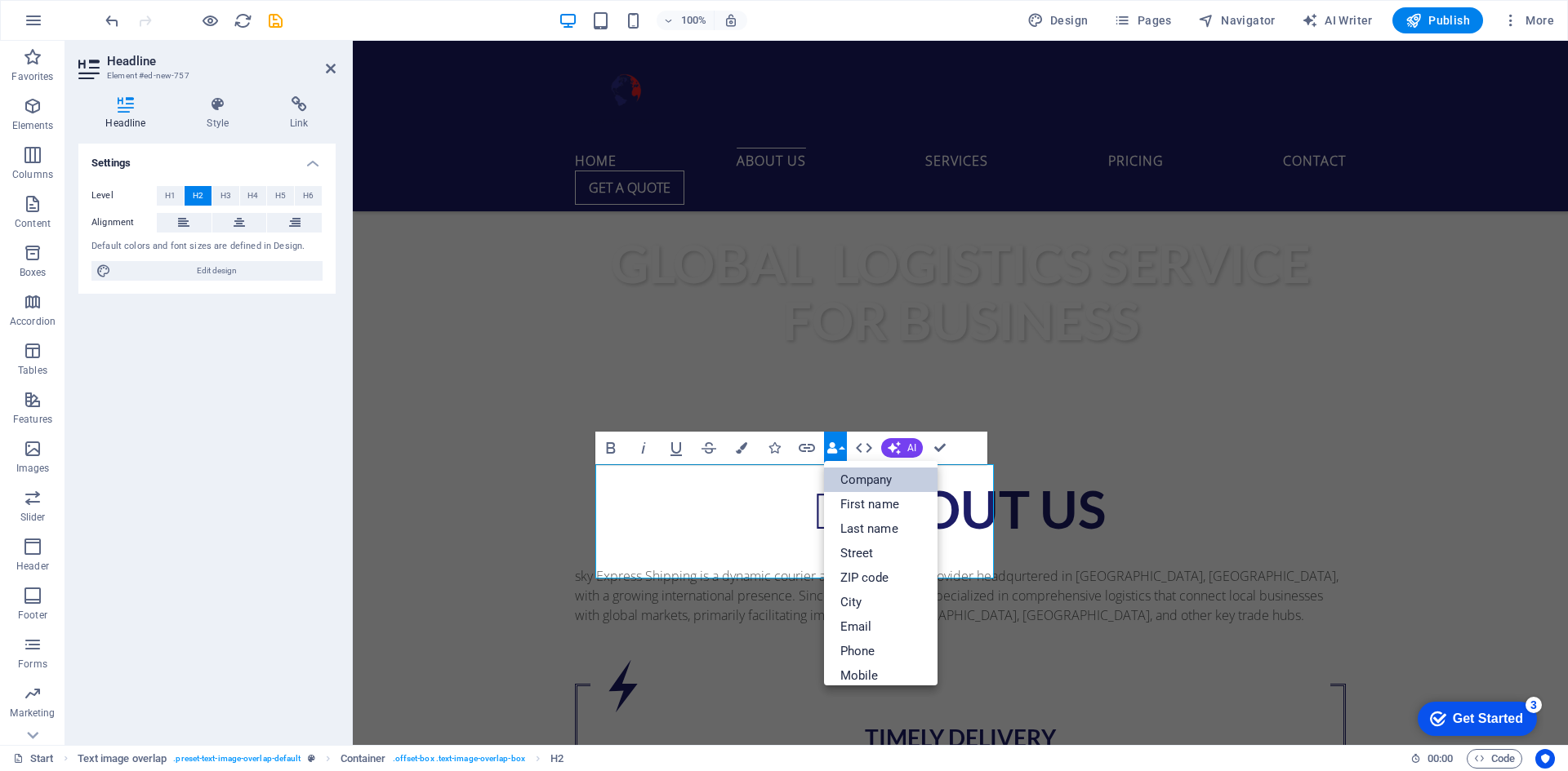
click at [865, 483] on link "Company" at bounding box center [881, 480] width 114 height 24
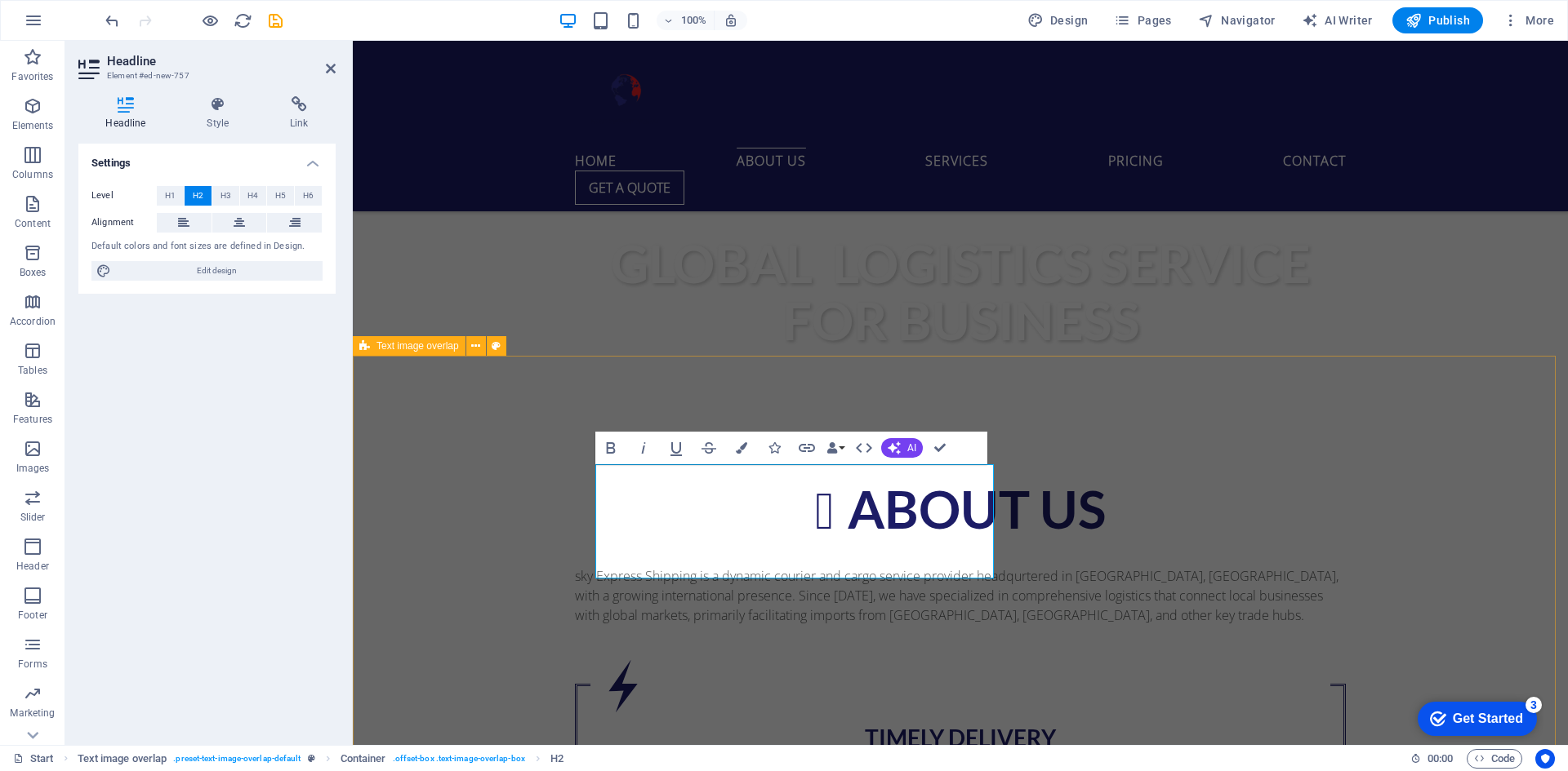
drag, startPoint x: 475, startPoint y: 534, endPoint x: 759, endPoint y: 534, distance: 284.0
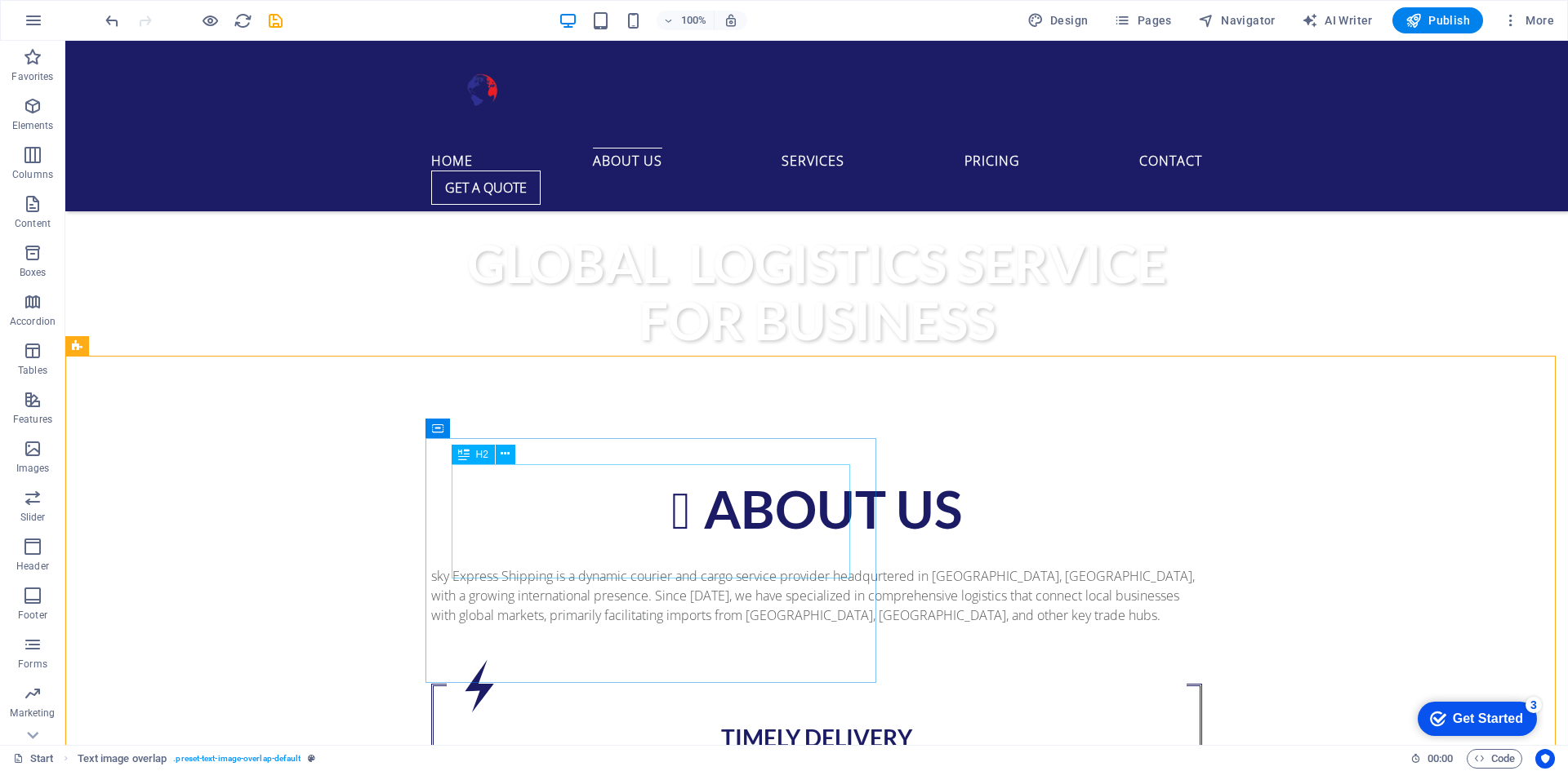
click at [480, 457] on span "H2" at bounding box center [482, 454] width 12 height 9
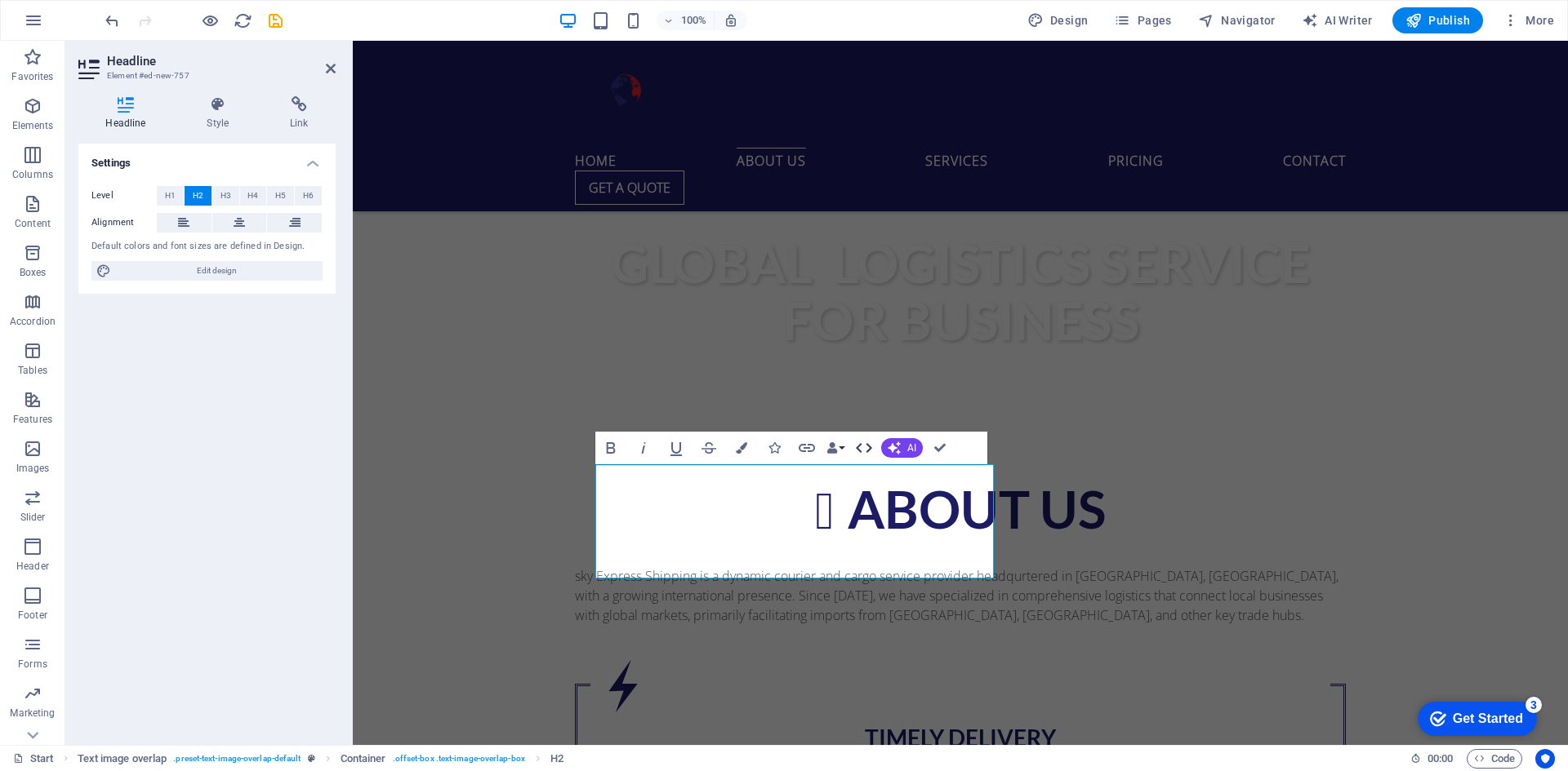
click at [856, 448] on icon "button" at bounding box center [864, 448] width 20 height 20
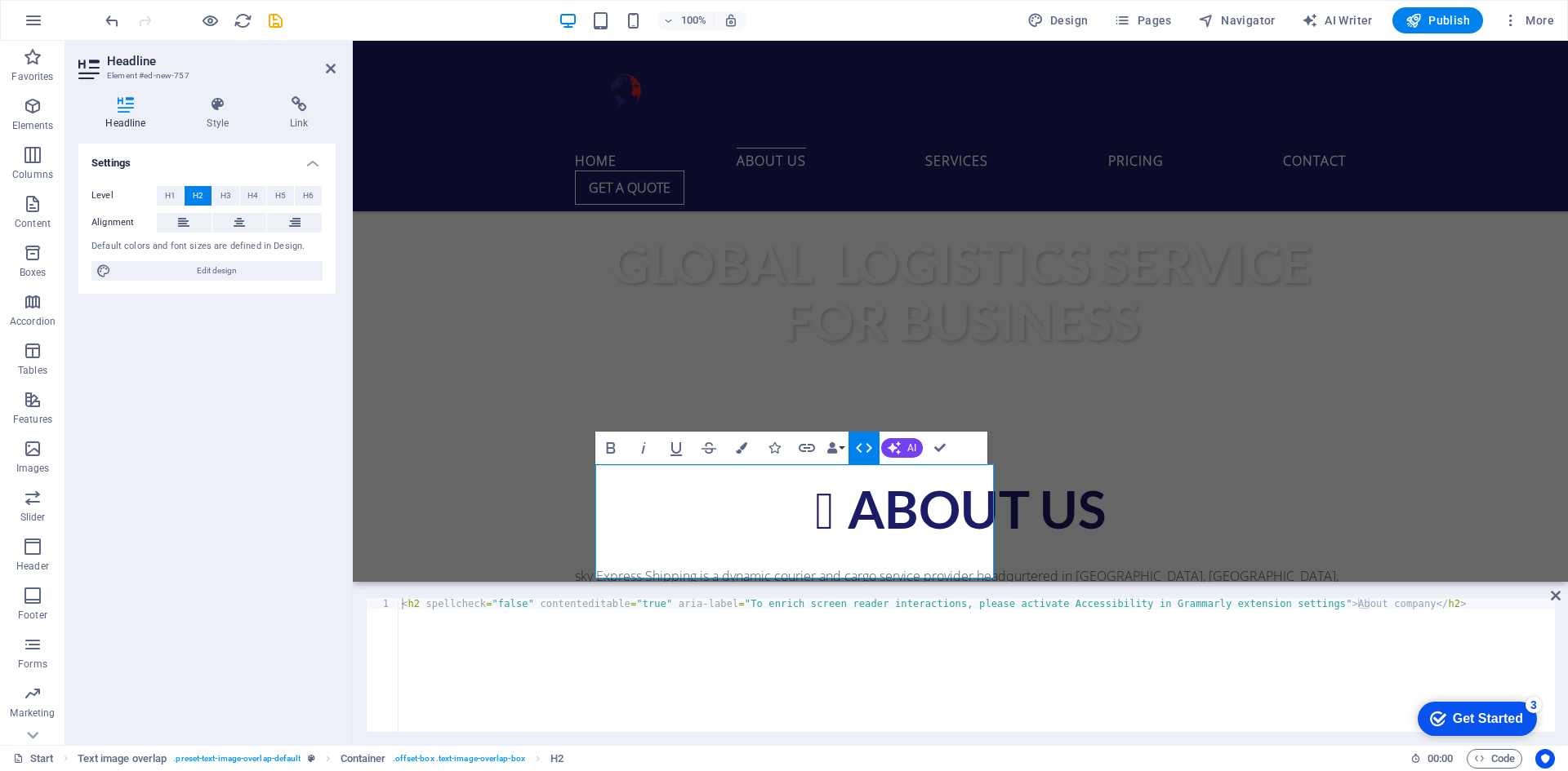
click at [855, 448] on icon "button" at bounding box center [864, 448] width 20 height 20
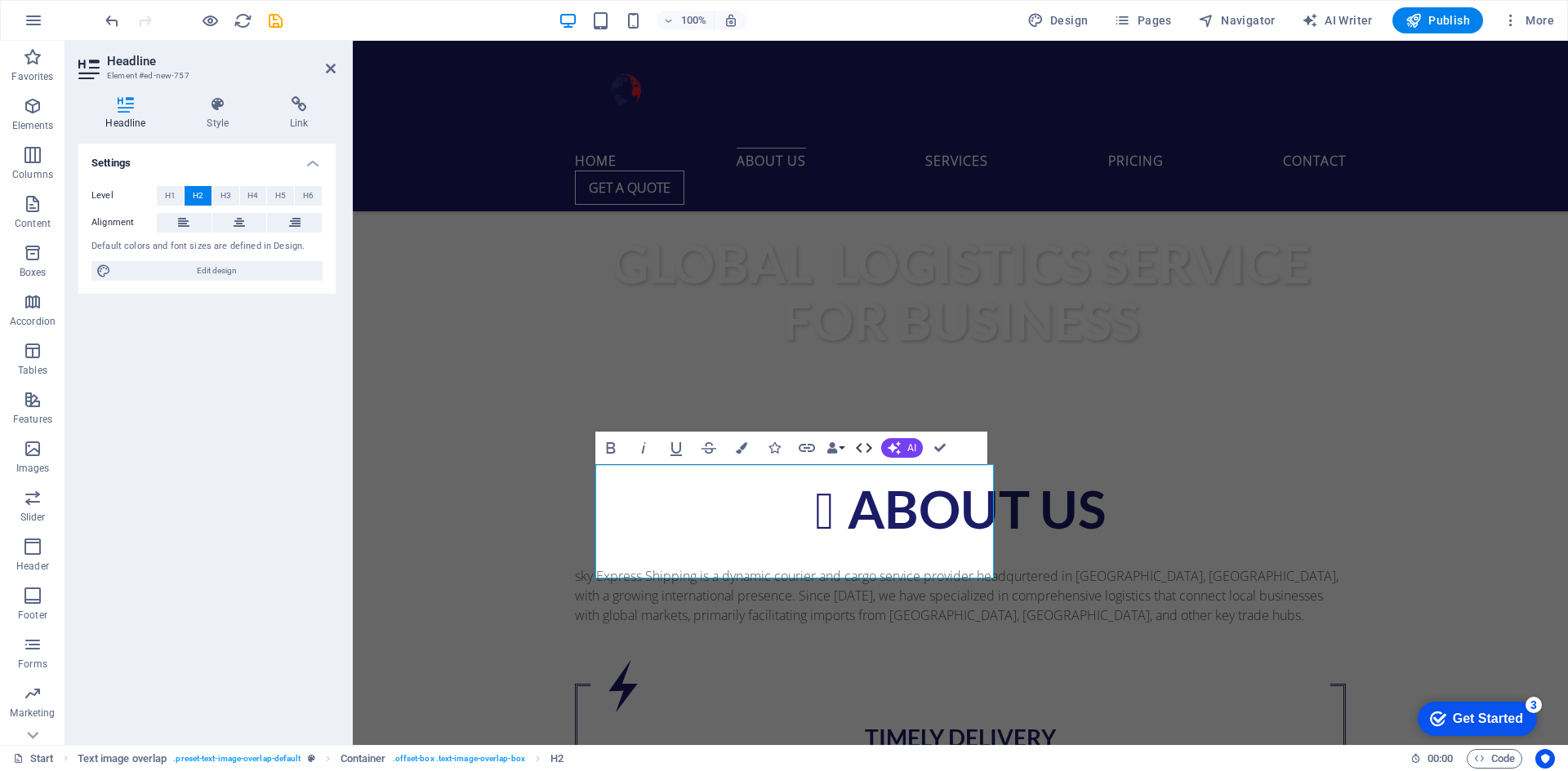
click at [855, 448] on icon "button" at bounding box center [864, 448] width 20 height 20
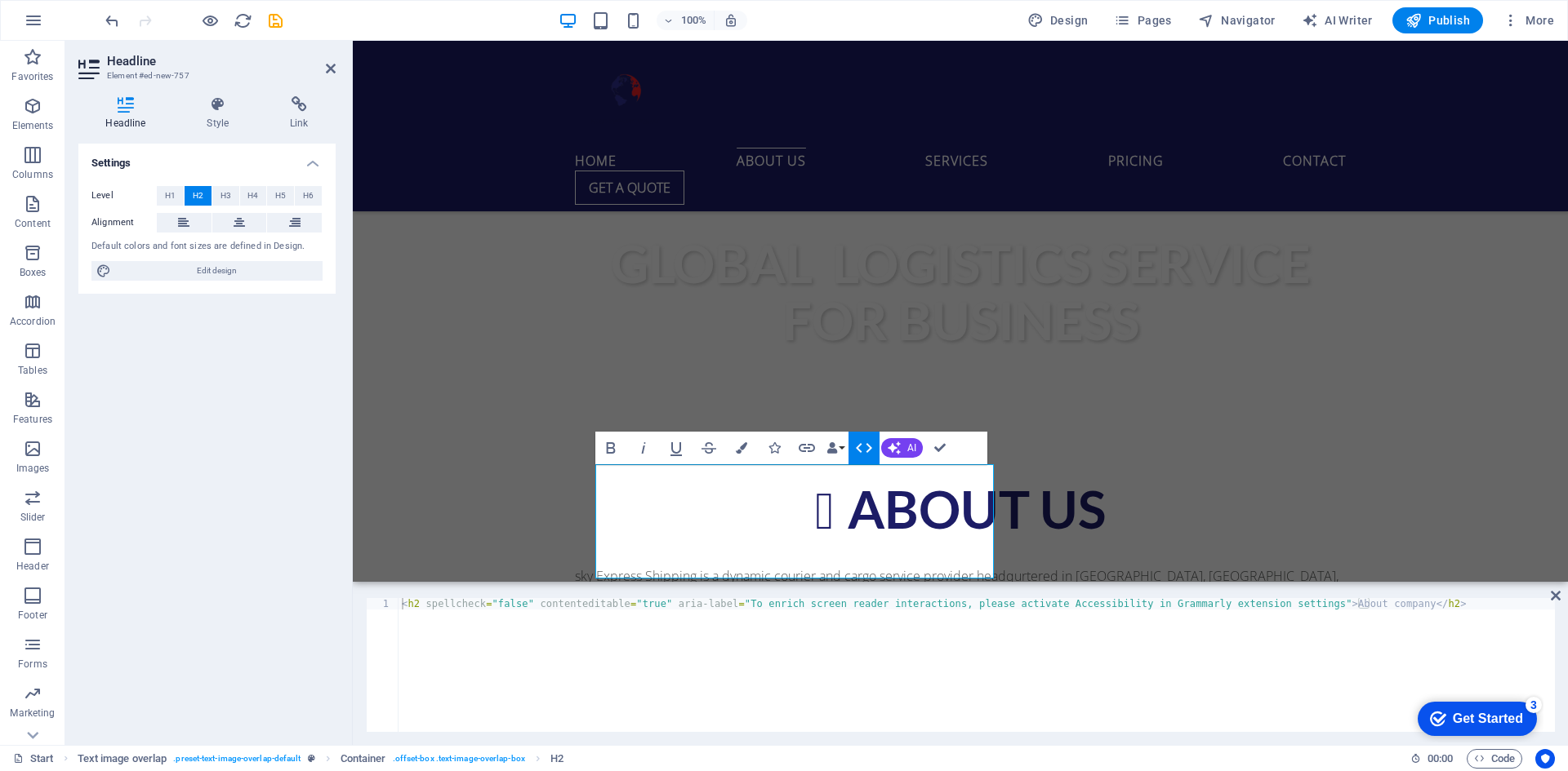
click at [867, 448] on icon "button" at bounding box center [864, 448] width 20 height 20
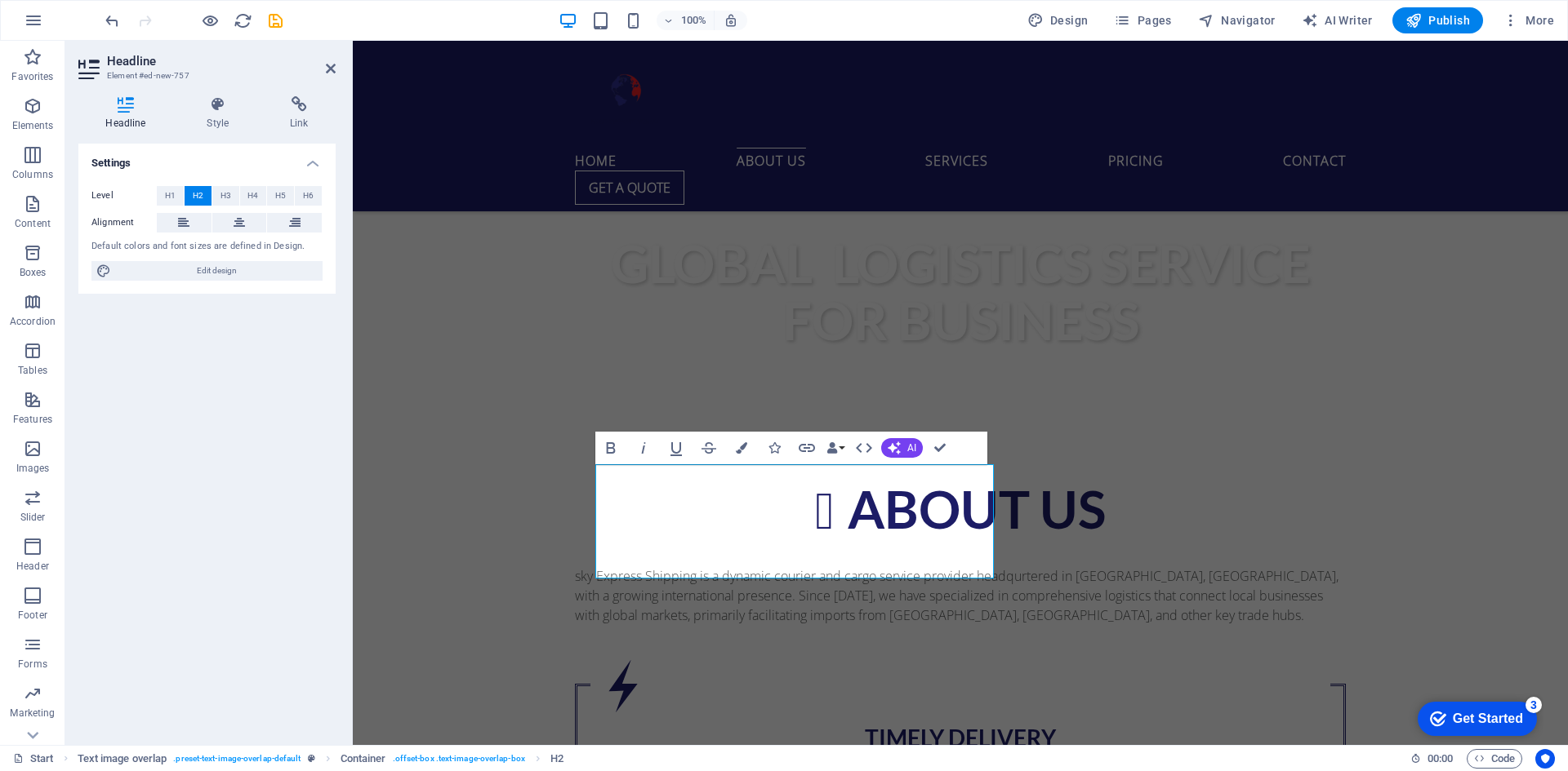
click at [867, 448] on icon "button" at bounding box center [864, 448] width 20 height 20
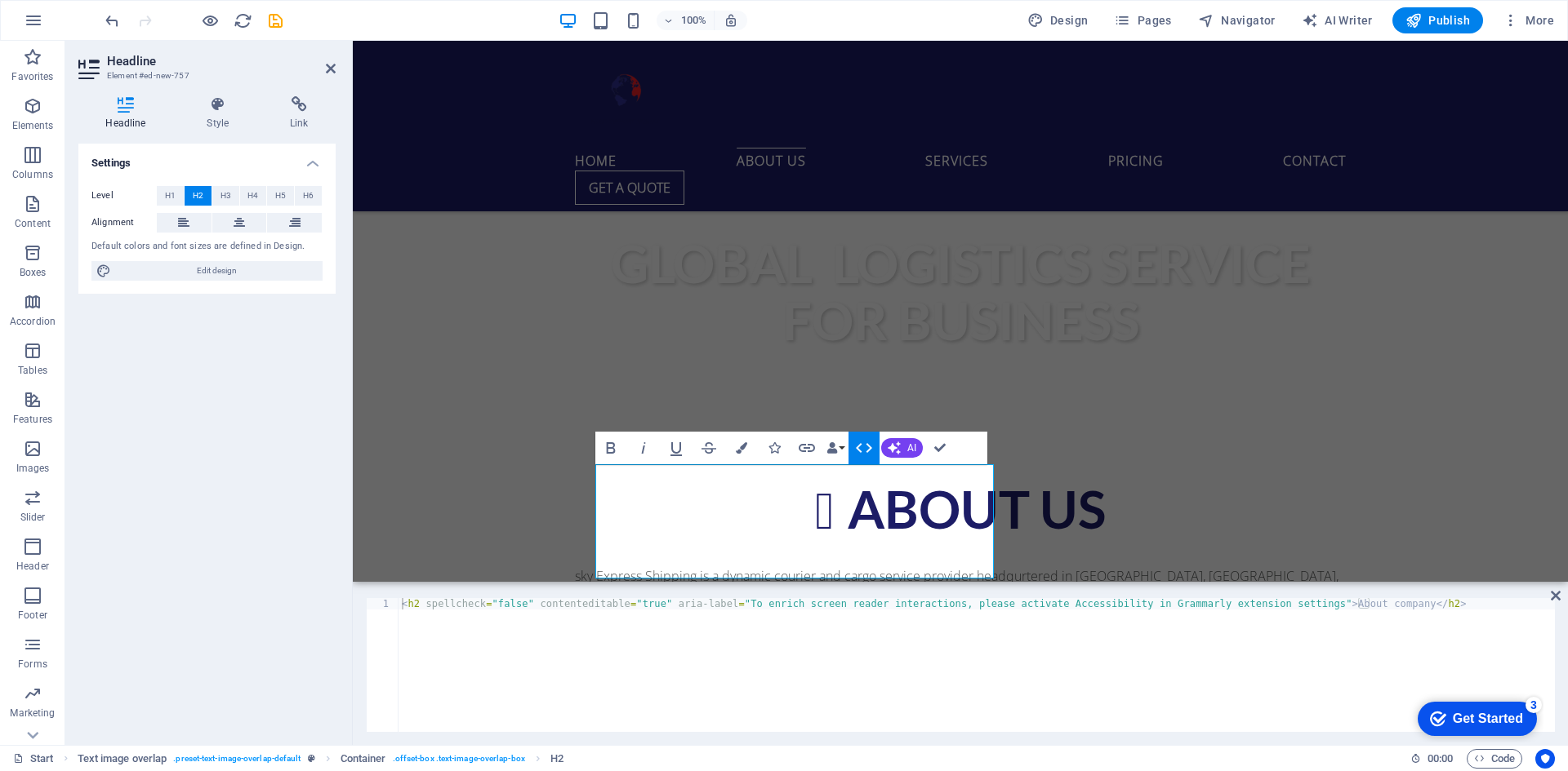
click at [867, 448] on icon "button" at bounding box center [864, 448] width 20 height 20
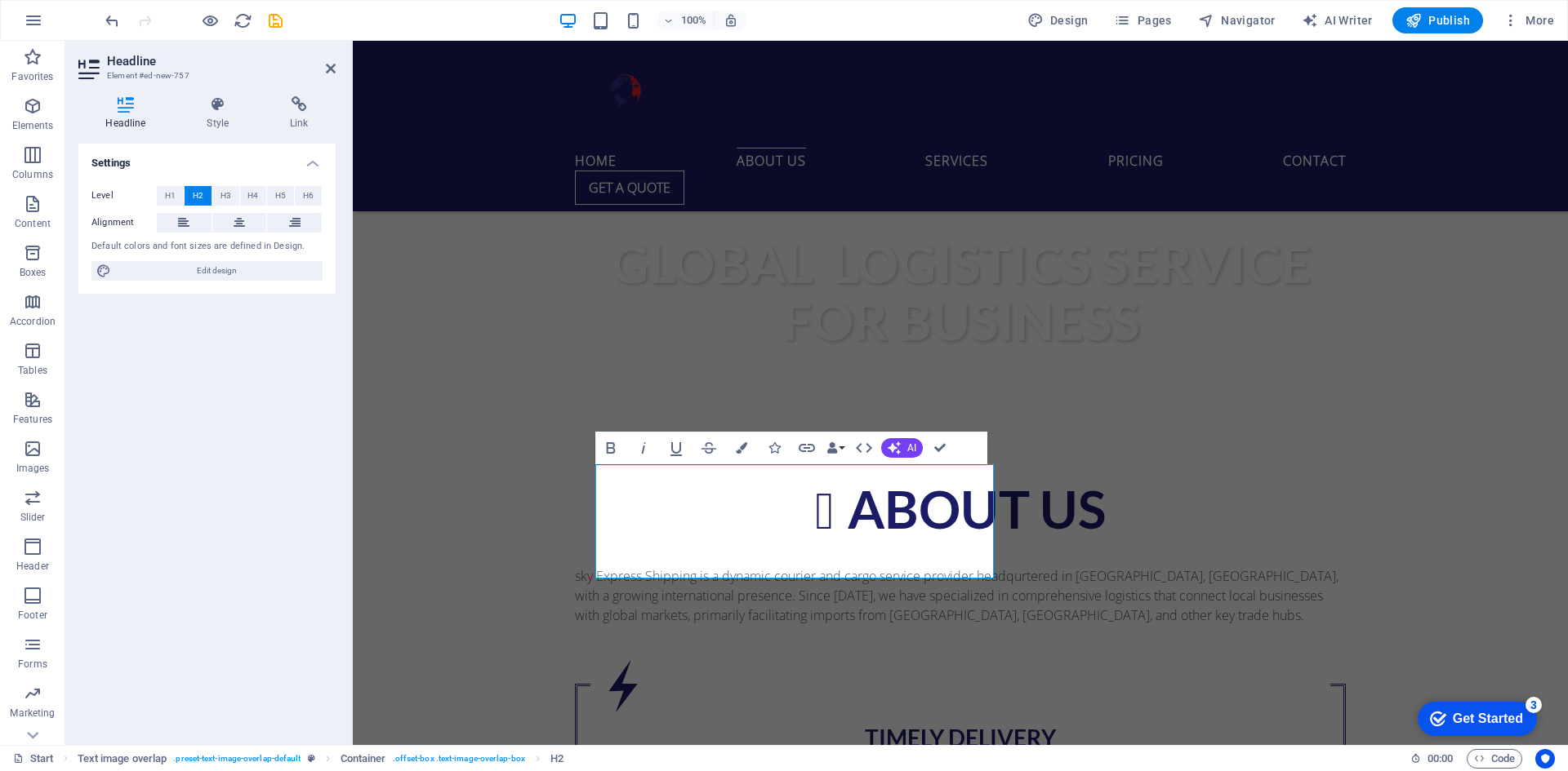
click at [867, 448] on icon "button" at bounding box center [864, 448] width 20 height 20
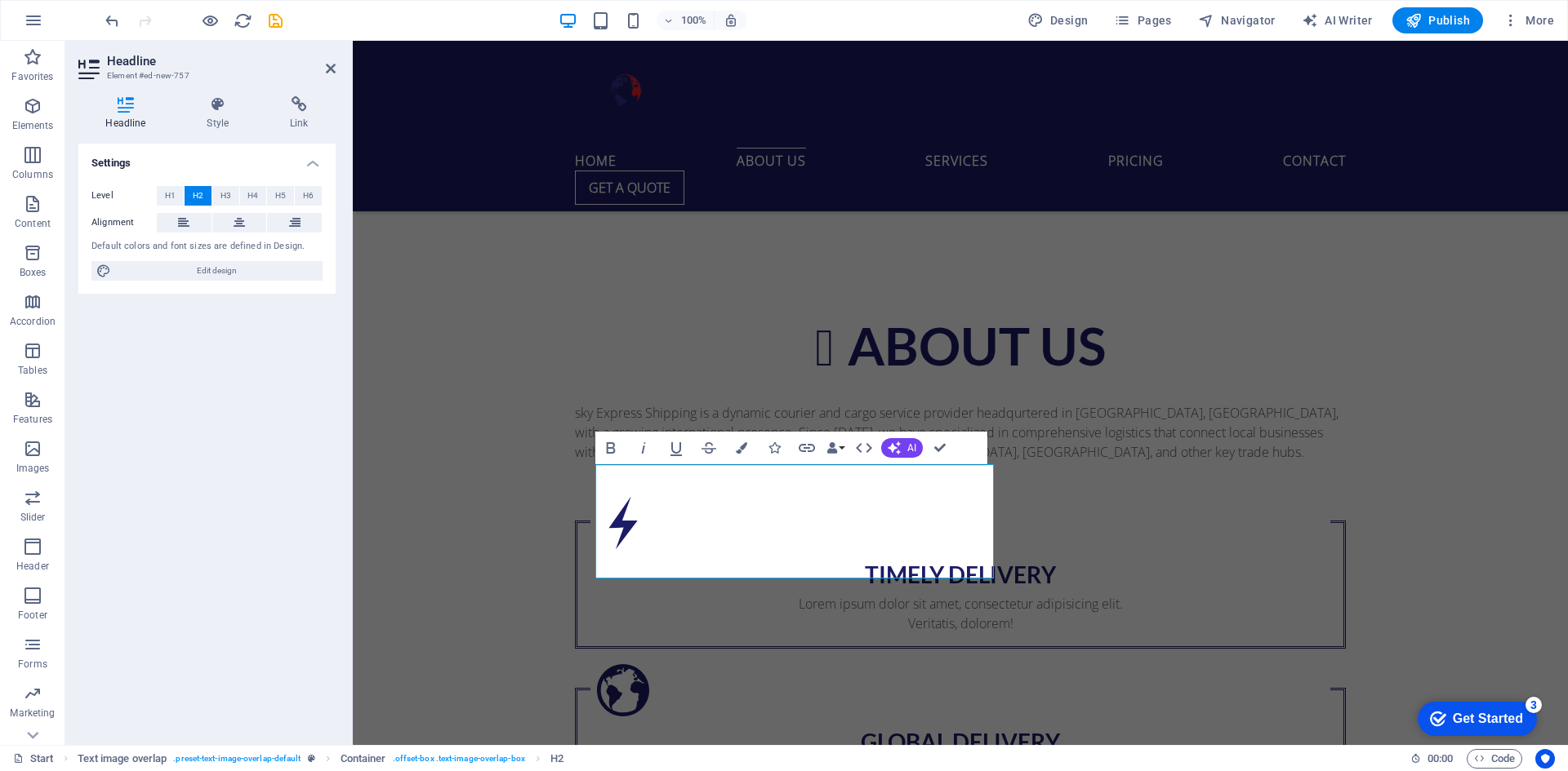
scroll to position [705, 0]
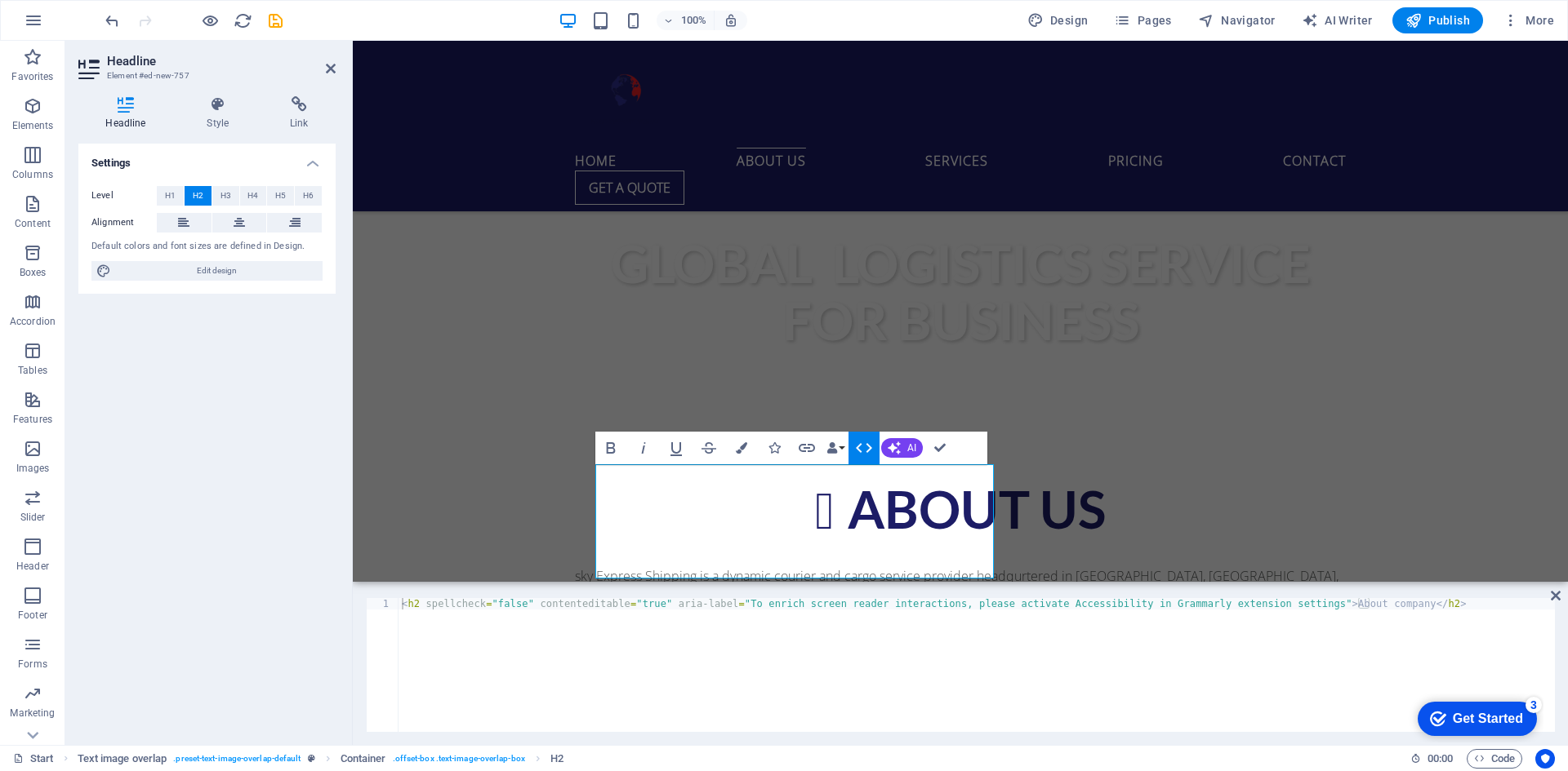
drag, startPoint x: 514, startPoint y: 406, endPoint x: 867, endPoint y: 448, distance: 355.5
click at [867, 448] on icon "button" at bounding box center [864, 448] width 20 height 20
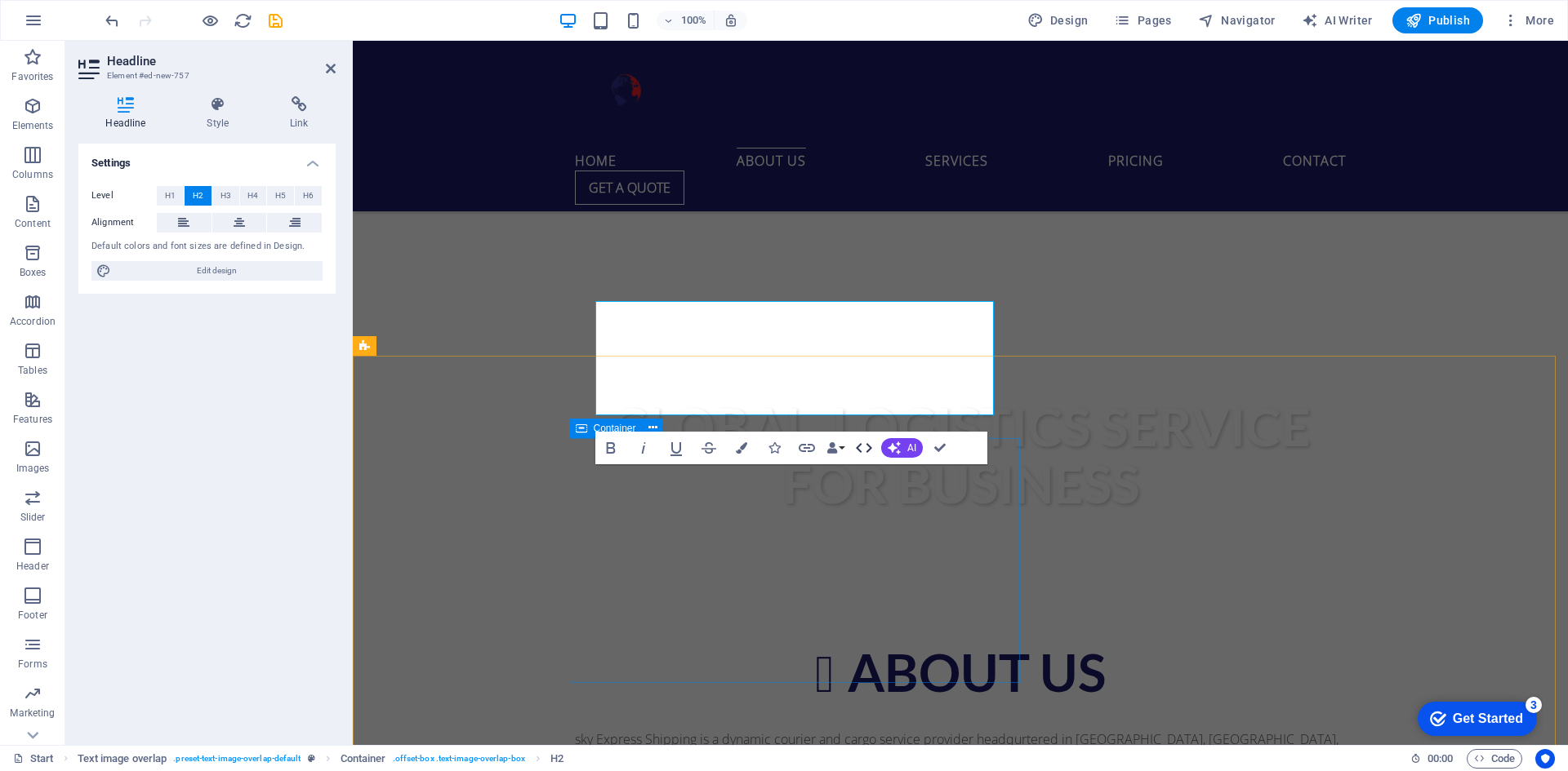
scroll to position [869, 0]
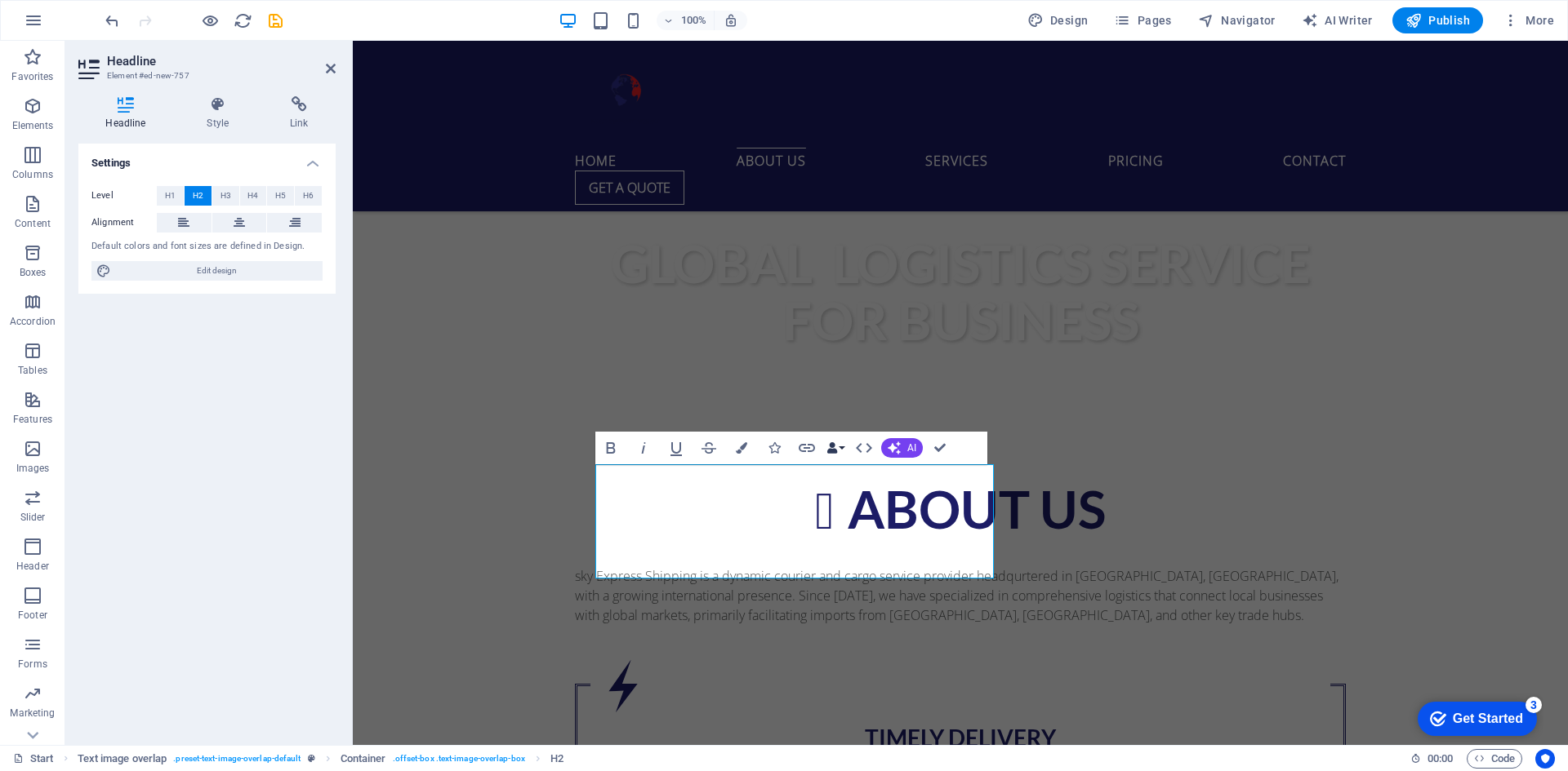
click at [836, 448] on icon "button" at bounding box center [832, 448] width 11 height 11
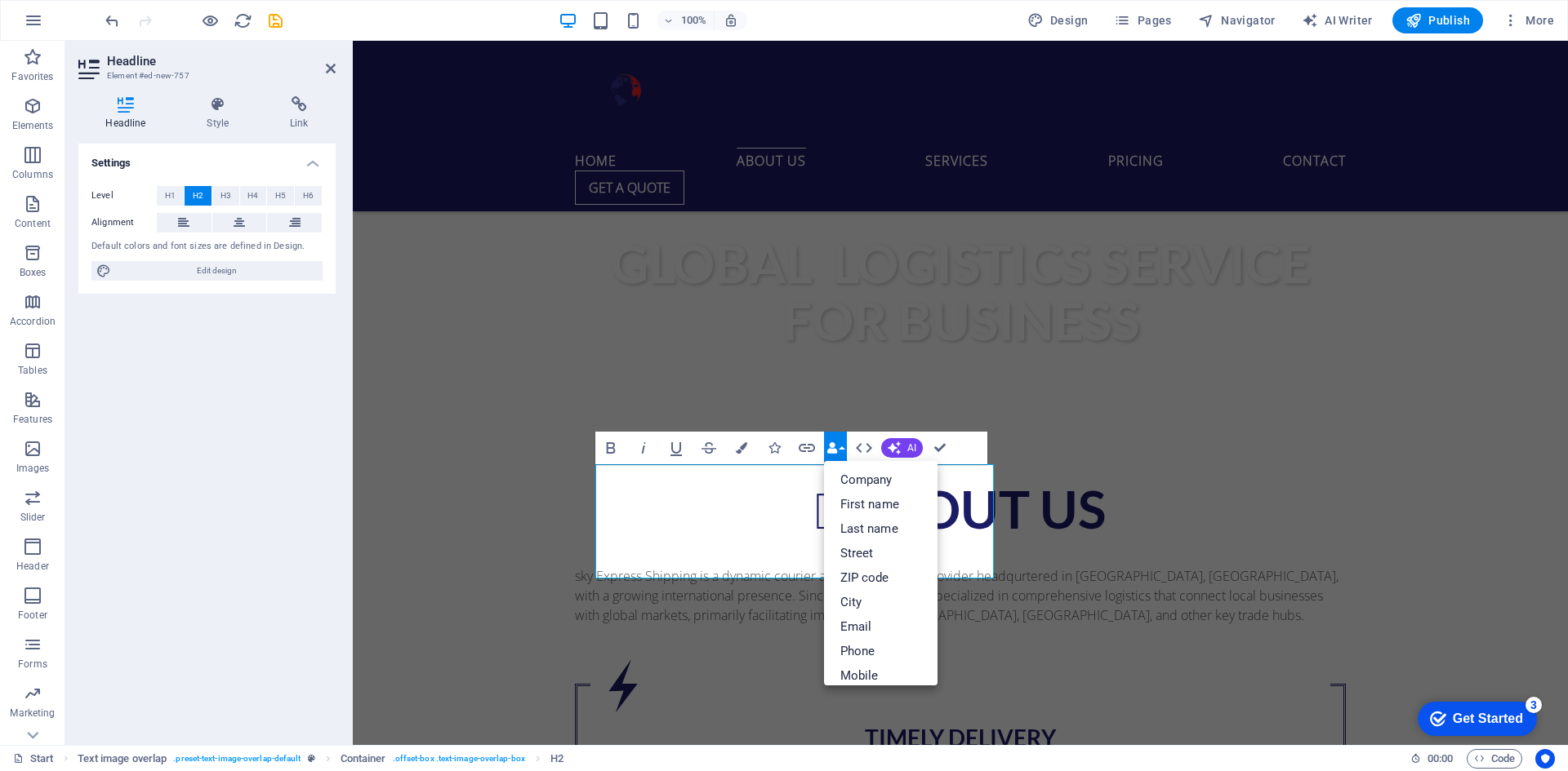
click at [836, 448] on icon "button" at bounding box center [832, 448] width 11 height 11
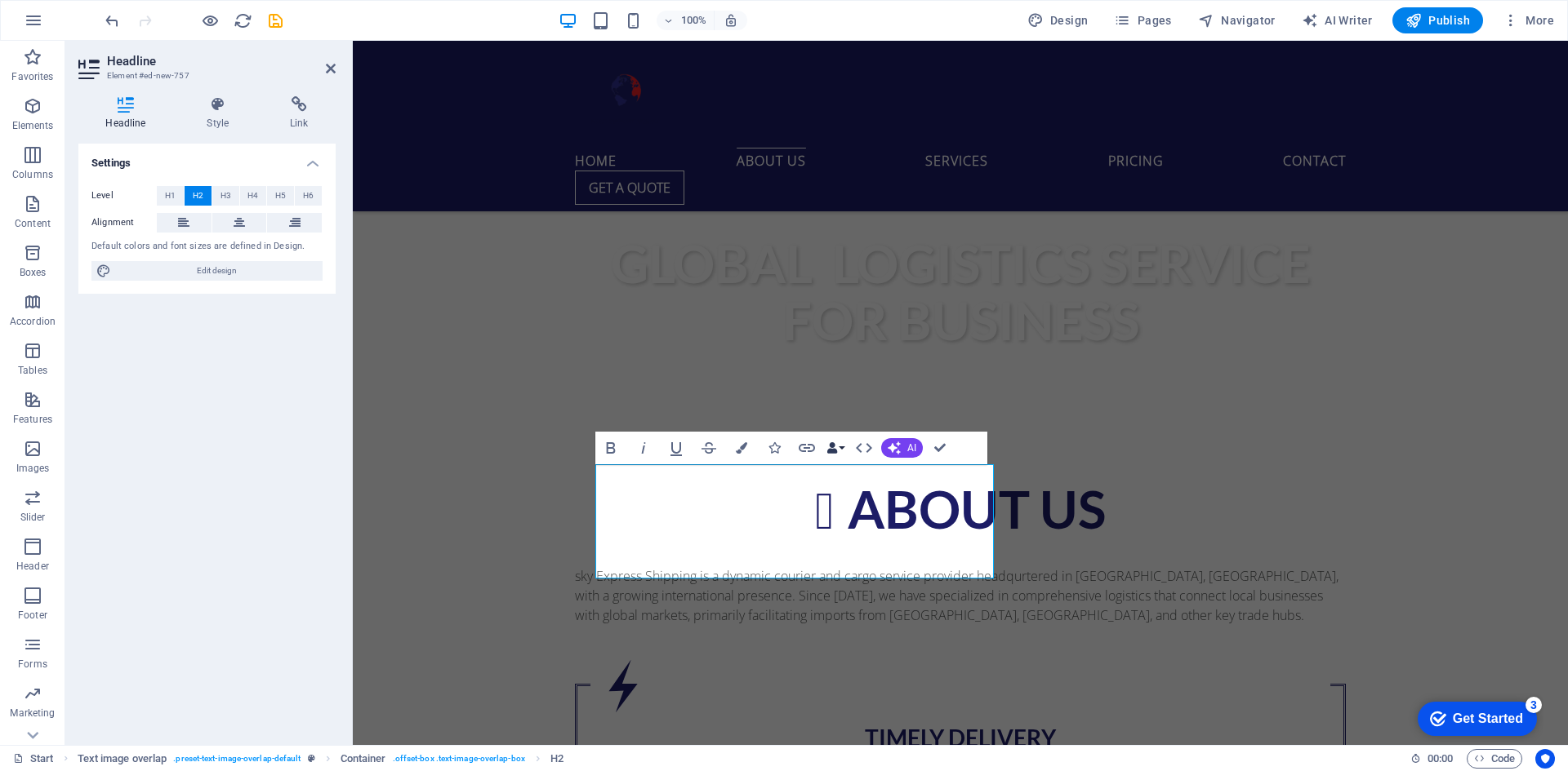
click at [836, 448] on icon "button" at bounding box center [832, 448] width 11 height 11
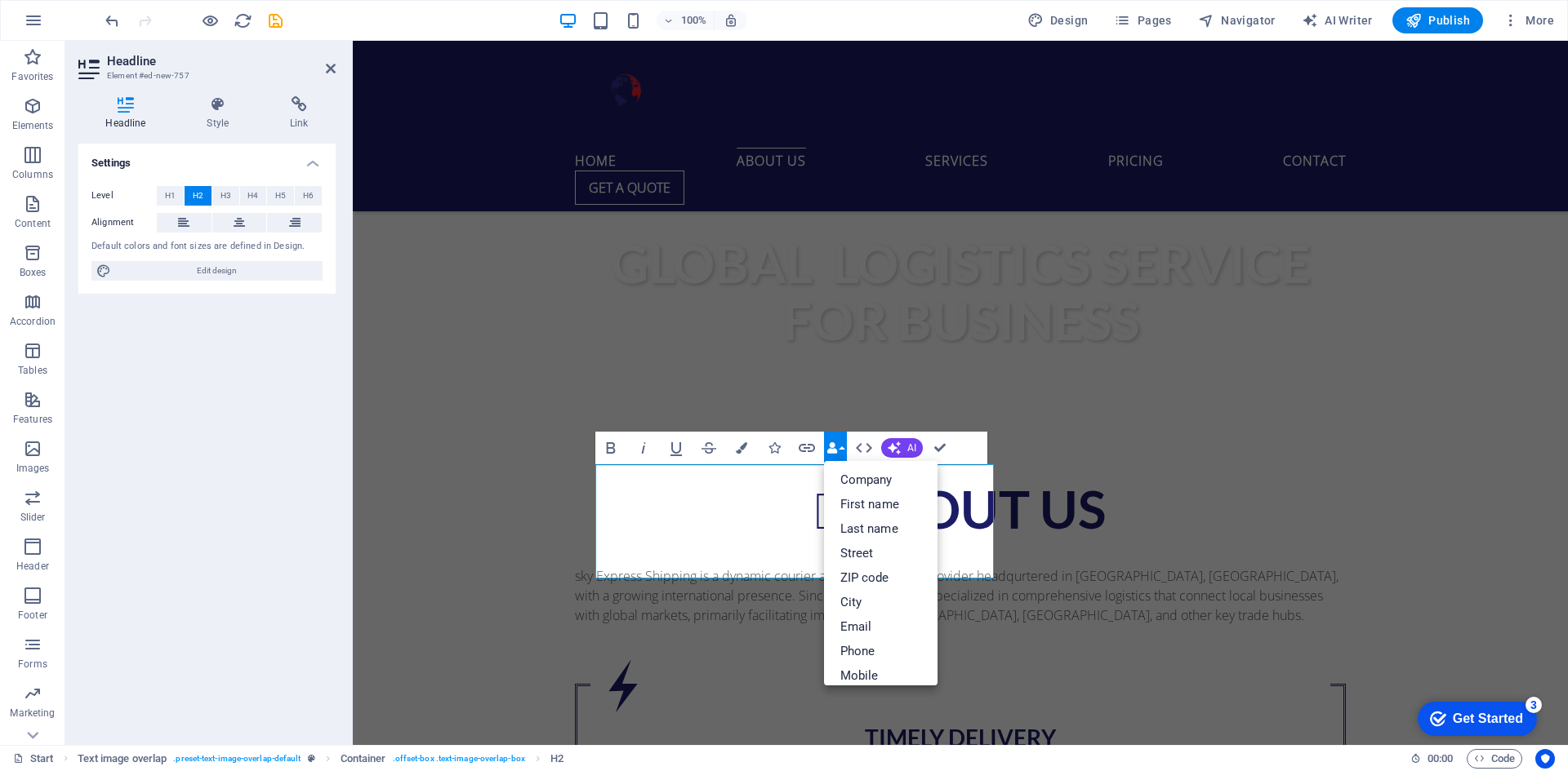
click at [836, 448] on icon "button" at bounding box center [832, 448] width 11 height 11
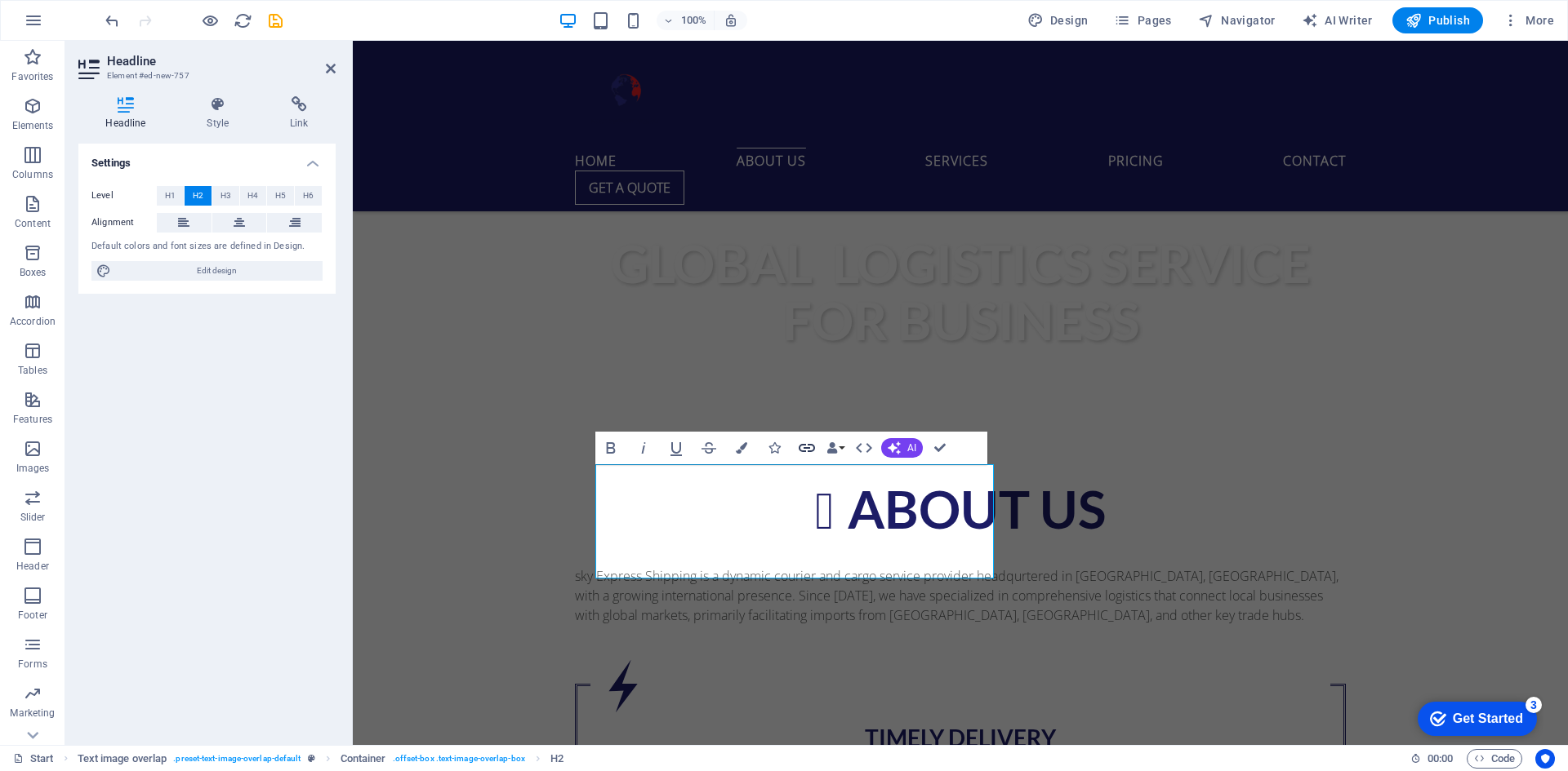
click at [810, 448] on icon "button" at bounding box center [807, 448] width 20 height 20
click at [114, 104] on icon at bounding box center [126, 104] width 95 height 16
click at [172, 200] on span "H1" at bounding box center [170, 196] width 10 height 20
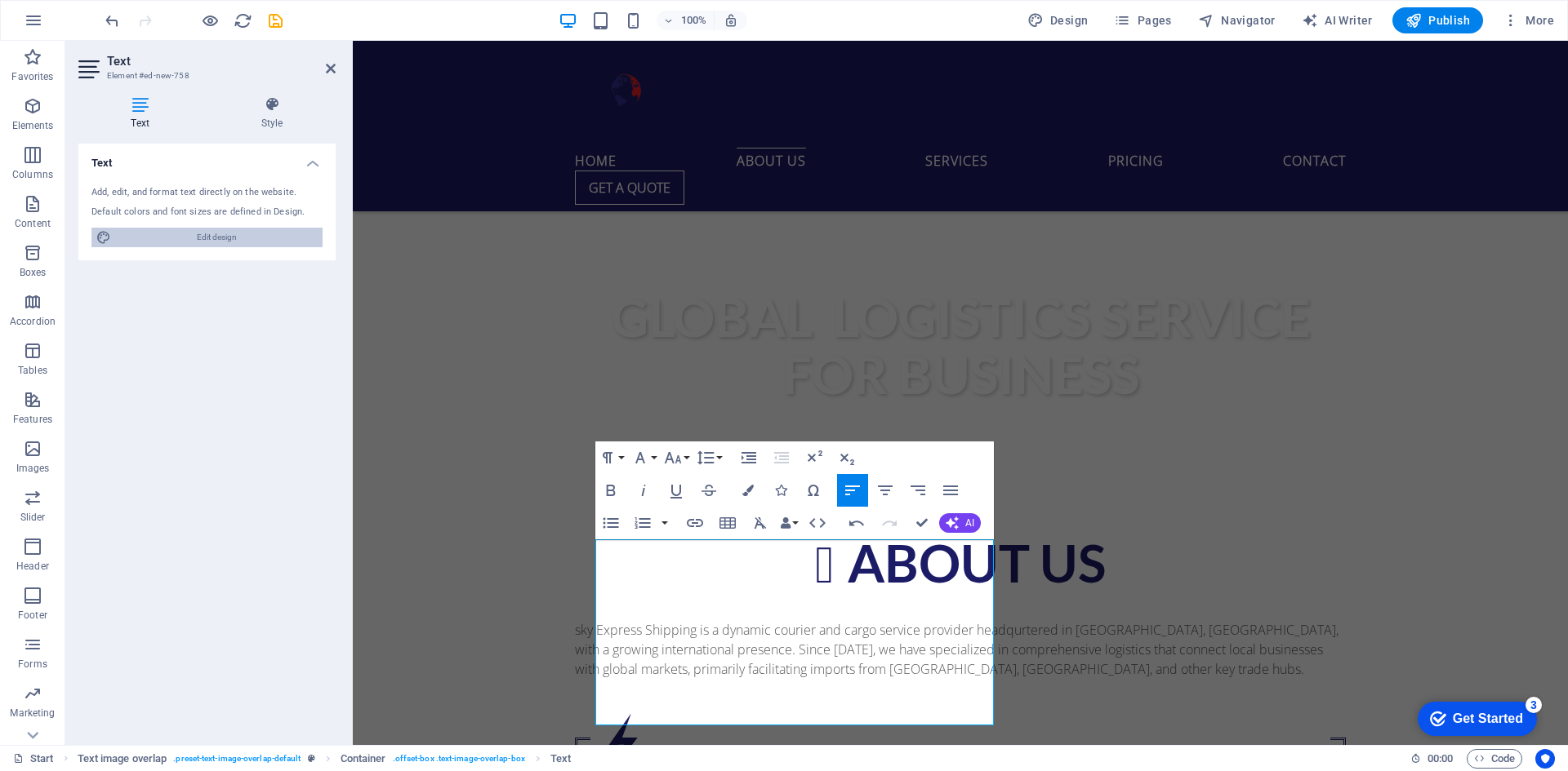
drag, startPoint x: 199, startPoint y: 242, endPoint x: 326, endPoint y: 304, distance: 141.3
click at [199, 242] on span "Edit design" at bounding box center [217, 237] width 202 height 20
select select "px"
select select "400"
select select "px"
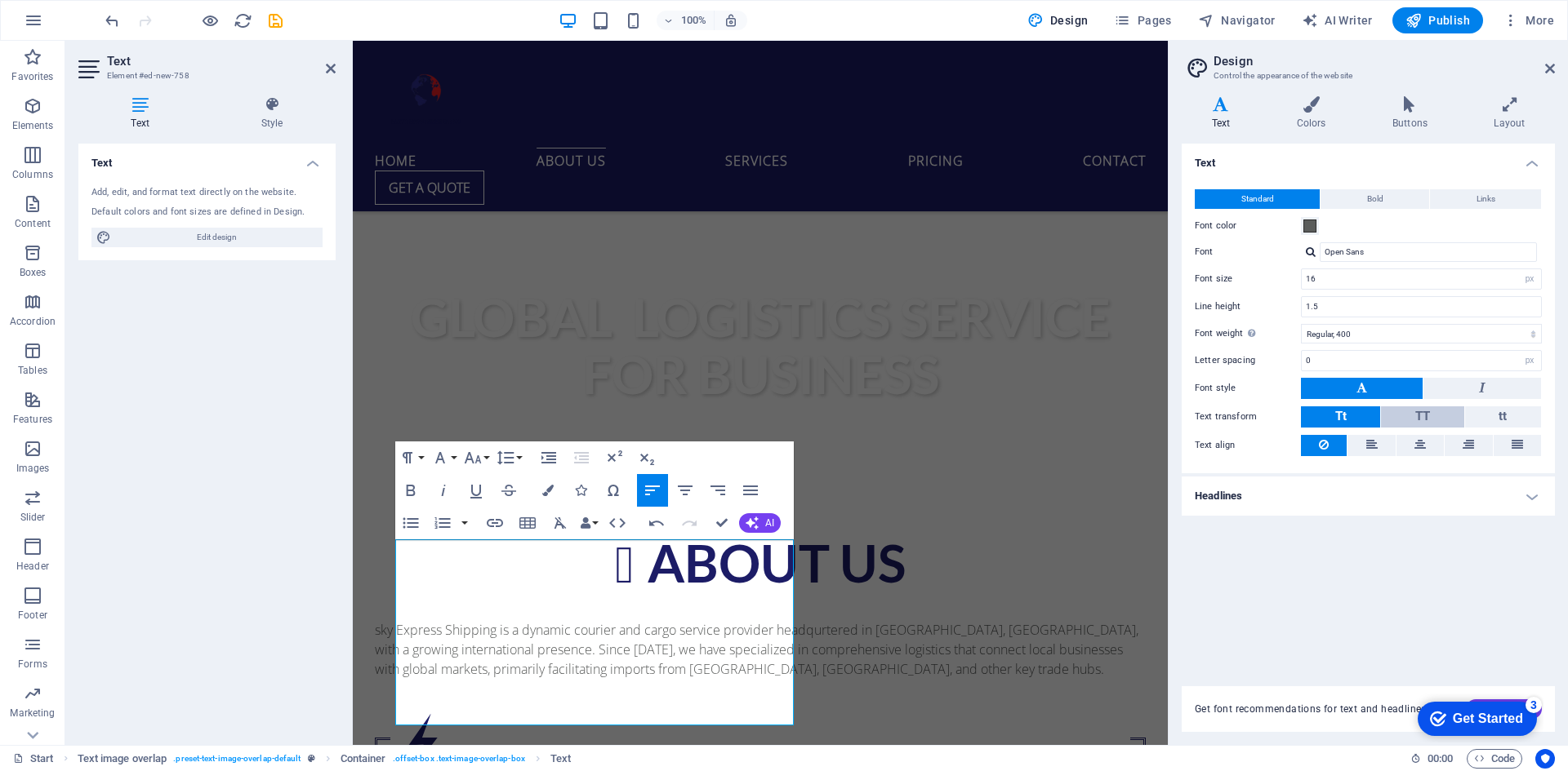
click at [1412, 416] on button "TT" at bounding box center [1422, 417] width 83 height 22
click at [1495, 423] on button "tt" at bounding box center [1503, 417] width 76 height 22
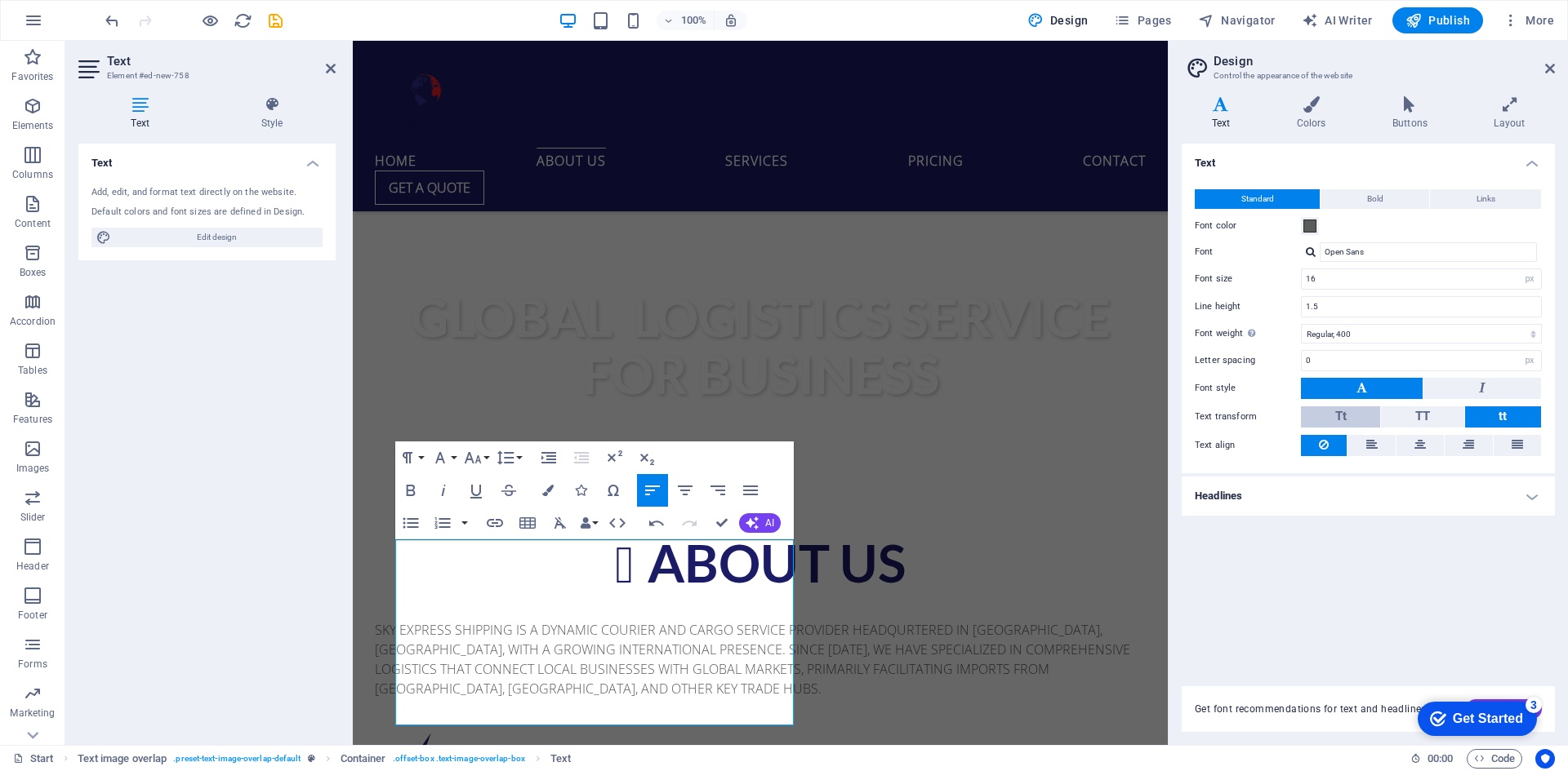
click at [1341, 417] on span "Tt" at bounding box center [1340, 416] width 11 height 15
click at [1548, 68] on icon at bounding box center [1549, 68] width 9 height 13
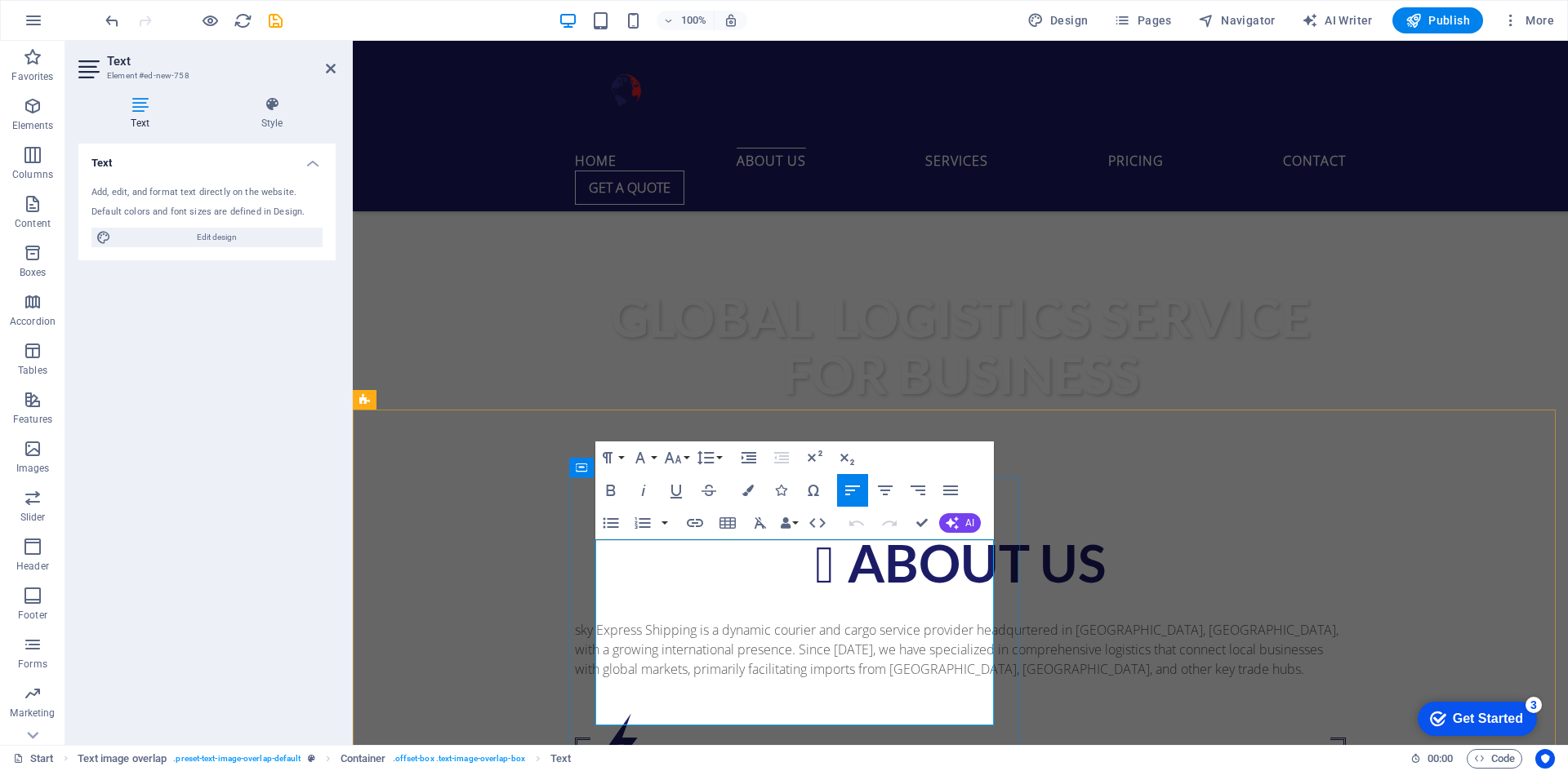
click at [614, 486] on icon "button" at bounding box center [610, 490] width 9 height 11
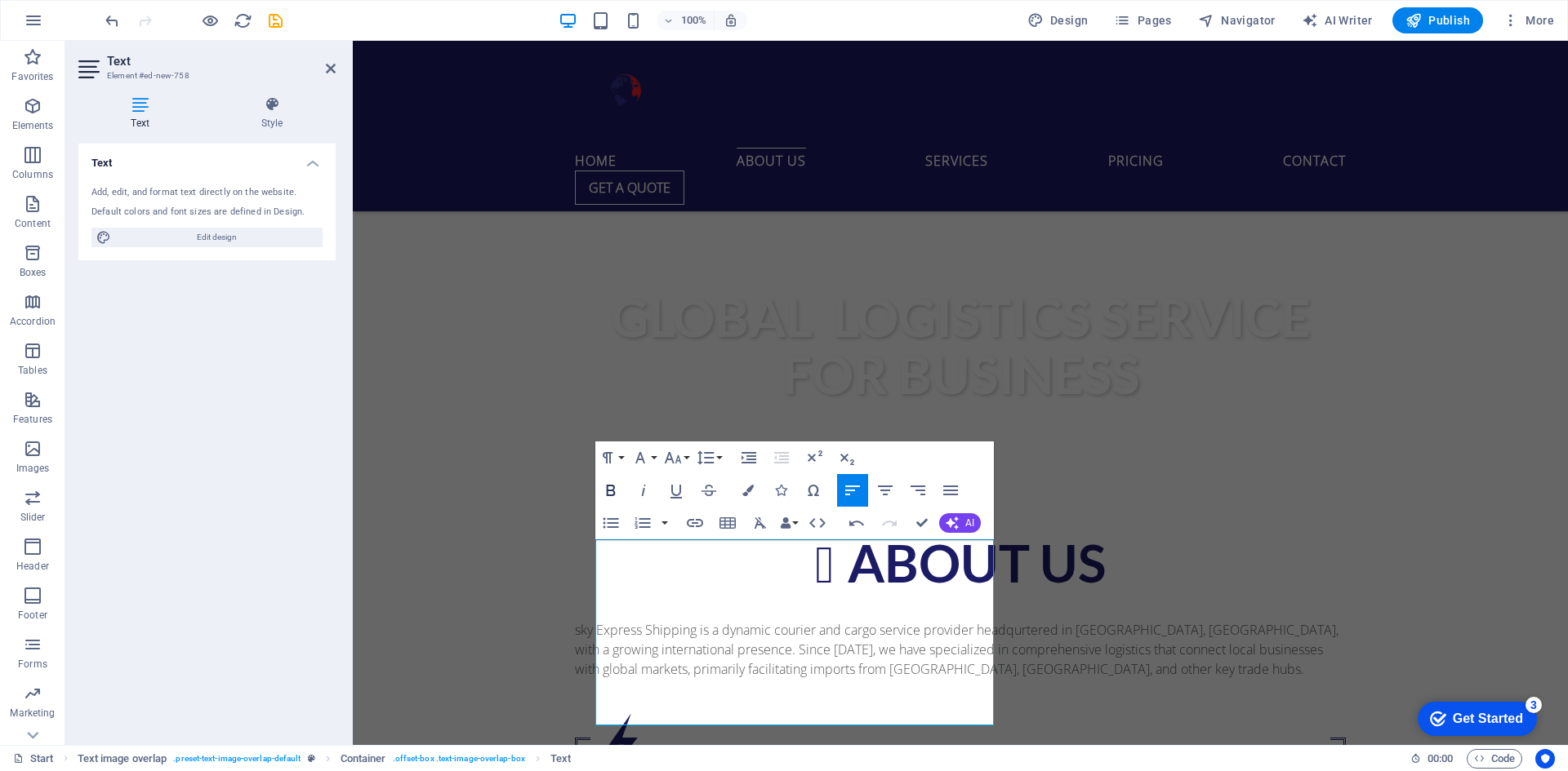
click at [614, 486] on icon "button" at bounding box center [610, 490] width 9 height 11
click at [891, 493] on icon "button" at bounding box center [885, 490] width 20 height 20
click at [902, 492] on div "Align Left Align Center Align Right Align Justify" at bounding box center [902, 491] width 129 height 33
click at [921, 492] on icon "button" at bounding box center [917, 490] width 20 height 20
click at [941, 486] on icon "button" at bounding box center [950, 490] width 20 height 20
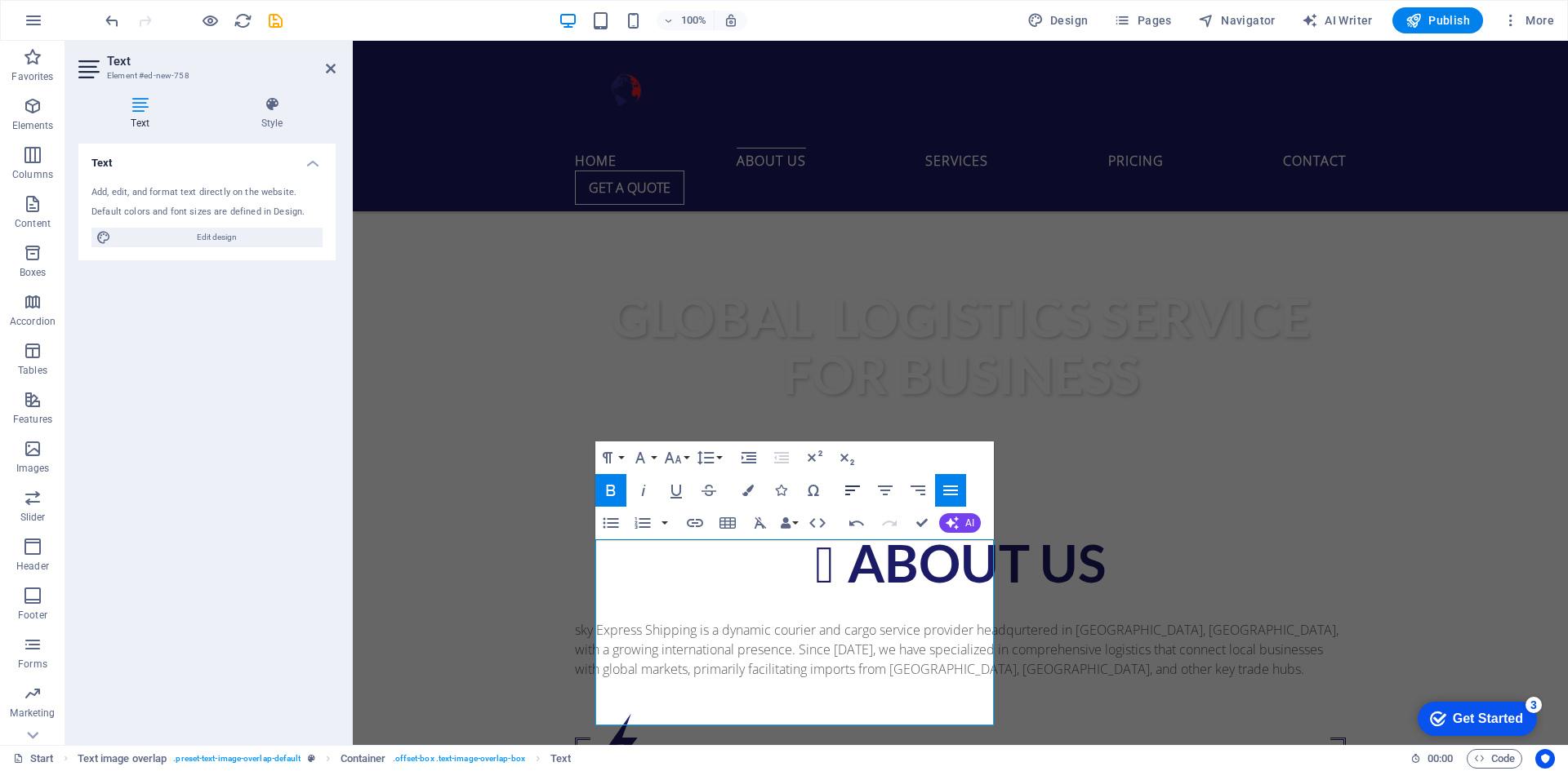
click at [853, 489] on icon "button" at bounding box center [852, 490] width 20 height 20
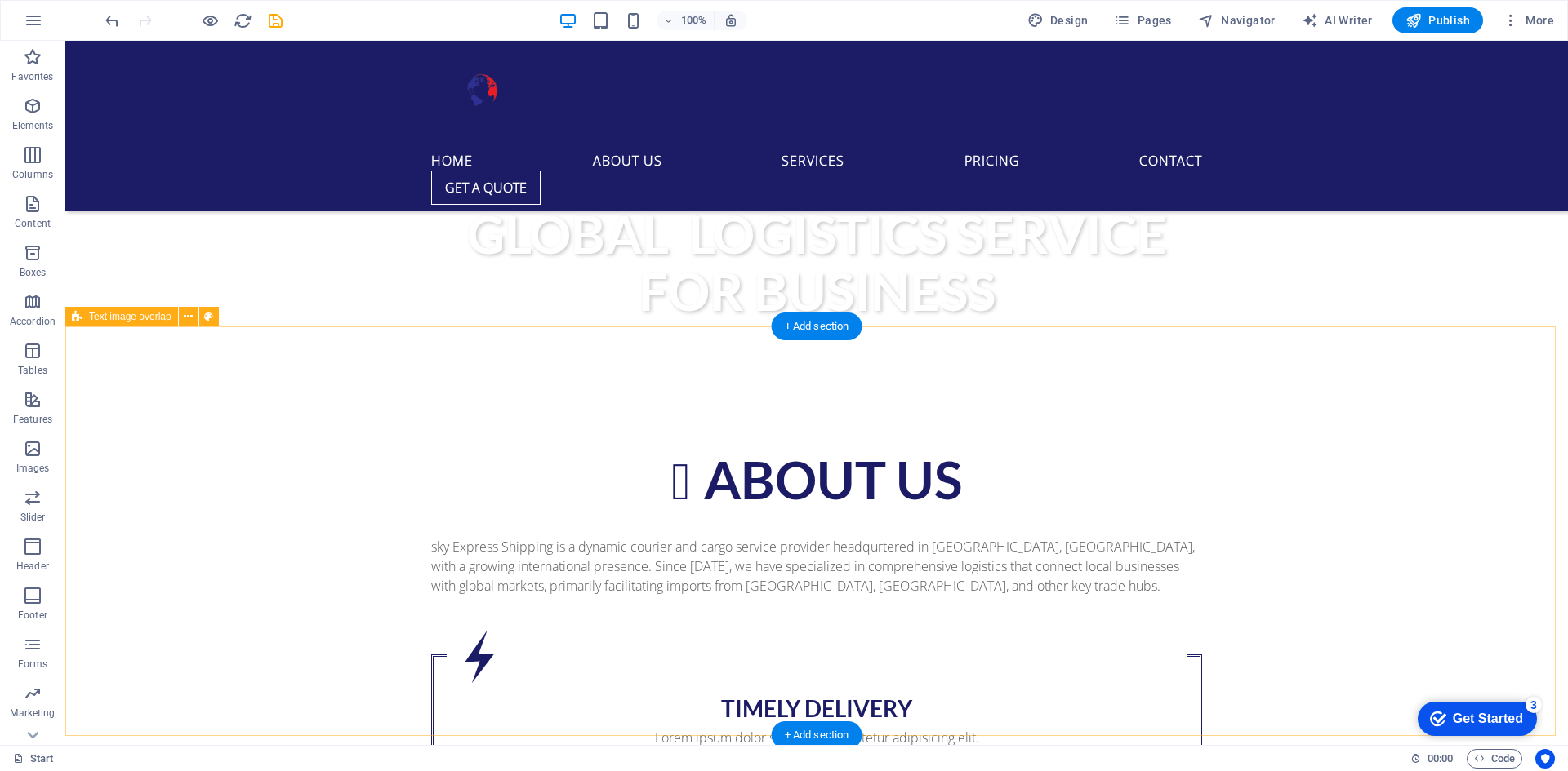
click at [190, 320] on icon at bounding box center [188, 317] width 9 height 17
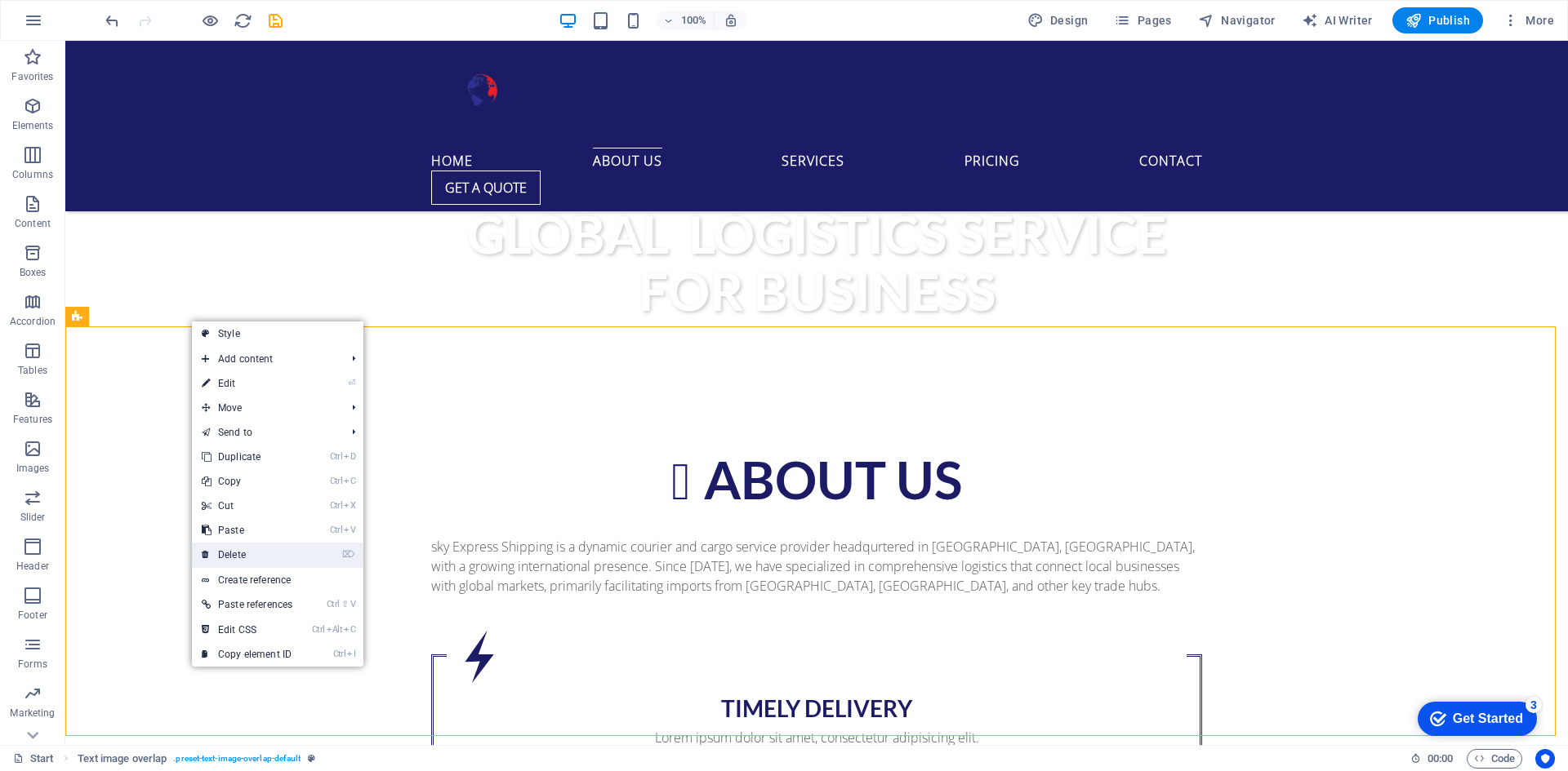
click at [275, 550] on link "⌦ Delete" at bounding box center [247, 555] width 110 height 24
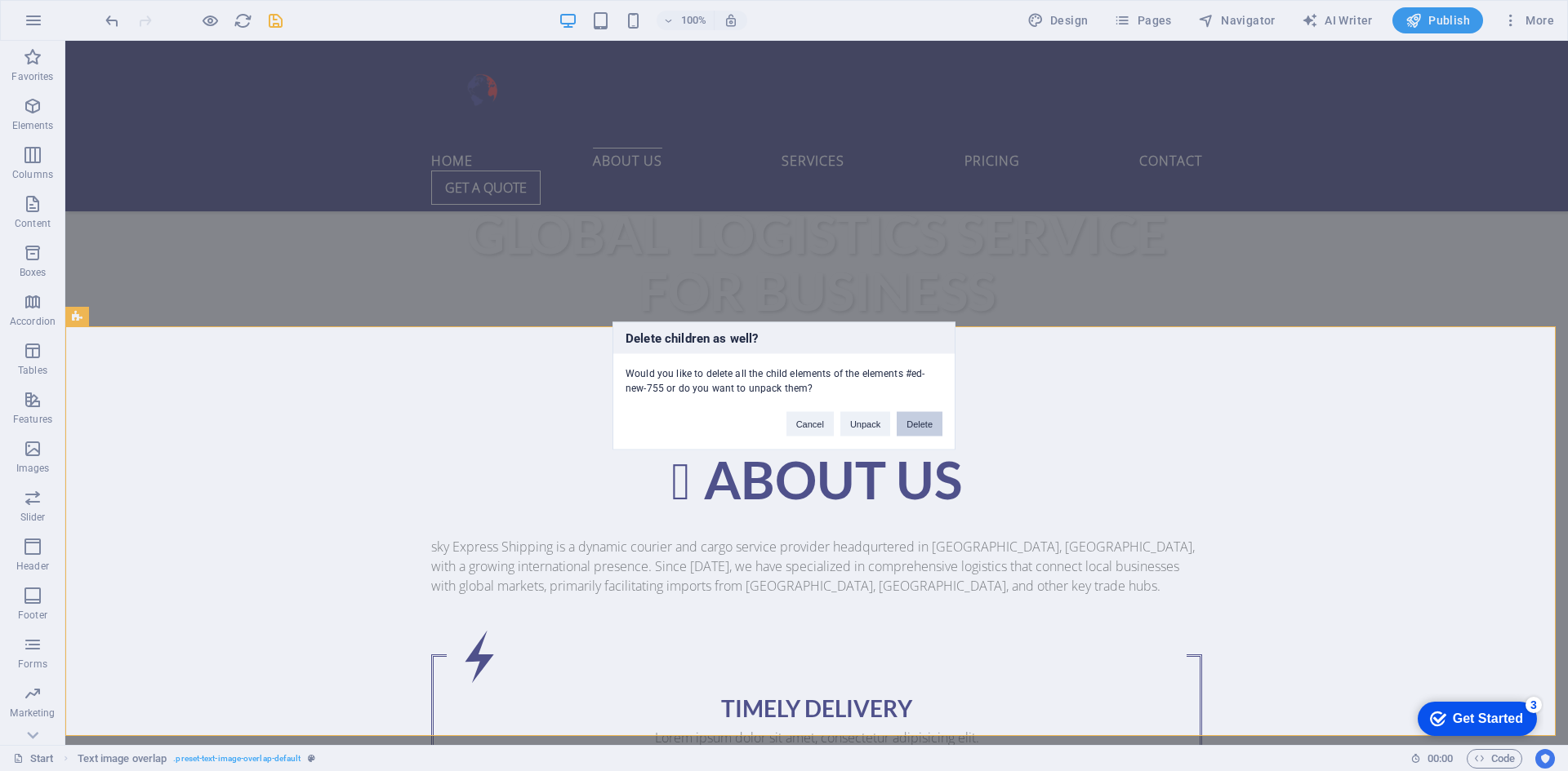
drag, startPoint x: 916, startPoint y: 425, endPoint x: 865, endPoint y: 424, distance: 51.0
click at [916, 425] on button "Delete" at bounding box center [919, 423] width 46 height 24
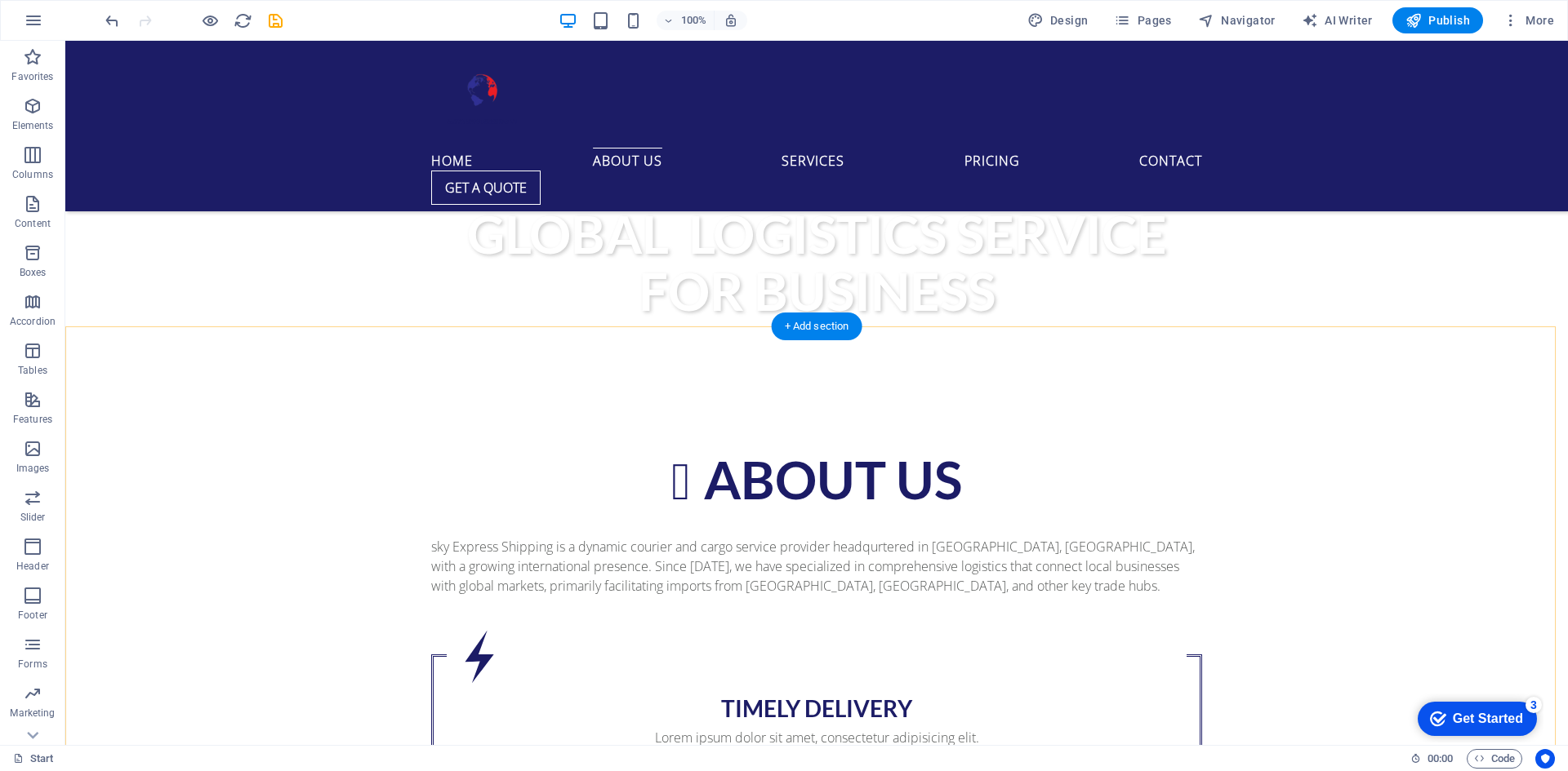
click at [800, 325] on div "+ Add section" at bounding box center [816, 326] width 91 height 28
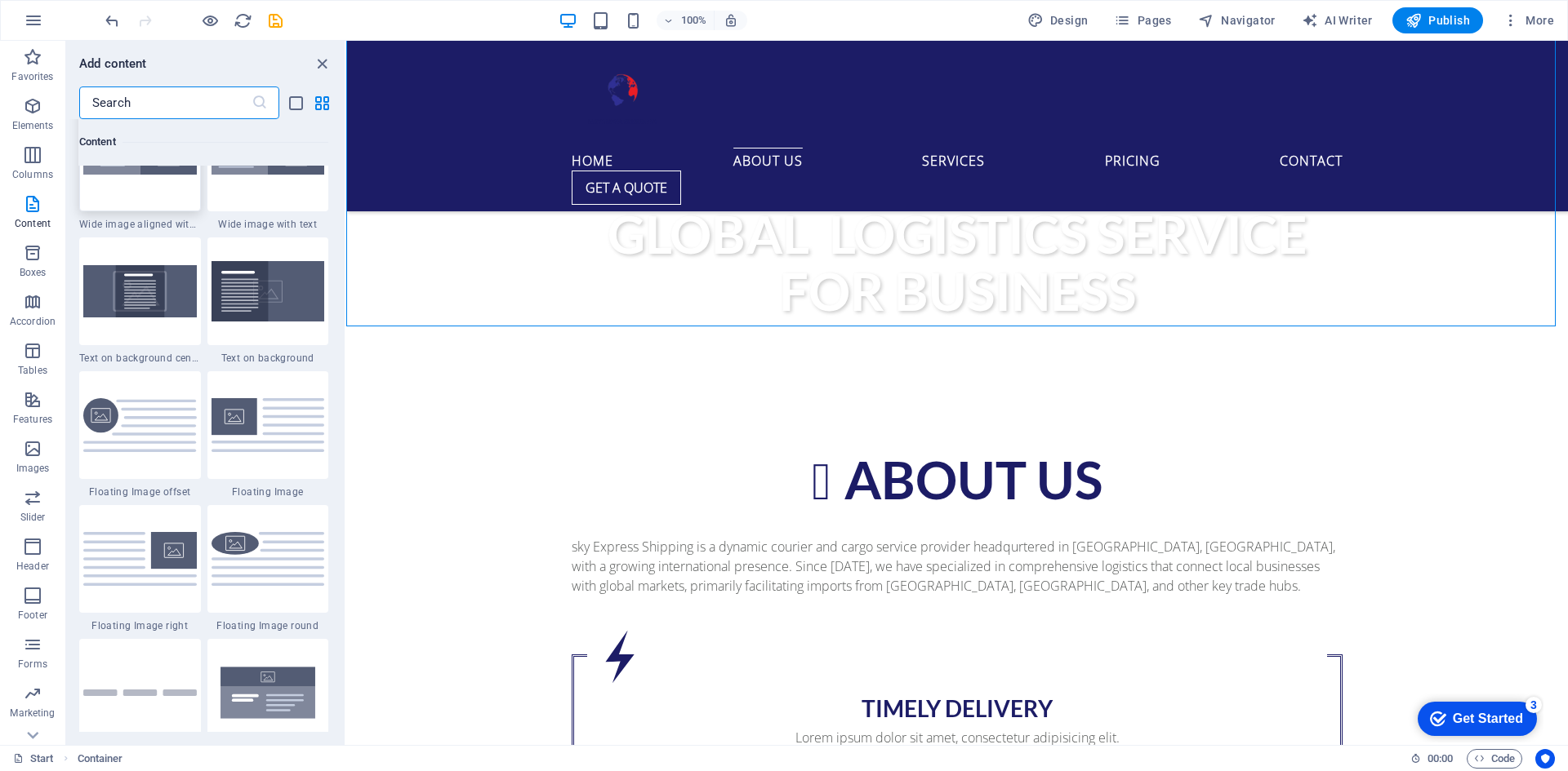
scroll to position [3345, 0]
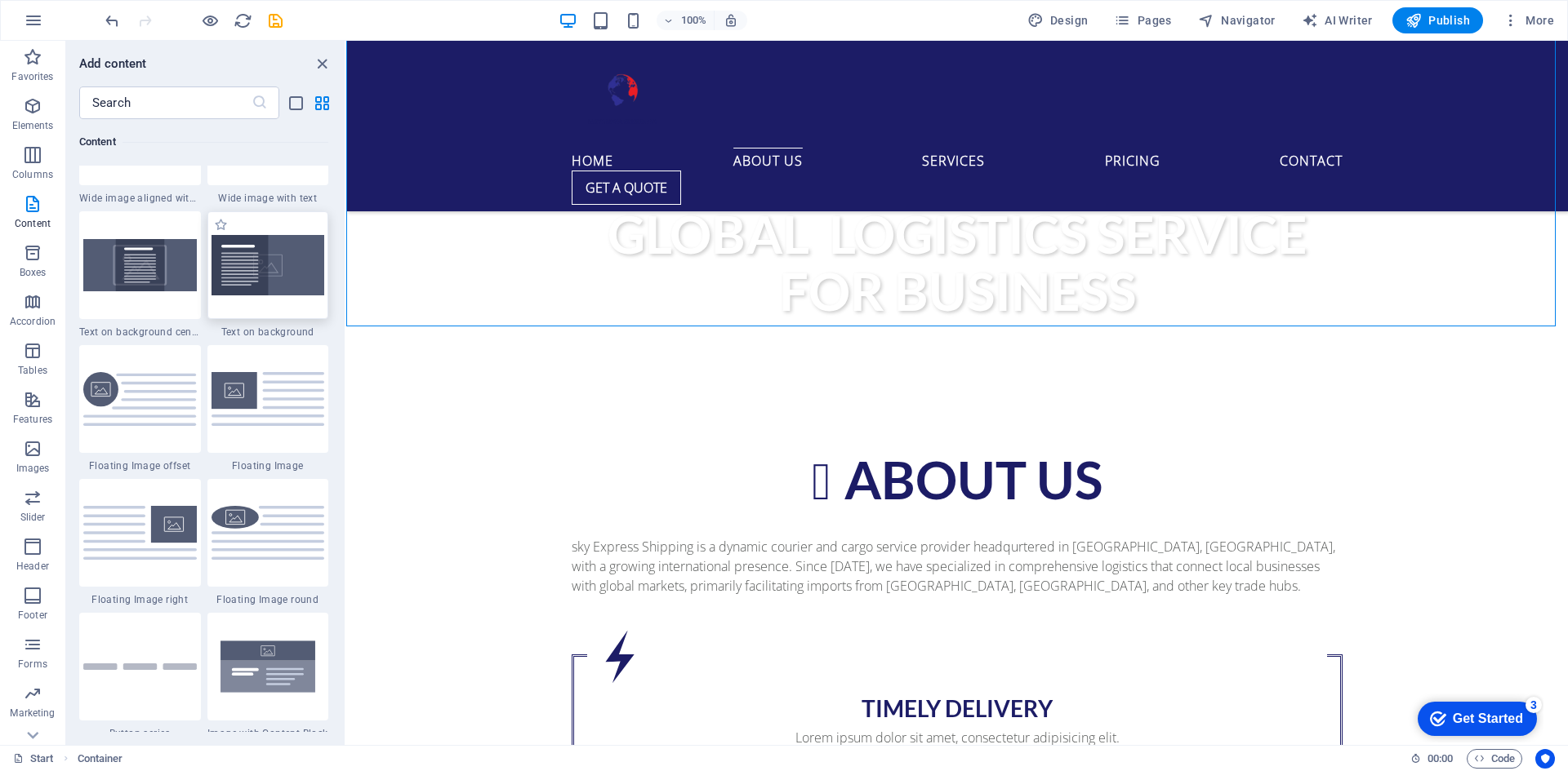
click at [239, 276] on img at bounding box center [268, 266] width 114 height 60
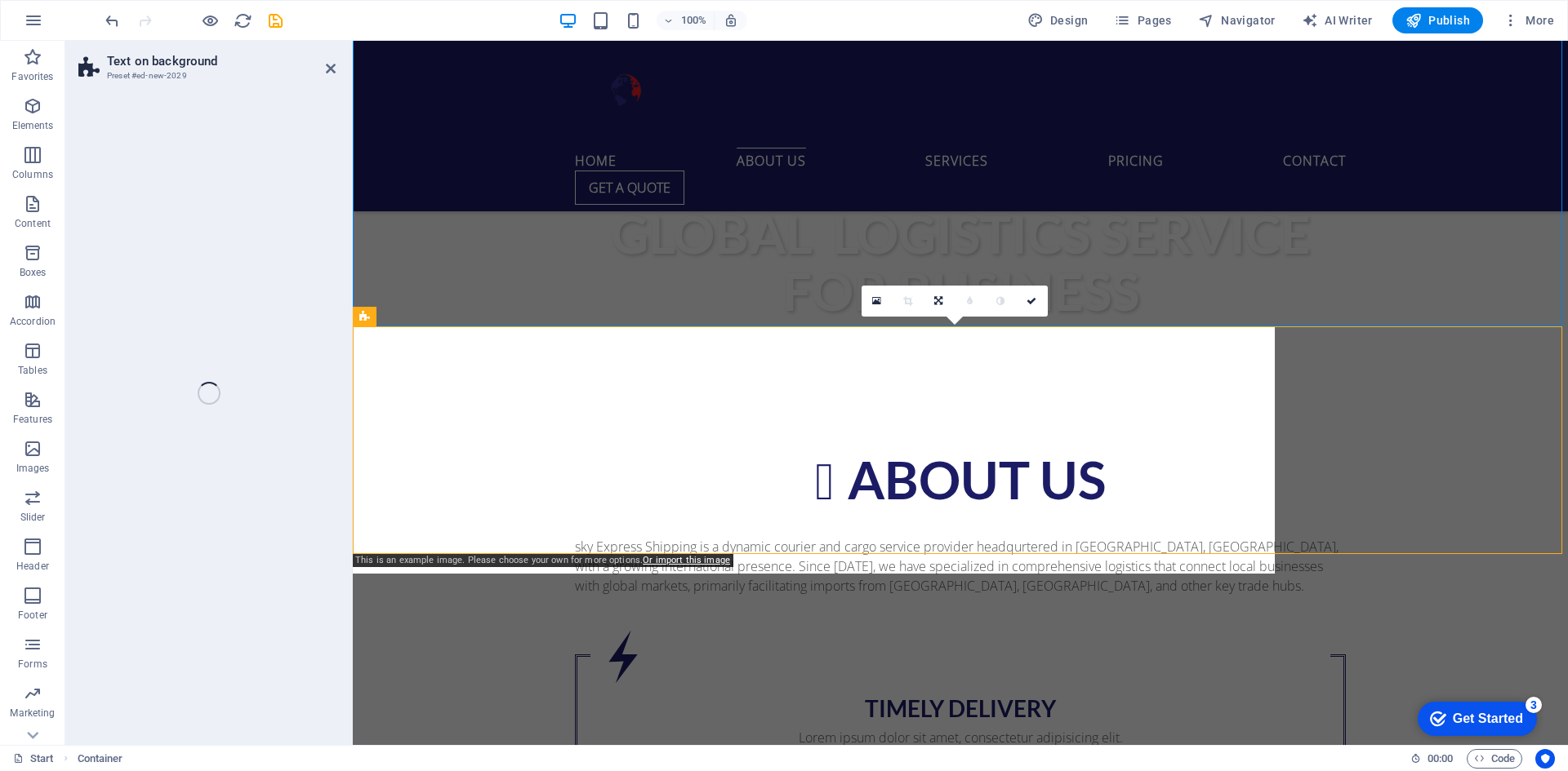
click at [248, 235] on div "Text on background Preset #ed-new-2029 Drag here to replace the existing conten…" at bounding box center [816, 392] width 1502 height 705
select select "%"
select select "rem"
select select "px"
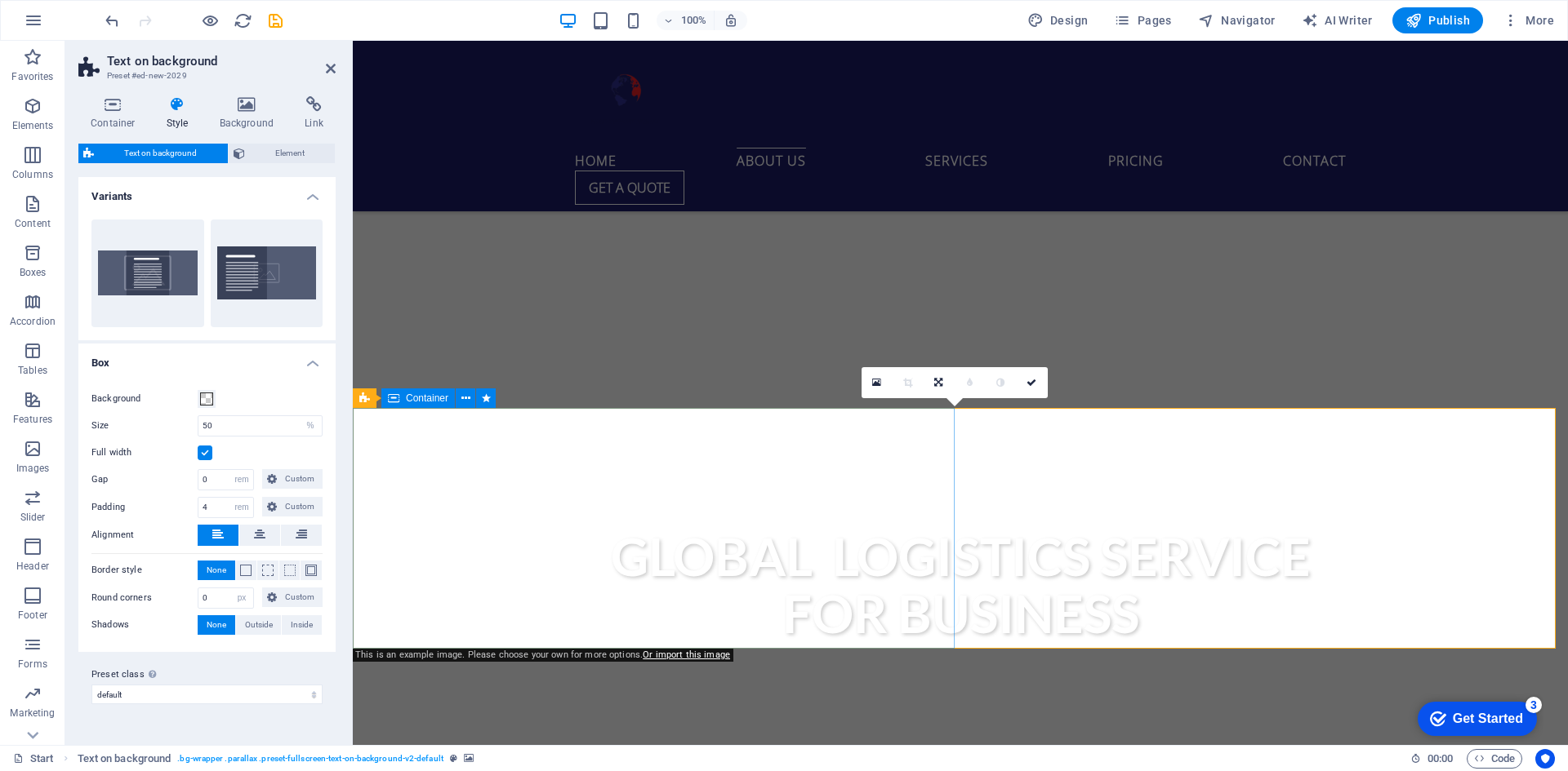
scroll to position [817, 0]
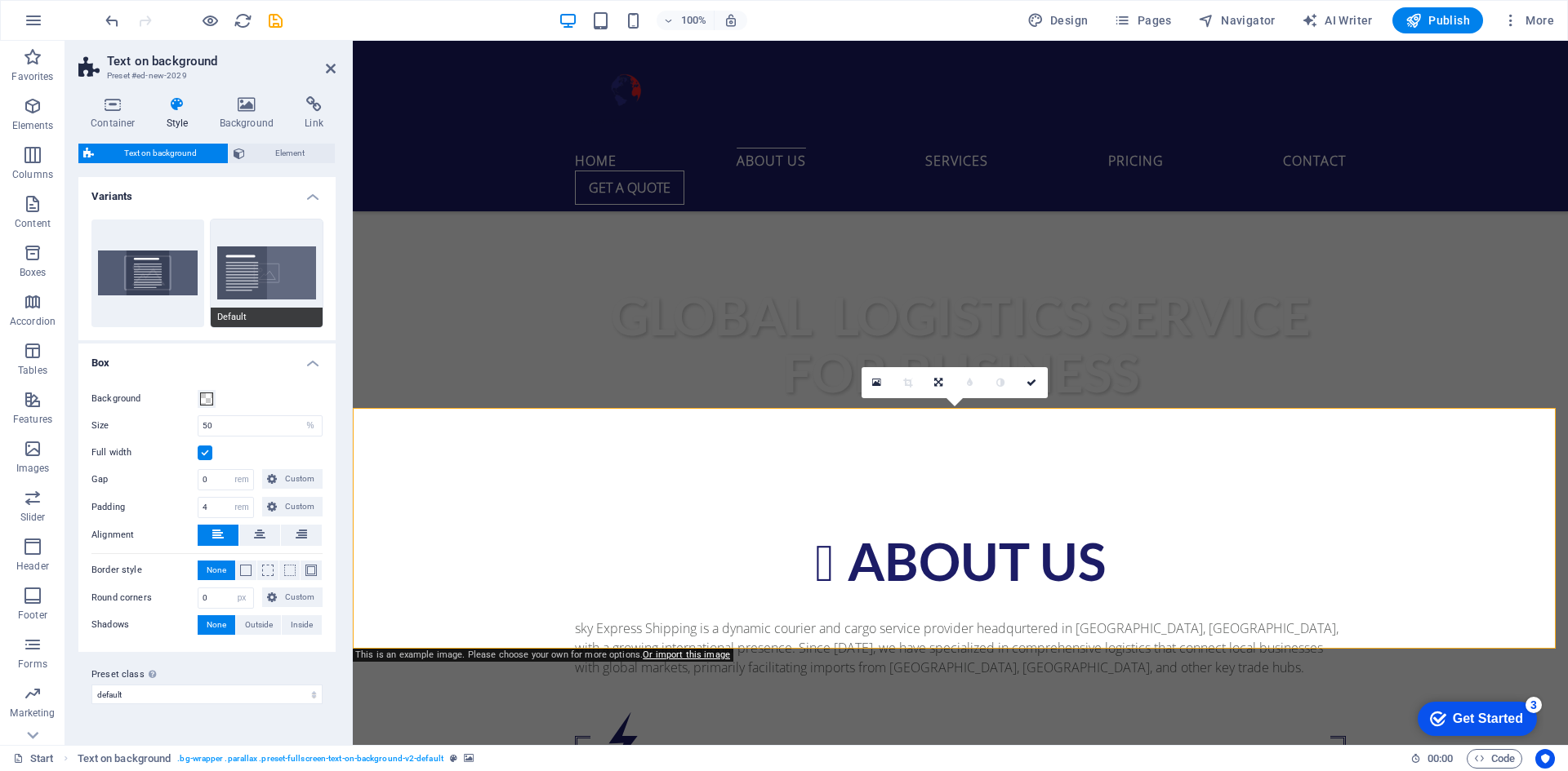
click at [252, 262] on button "Default" at bounding box center [267, 273] width 113 height 108
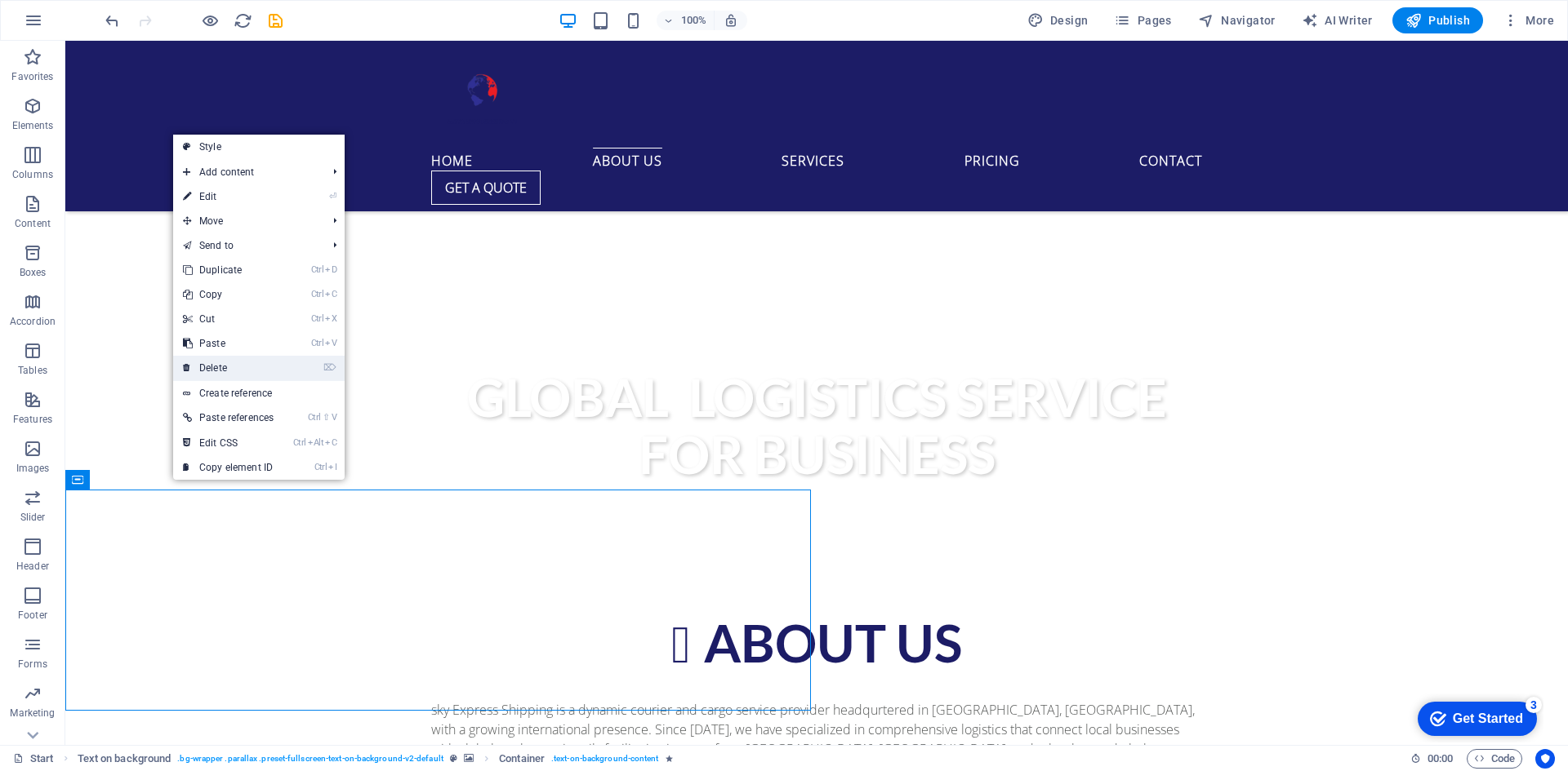
click at [253, 371] on link "⌦ Delete" at bounding box center [229, 368] width 110 height 24
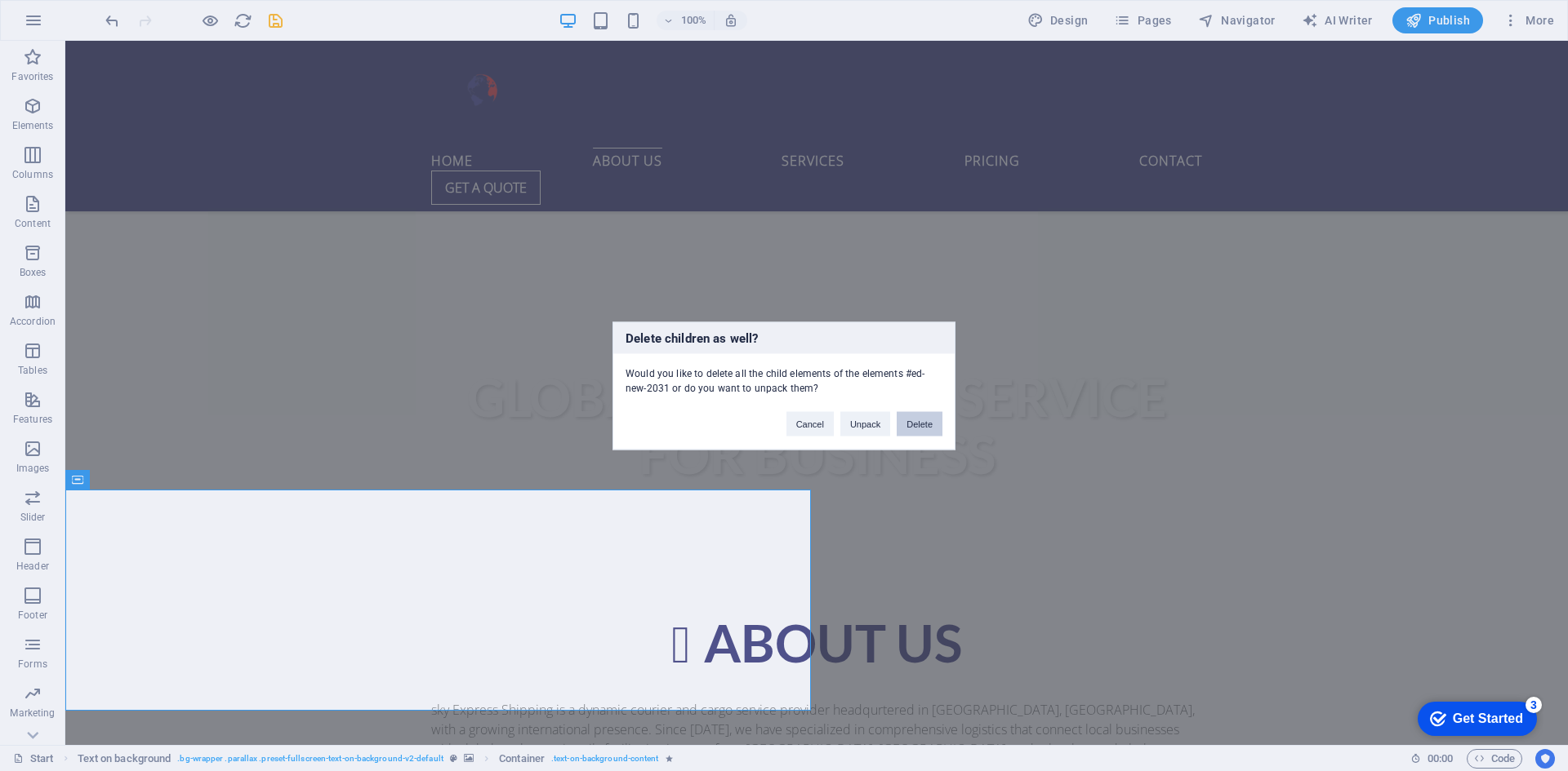
drag, startPoint x: 915, startPoint y: 420, endPoint x: 855, endPoint y: 392, distance: 66.2
click at [915, 420] on button "Delete" at bounding box center [919, 423] width 46 height 24
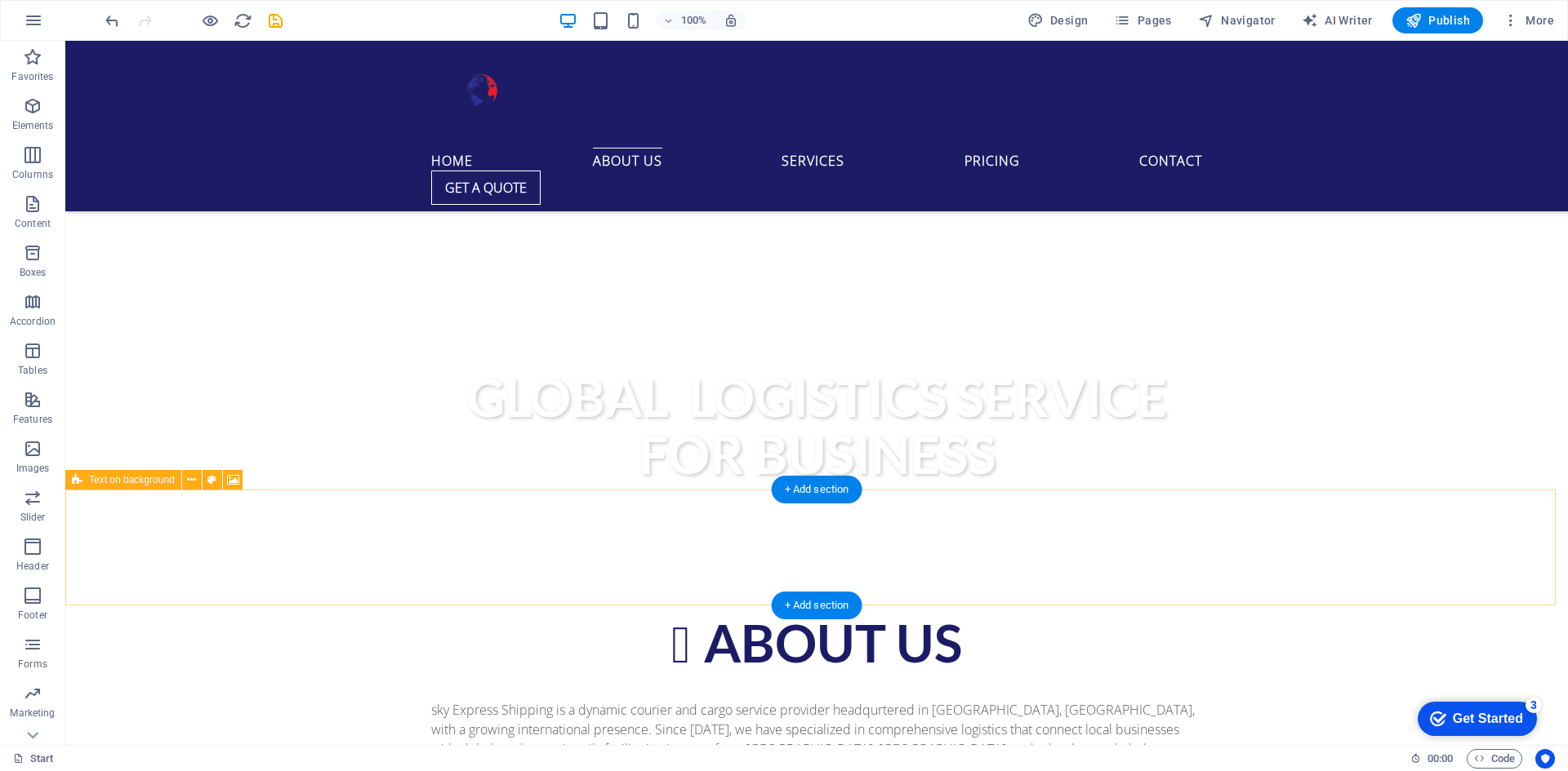
click at [192, 481] on icon at bounding box center [192, 480] width 9 height 17
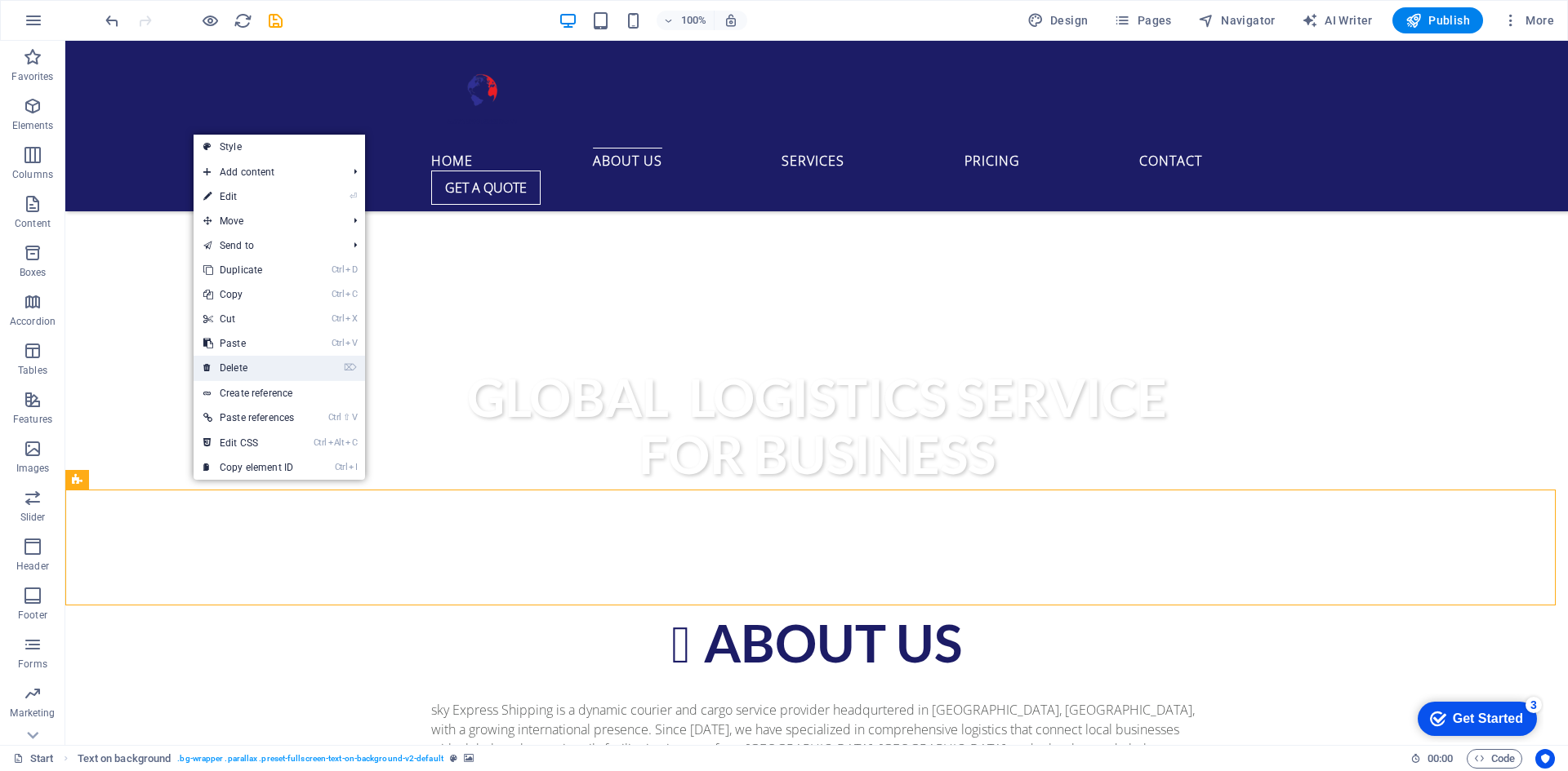
click at [301, 367] on link "⌦ Delete" at bounding box center [249, 368] width 110 height 24
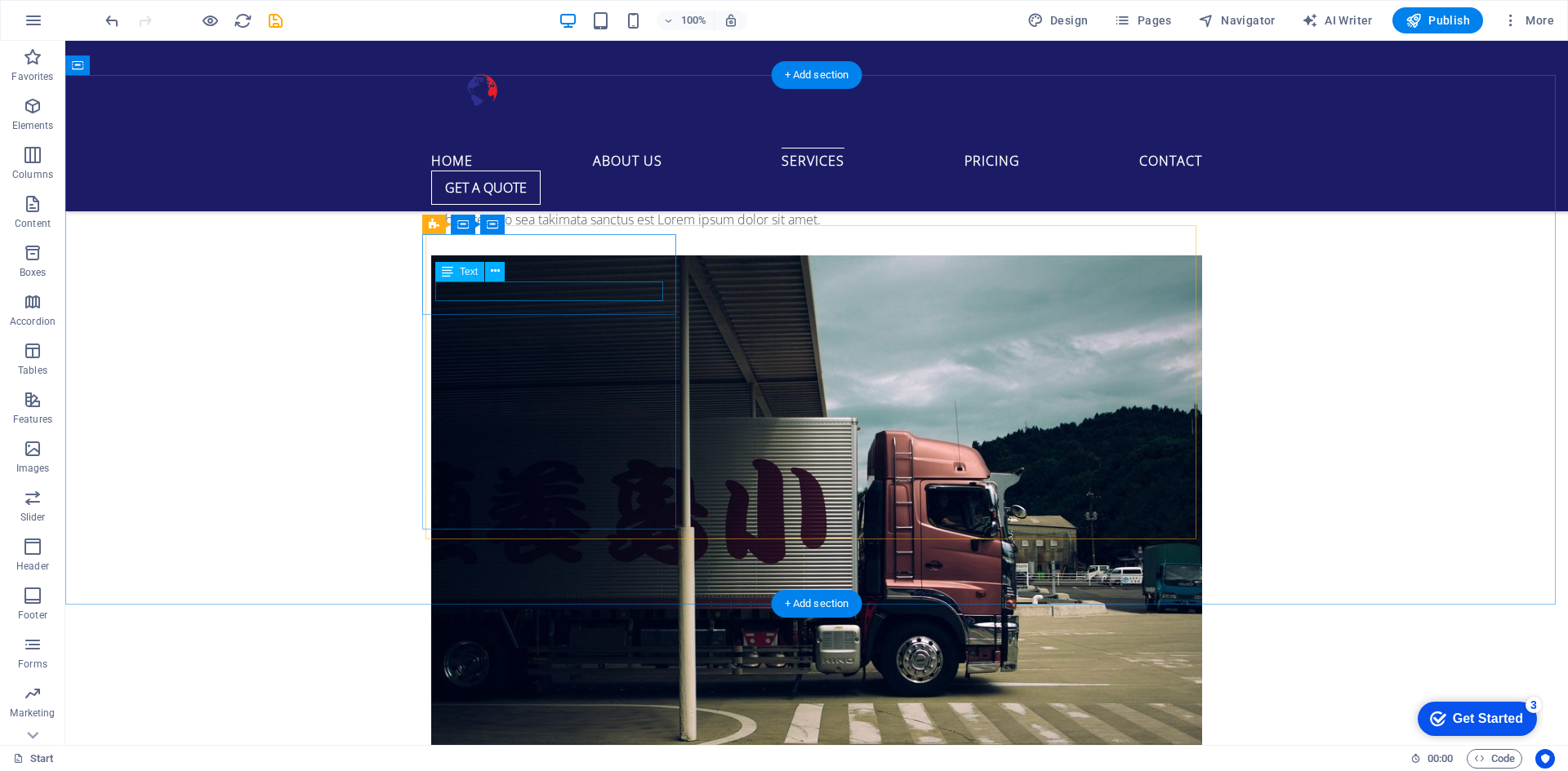
scroll to position [5794, 0]
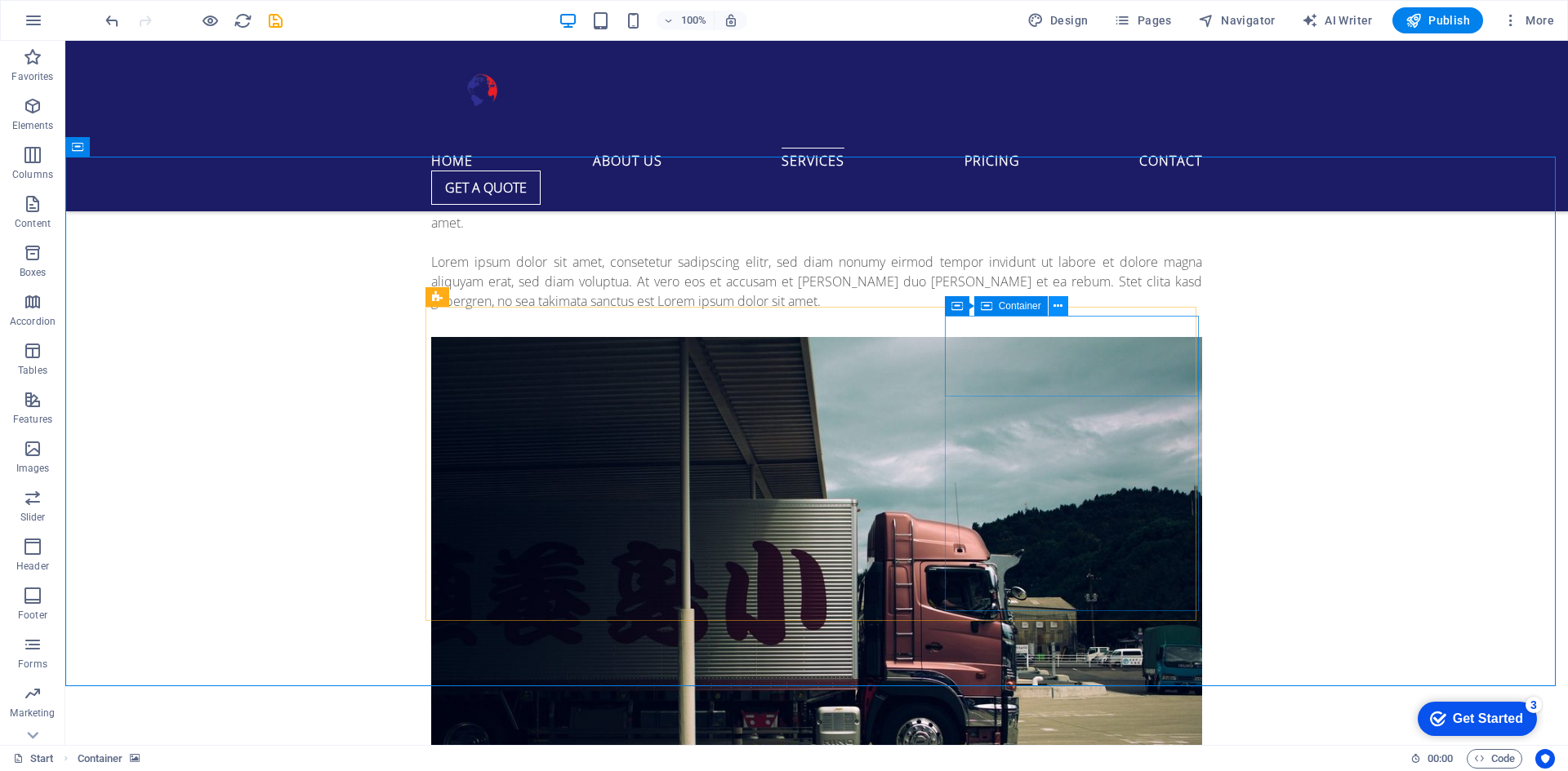
click at [1057, 310] on icon at bounding box center [1058, 306] width 9 height 17
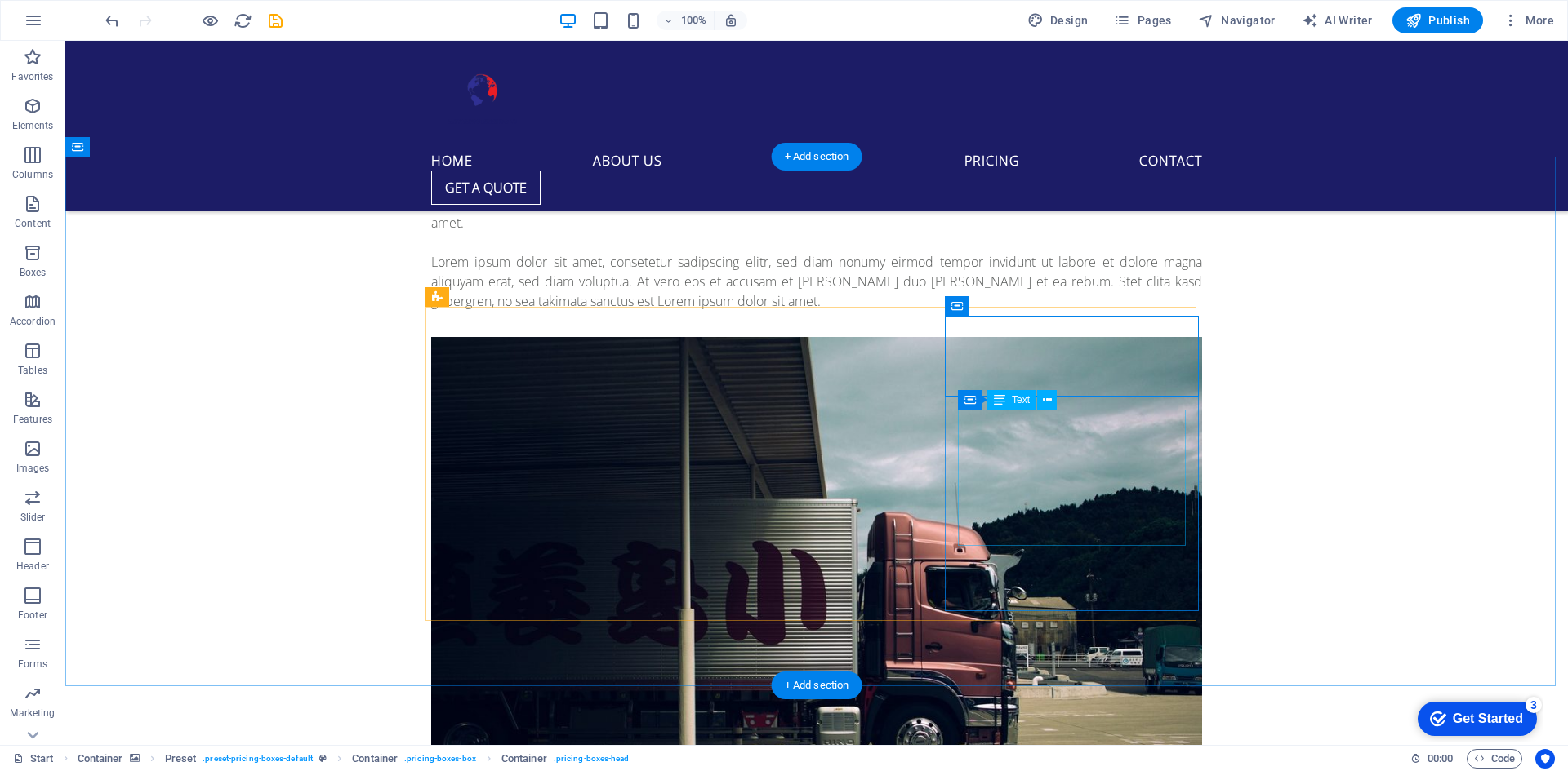
drag, startPoint x: 1199, startPoint y: 635, endPoint x: 1002, endPoint y: 419, distance: 292.3
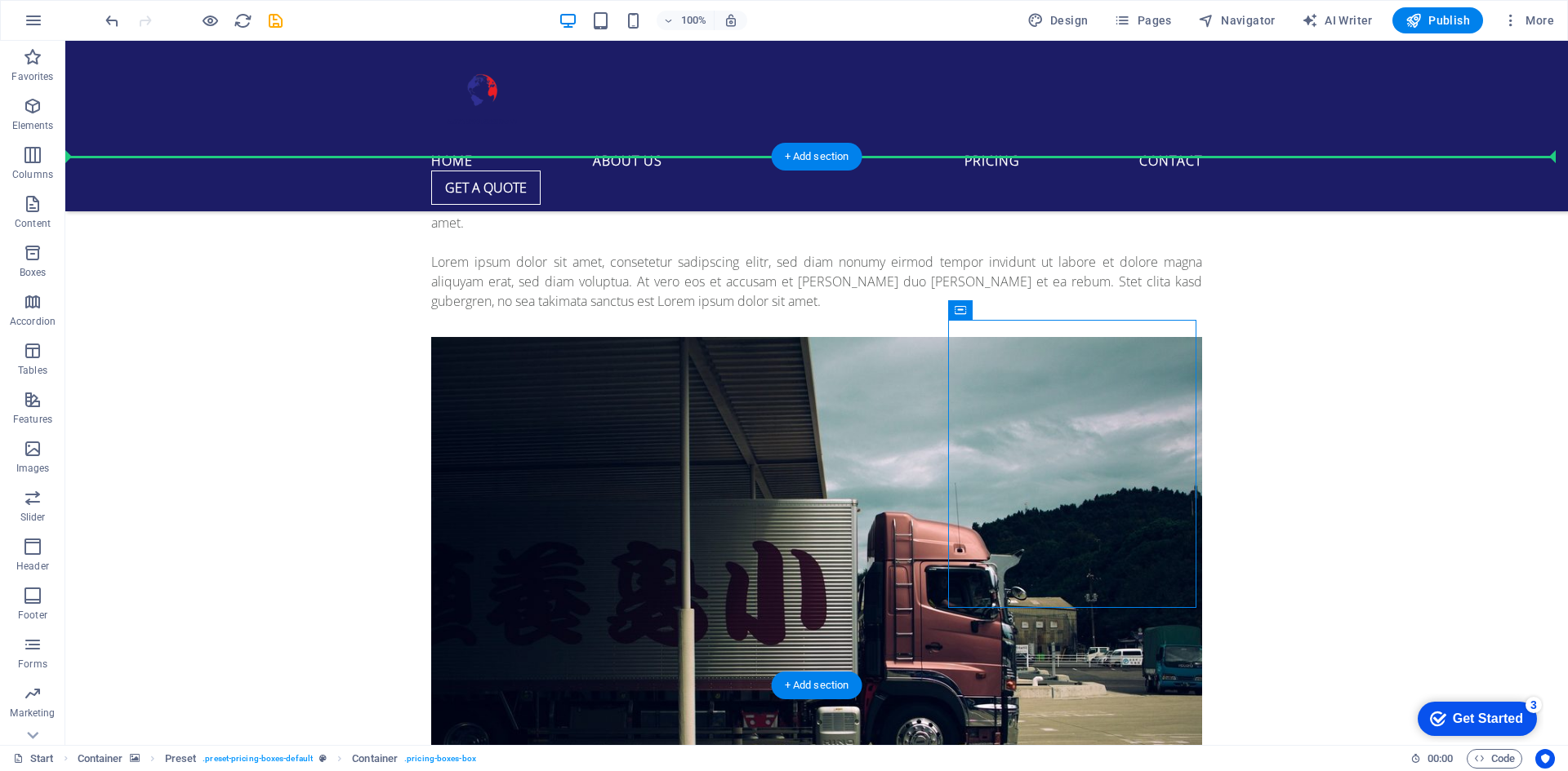
drag, startPoint x: 1024, startPoint y: 352, endPoint x: 1268, endPoint y: 317, distance: 246.5
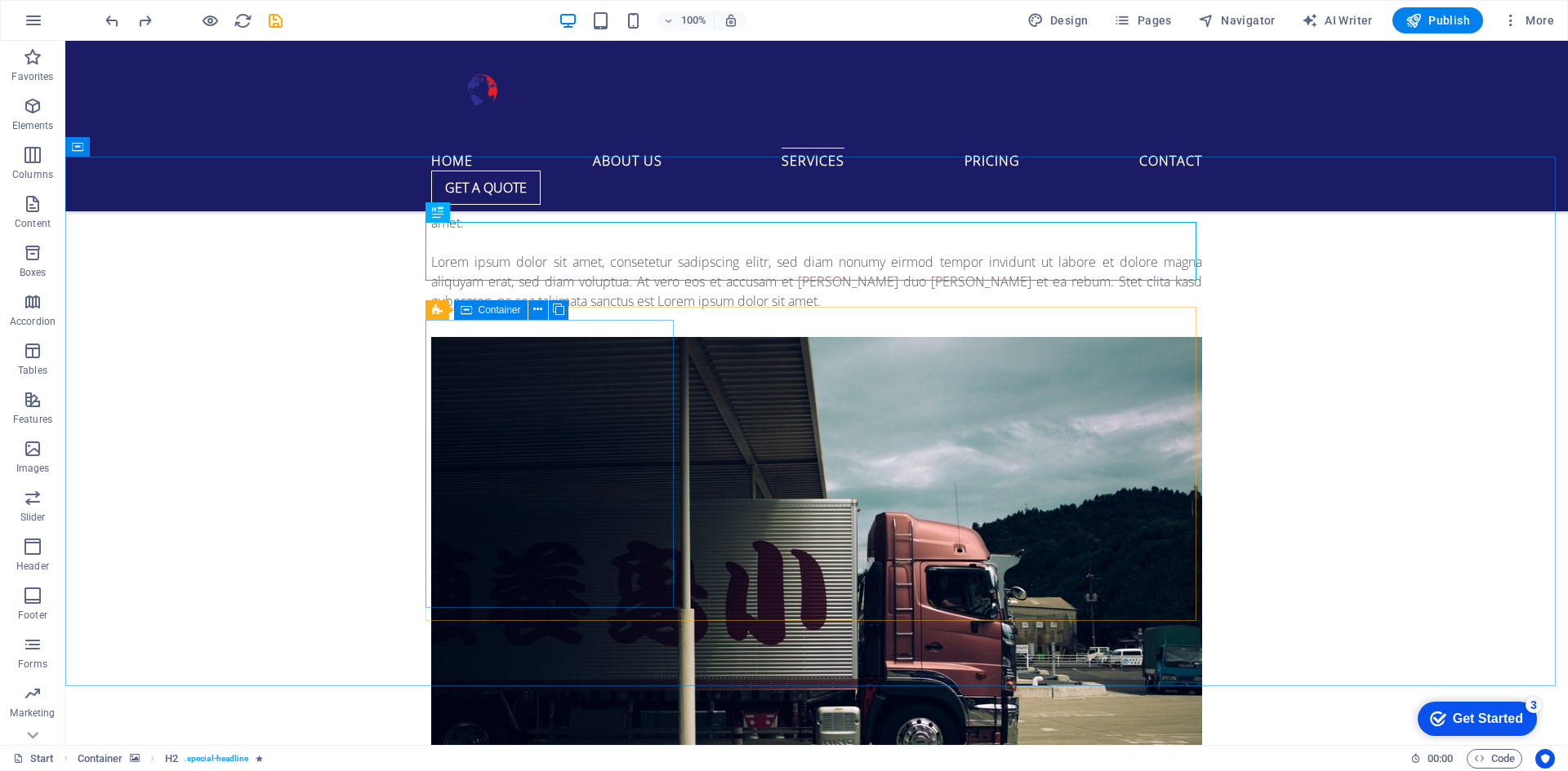
click at [462, 310] on icon at bounding box center [466, 310] width 11 height 20
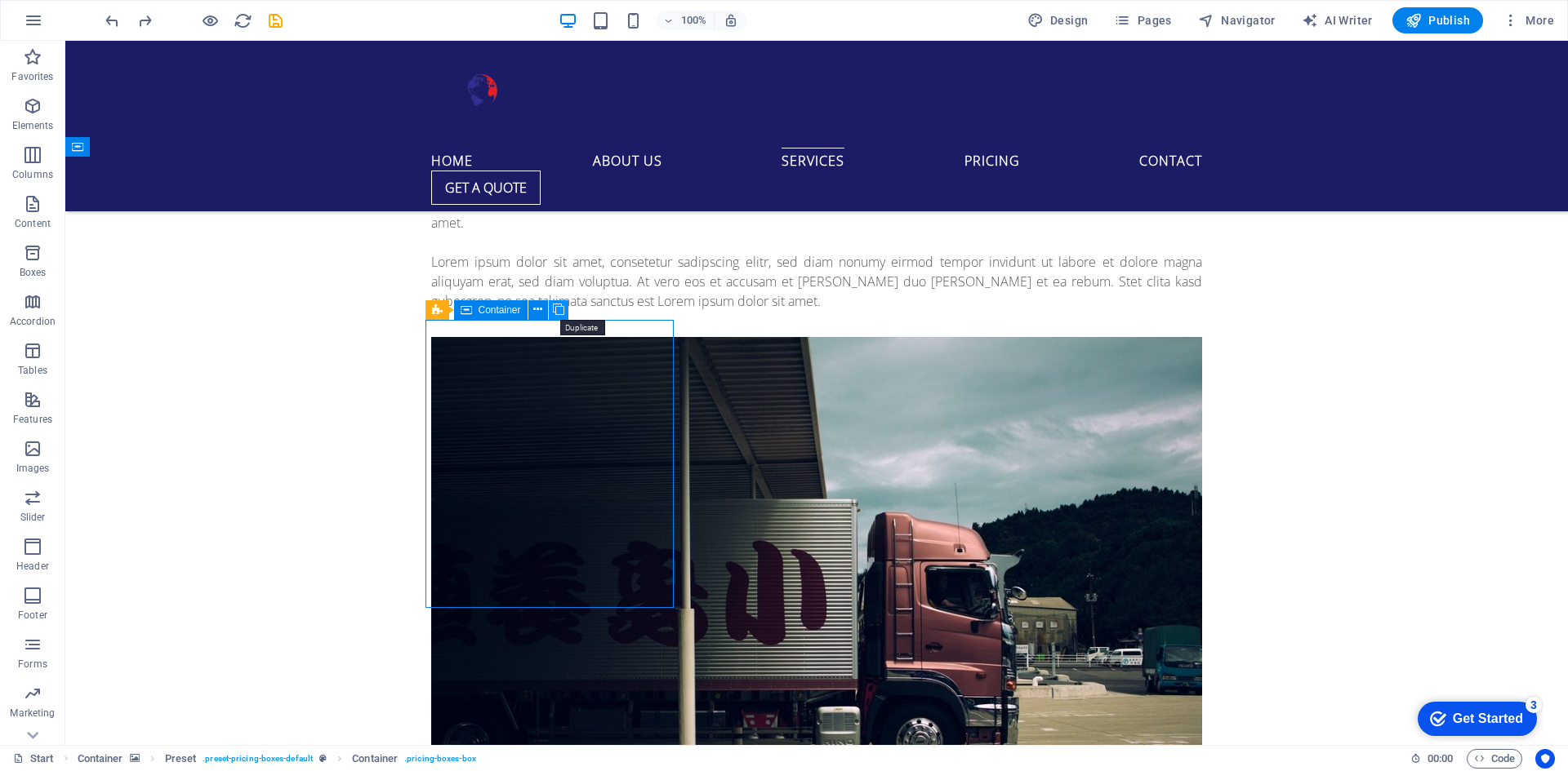
click at [557, 305] on icon at bounding box center [558, 310] width 11 height 17
click at [527, 627] on icon at bounding box center [529, 630] width 11 height 17
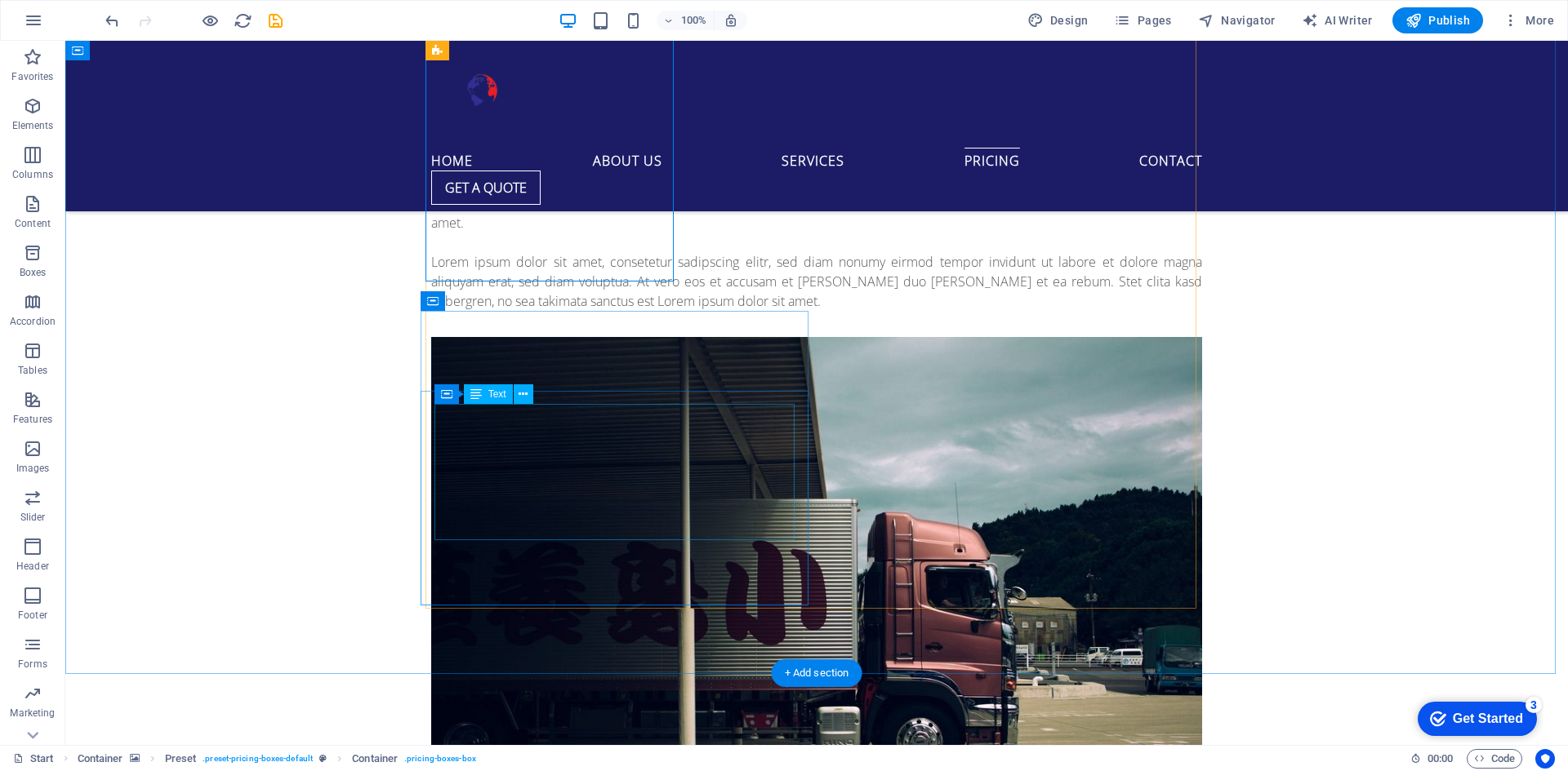
scroll to position [6121, 0]
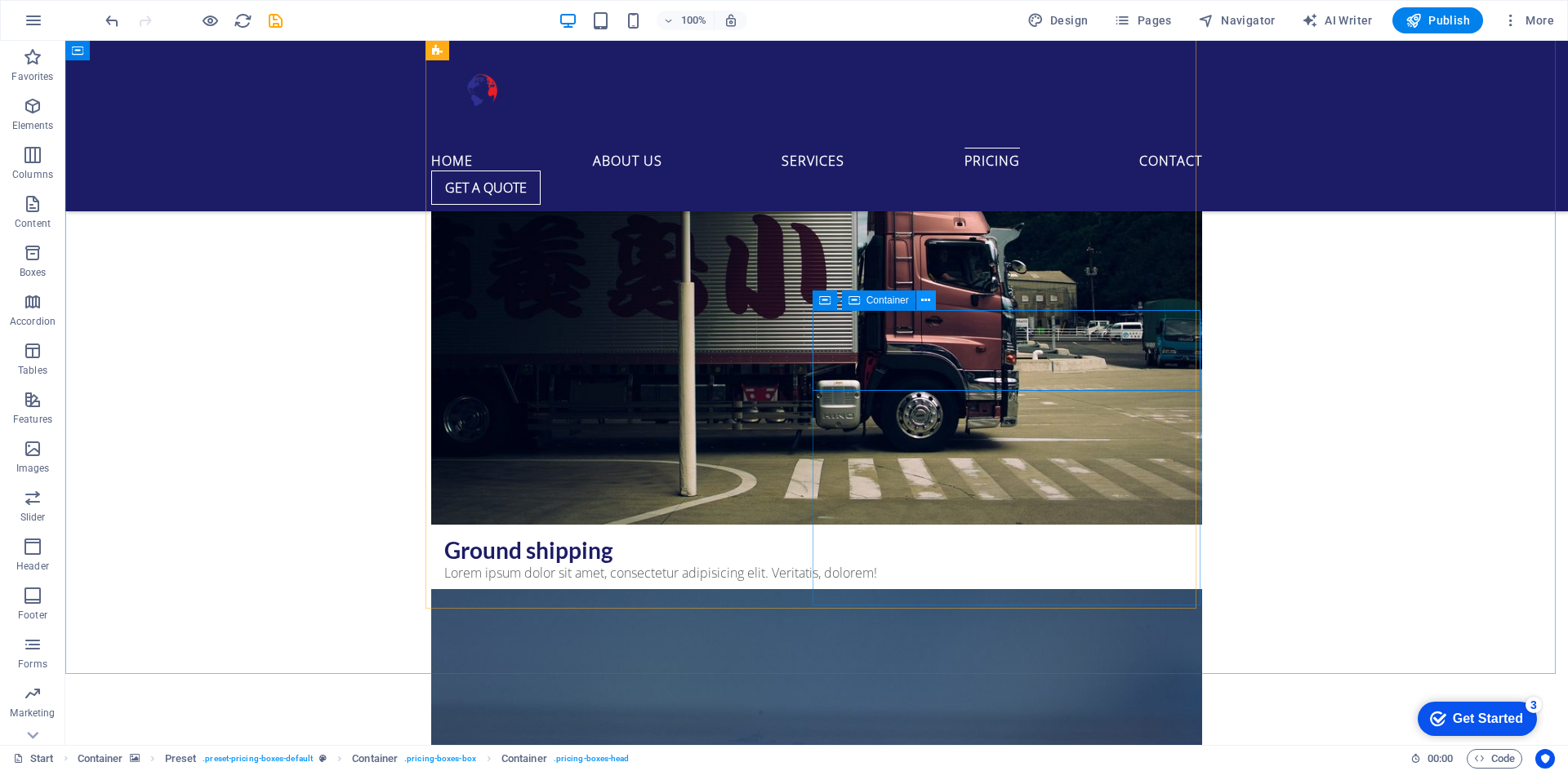
click at [928, 299] on icon at bounding box center [925, 301] width 9 height 17
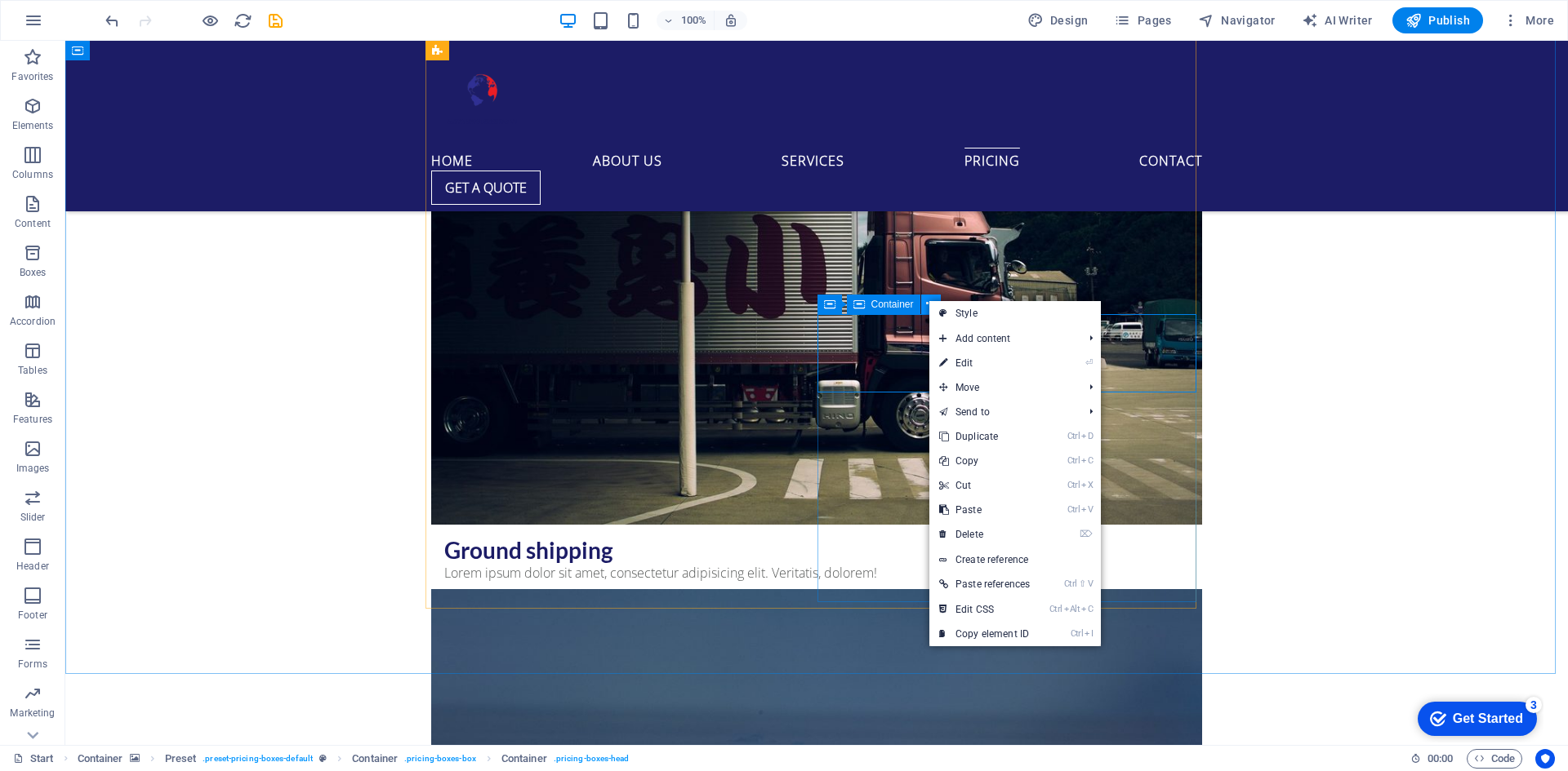
click at [928, 299] on icon at bounding box center [930, 304] width 9 height 17
click at [1045, 455] on li "Ctrl C Copy" at bounding box center [1015, 461] width 172 height 24
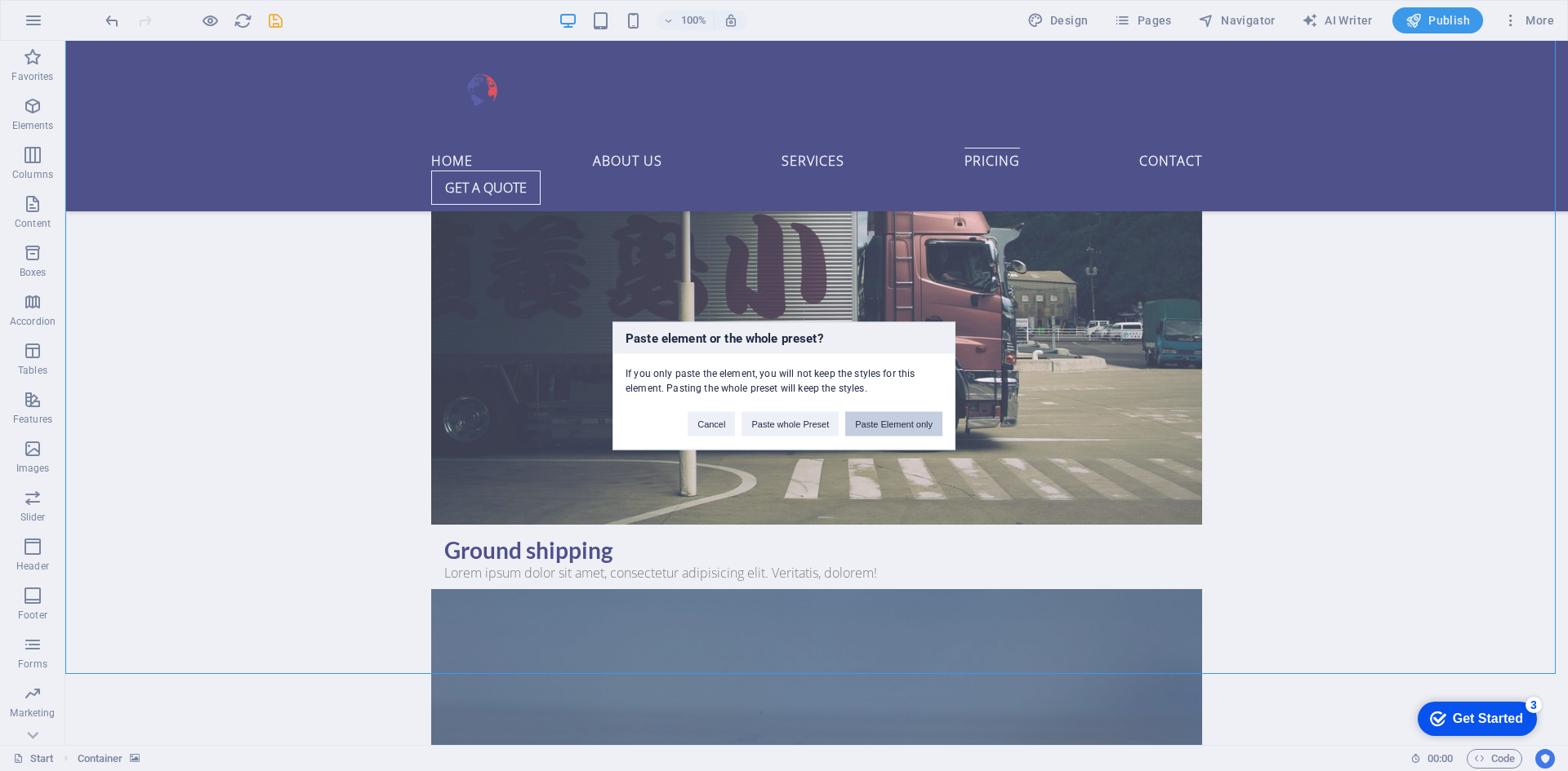
drag, startPoint x: 863, startPoint y: 426, endPoint x: 1146, endPoint y: 382, distance: 286.4
click at [863, 426] on button "Paste Element only" at bounding box center [893, 423] width 98 height 24
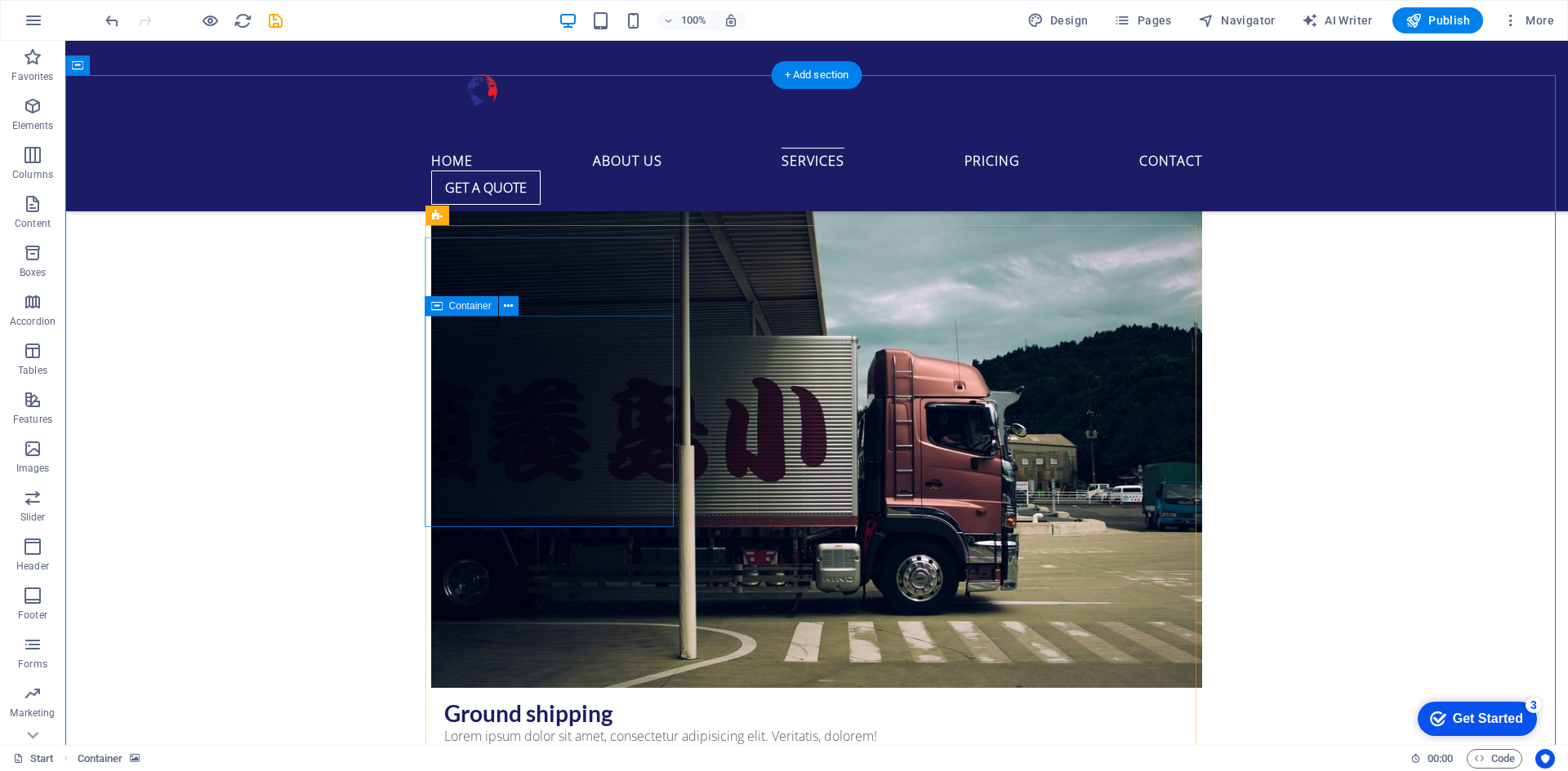
scroll to position [5876, 0]
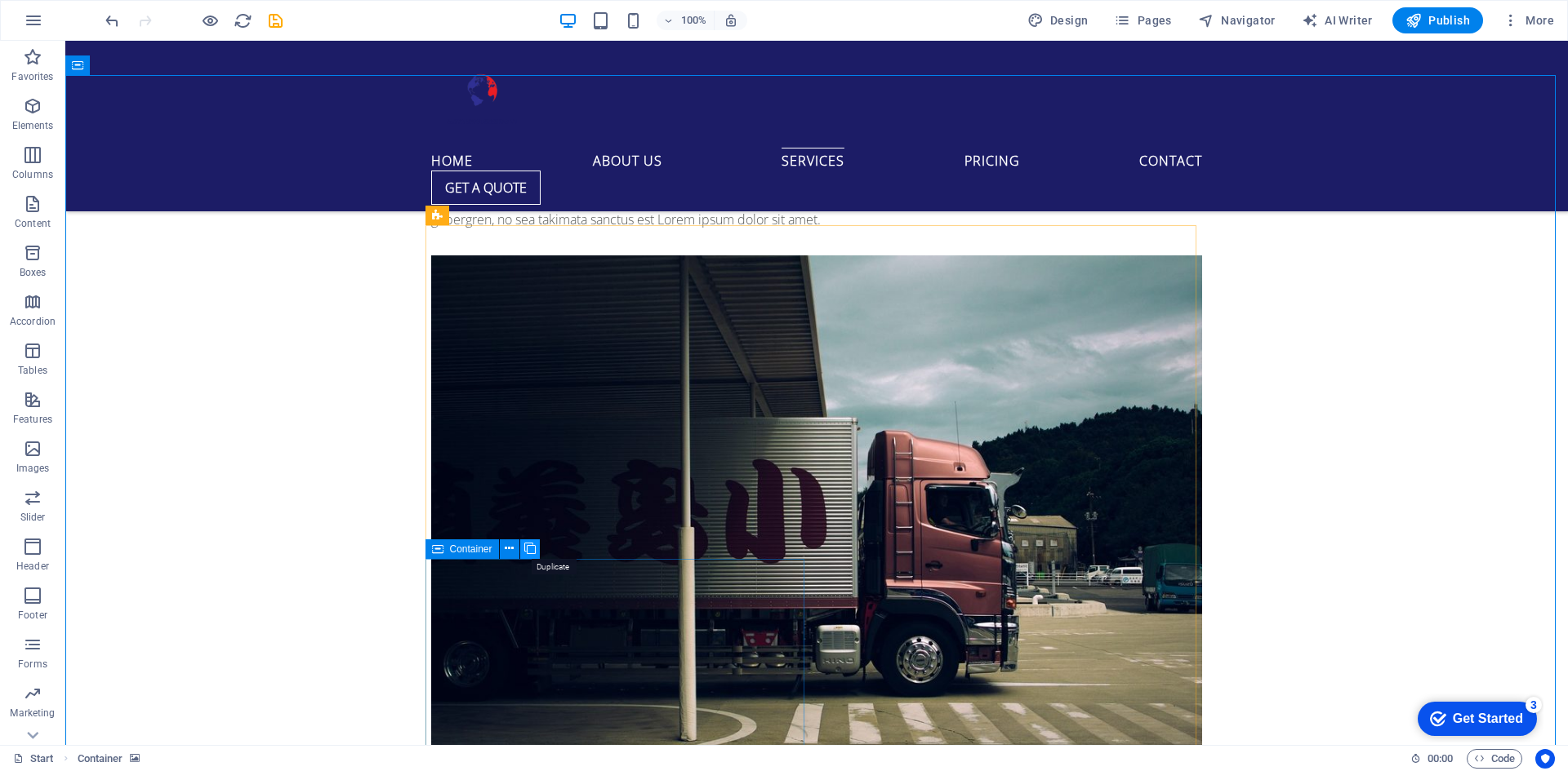
click at [535, 549] on icon at bounding box center [529, 548] width 11 height 17
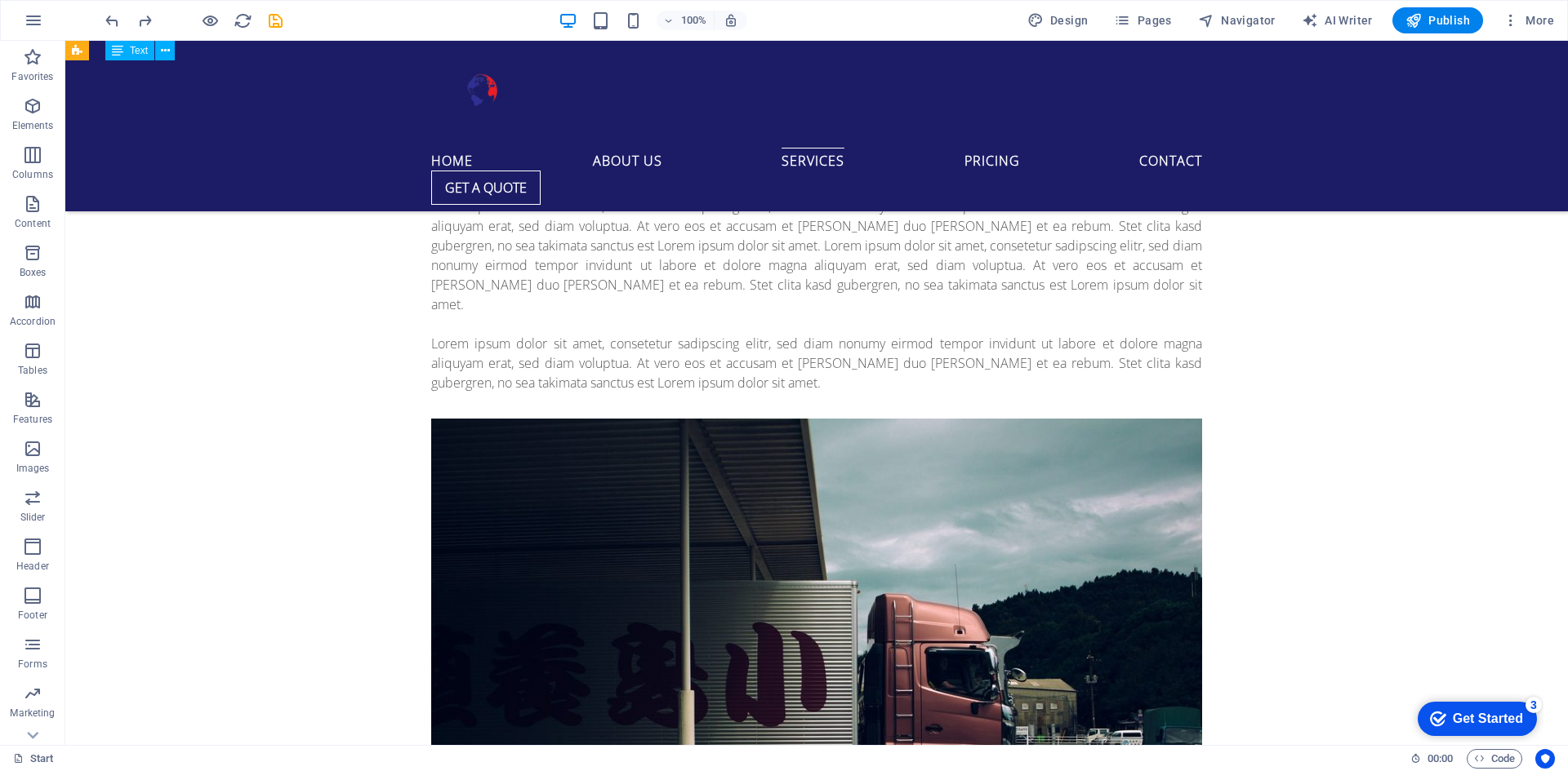
scroll to position [5223, 0]
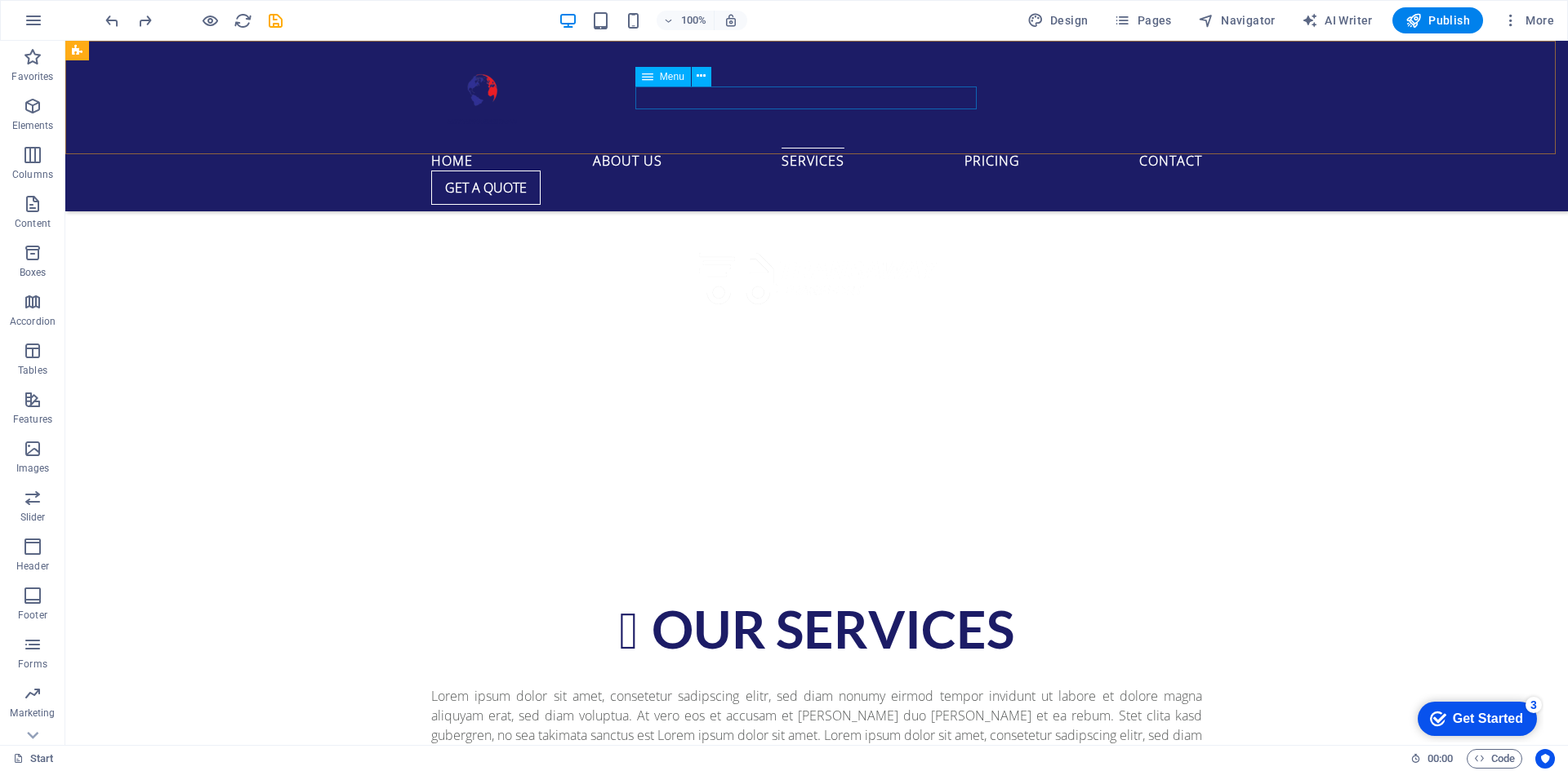
click at [662, 147] on nav "Home About us Services Pricing Contact" at bounding box center [816, 159] width 771 height 22
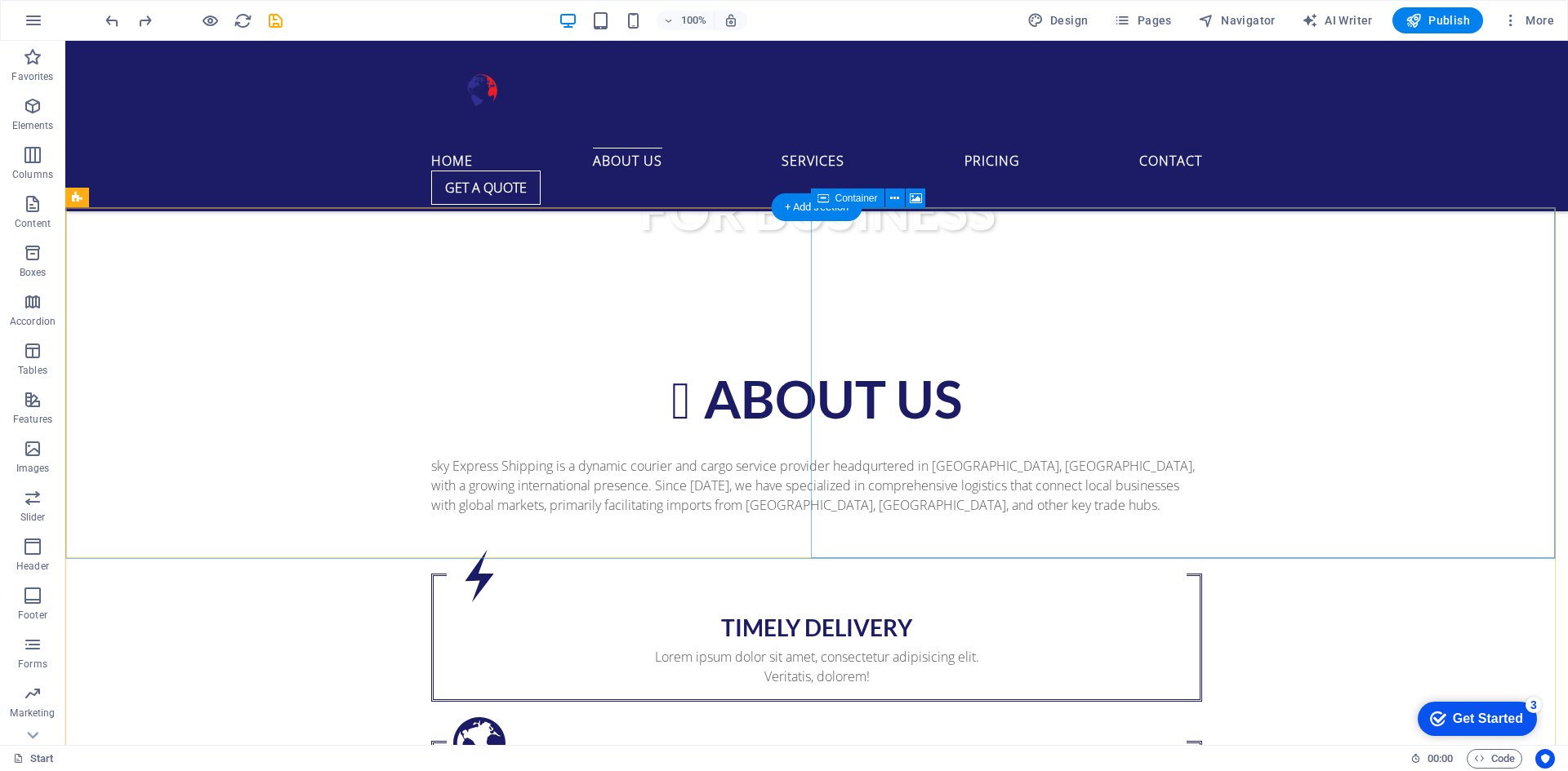
scroll to position [1061, 0]
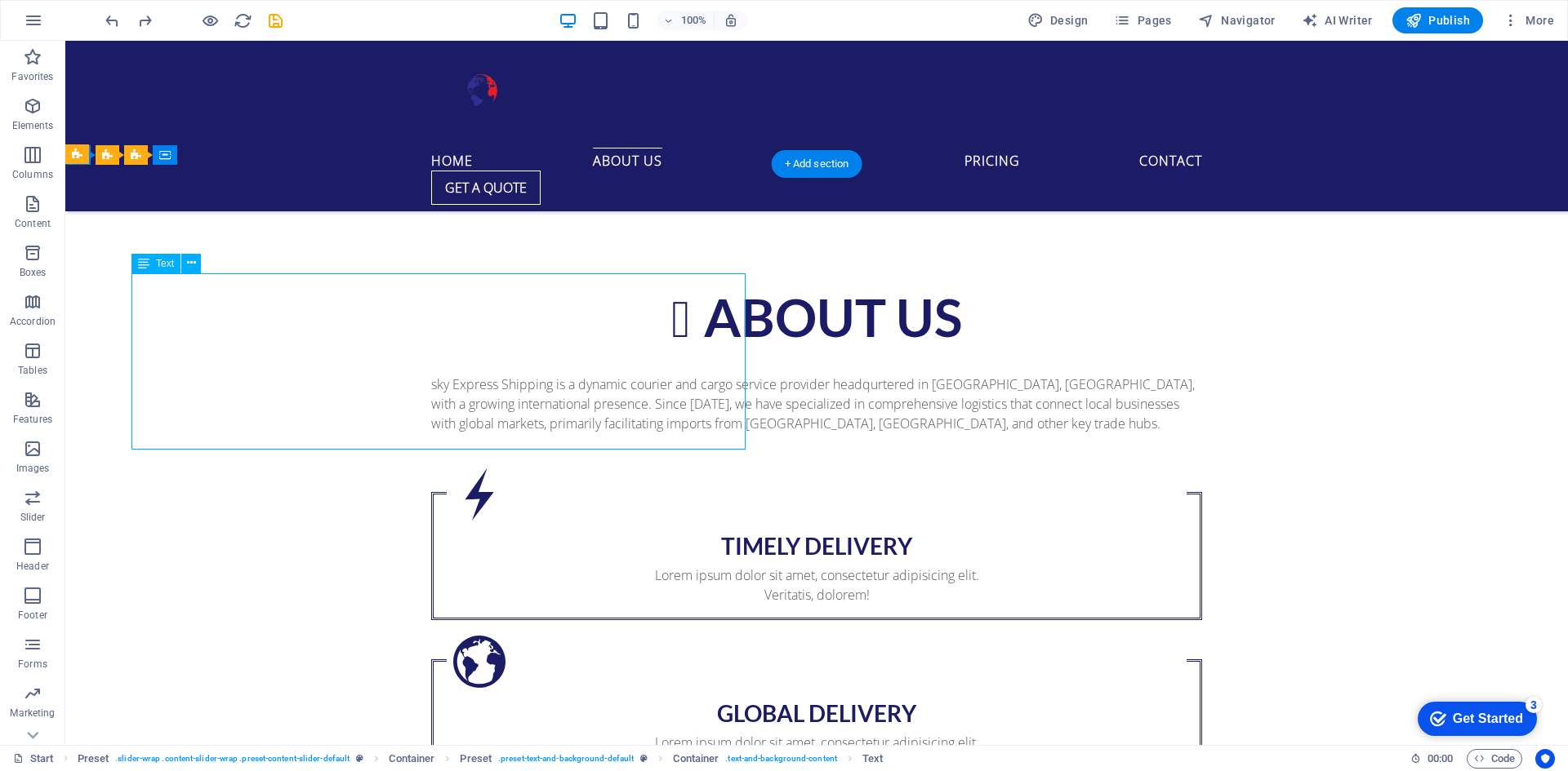
drag, startPoint x: 291, startPoint y: 478, endPoint x: 355, endPoint y: 467, distance: 64.9
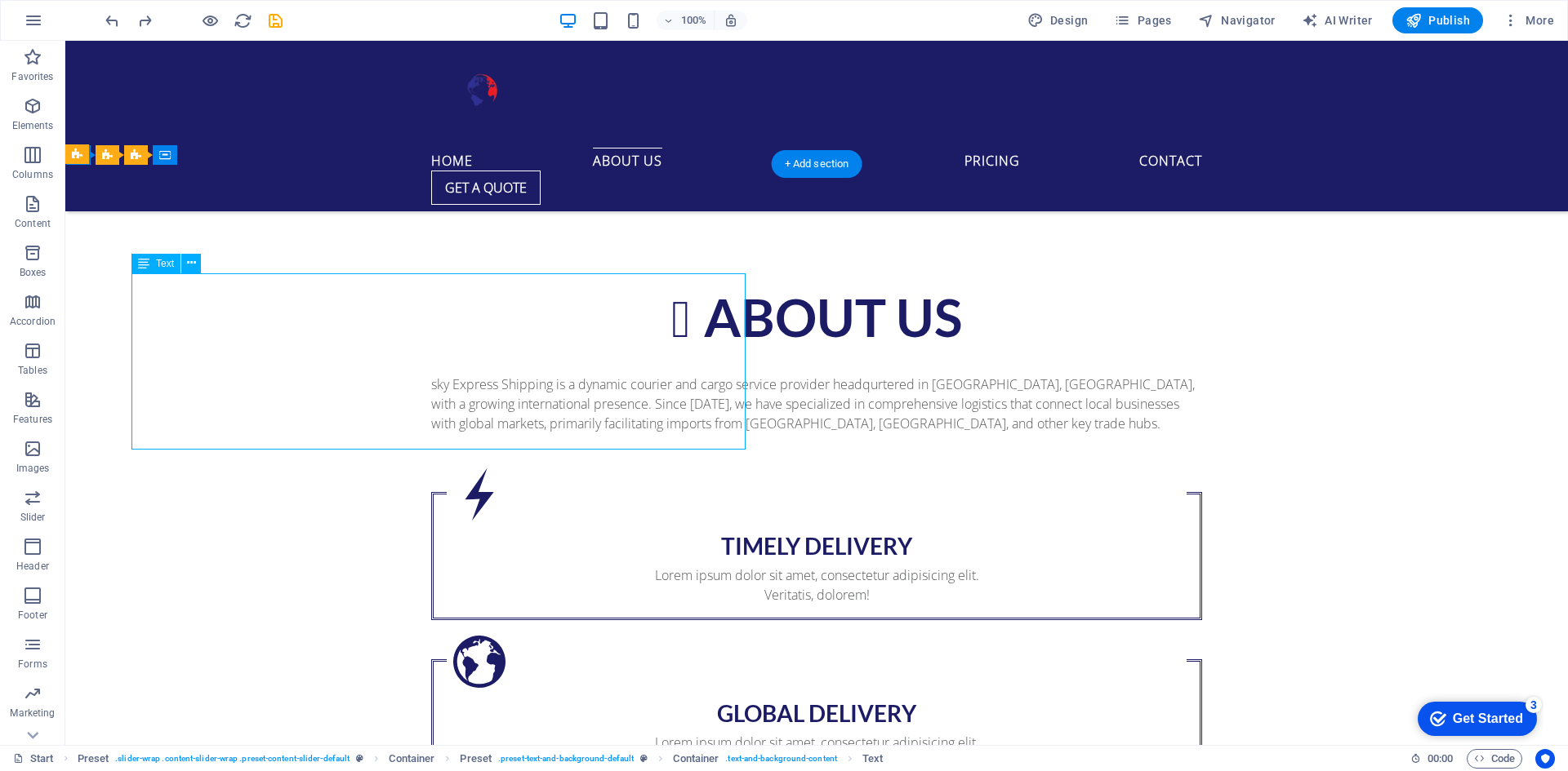
click at [225, 436] on div "Drag here to replace the existing content. Press “Ctrl” if you want to create a…" at bounding box center [816, 392] width 1502 height 705
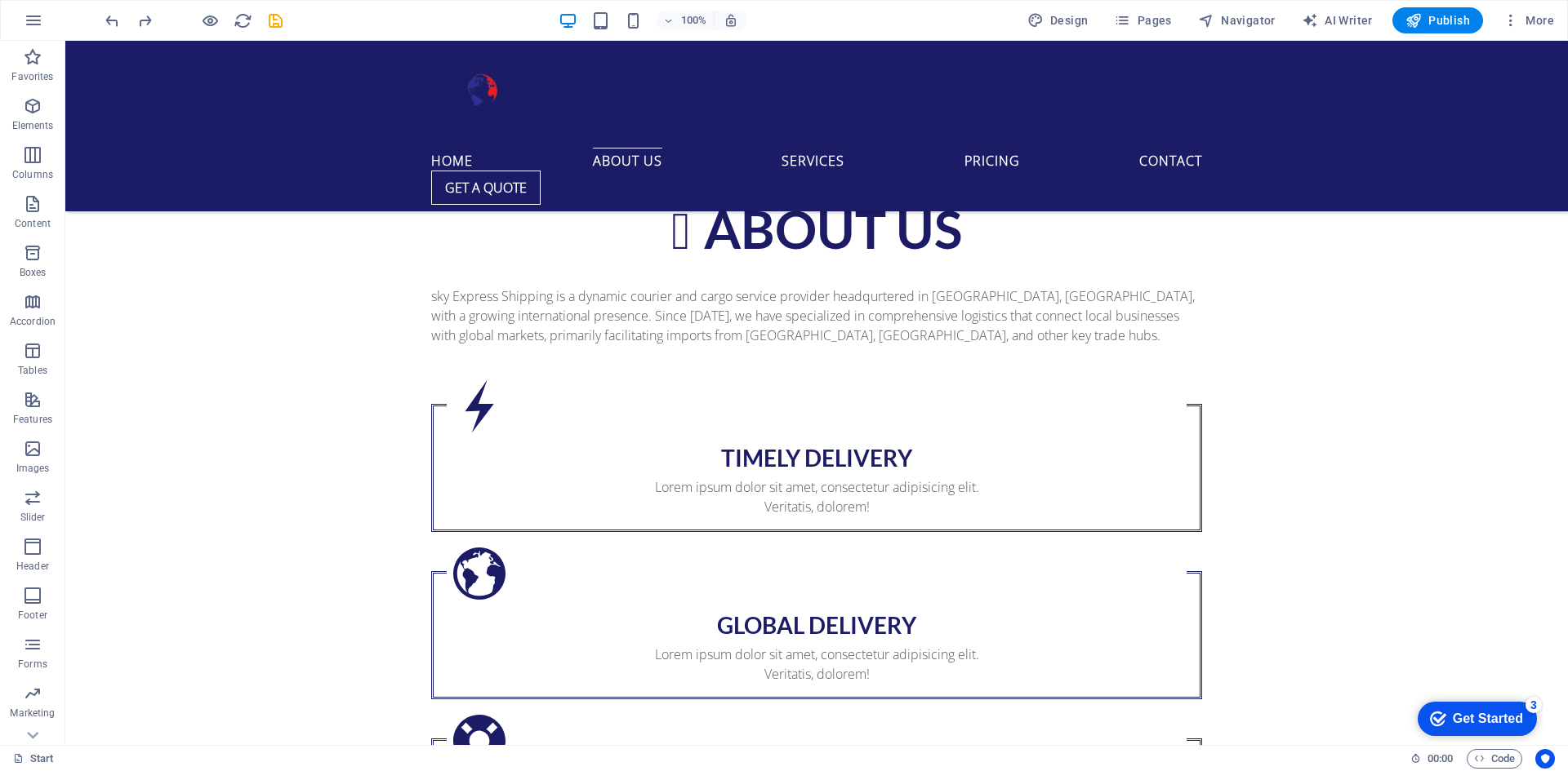
scroll to position [1313, 0]
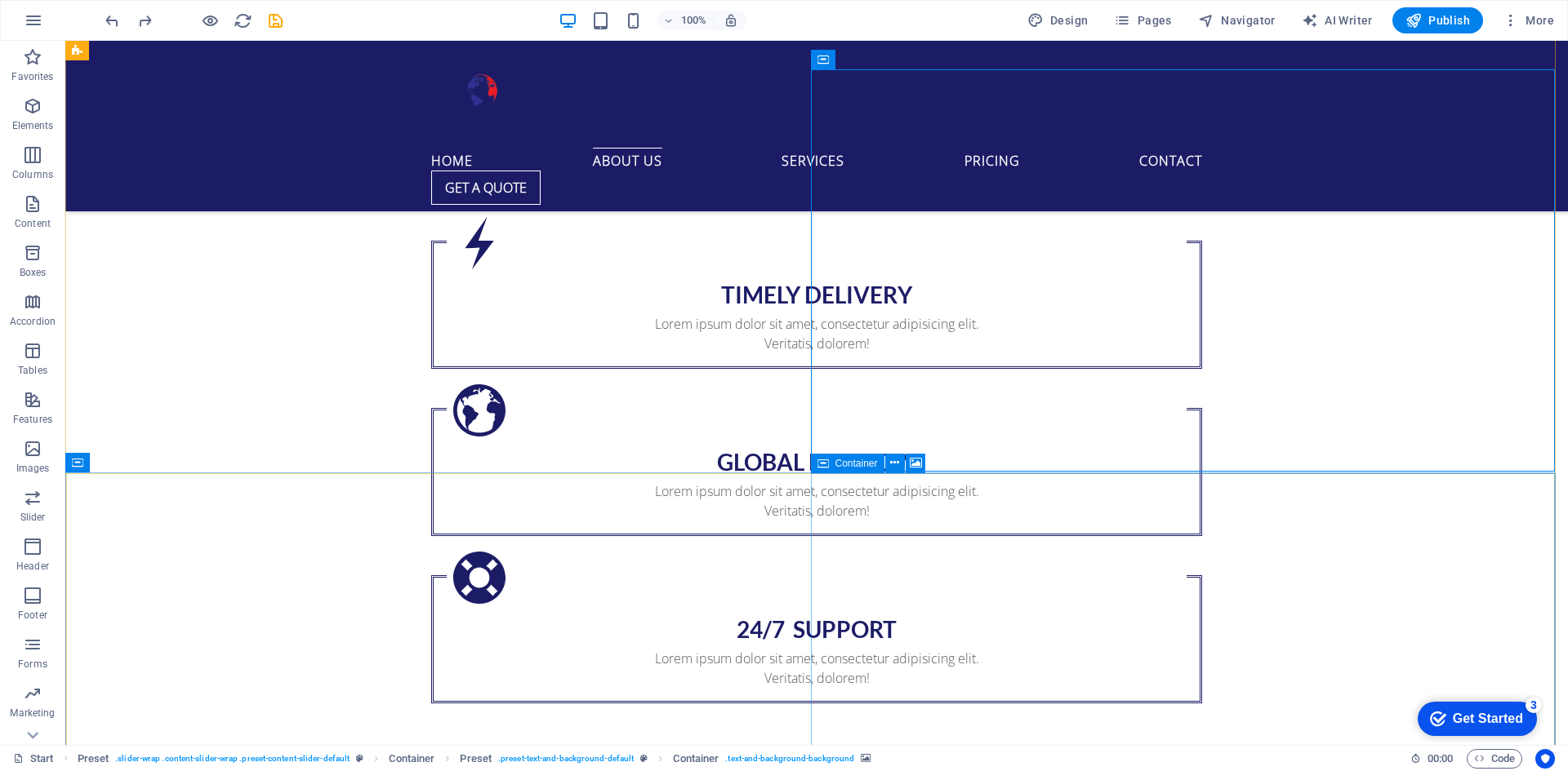
scroll to position [1721, 0]
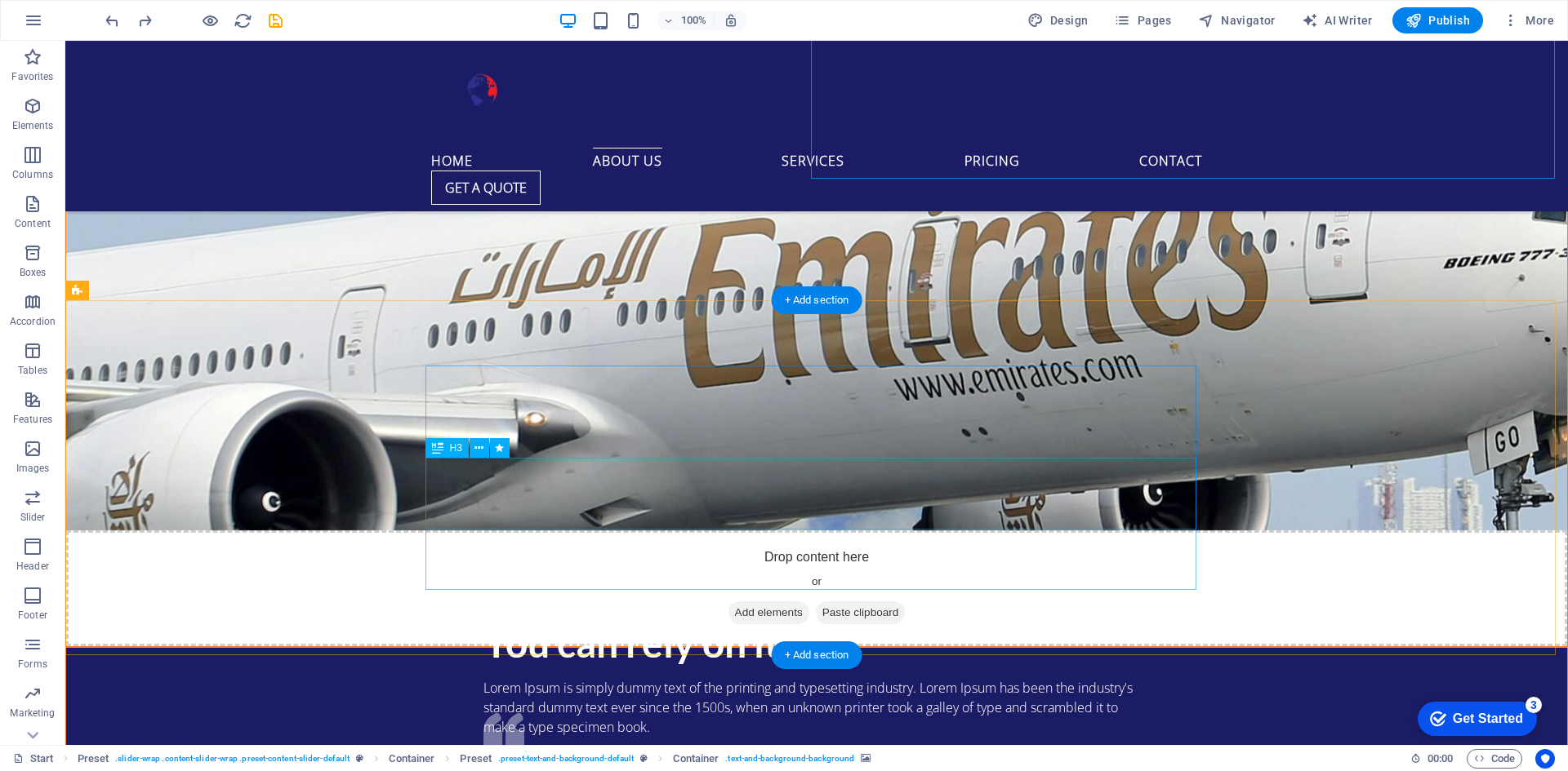
scroll to position [2291, 0]
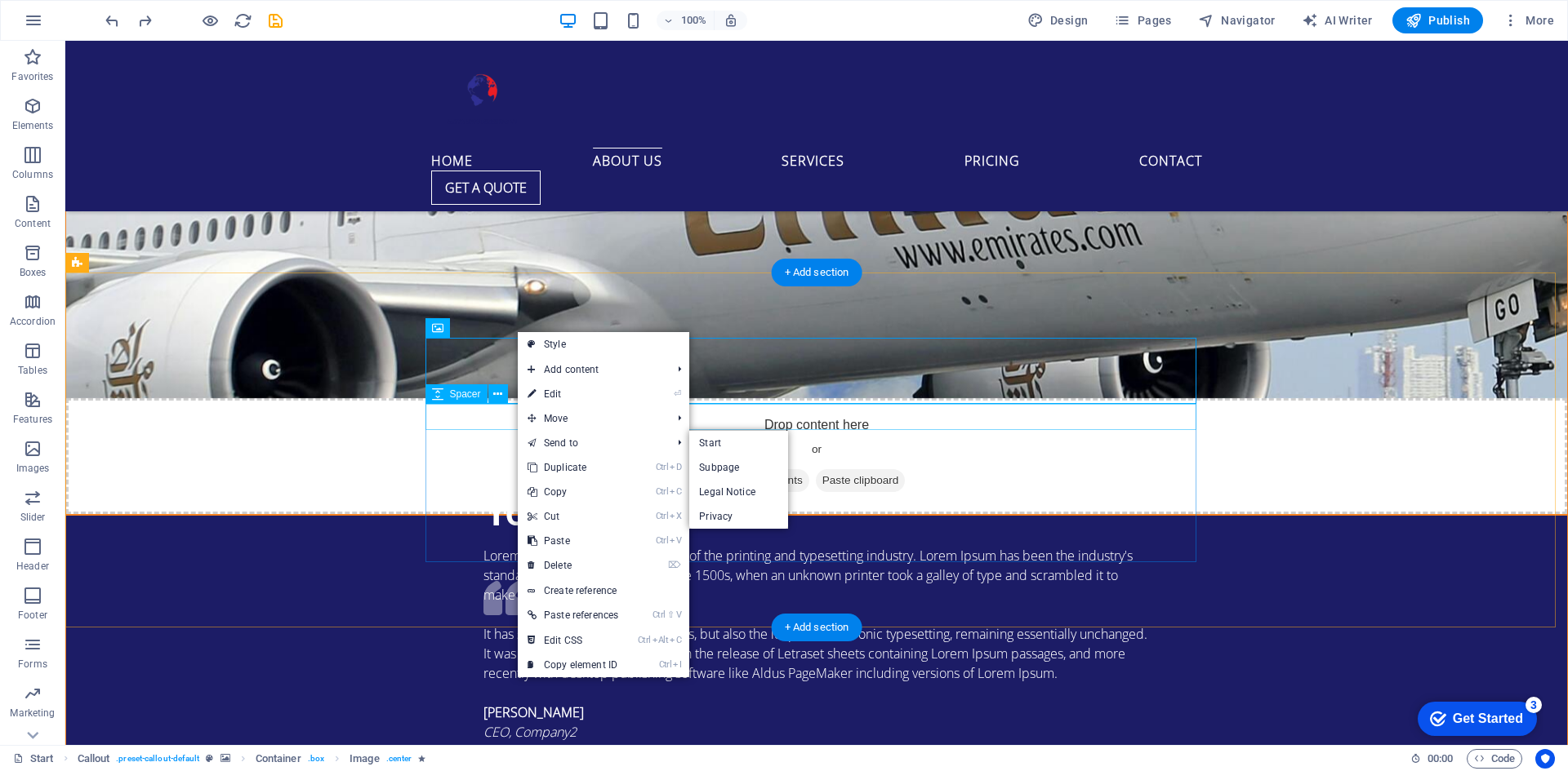
drag, startPoint x: 482, startPoint y: 381, endPoint x: 547, endPoint y: 430, distance: 81.4
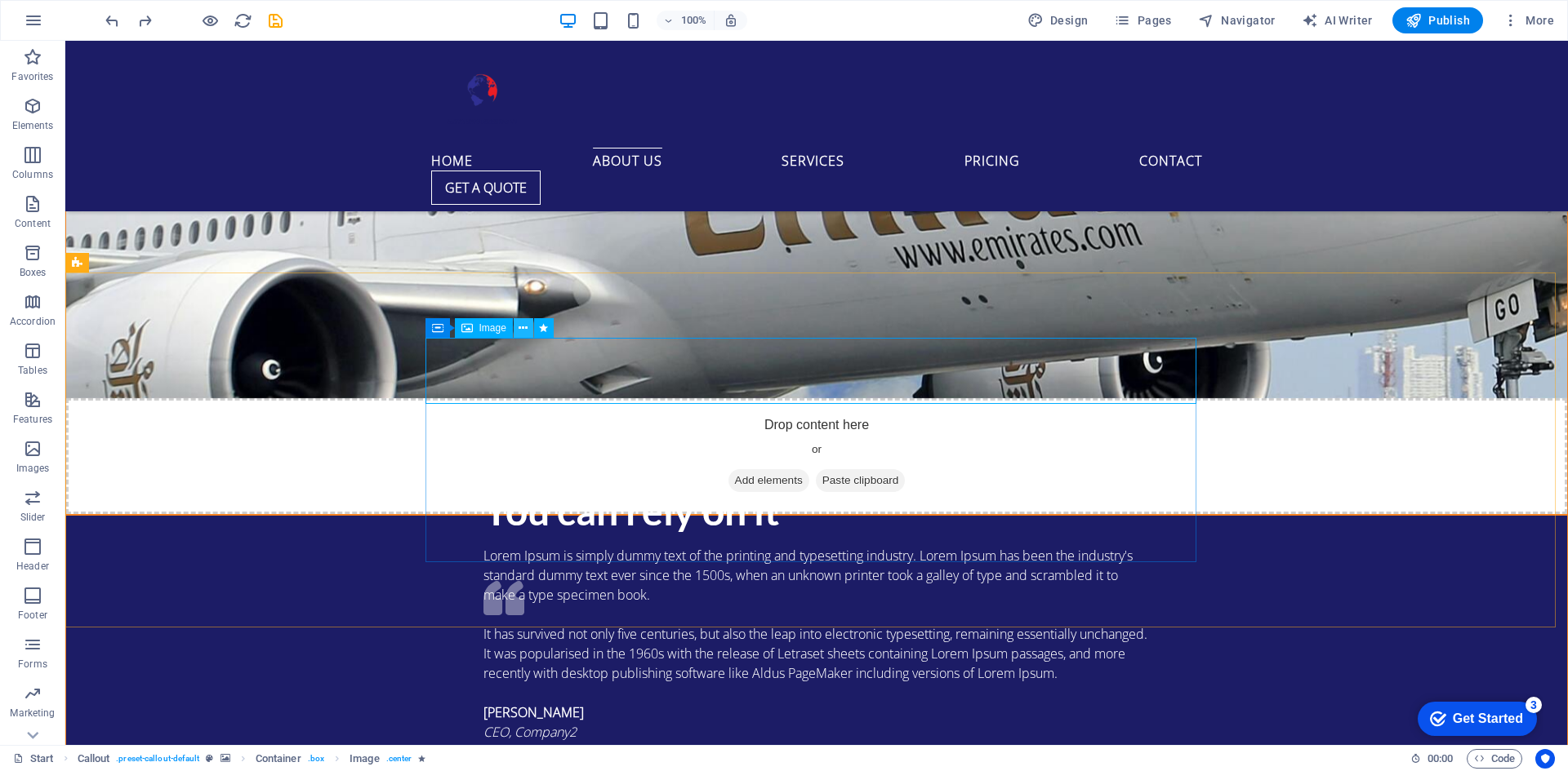
click at [521, 328] on icon at bounding box center [523, 329] width 9 height 17
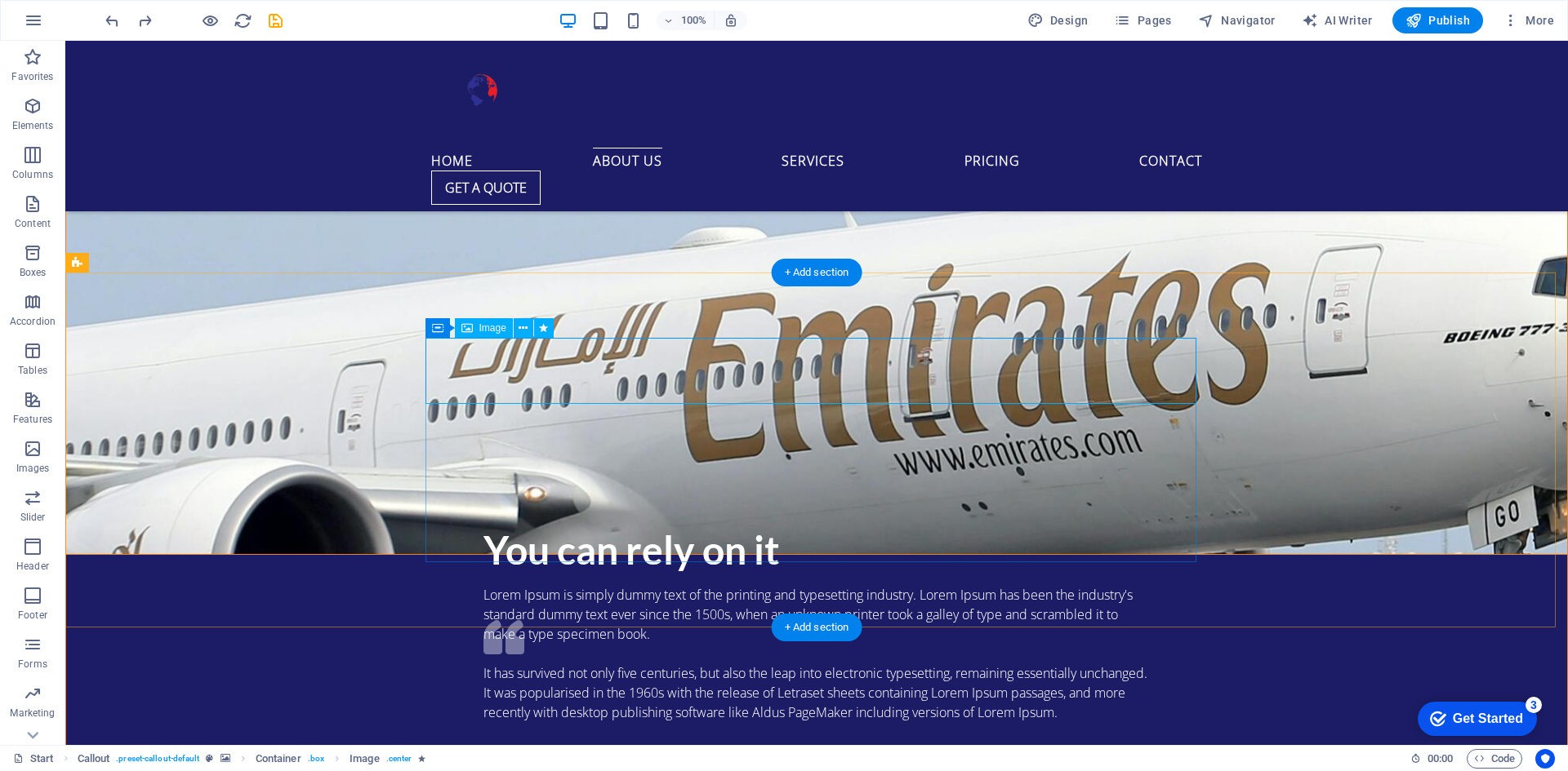
scroll to position [2429, 0]
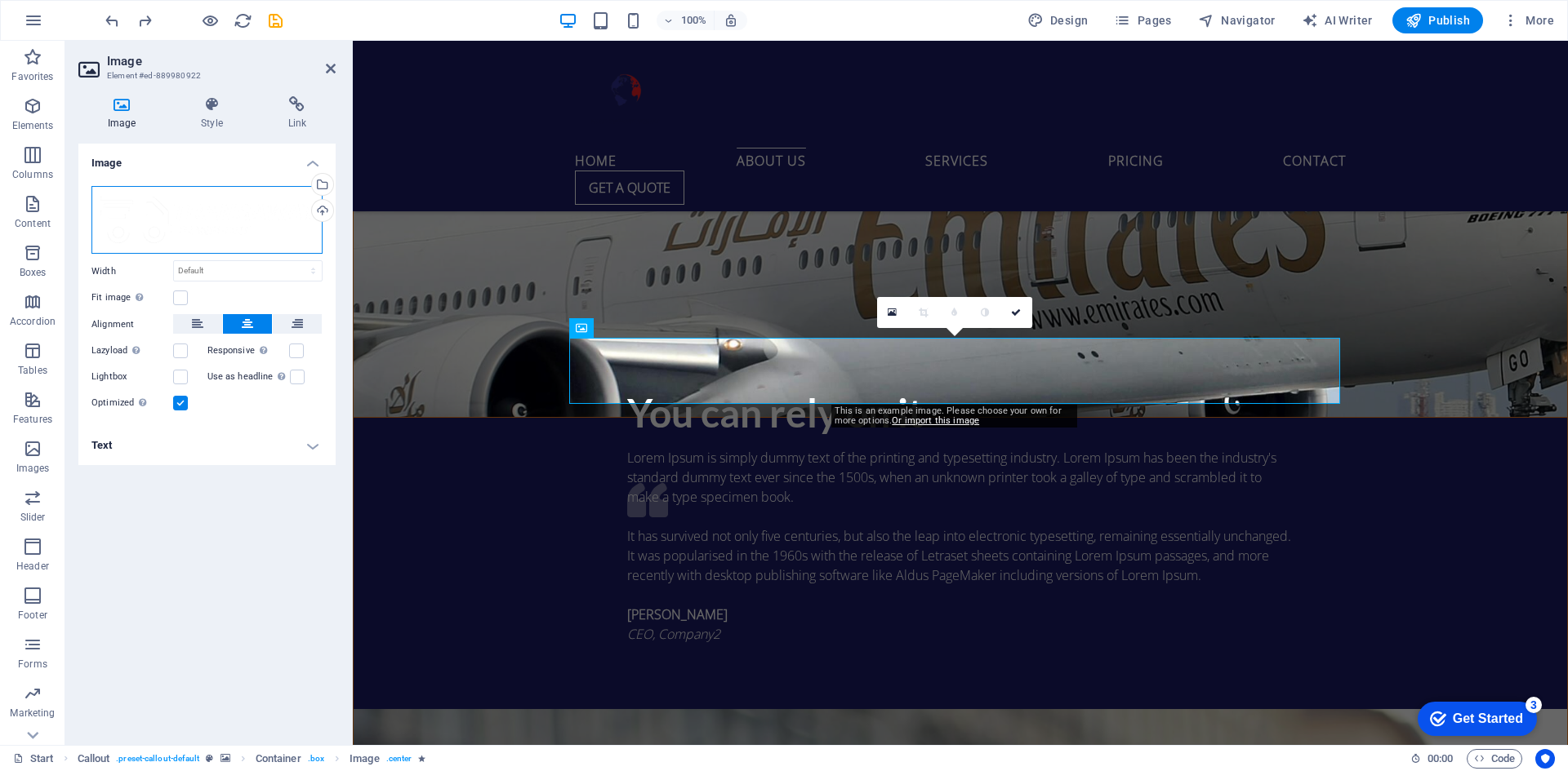
click at [237, 216] on div "Drag files here, click to choose files or select files from Files or our free s…" at bounding box center [207, 220] width 231 height 68
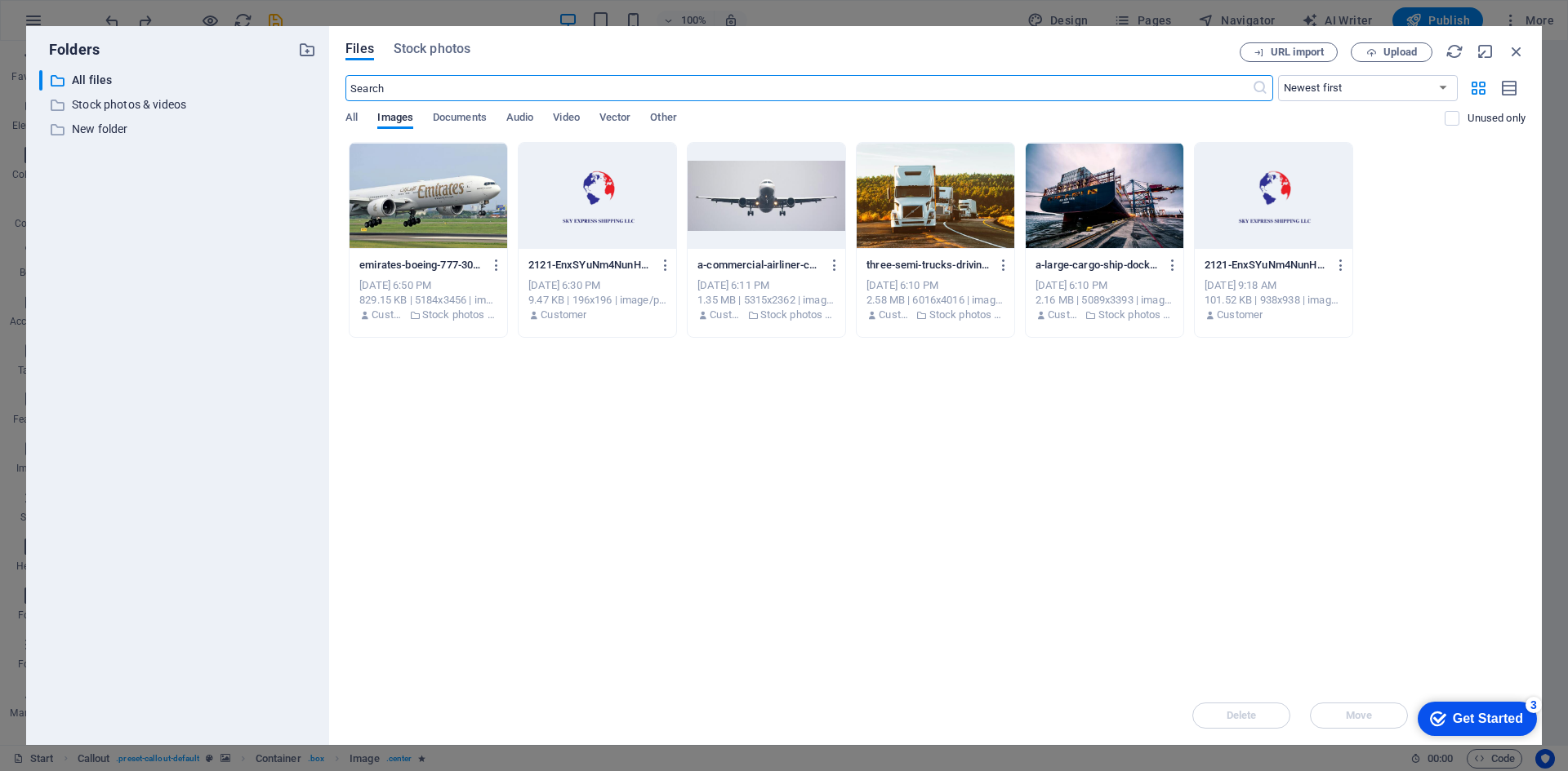
scroll to position [2949, 0]
click at [617, 183] on div at bounding box center [597, 196] width 158 height 106
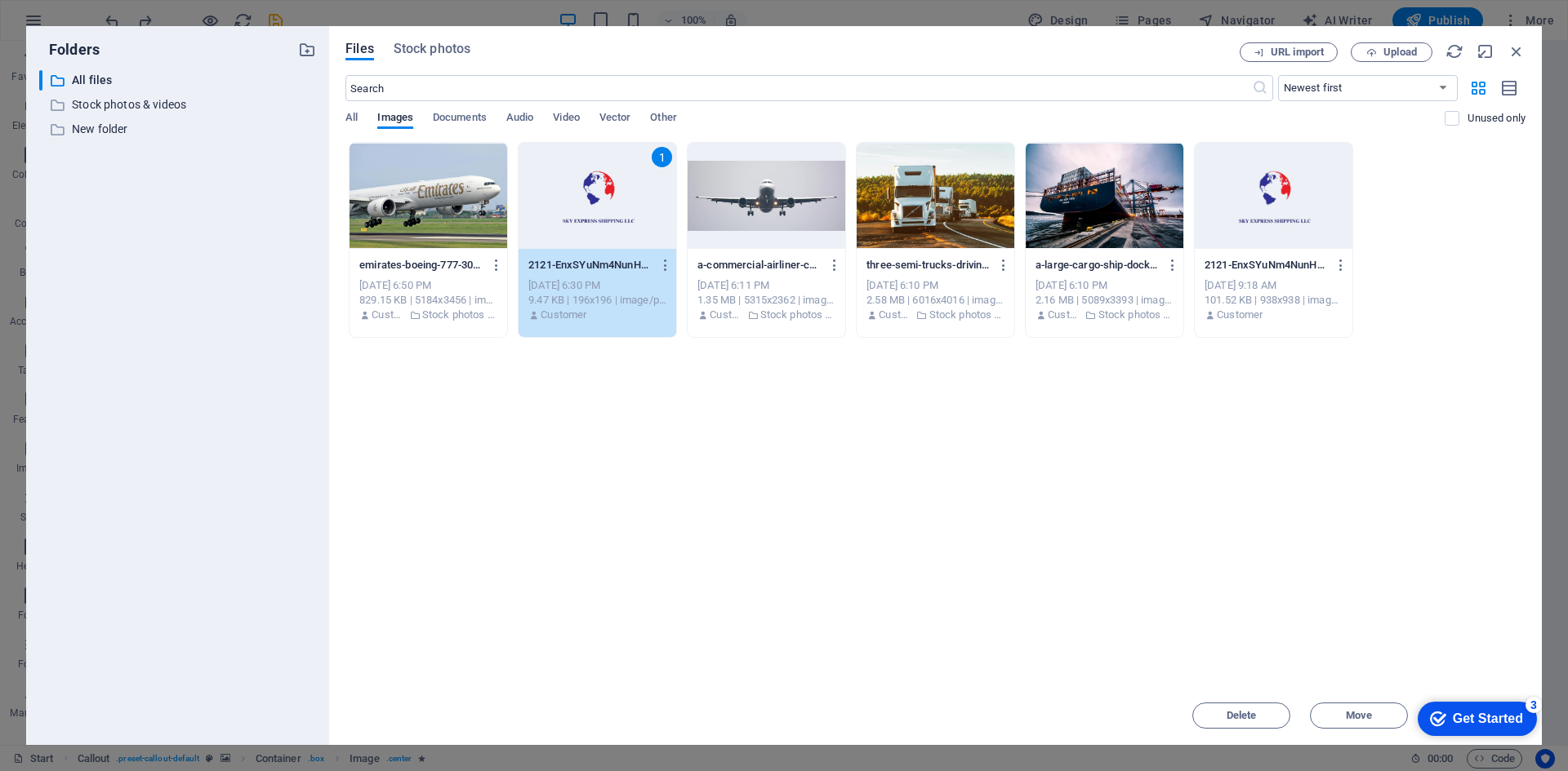
click at [617, 183] on div "1" at bounding box center [597, 196] width 158 height 106
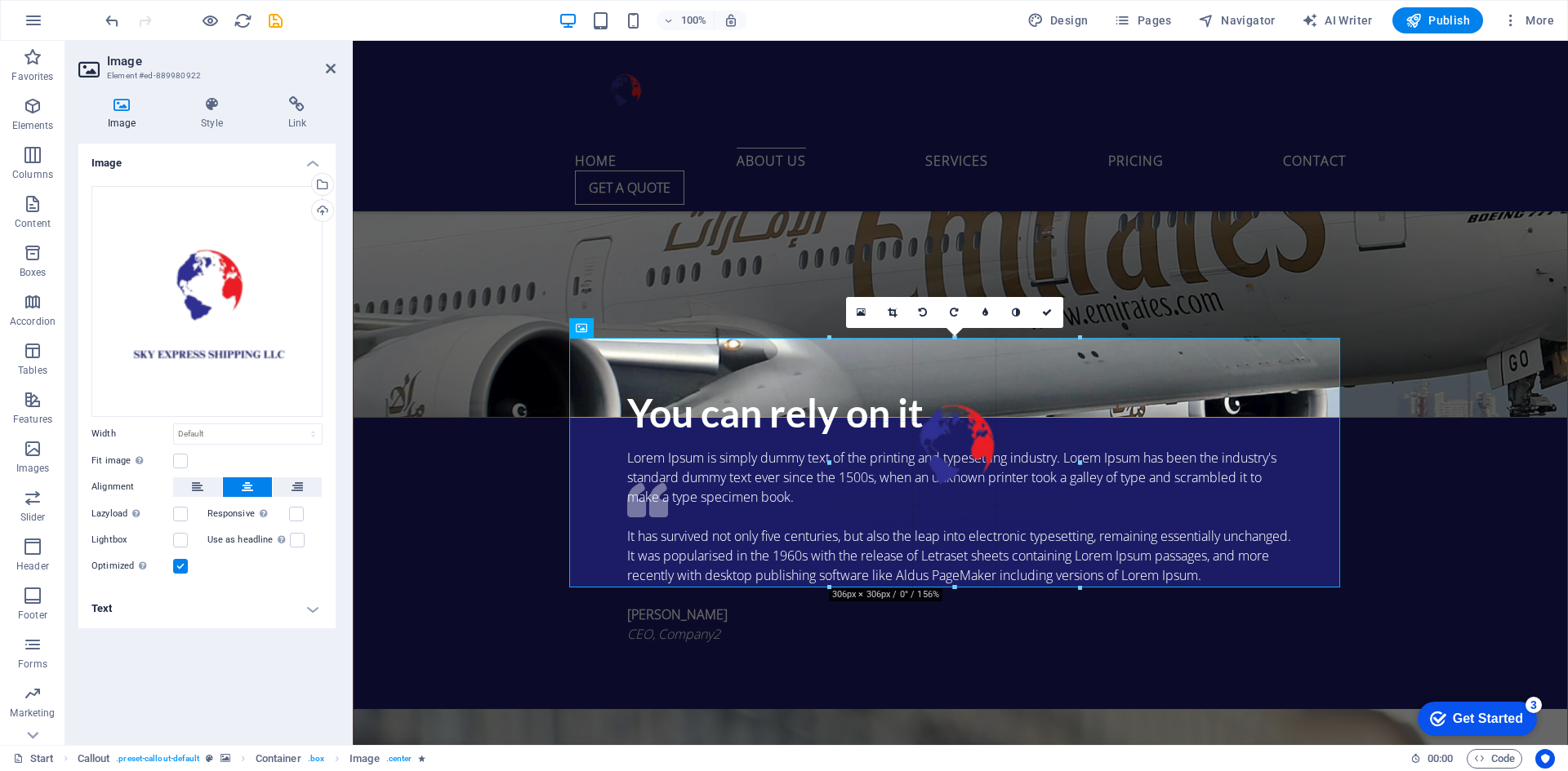
drag, startPoint x: 1037, startPoint y: 498, endPoint x: 1131, endPoint y: 569, distance: 117.8
type input "306"
select select "px"
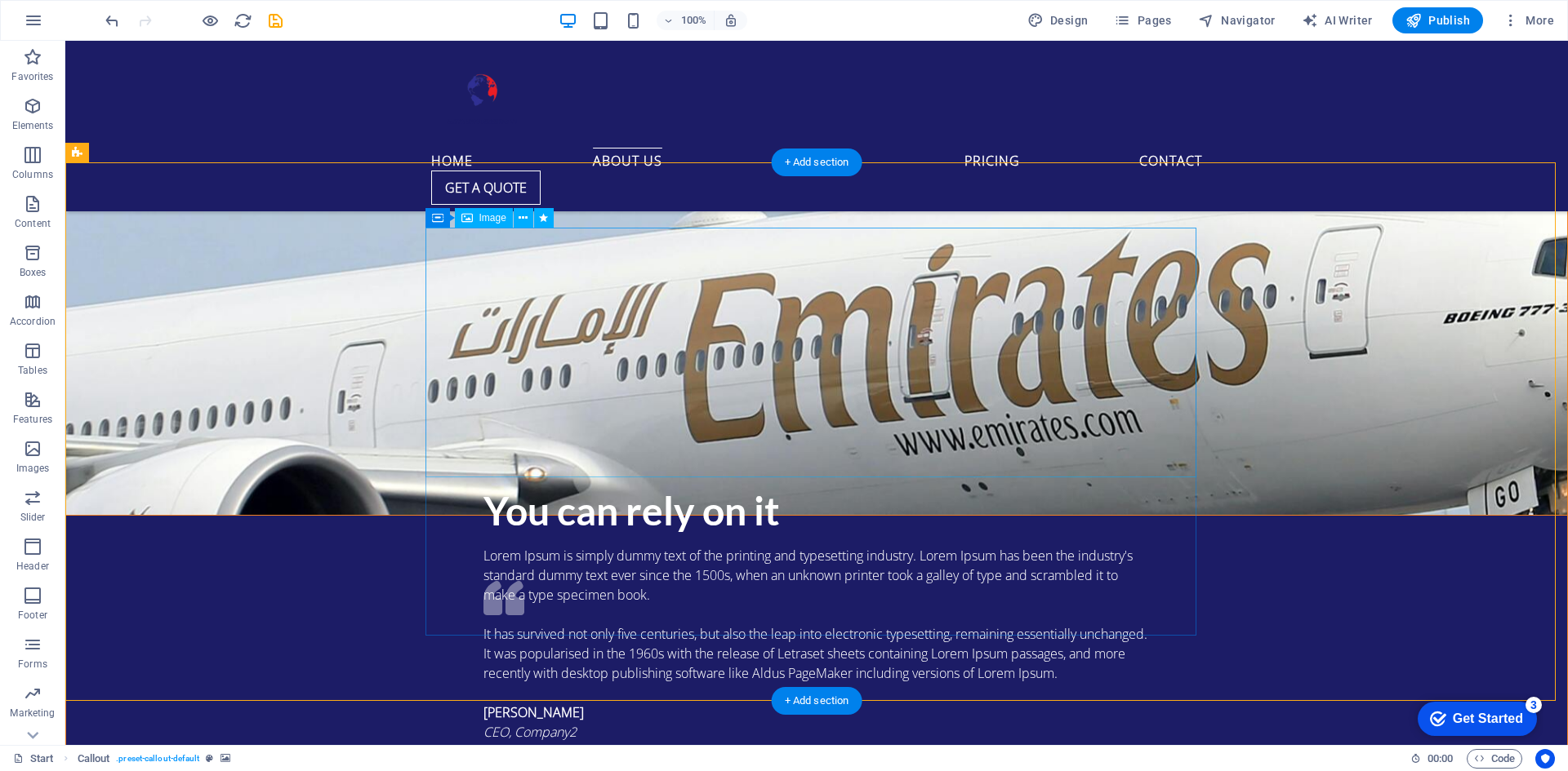
scroll to position [2454, 0]
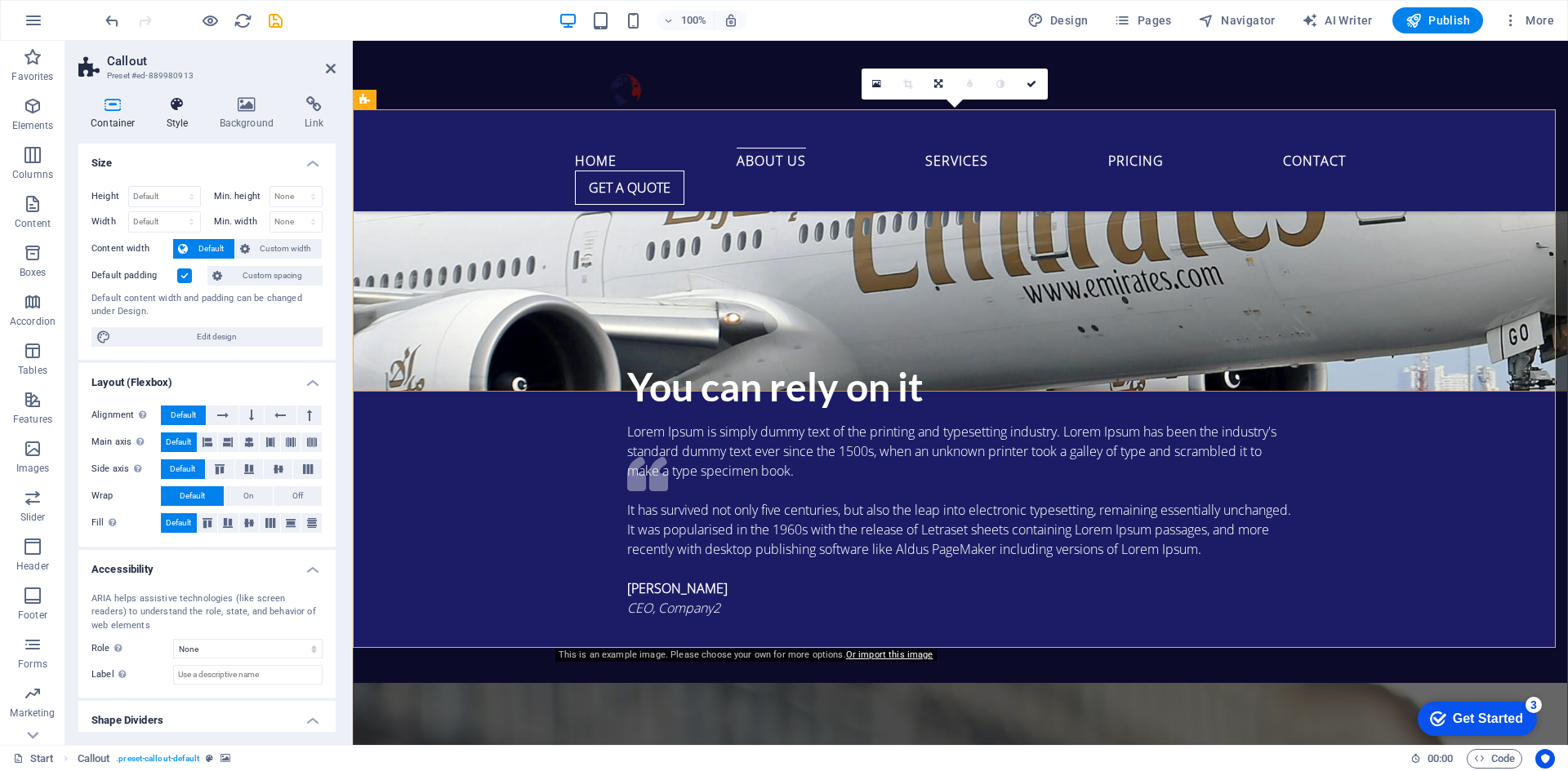
scroll to position [2592, 0]
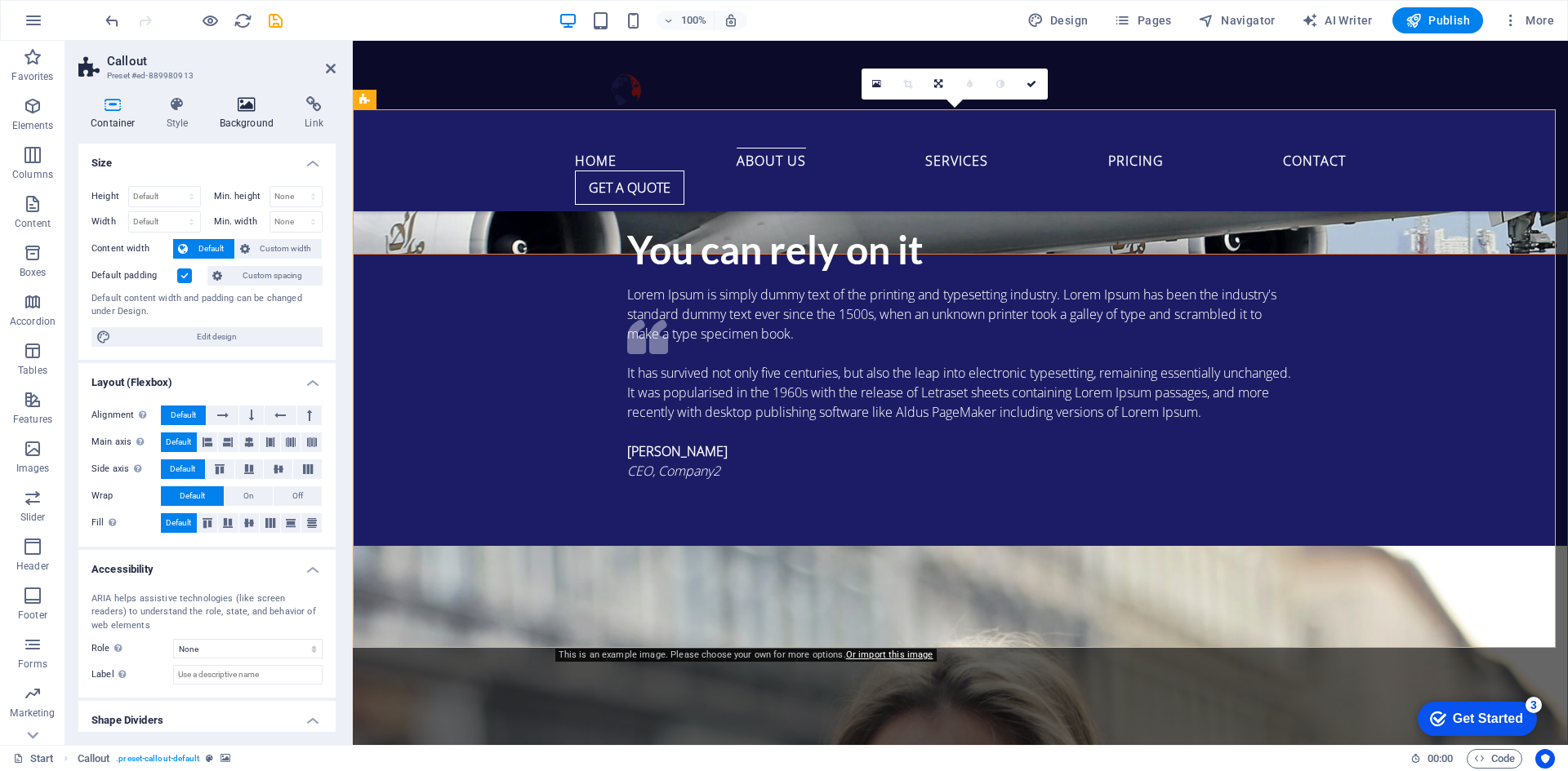
click at [247, 106] on icon at bounding box center [247, 104] width 79 height 16
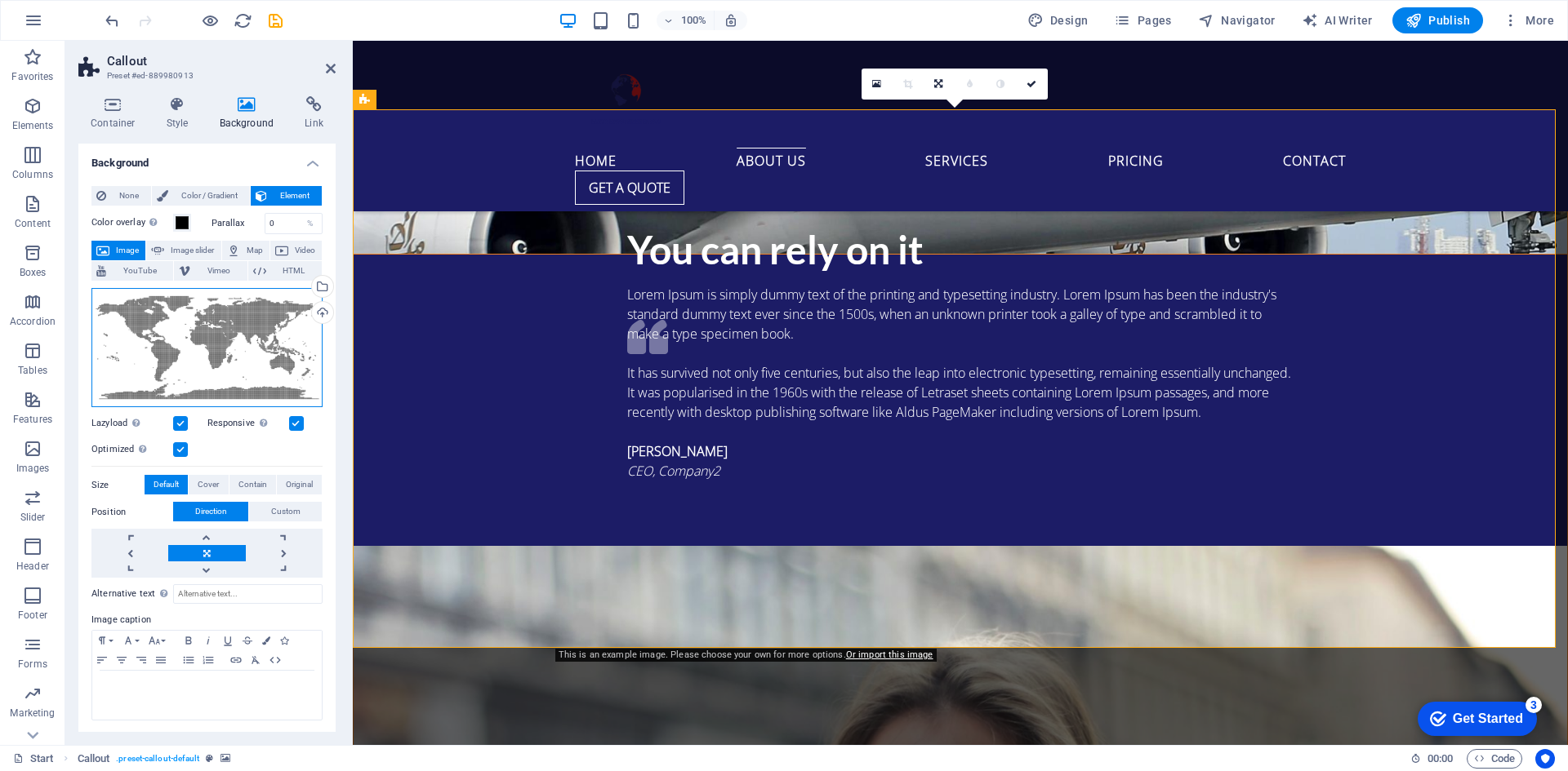
click at [242, 328] on div "Drag files here, click to choose files or select files from Files or our free s…" at bounding box center [207, 348] width 231 height 120
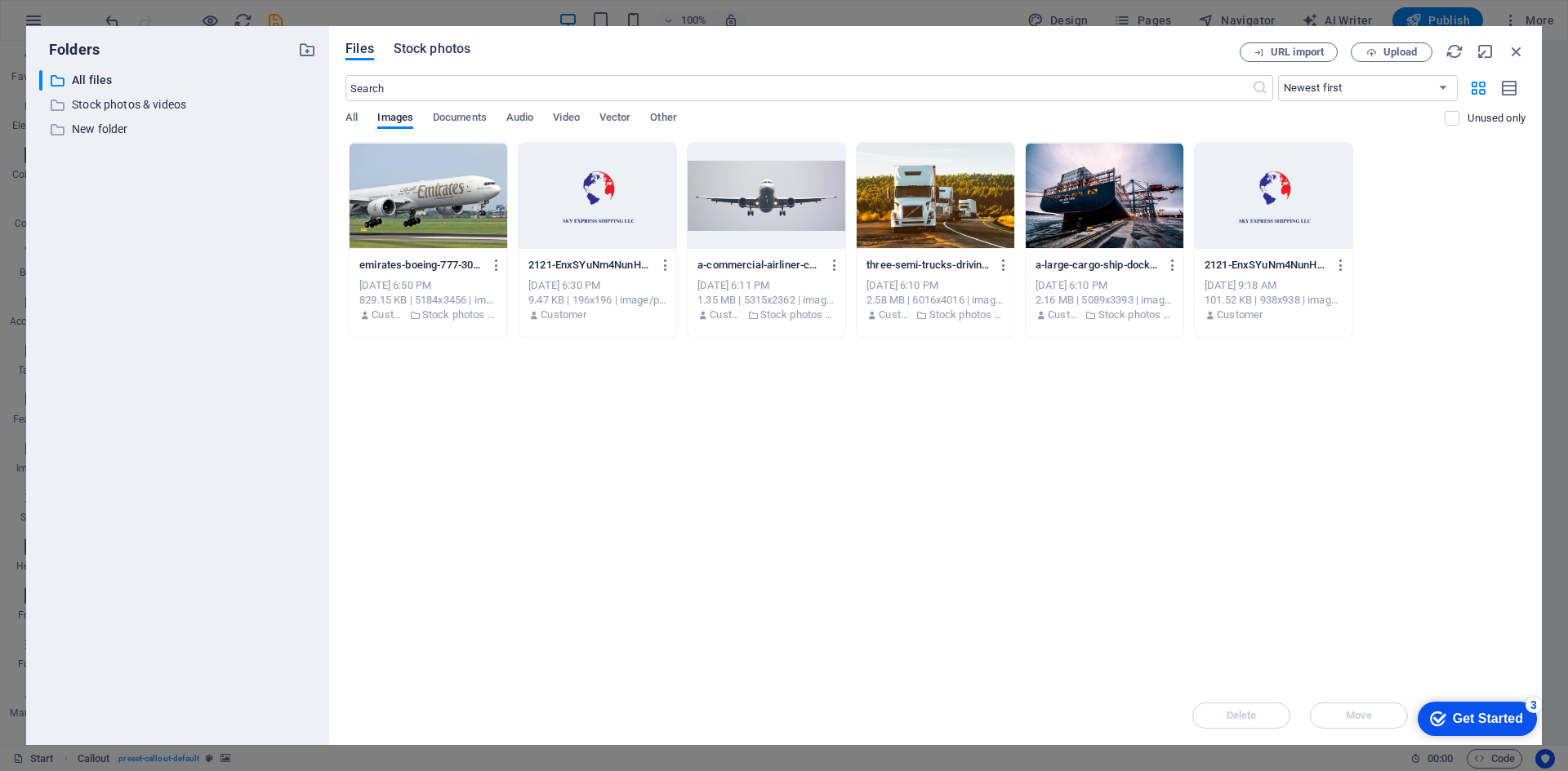
click at [446, 55] on span "Stock photos" at bounding box center [431, 48] width 77 height 20
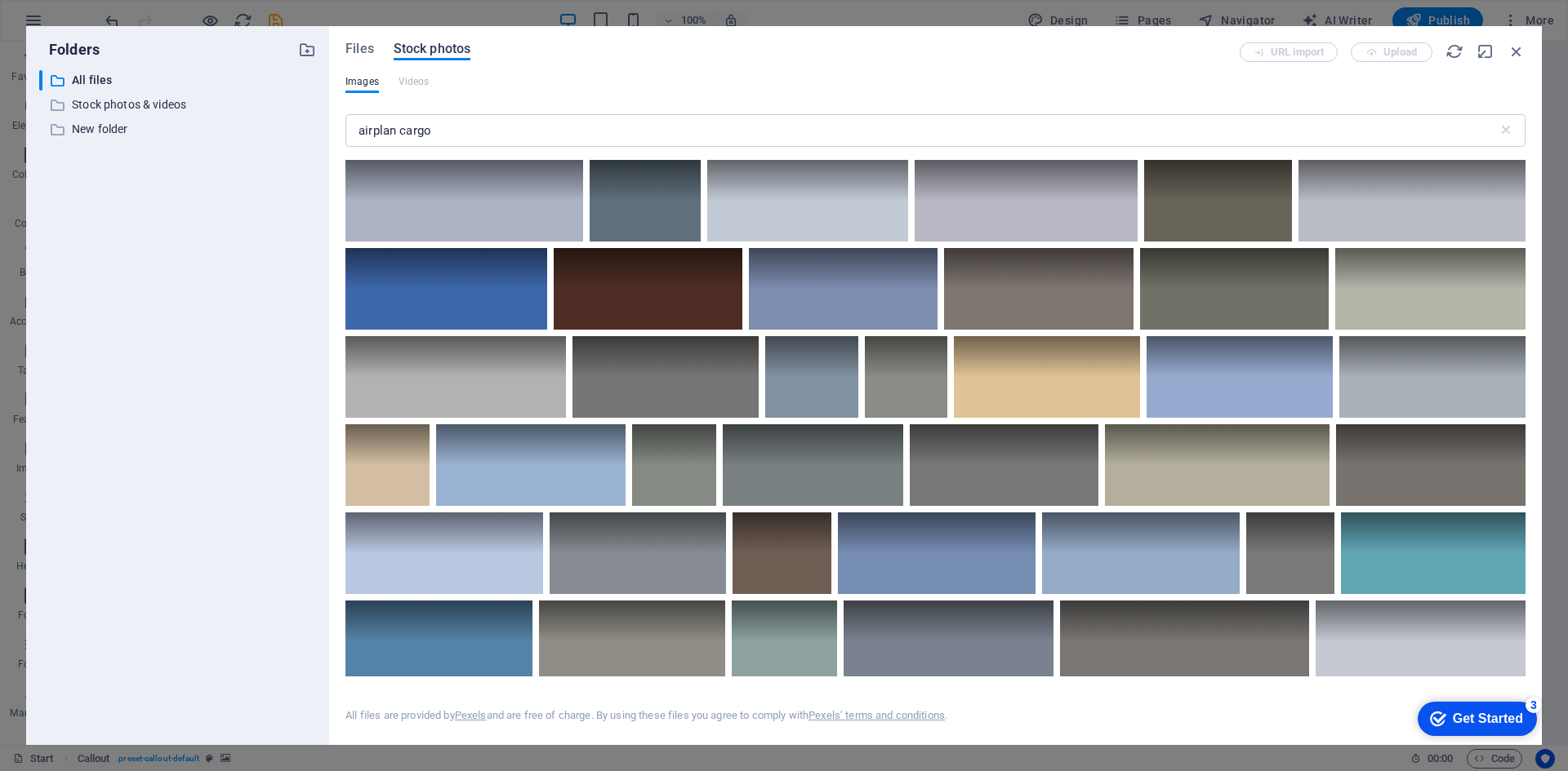
click at [445, 47] on span "Stock photos" at bounding box center [431, 48] width 77 height 20
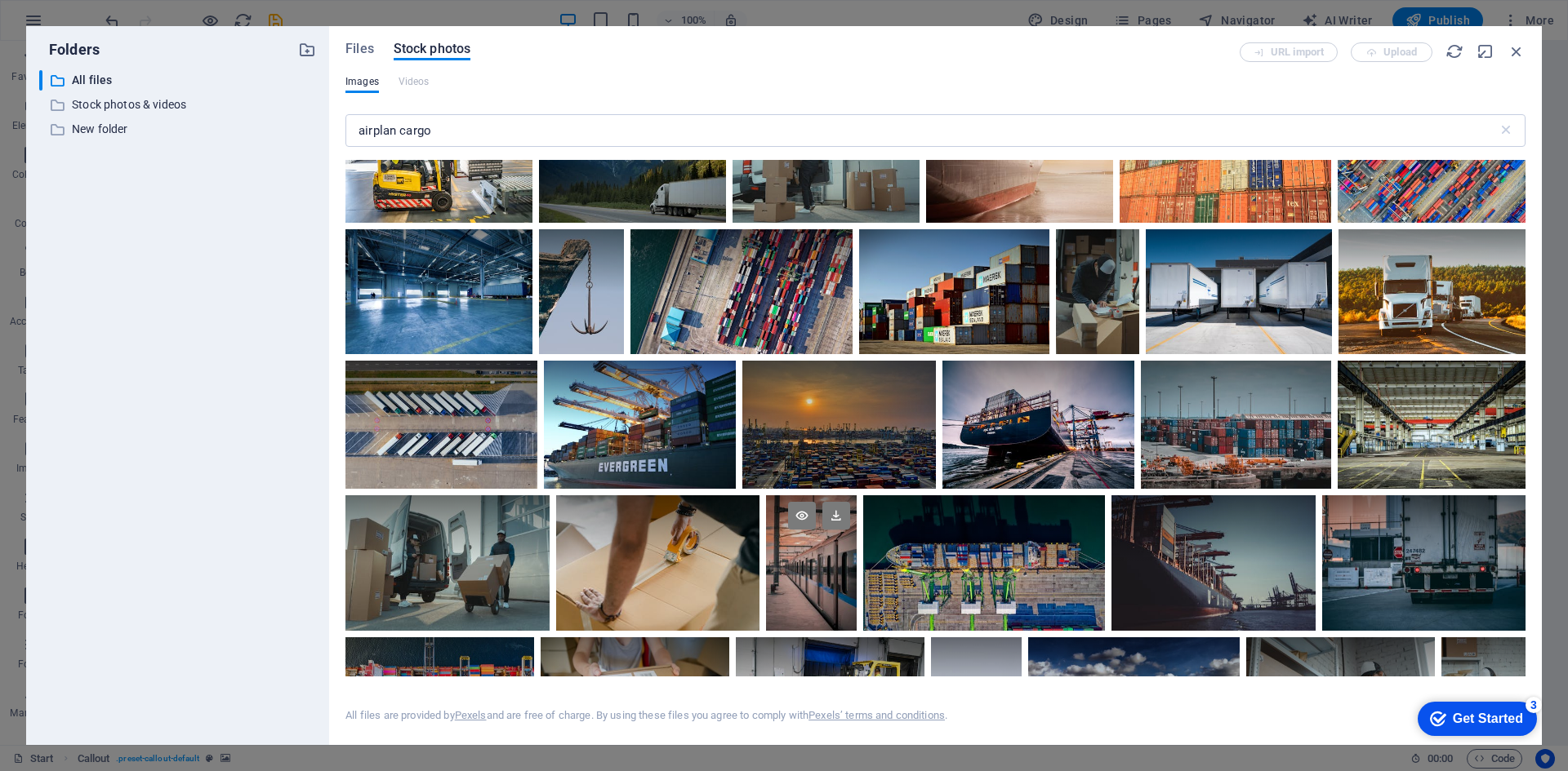
scroll to position [4978, 0]
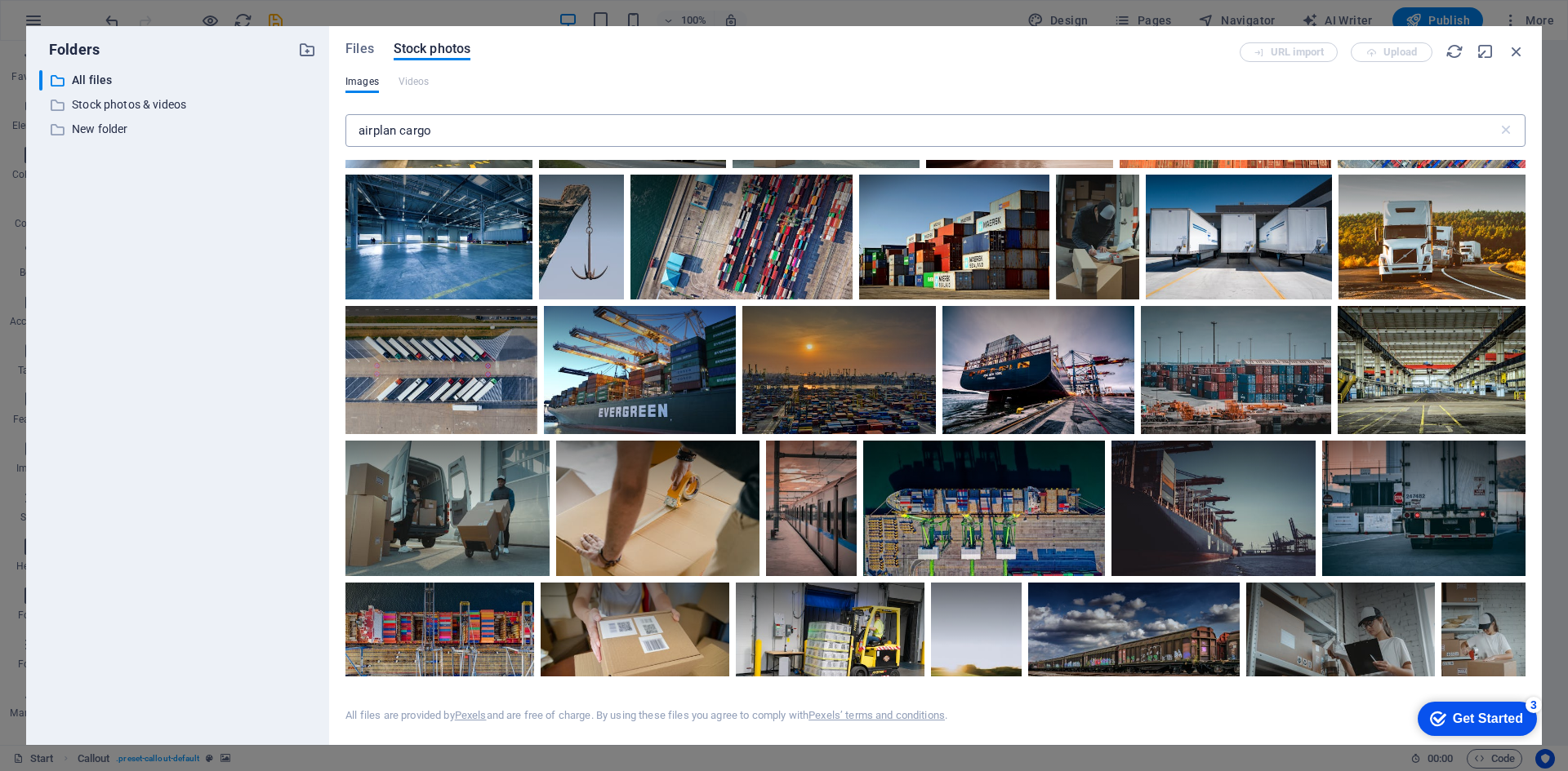
click at [400, 128] on input "airplan cargo" at bounding box center [921, 130] width 1152 height 33
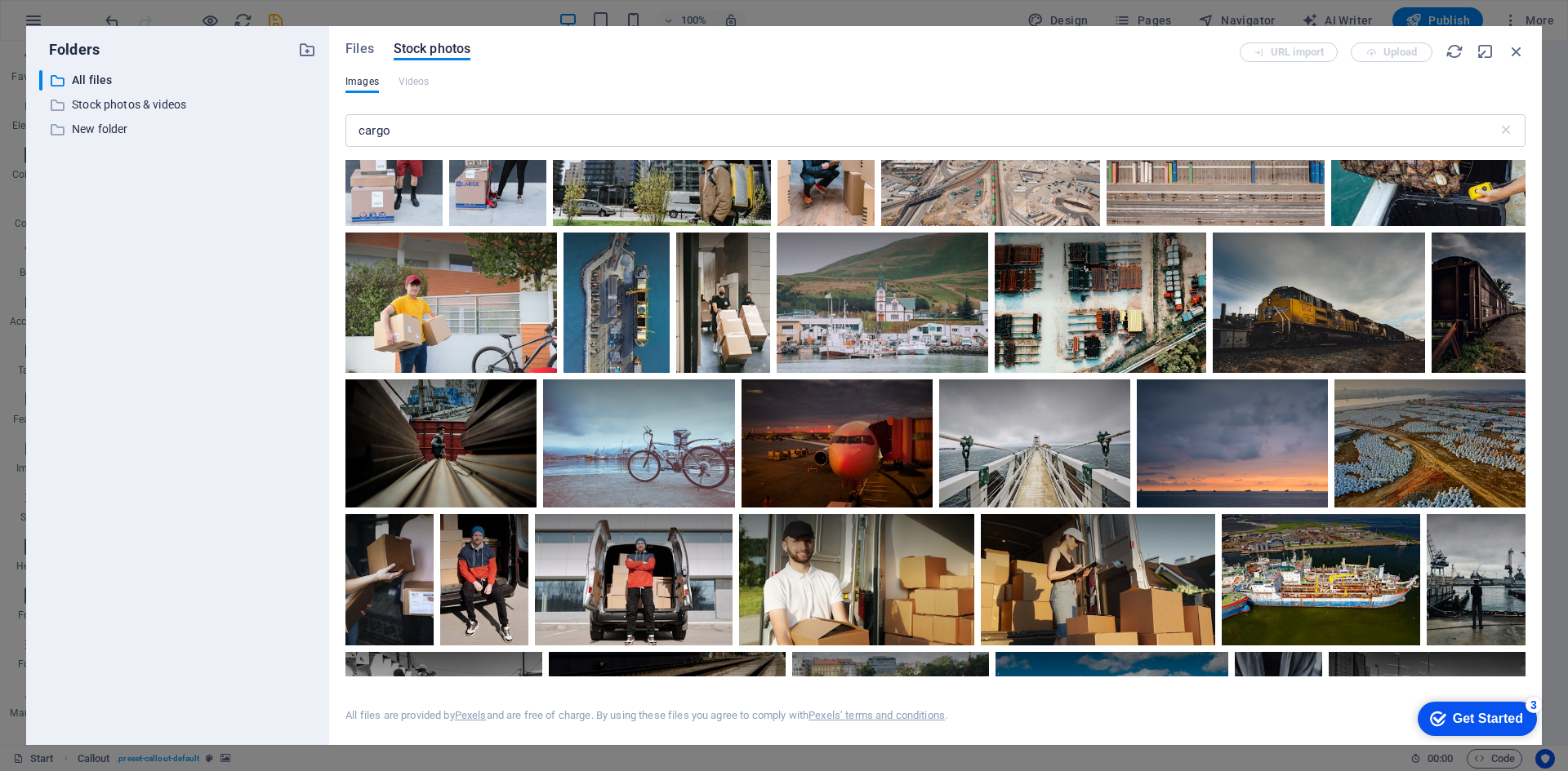
scroll to position [8323, 0]
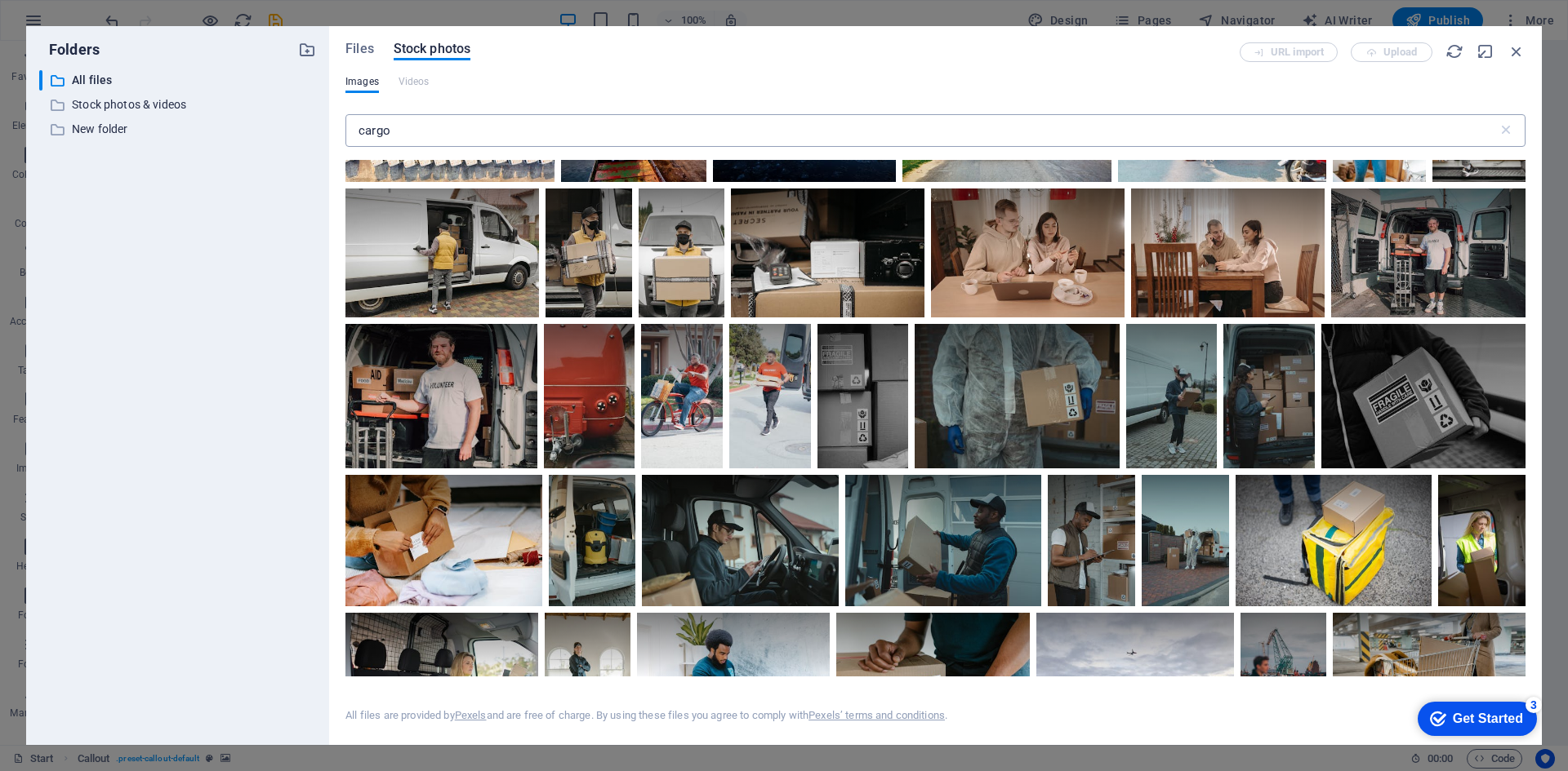
click at [516, 131] on input "cargo" at bounding box center [921, 130] width 1152 height 33
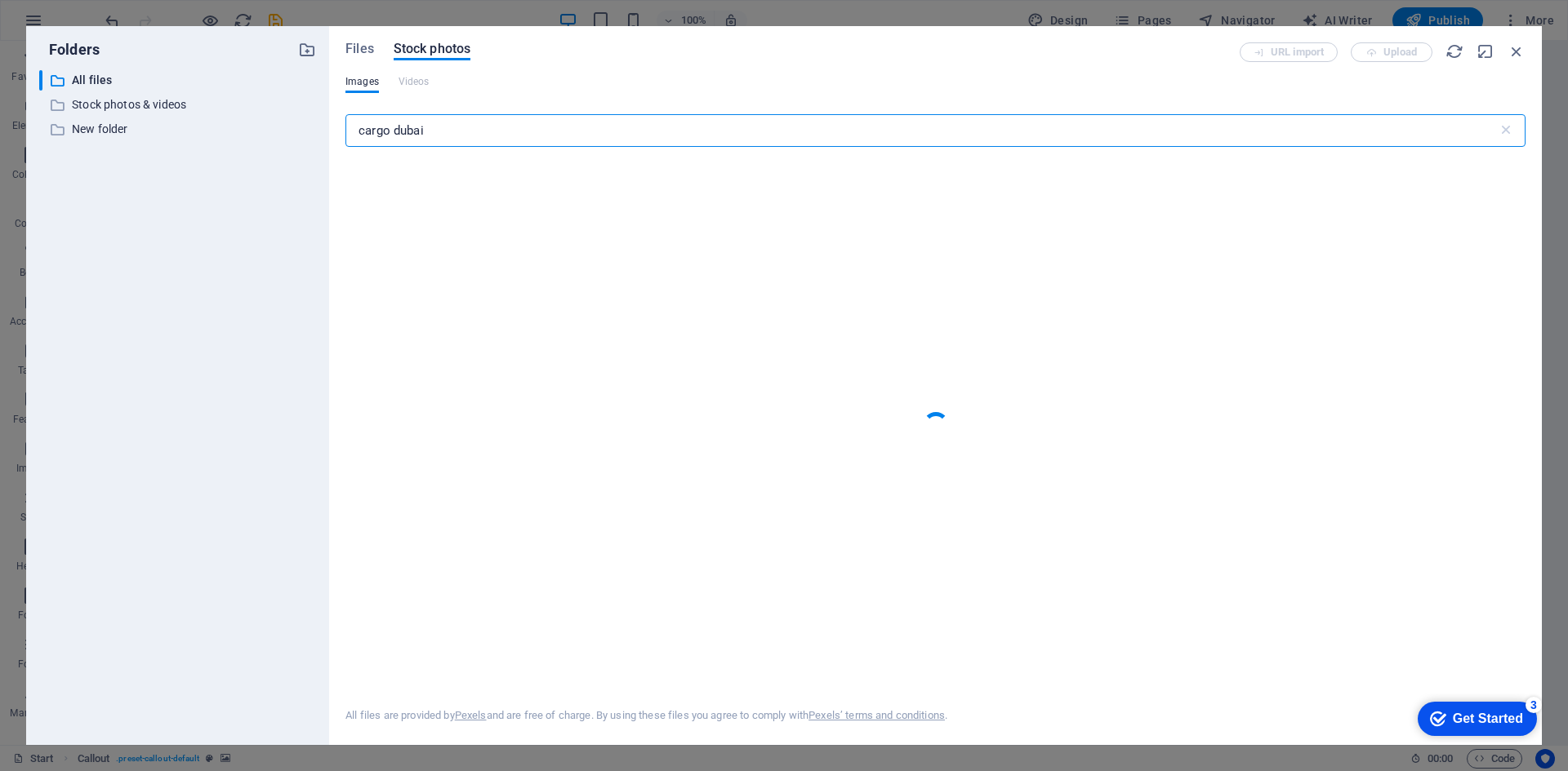
type input "cargo dubai"
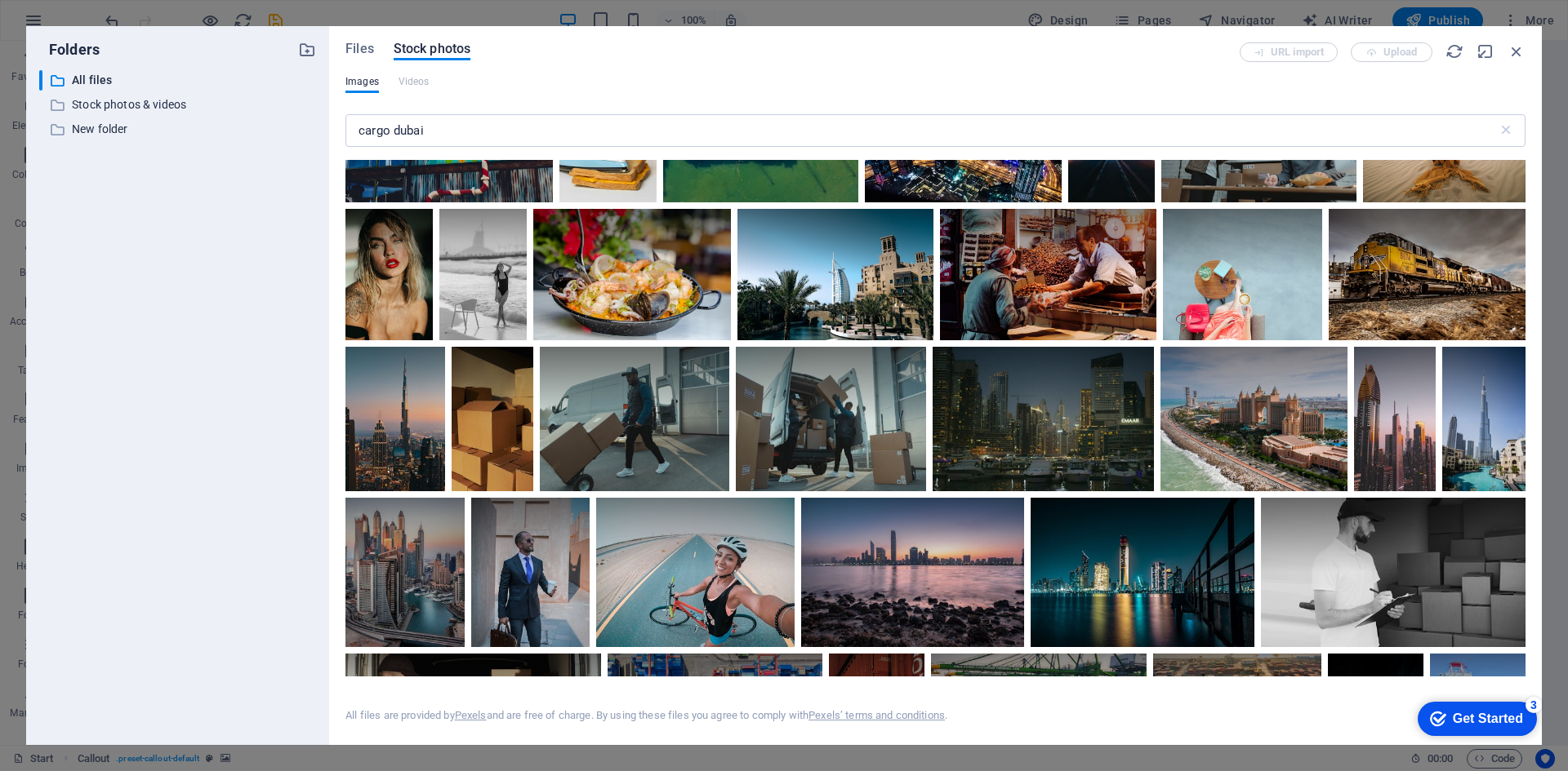
scroll to position [4407, 0]
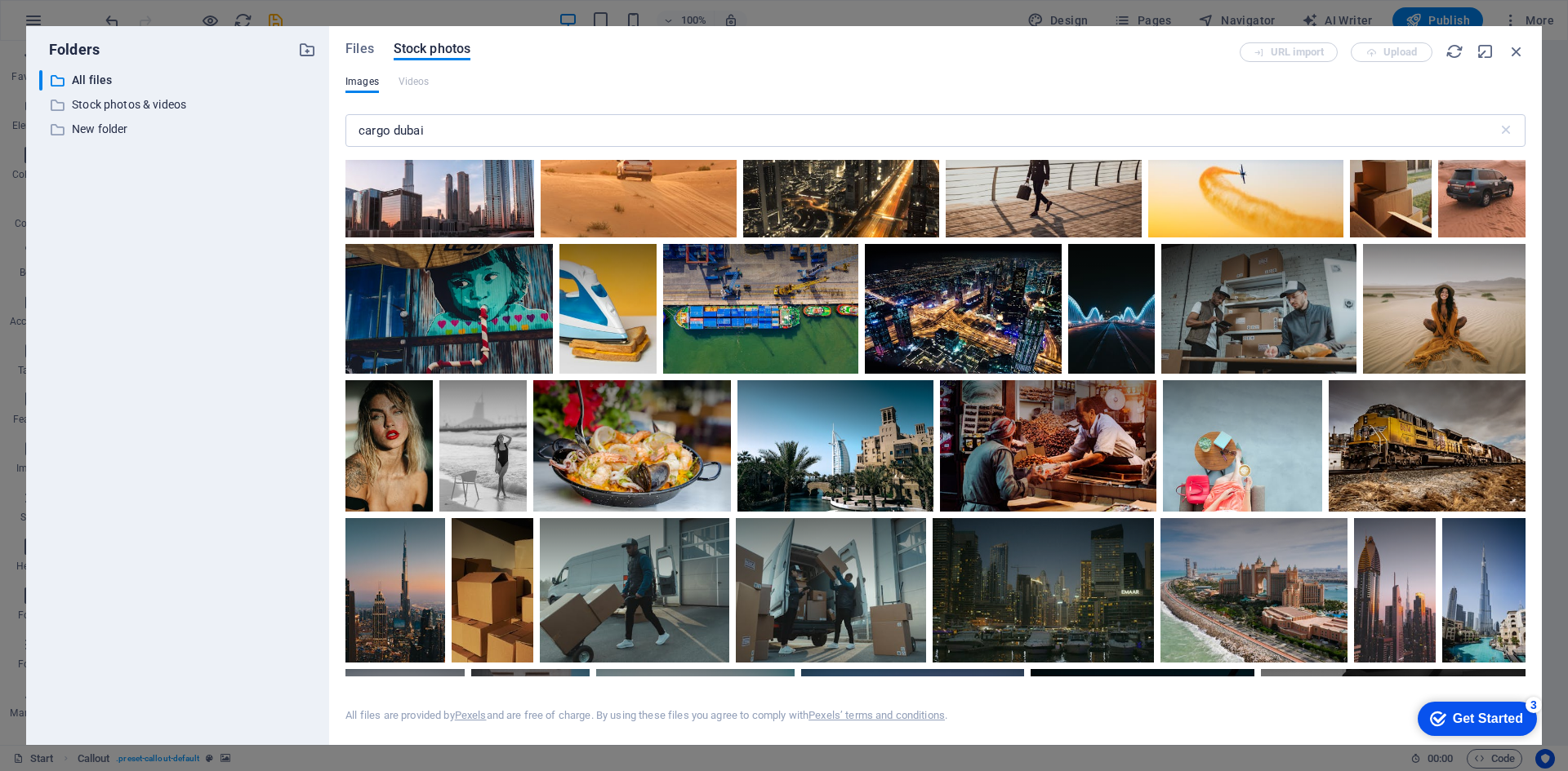
click at [946, 165] on div at bounding box center [1043, 128] width 196 height 72
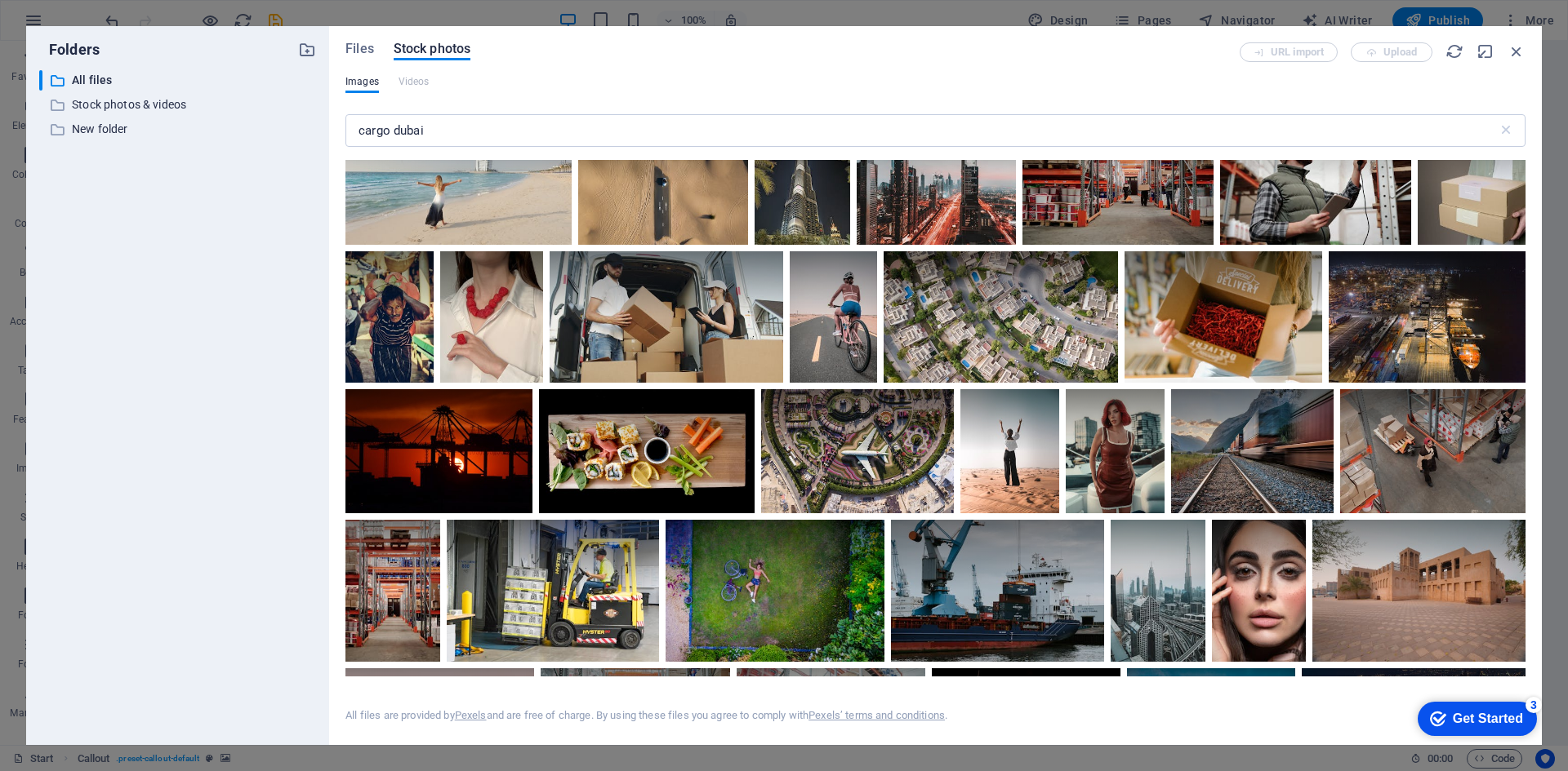
scroll to position [3509, 0]
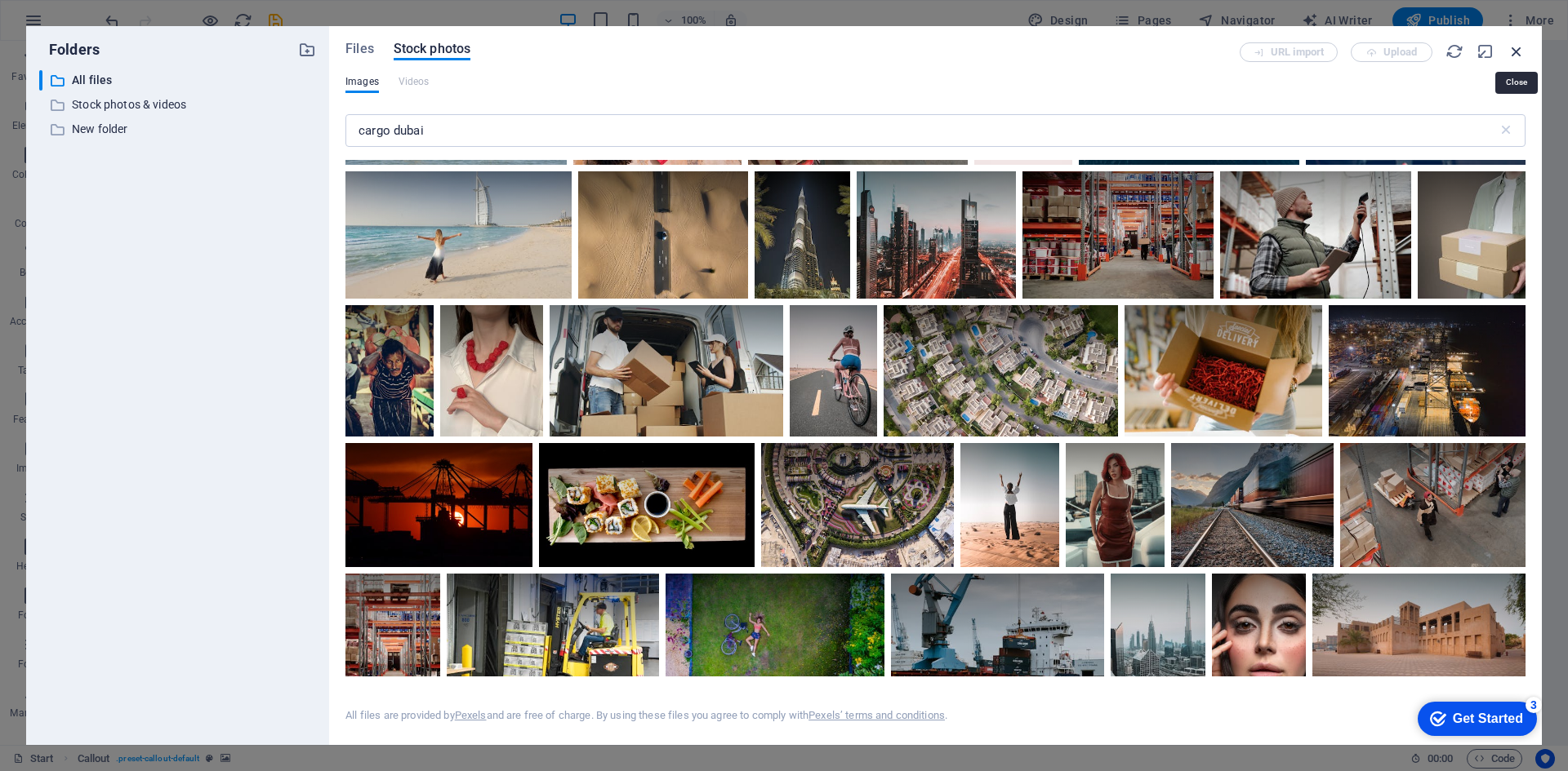
drag, startPoint x: 1517, startPoint y: 53, endPoint x: 1112, endPoint y: 42, distance: 405.1
click at [1517, 53] on icon "button" at bounding box center [1516, 51] width 18 height 18
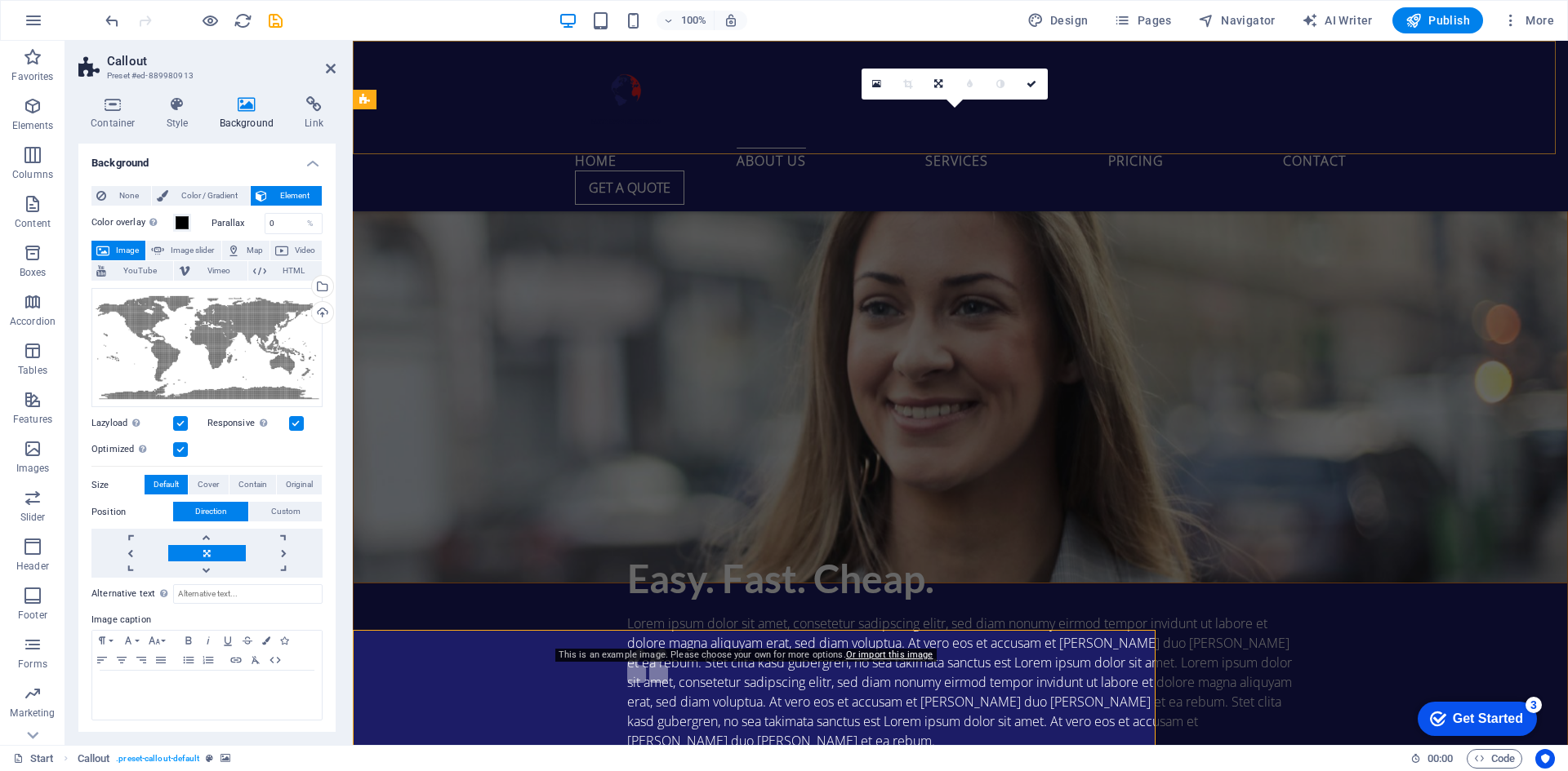
scroll to position [2592, 0]
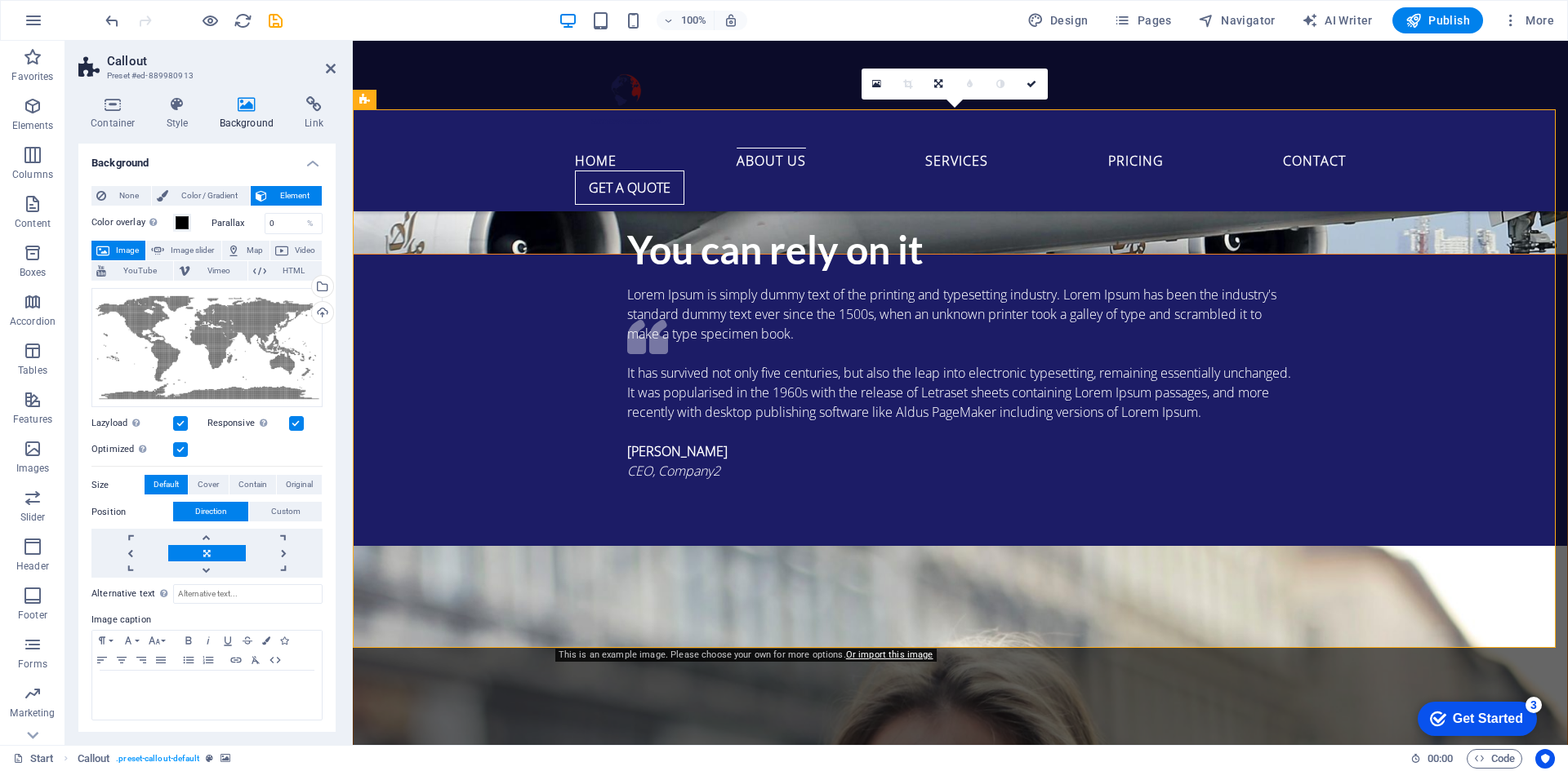
click at [1445, 114] on div "Home About us Services Pricing Contact Get a quote" at bounding box center [960, 126] width 1215 height 171
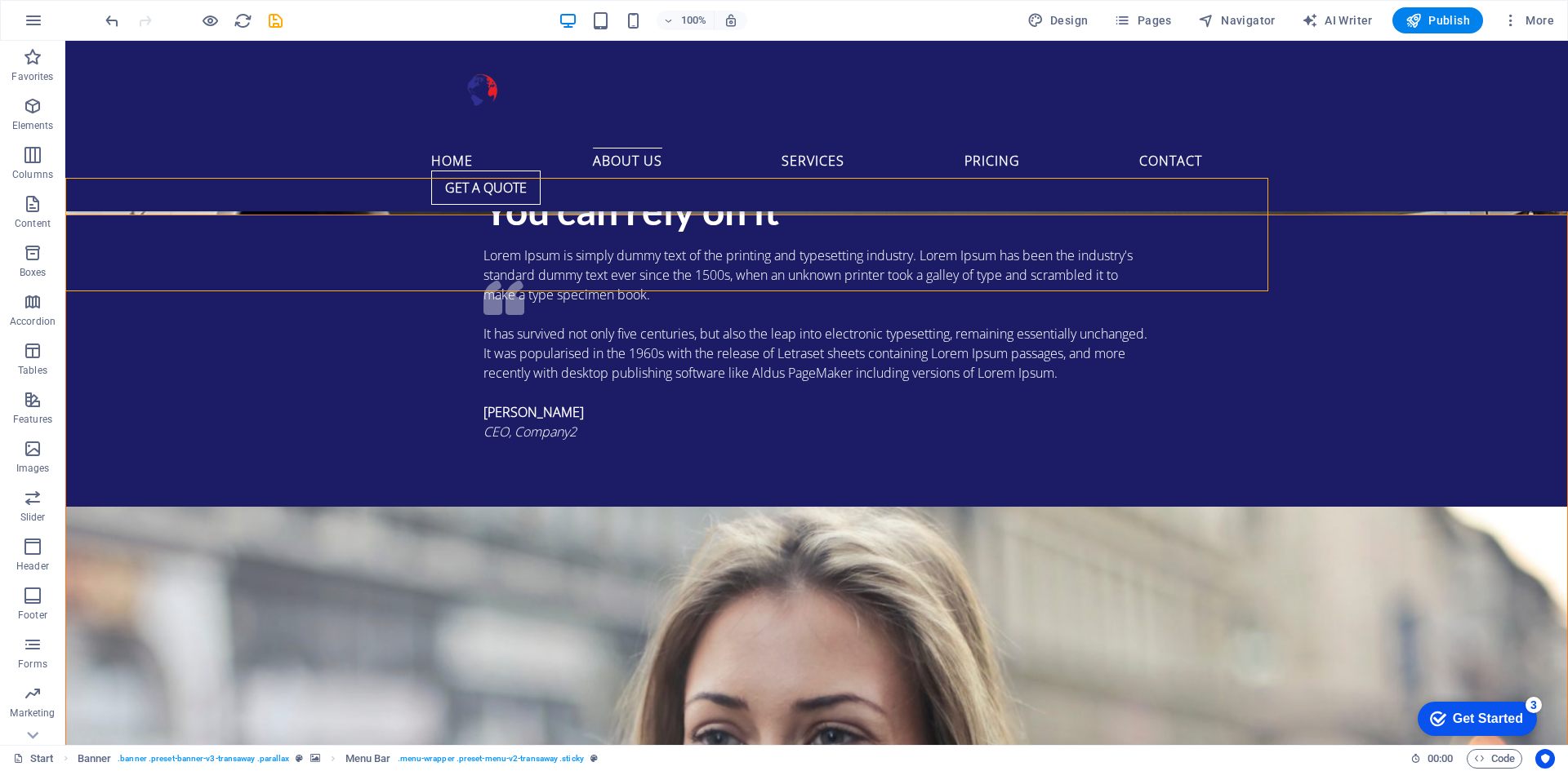
scroll to position [2454, 0]
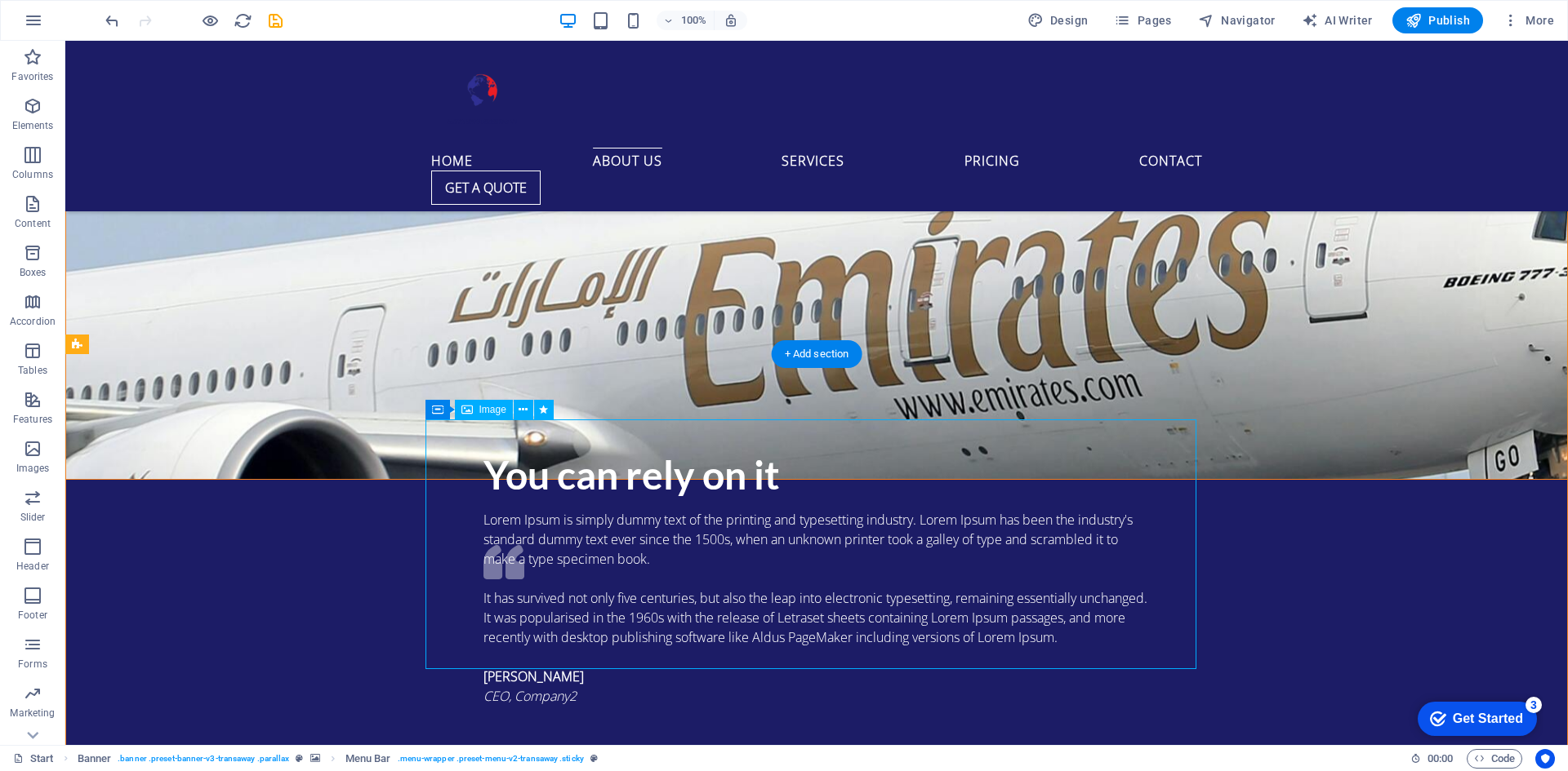
select select "px"
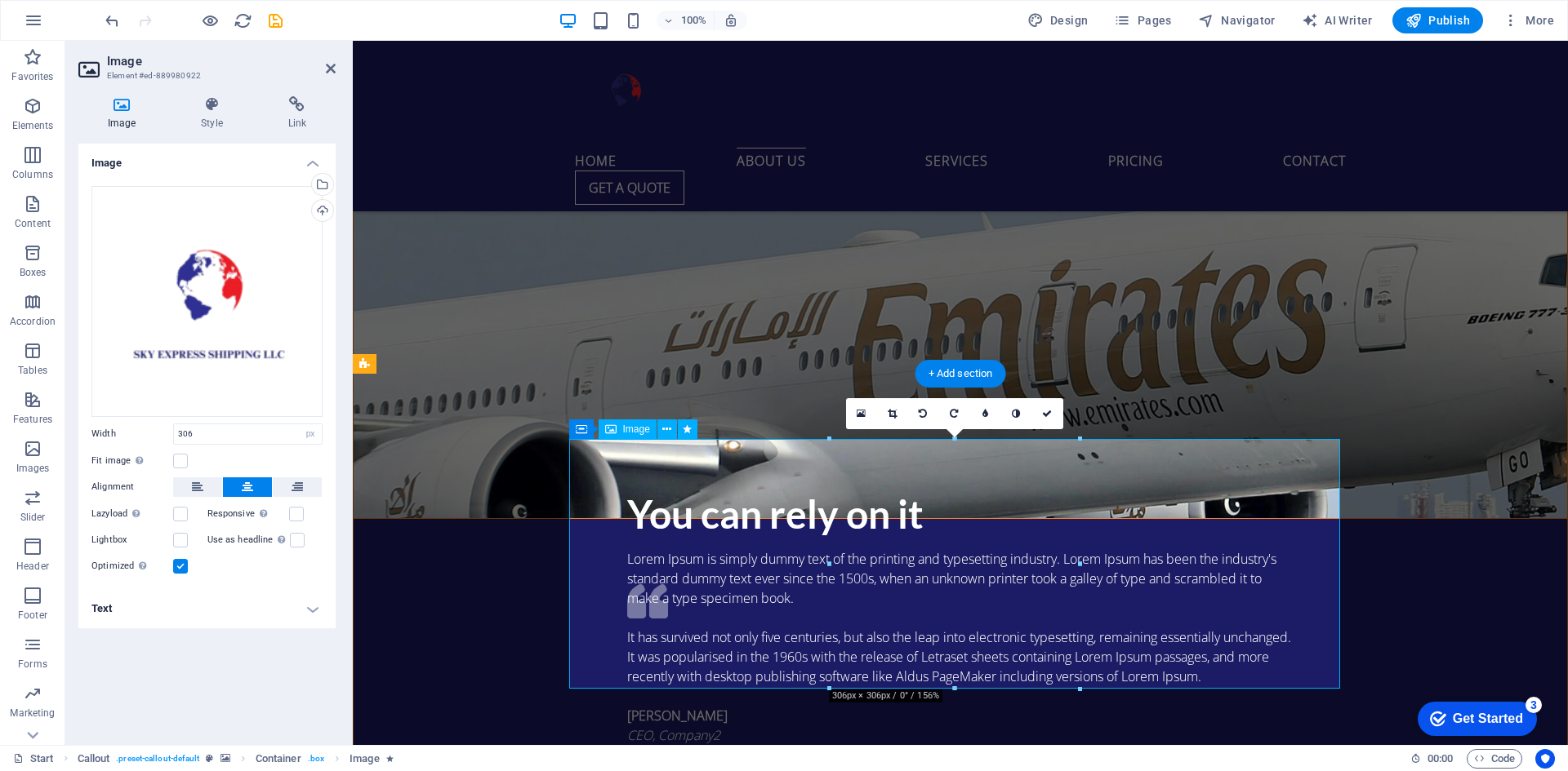
select select "DISABLED_OPTION_VALUE"
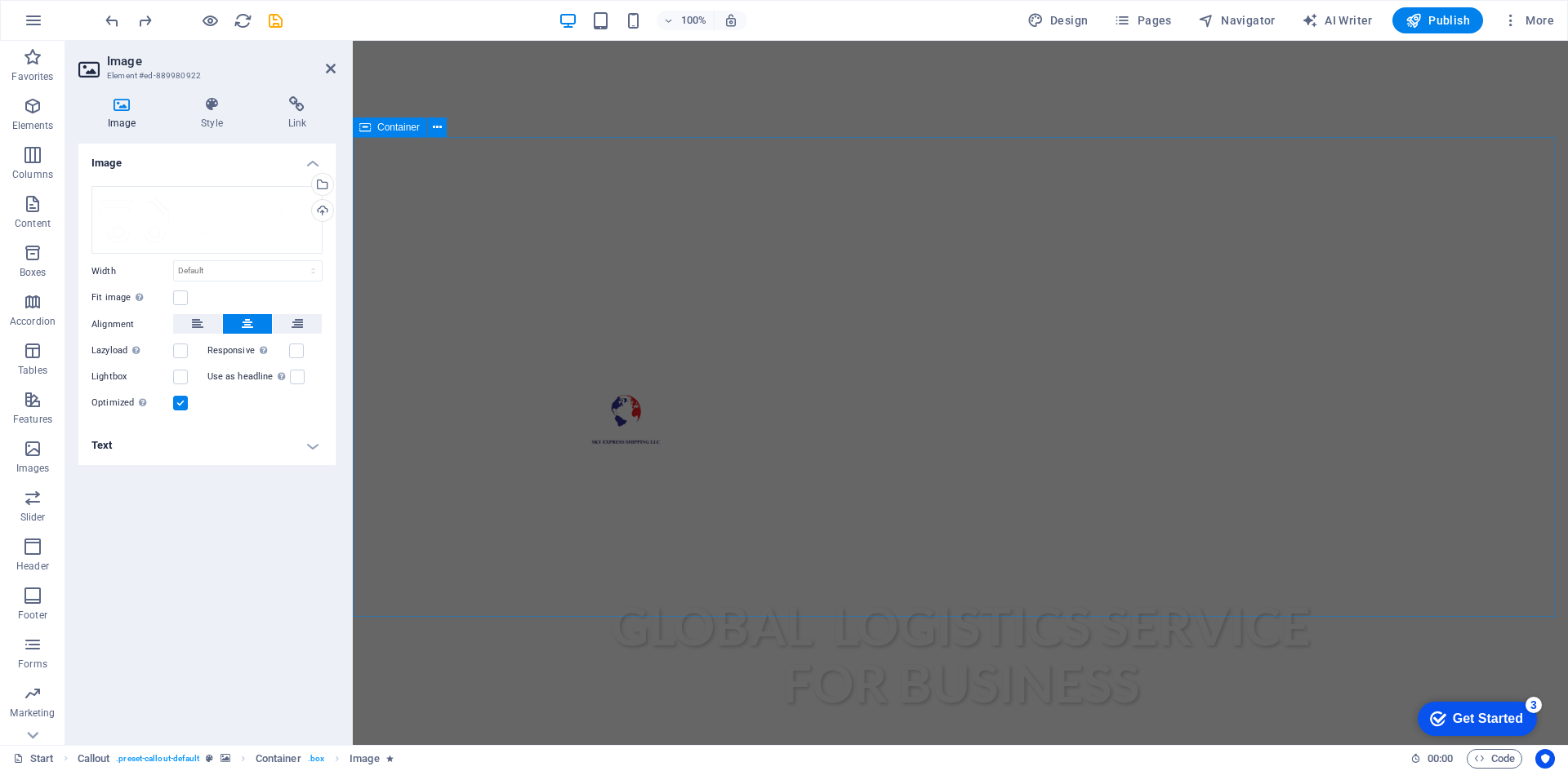
scroll to position [645, 0]
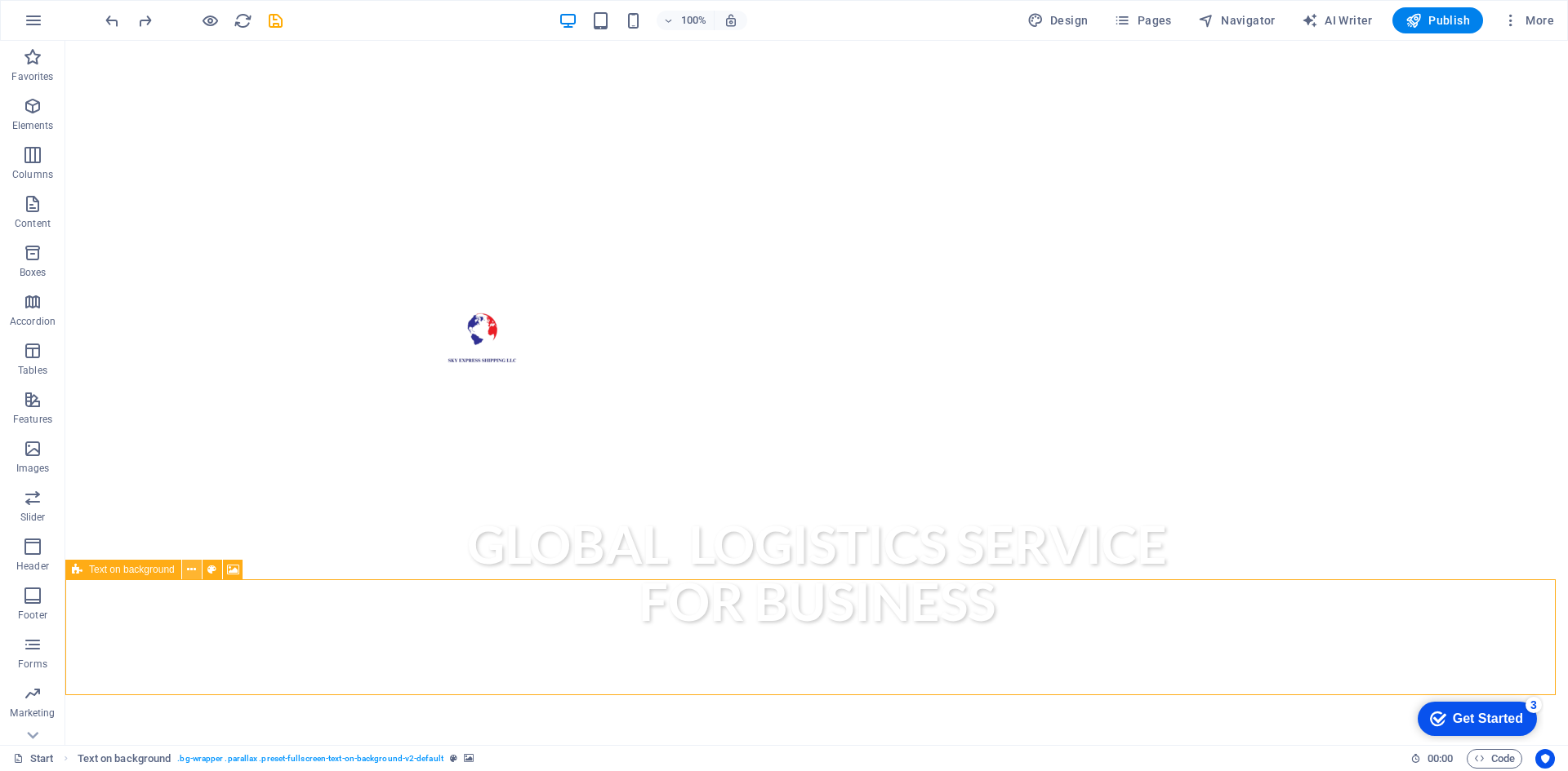
click at [188, 574] on icon at bounding box center [192, 570] width 9 height 17
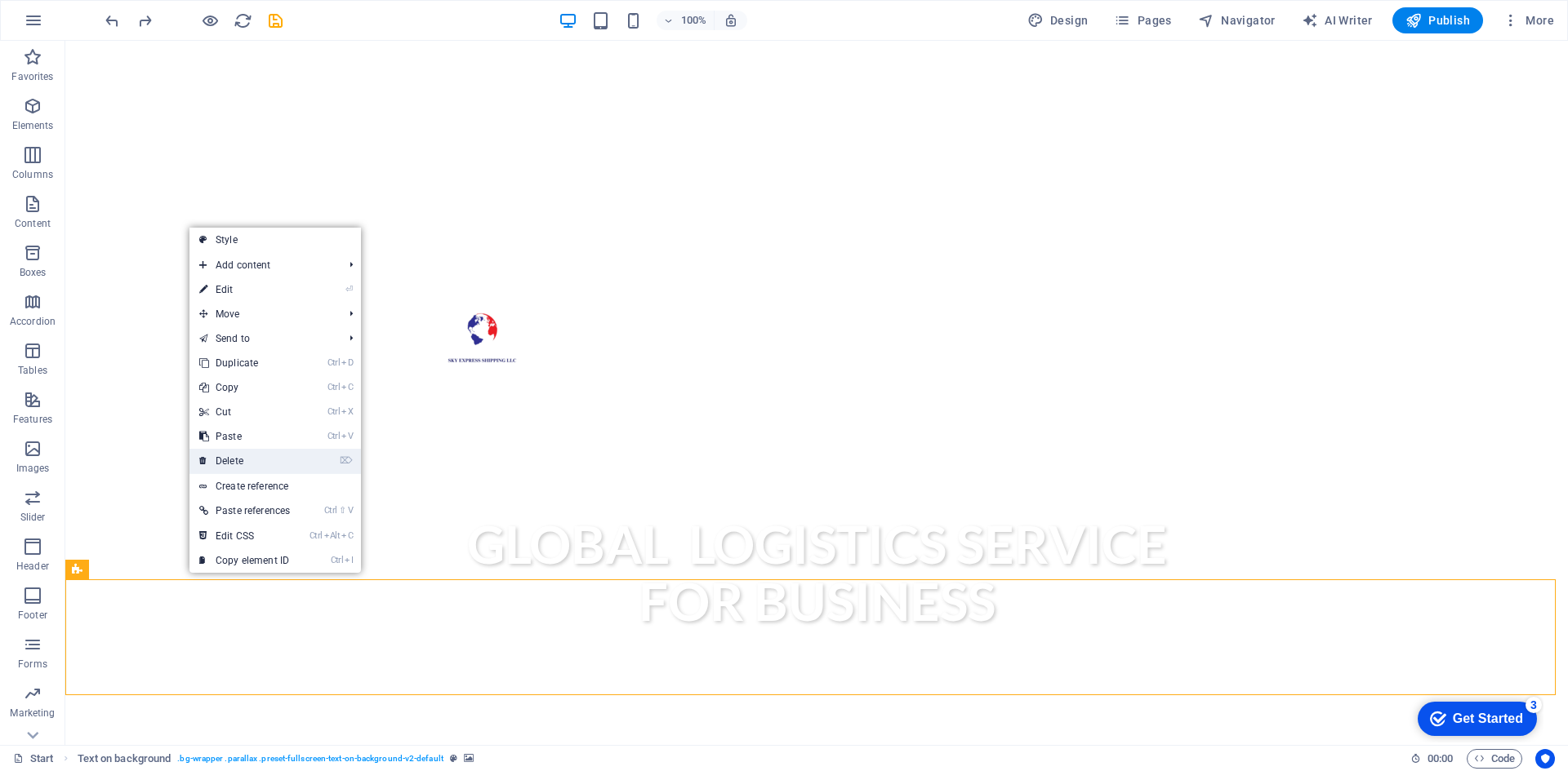
click at [255, 465] on link "⌦ Delete" at bounding box center [245, 461] width 110 height 24
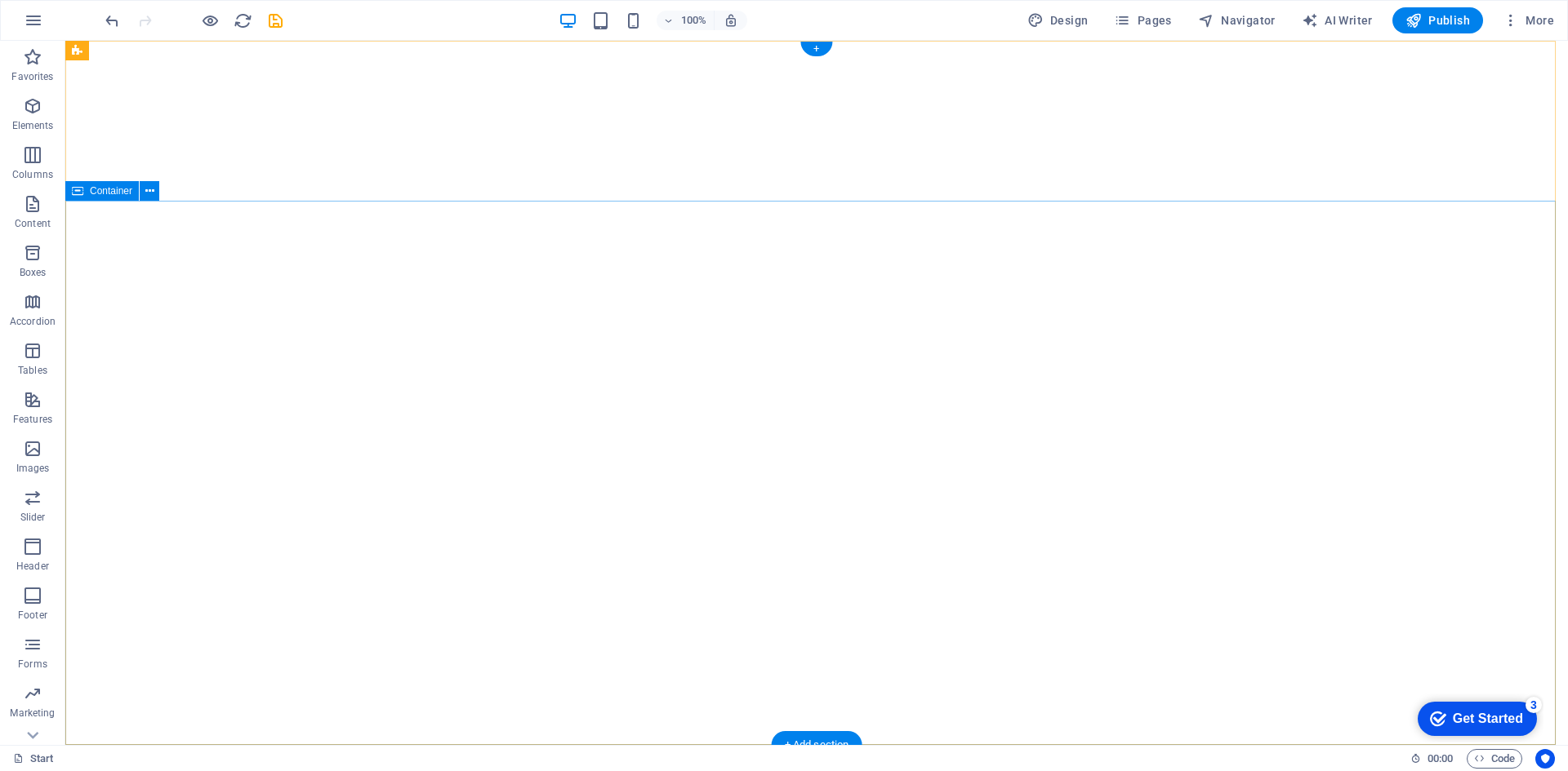
scroll to position [0, 0]
click at [1508, 759] on span "Code" at bounding box center [1494, 759] width 41 height 20
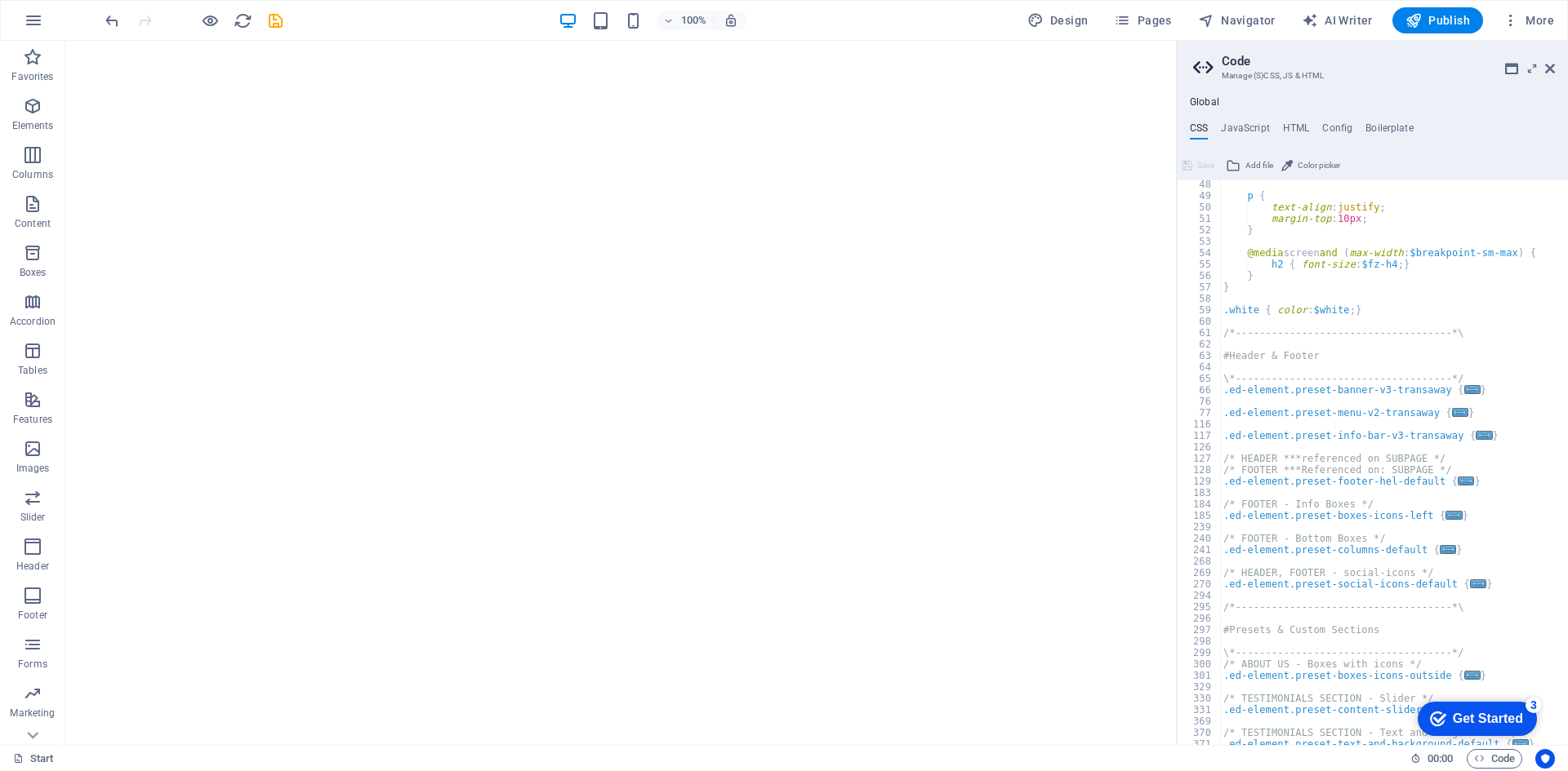
scroll to position [538, 0]
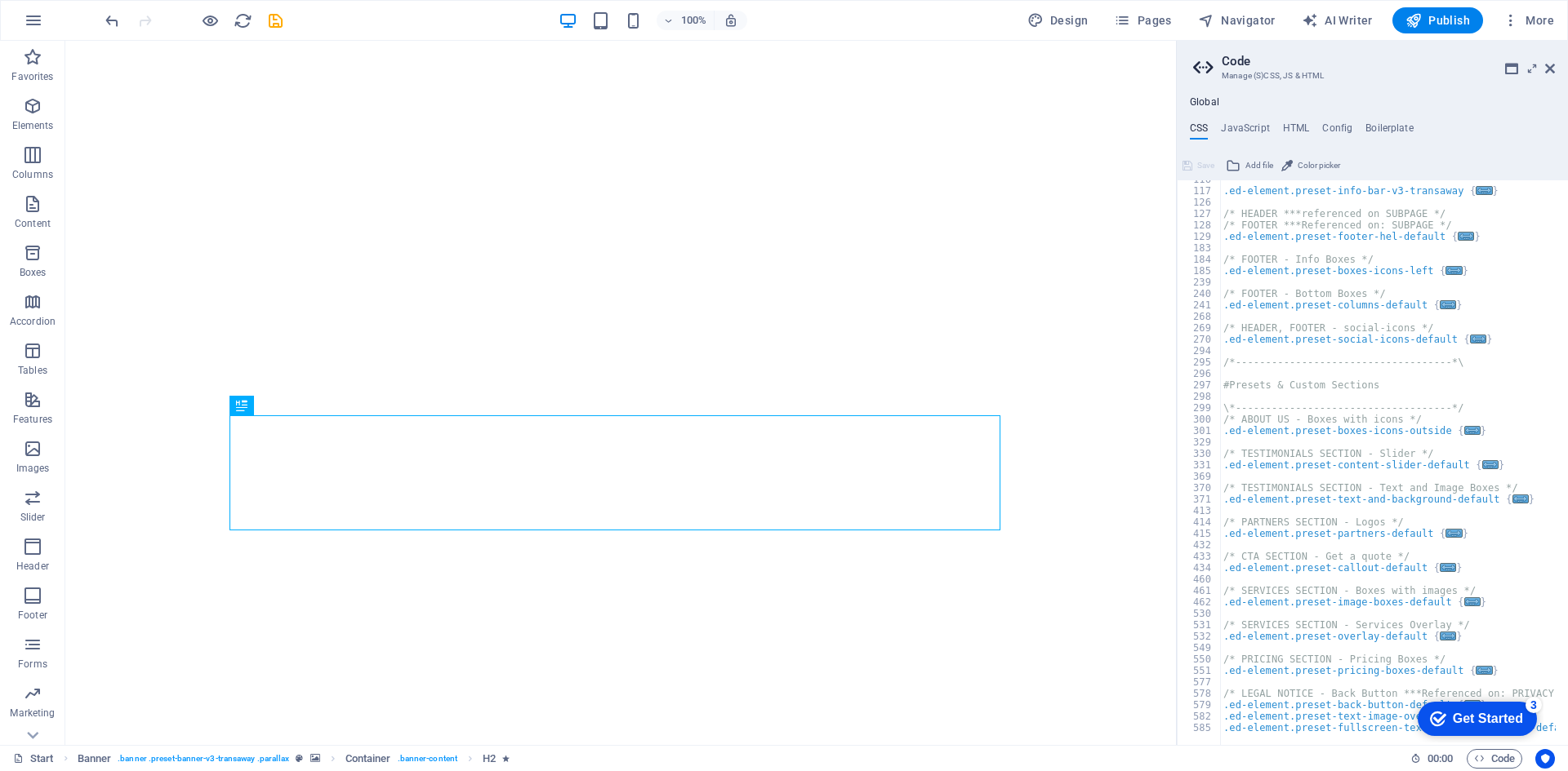
scroll to position [784, 0]
type textarea "/* TESTIMONIALS SECTION - Text and Image Boxes */"
click at [1411, 485] on div ".ed-element.preset-info-bar-v3-transaway { ... } /* HEADER ***referenced on SUB…" at bounding box center [1465, 461] width 491 height 575
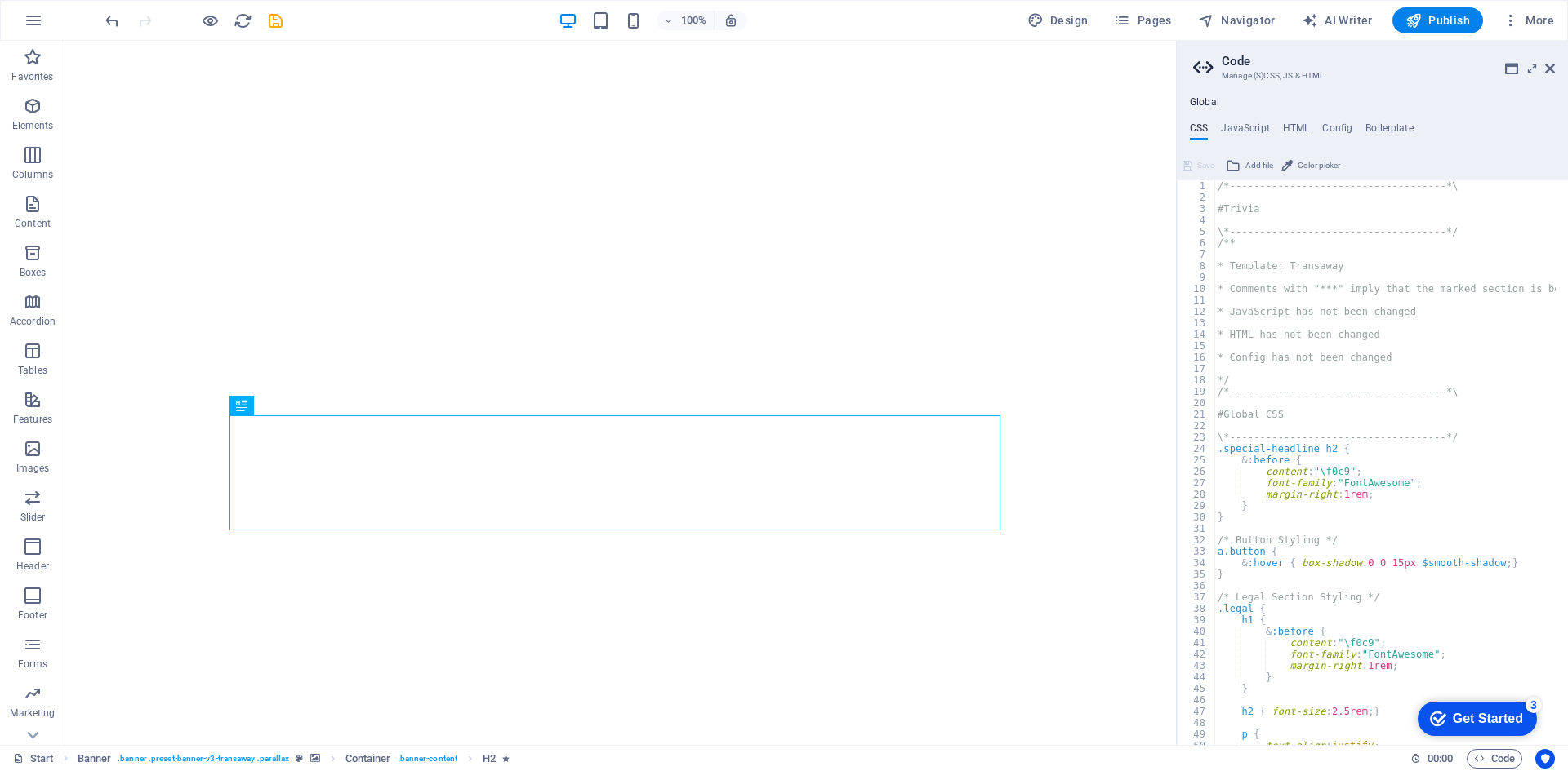
scroll to position [0, 0]
click at [1244, 130] on h4 "JavaScript" at bounding box center [1245, 131] width 48 height 18
type textarea "/* JS for preset "Marquee" */"
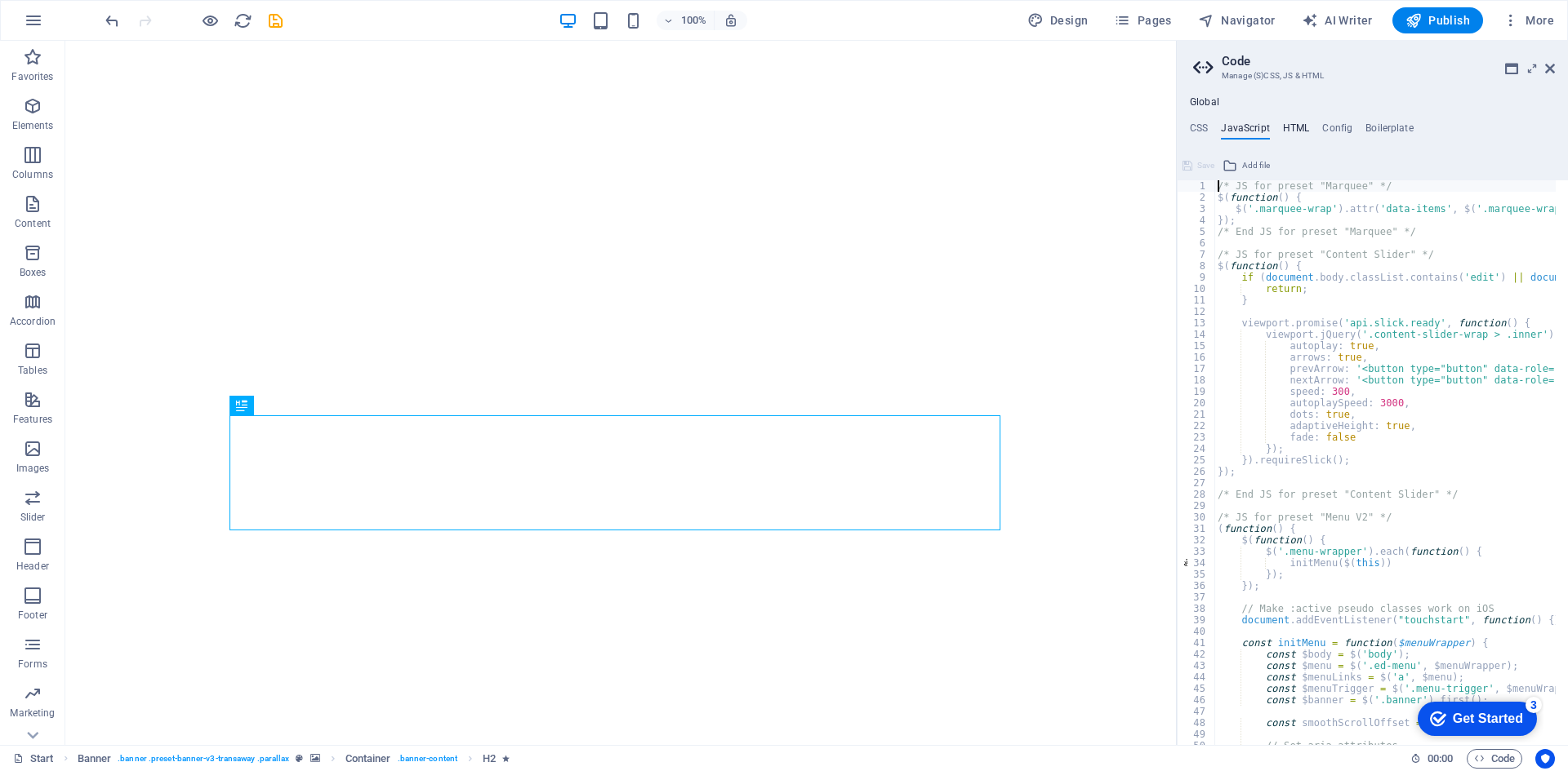
click at [1288, 130] on h4 "HTML" at bounding box center [1295, 131] width 27 height 18
type textarea "<a href="#main-content" class="wv-link-content button">Skip to main content</a>"
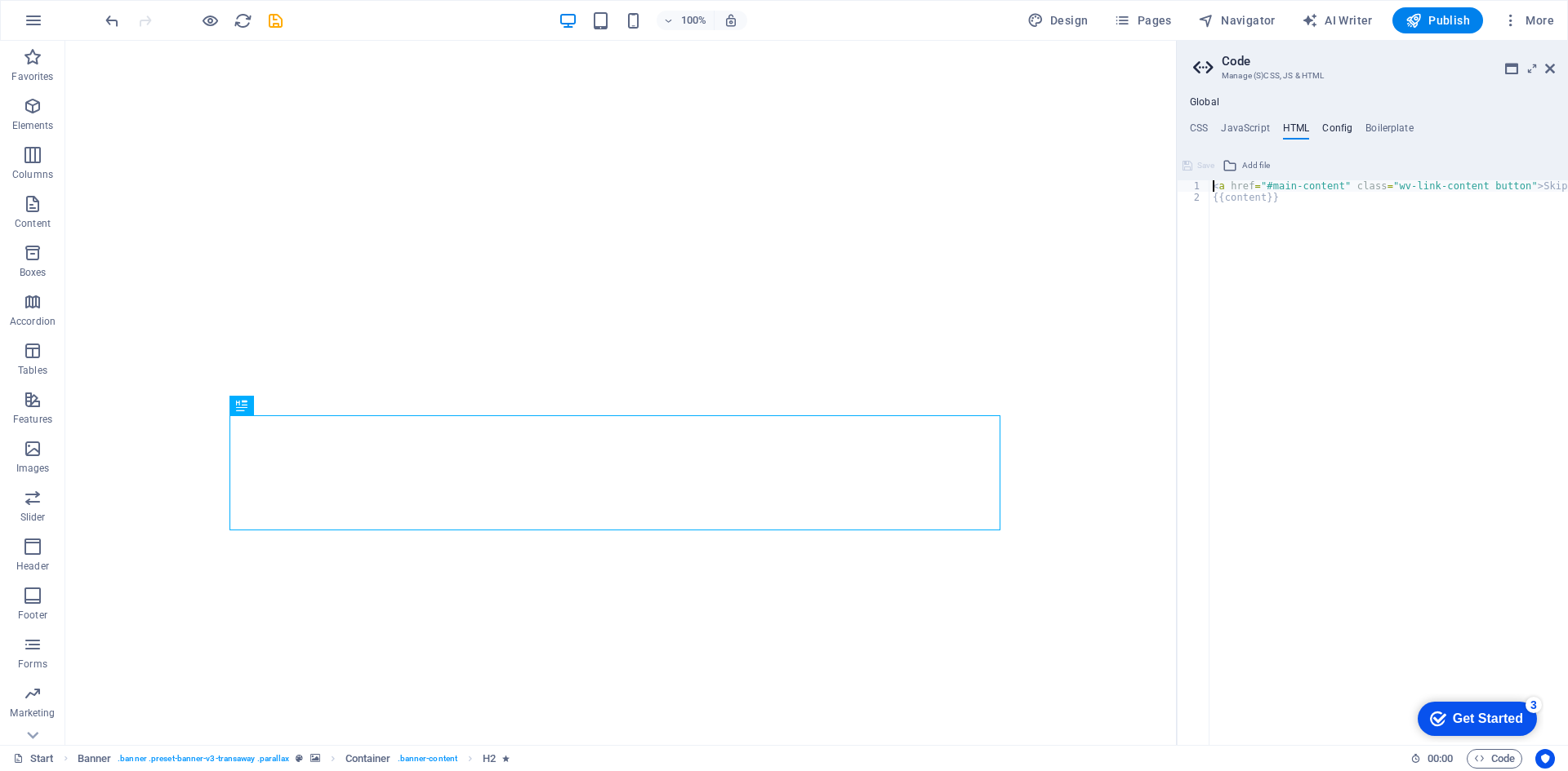
click at [1332, 129] on h4 "Config" at bounding box center [1337, 131] width 30 height 18
type textarea "$color-background: #fff;"
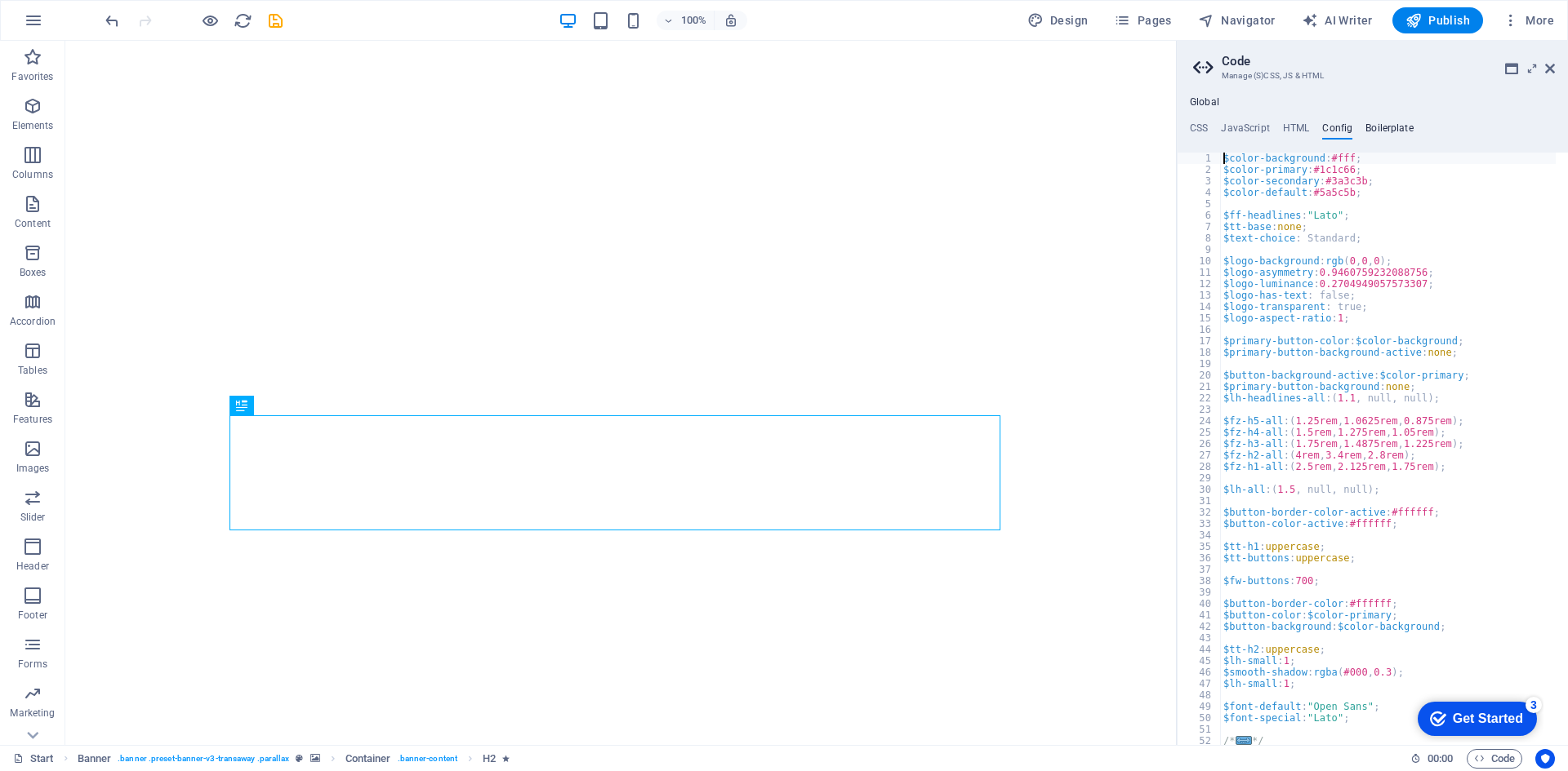
click at [1385, 128] on h4 "Boilerplate" at bounding box center [1389, 131] width 48 height 18
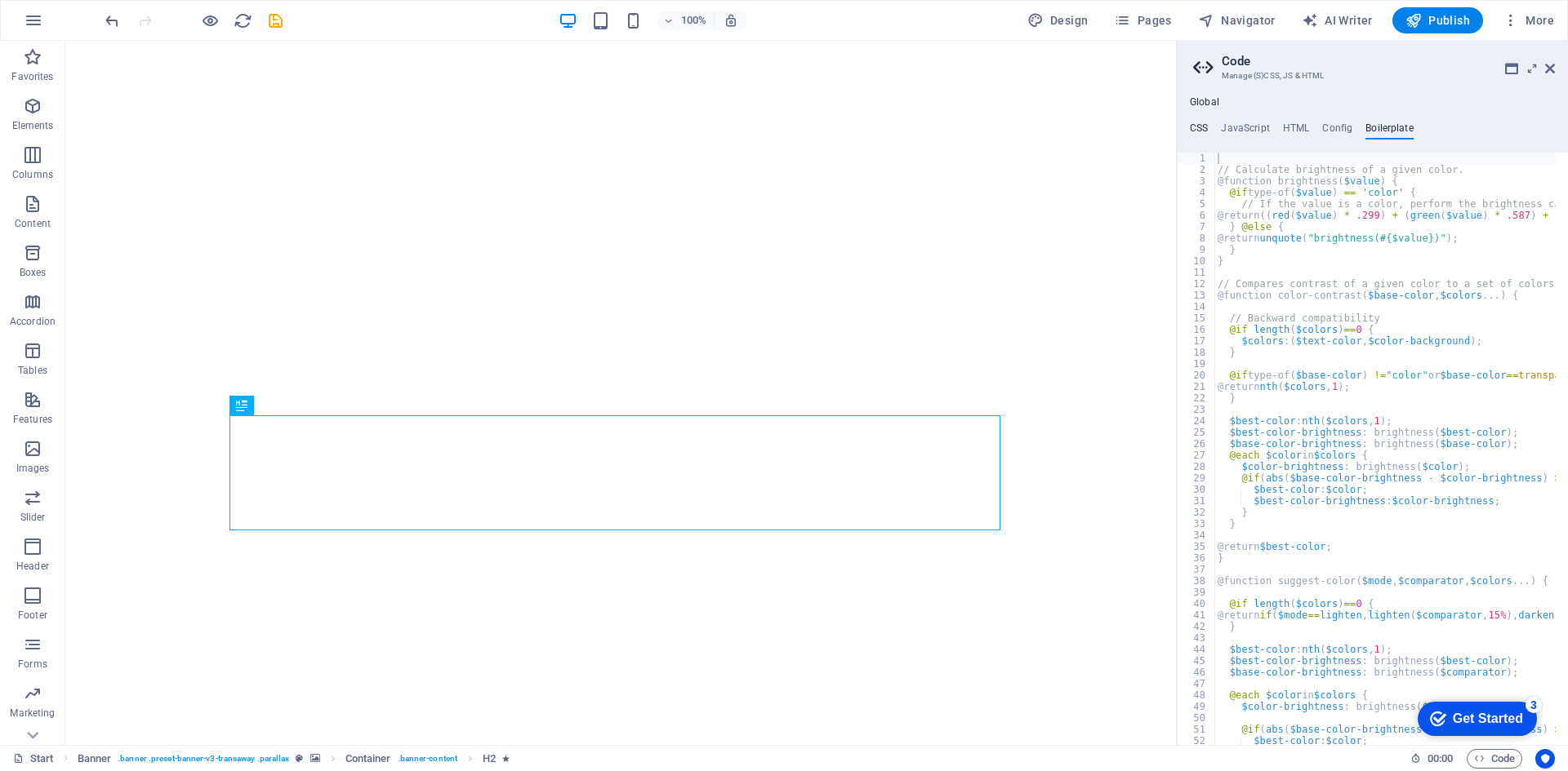
click at [1204, 128] on h4 "CSS" at bounding box center [1199, 131] width 18 height 18
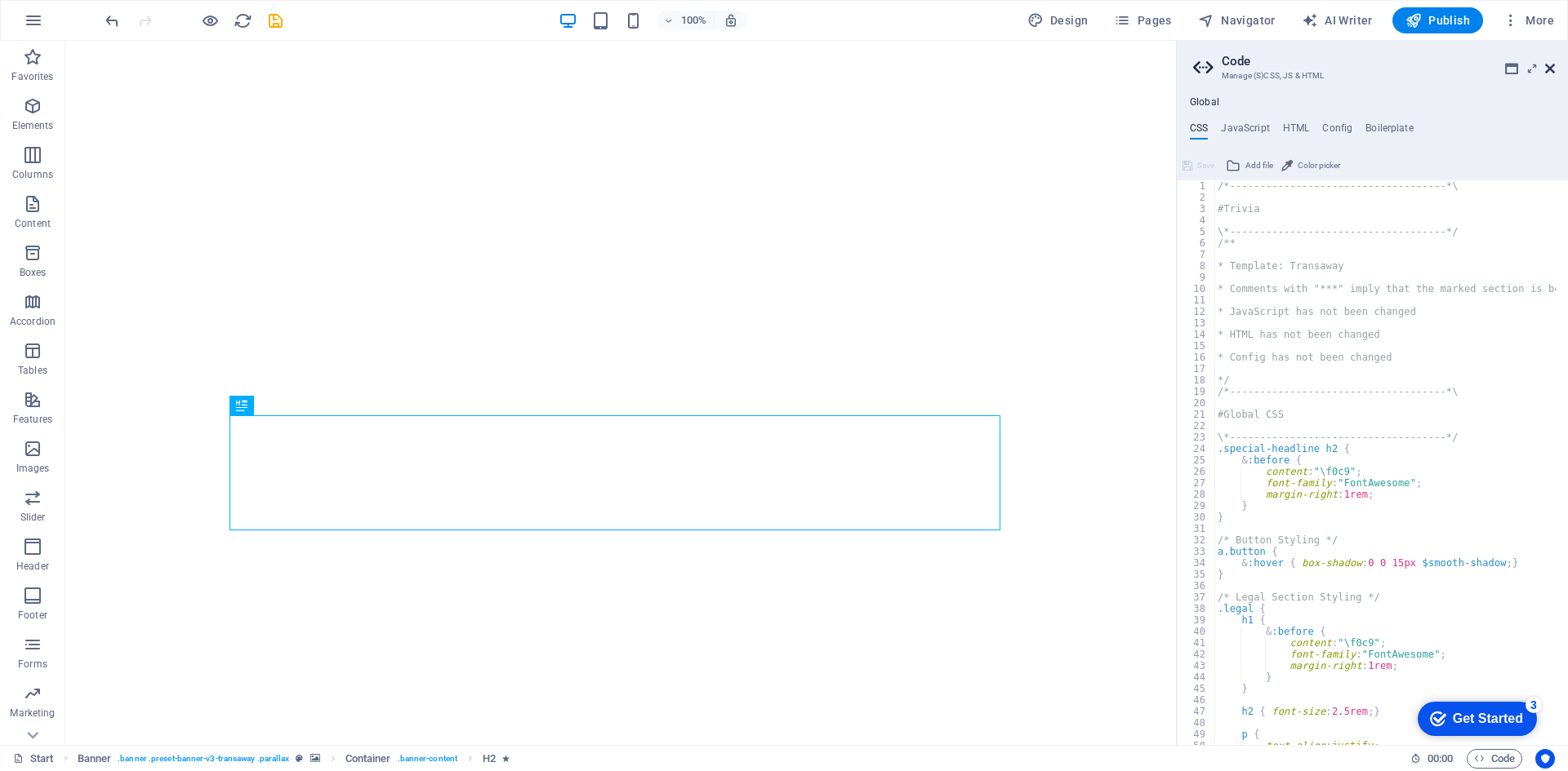
click at [1549, 65] on icon at bounding box center [1549, 68] width 9 height 13
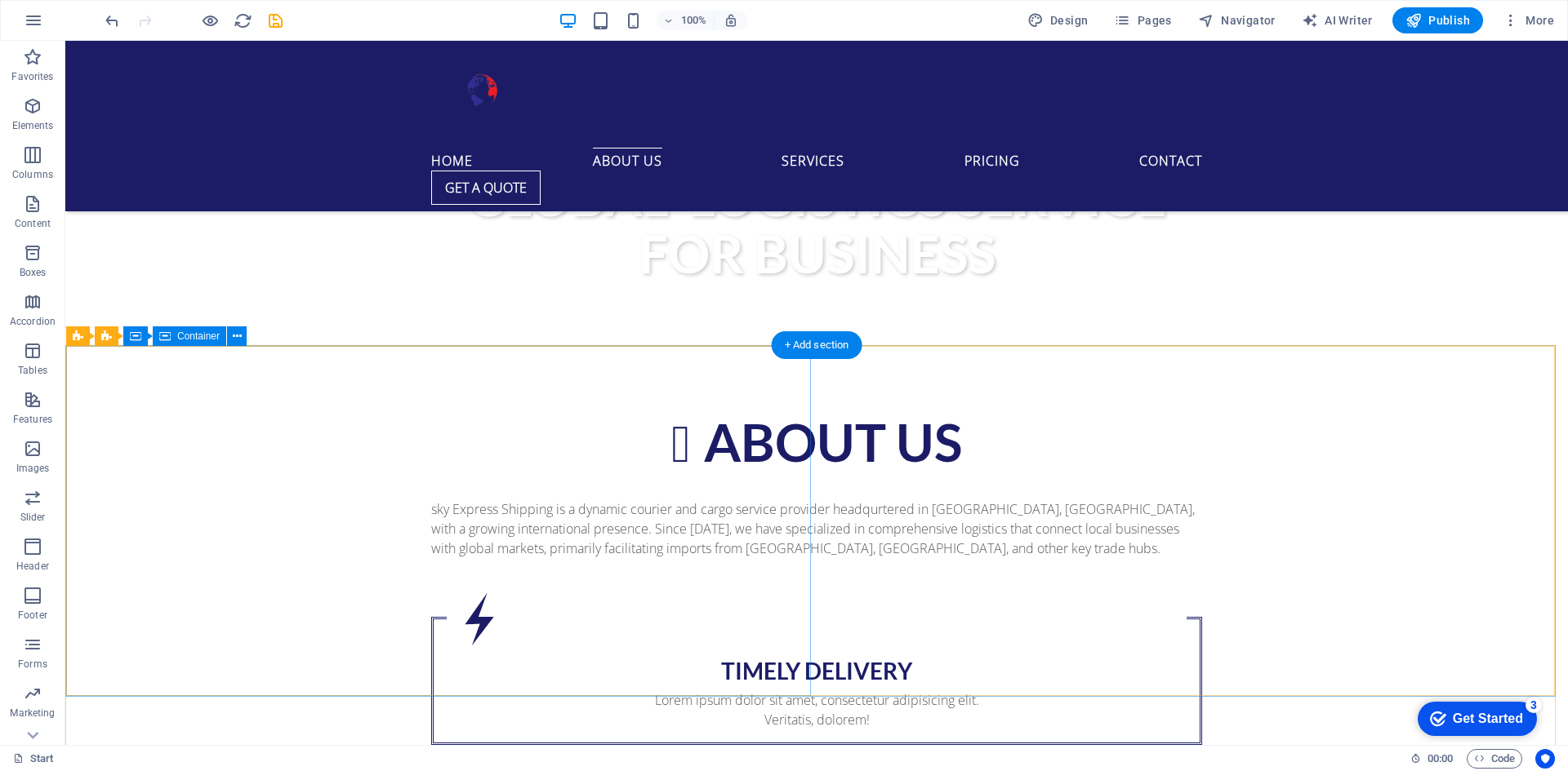
scroll to position [979, 0]
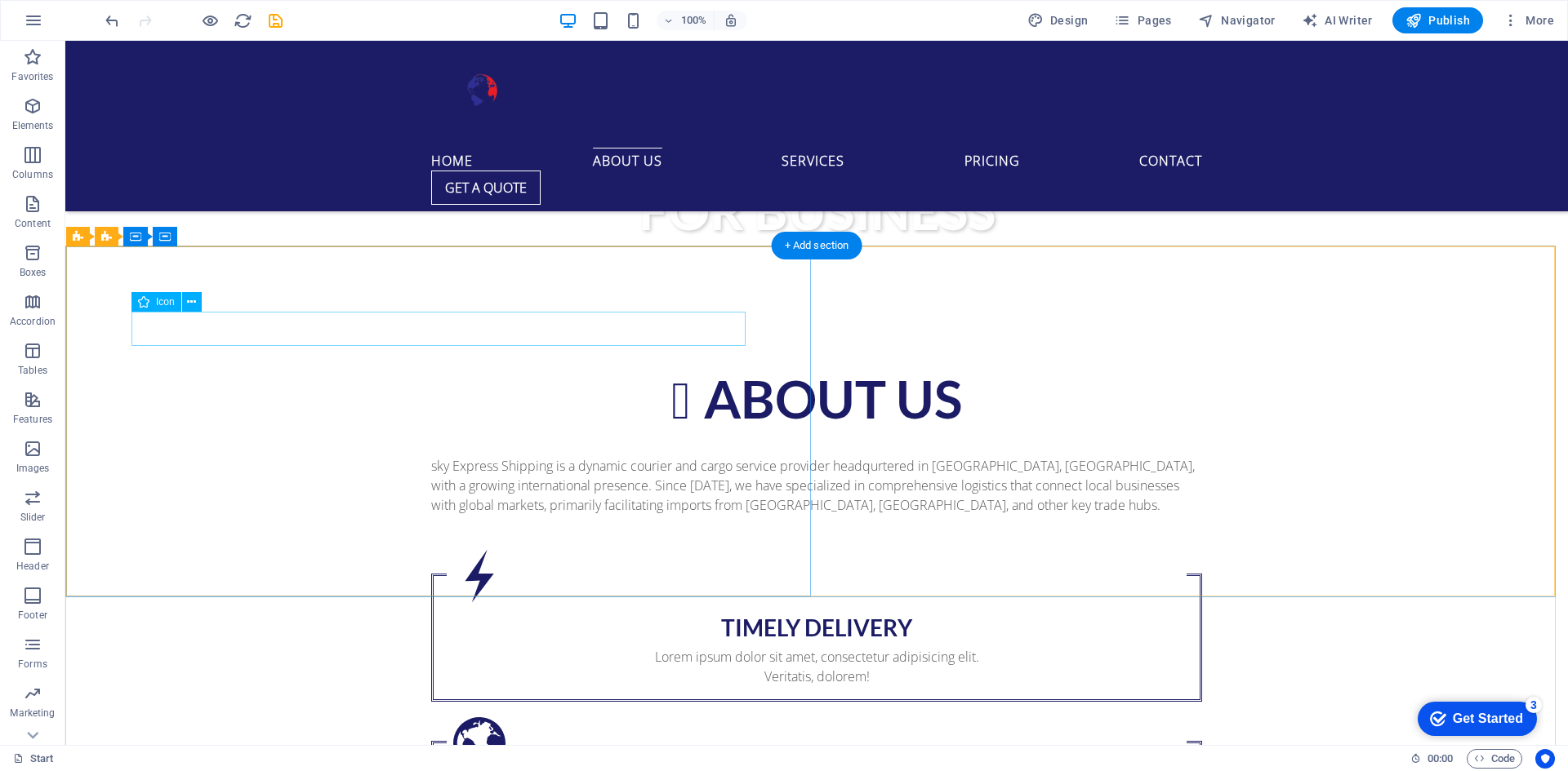
select select "xMidYMid"
select select "px"
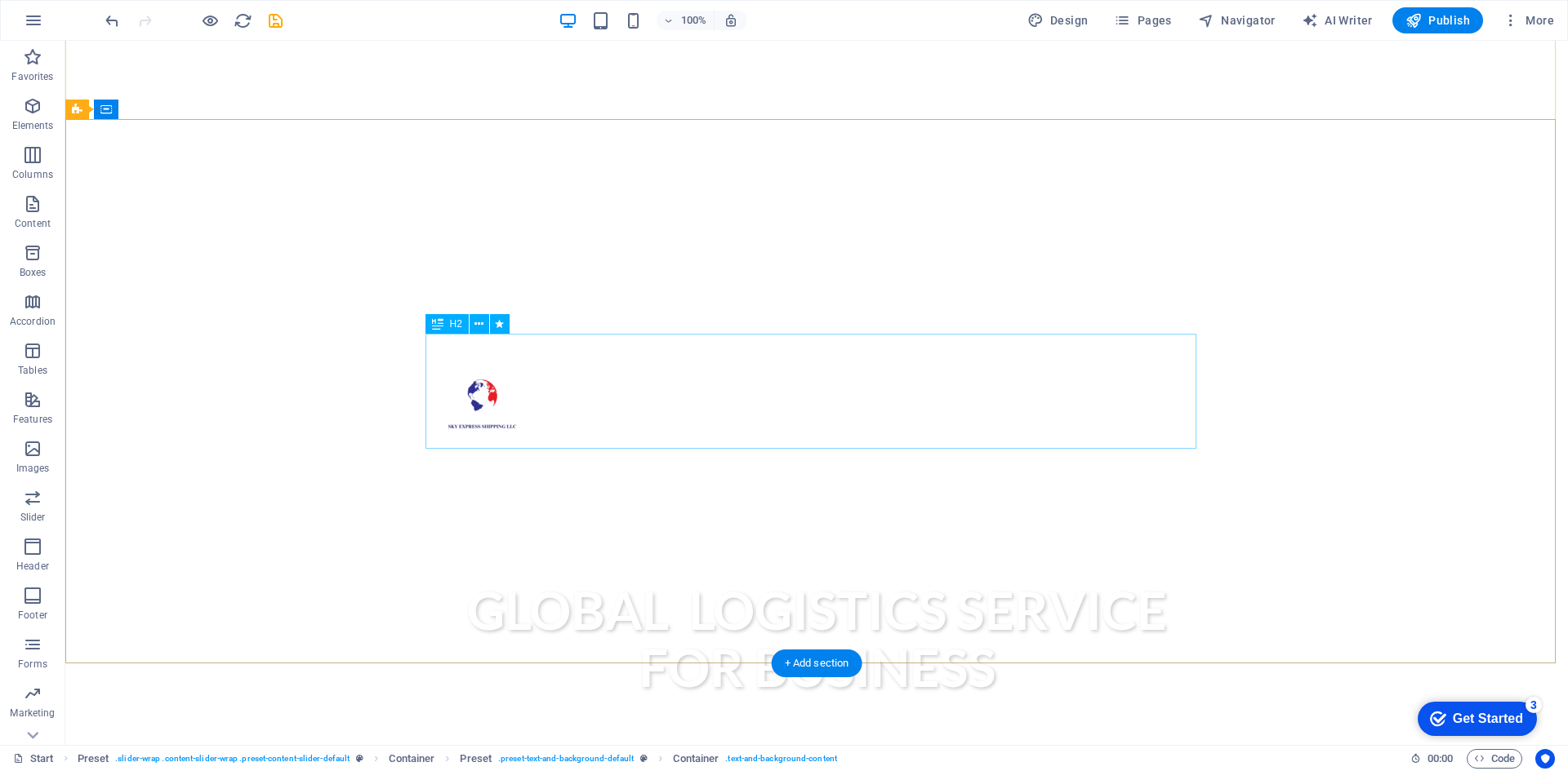
scroll to position [82, 0]
